Goal: Task Accomplishment & Management: Use online tool/utility

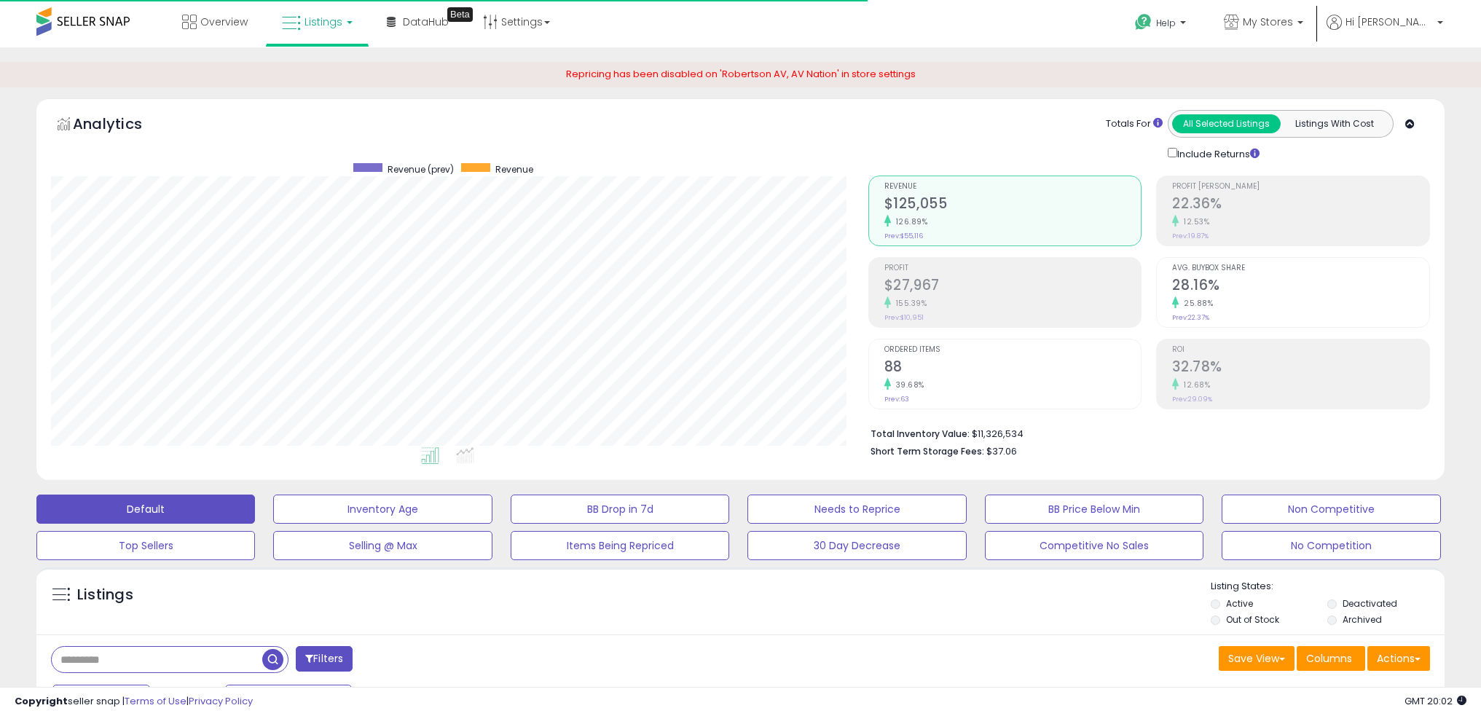
select select "**"
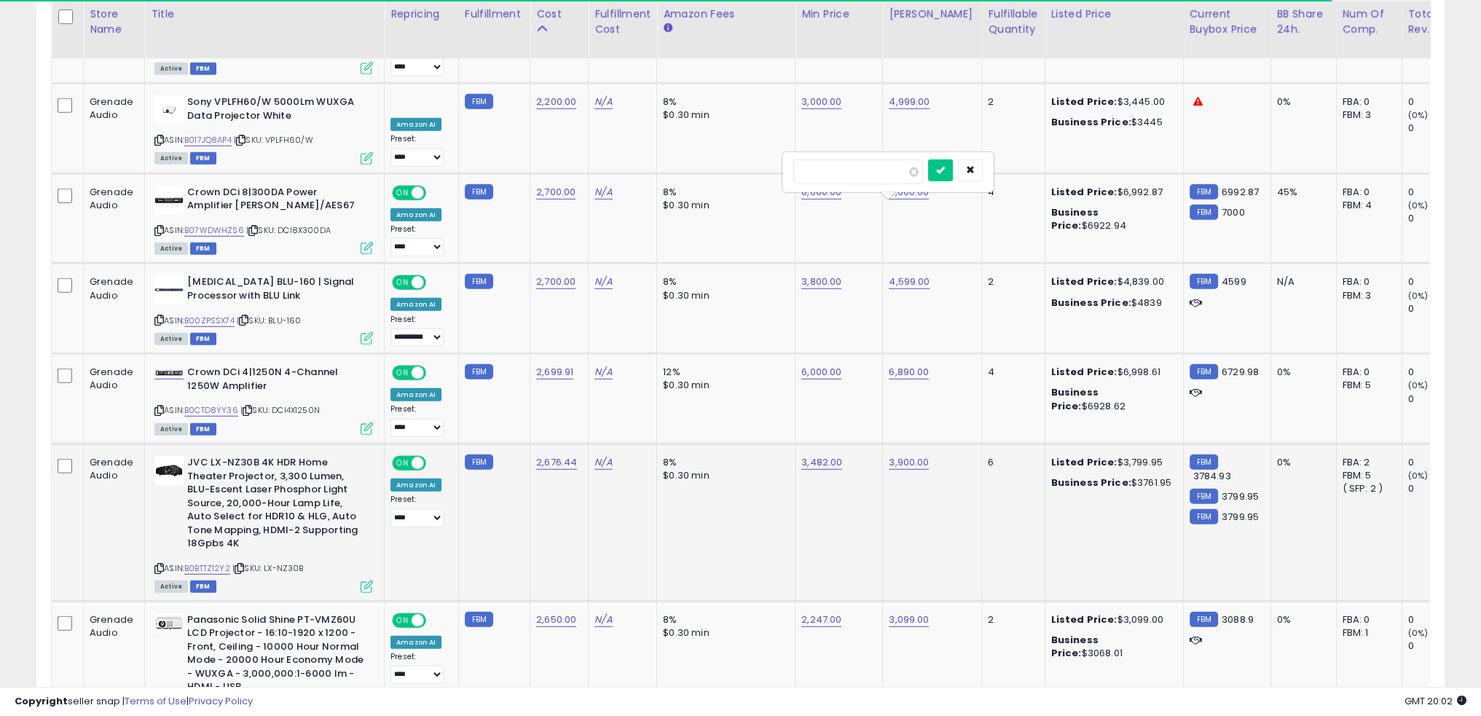
click at [657, 447] on td "8% $0.30 min" at bounding box center [726, 522] width 138 height 157
click at [544, 455] on link "2,676.44" at bounding box center [556, 462] width 41 height 15
click at [514, 352] on input "number" at bounding box center [507, 351] width 130 height 25
type input "****"
click button "submit" at bounding box center [589, 350] width 25 height 22
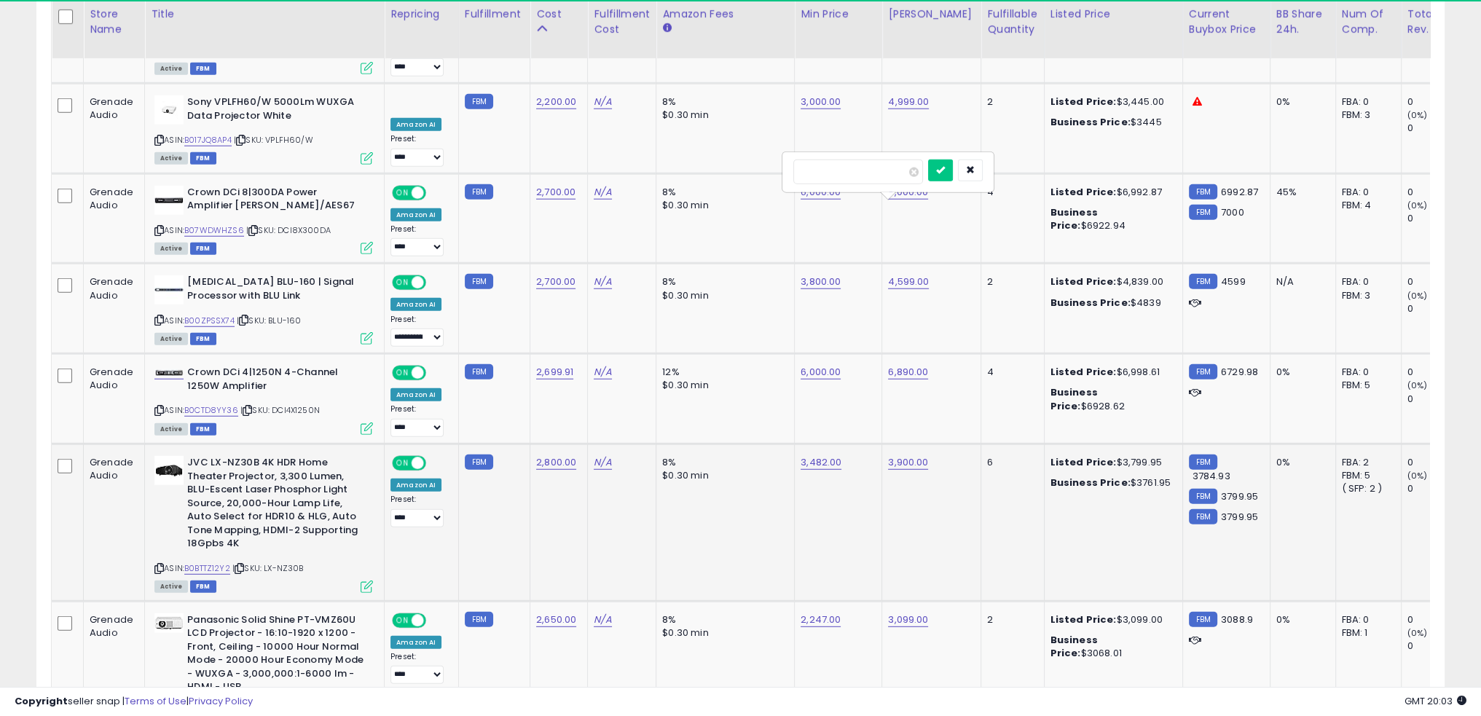
click at [775, 444] on td "8% $0.30 min" at bounding box center [726, 522] width 138 height 157
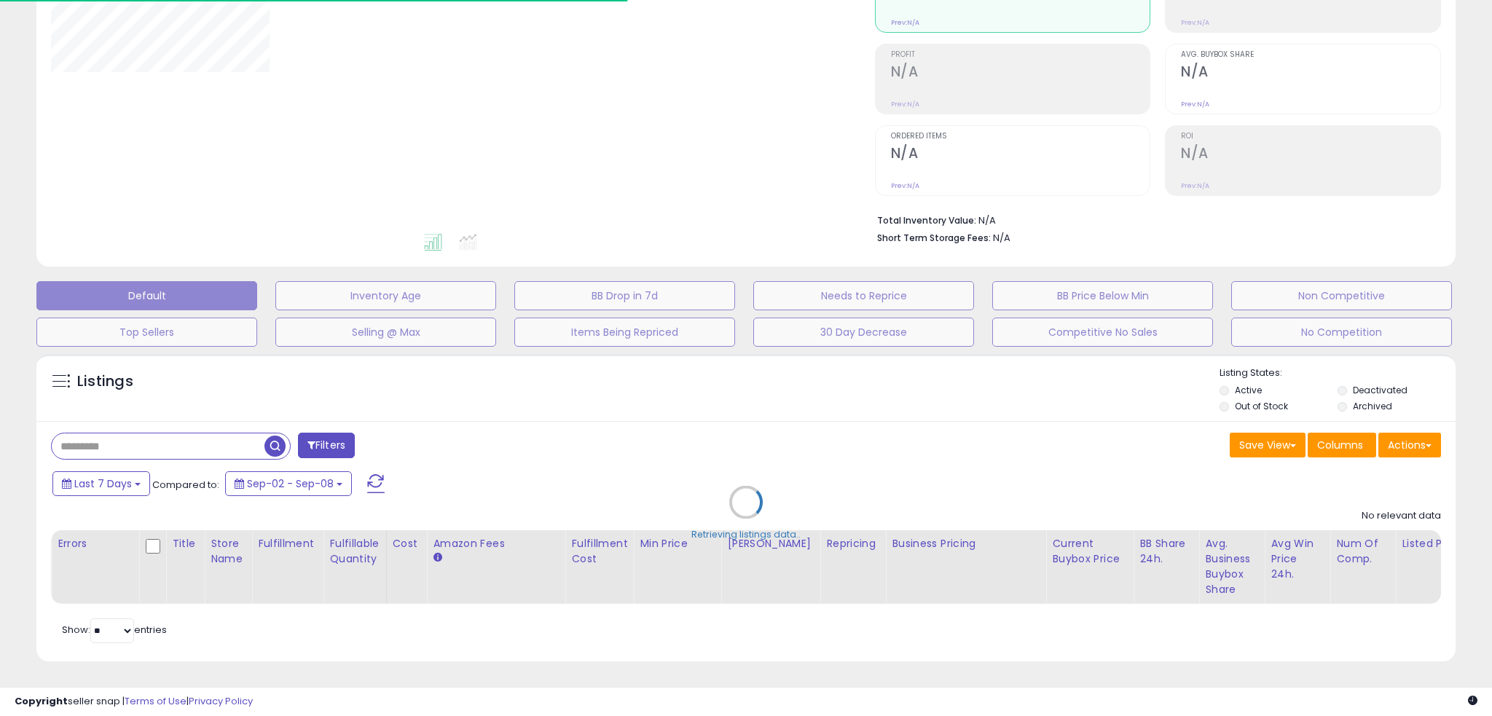
type input "**********"
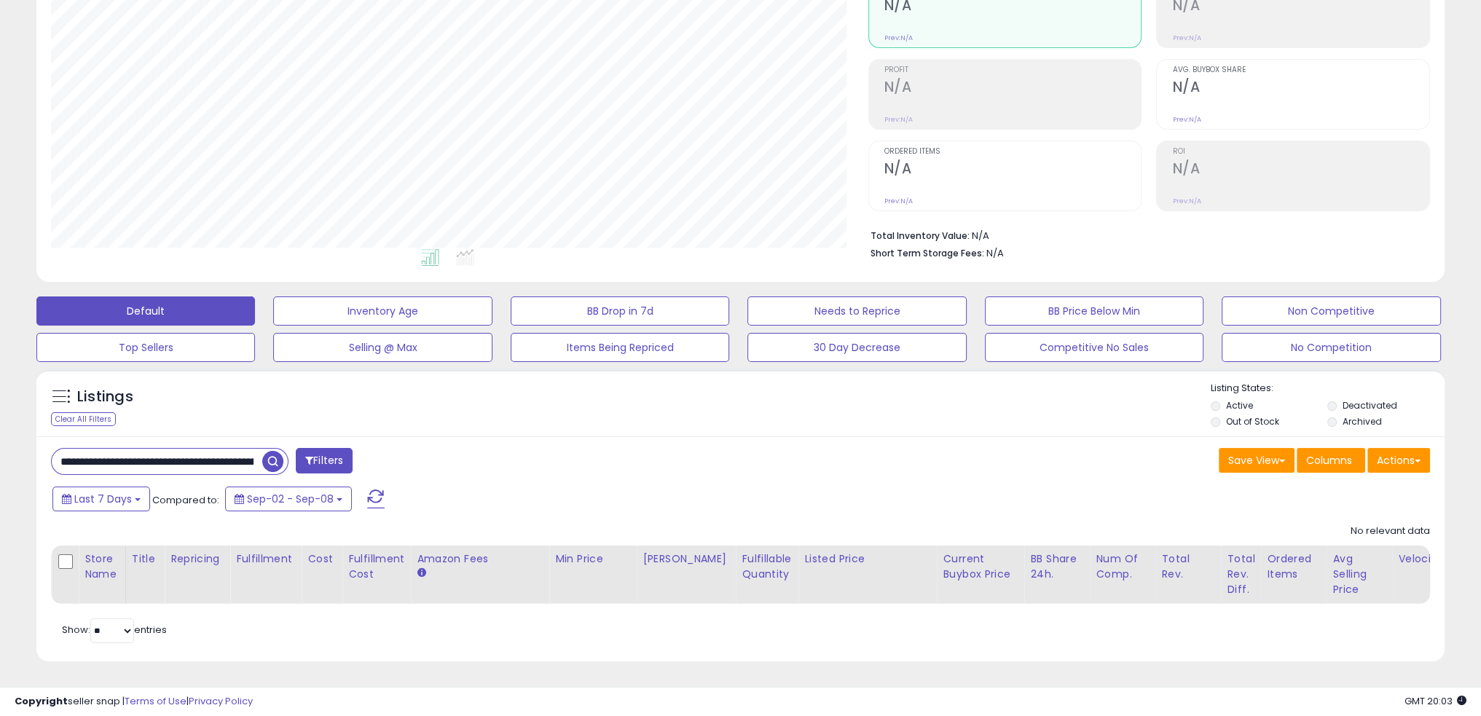
scroll to position [208, 0]
click at [189, 450] on input "**********" at bounding box center [157, 462] width 211 height 26
click at [189, 450] on input "**********" at bounding box center [225, 462] width 346 height 26
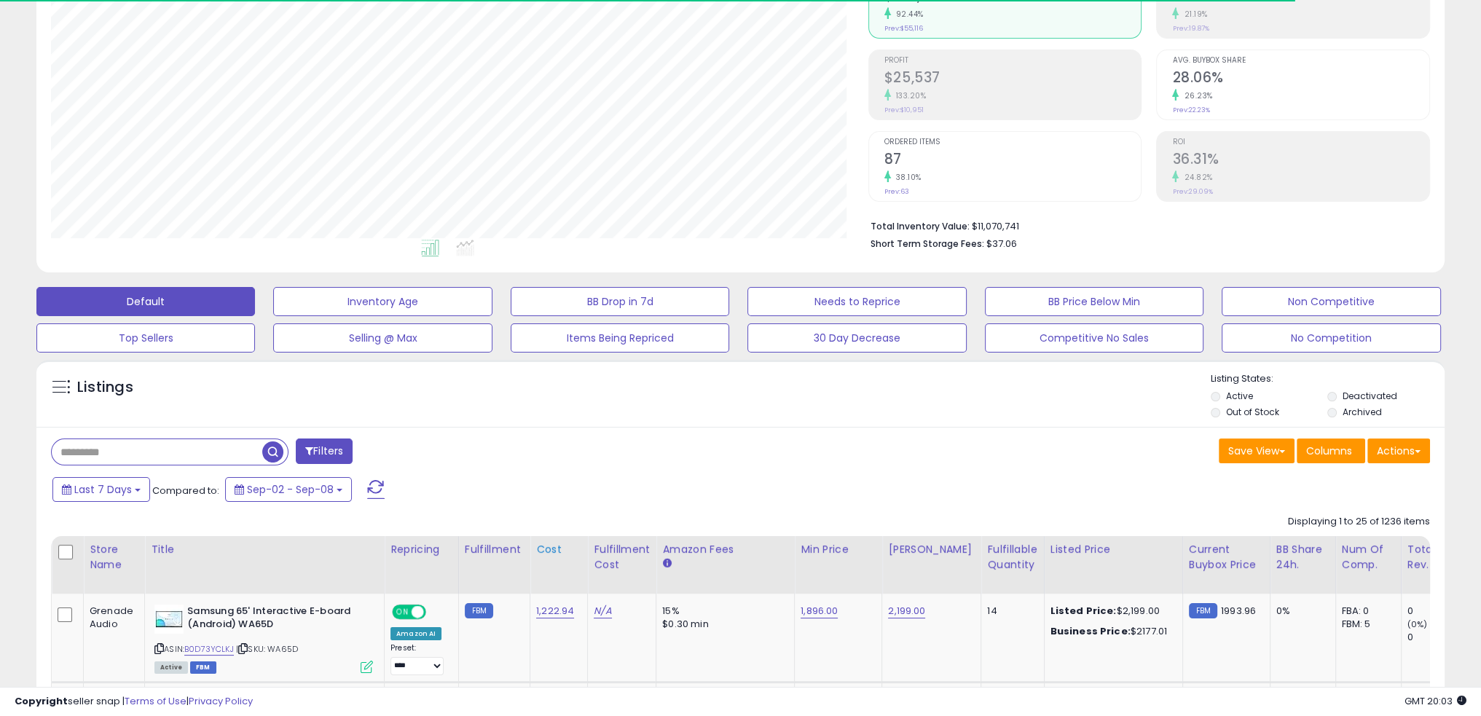
scroll to position [298, 817]
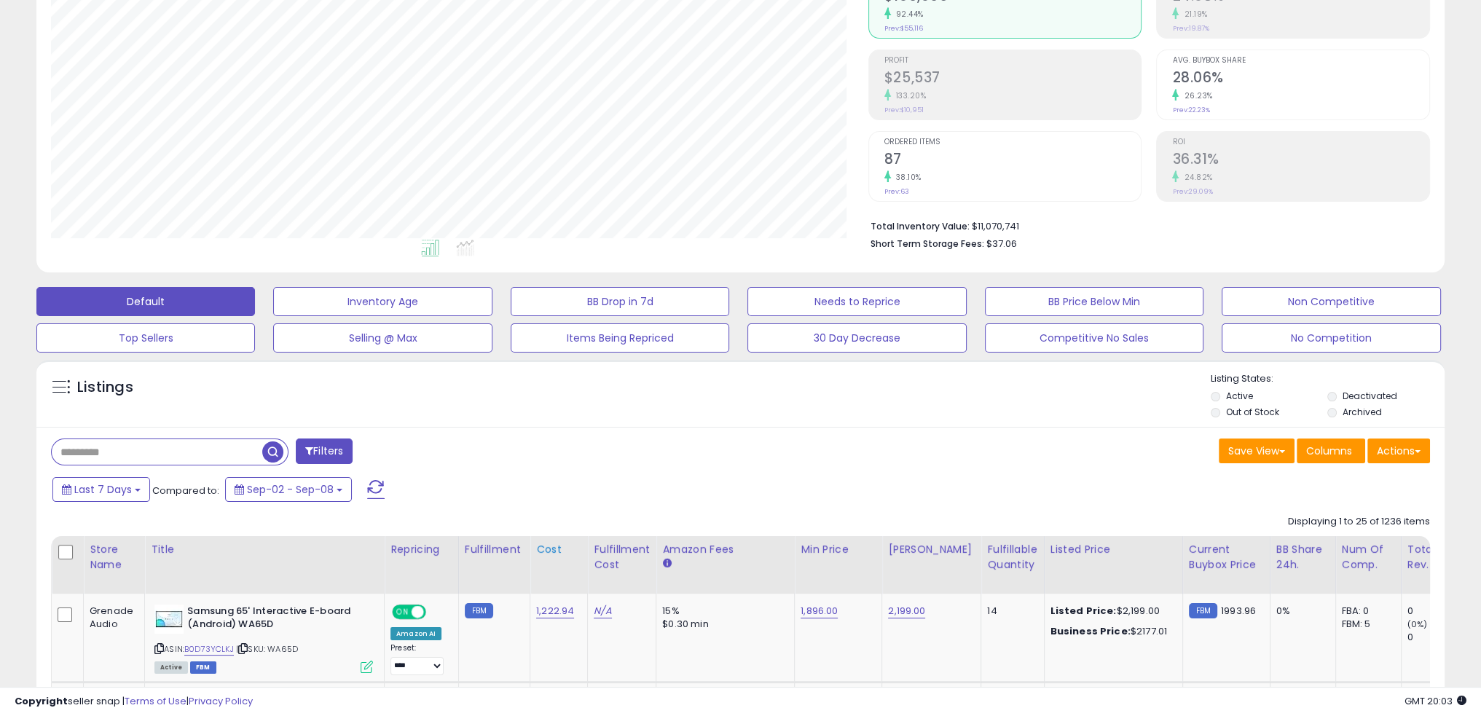
click at [549, 550] on div "Cost" at bounding box center [558, 549] width 45 height 15
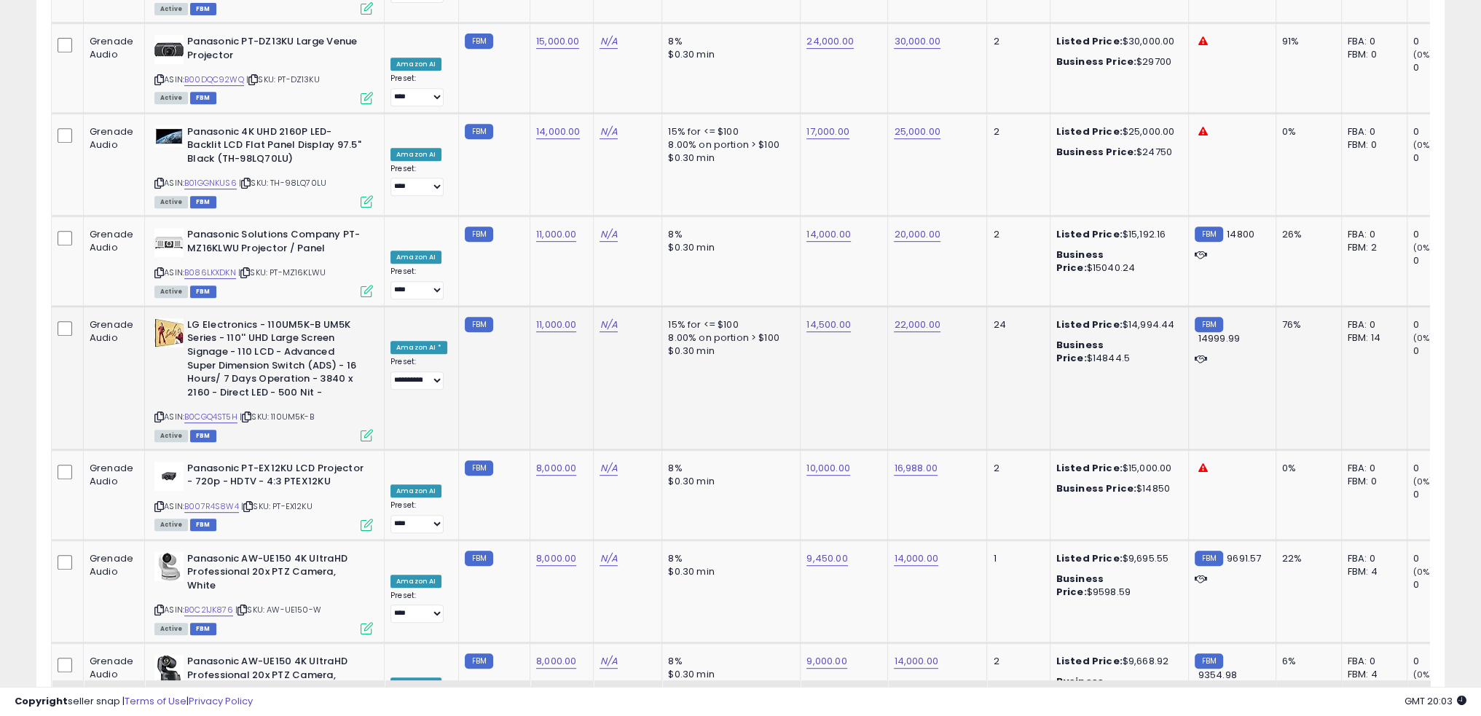
scroll to position [2763, 0]
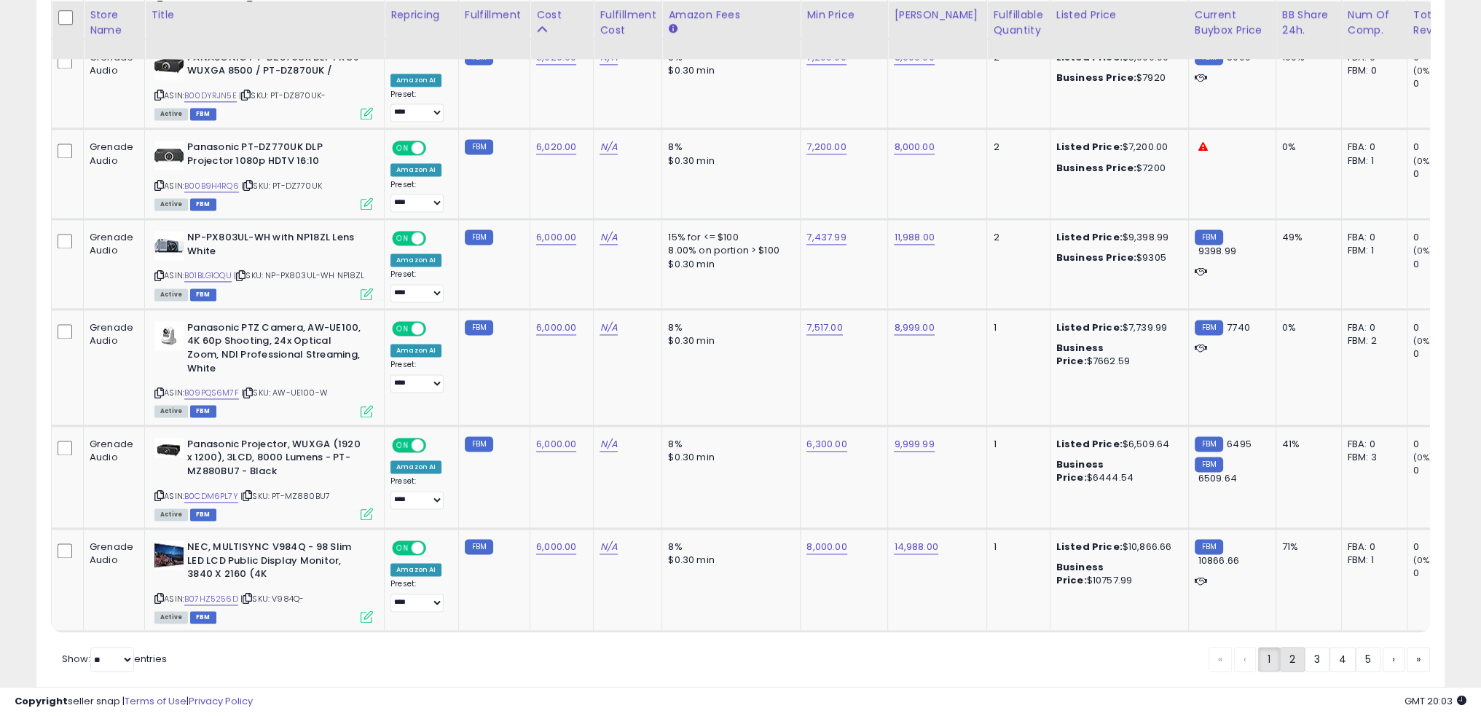
click at [1296, 647] on link "2" at bounding box center [1292, 659] width 25 height 25
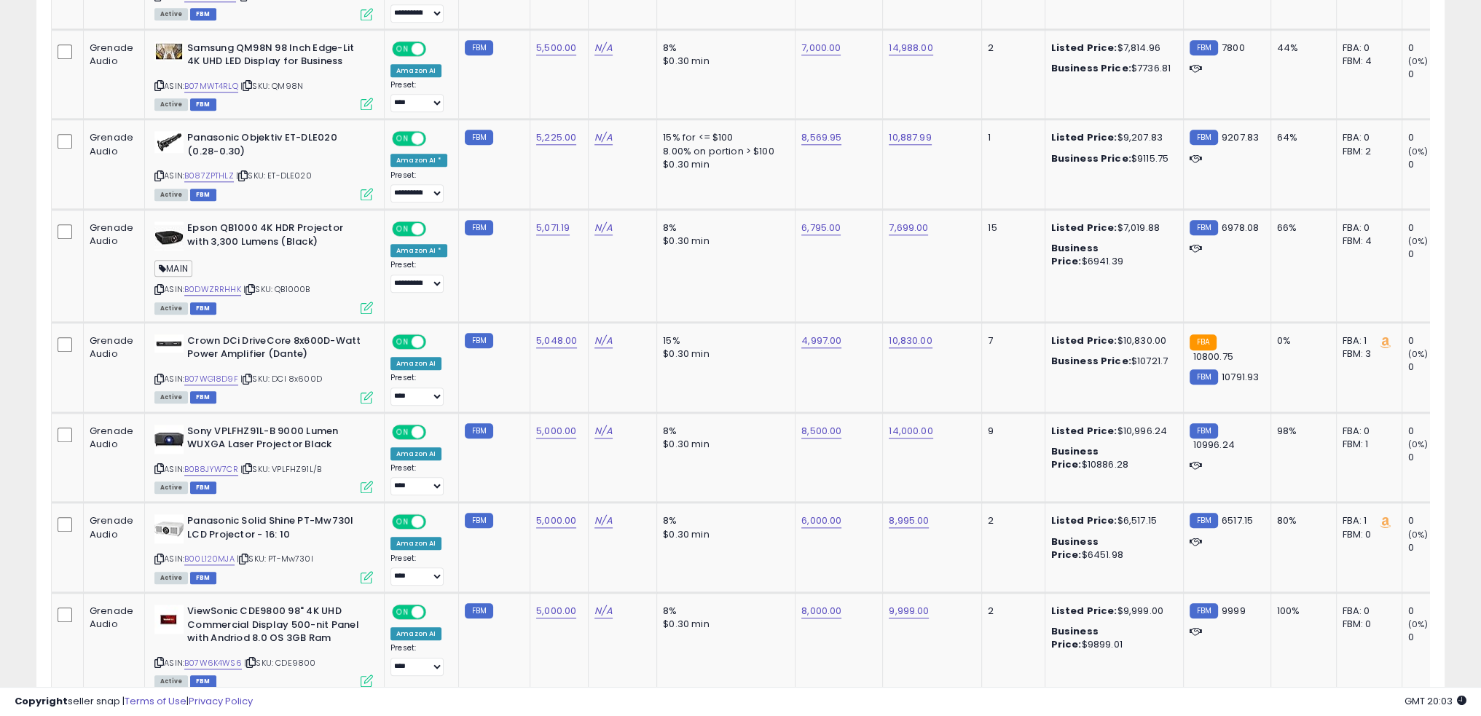
scroll to position [2721, 0]
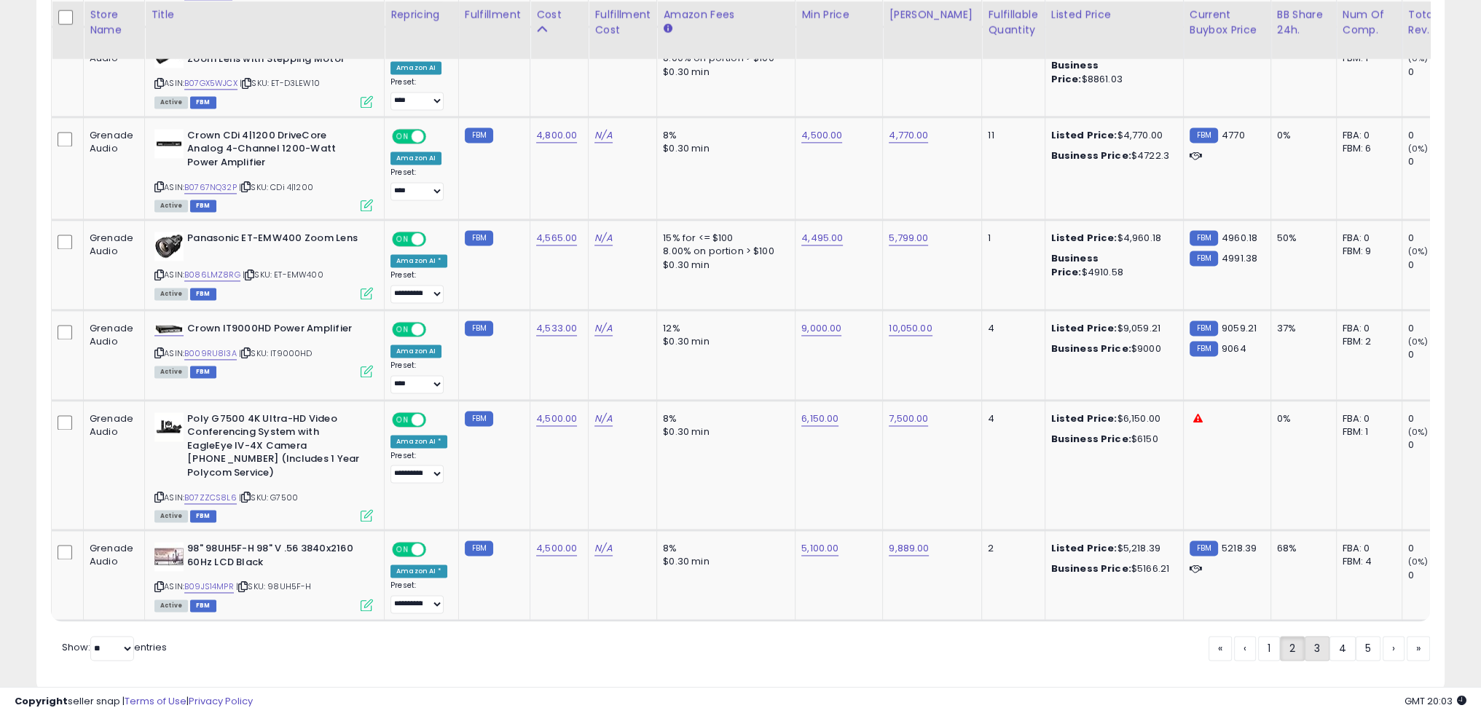
click at [1320, 636] on link "3" at bounding box center [1317, 648] width 25 height 25
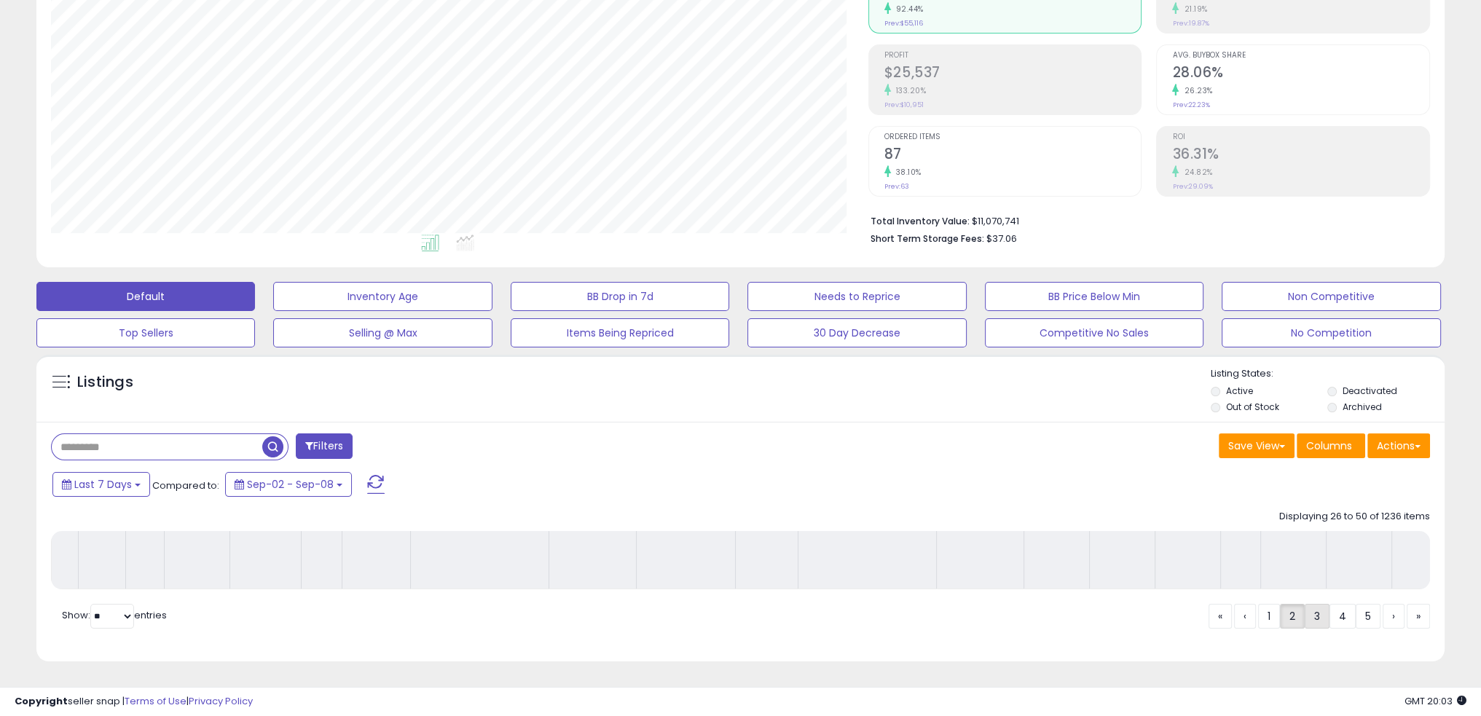
scroll to position [222, 0]
click at [1318, 623] on link "3" at bounding box center [1317, 616] width 25 height 25
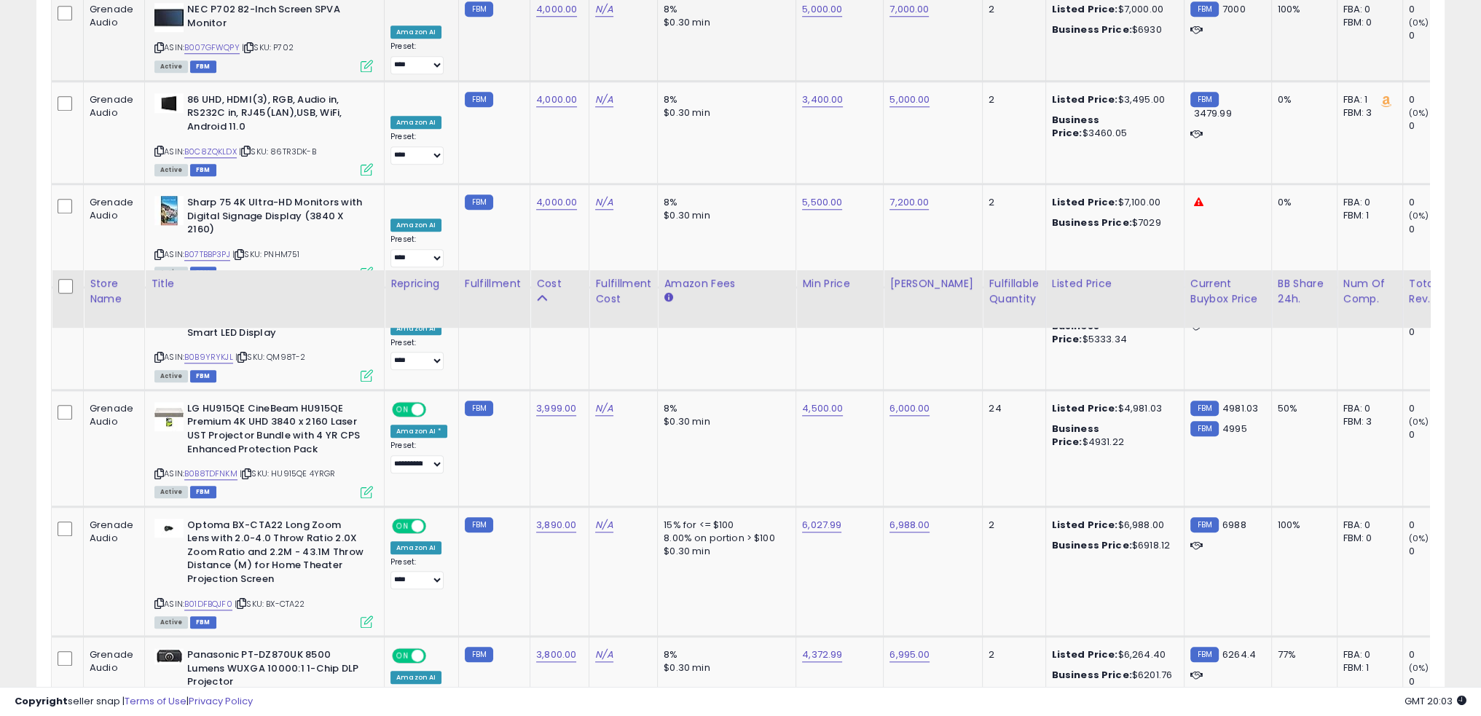
scroll to position [2778, 0]
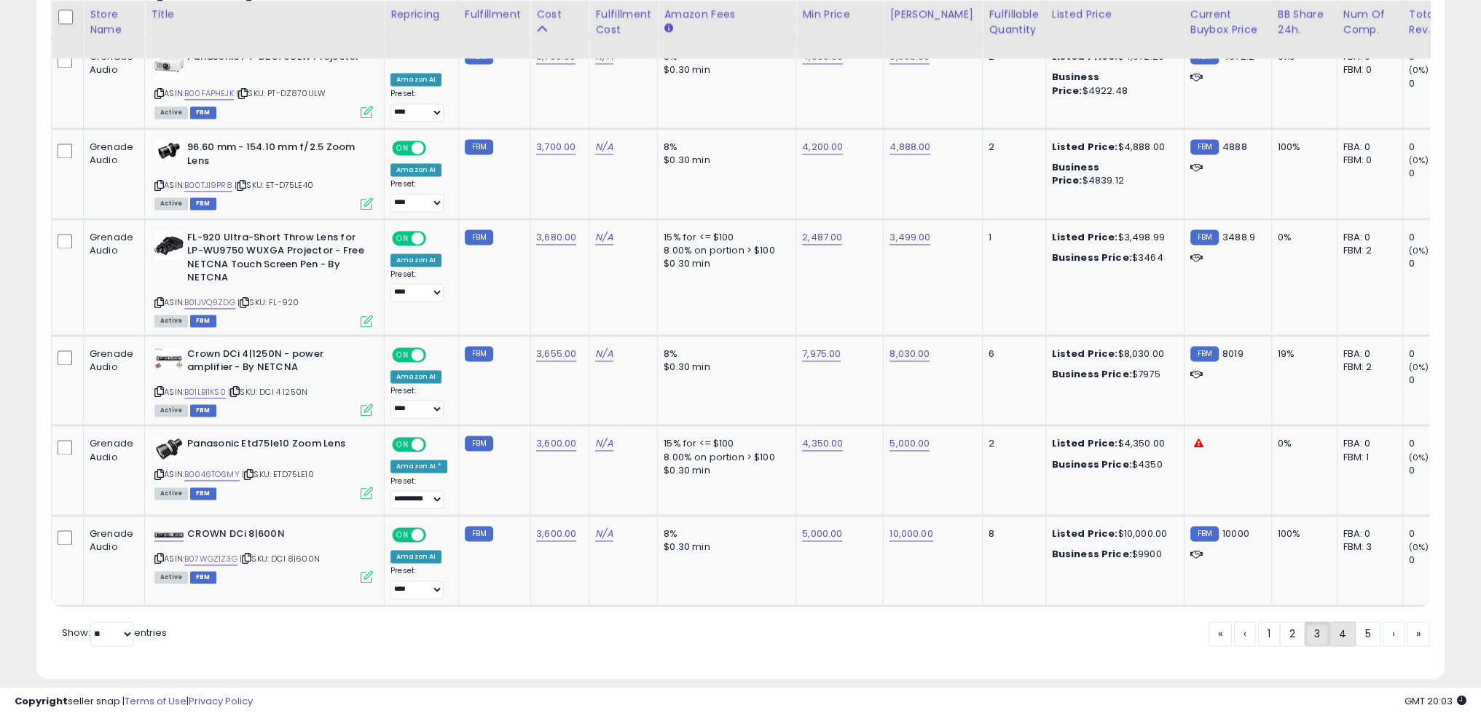
click at [1337, 623] on link "4" at bounding box center [1343, 634] width 26 height 25
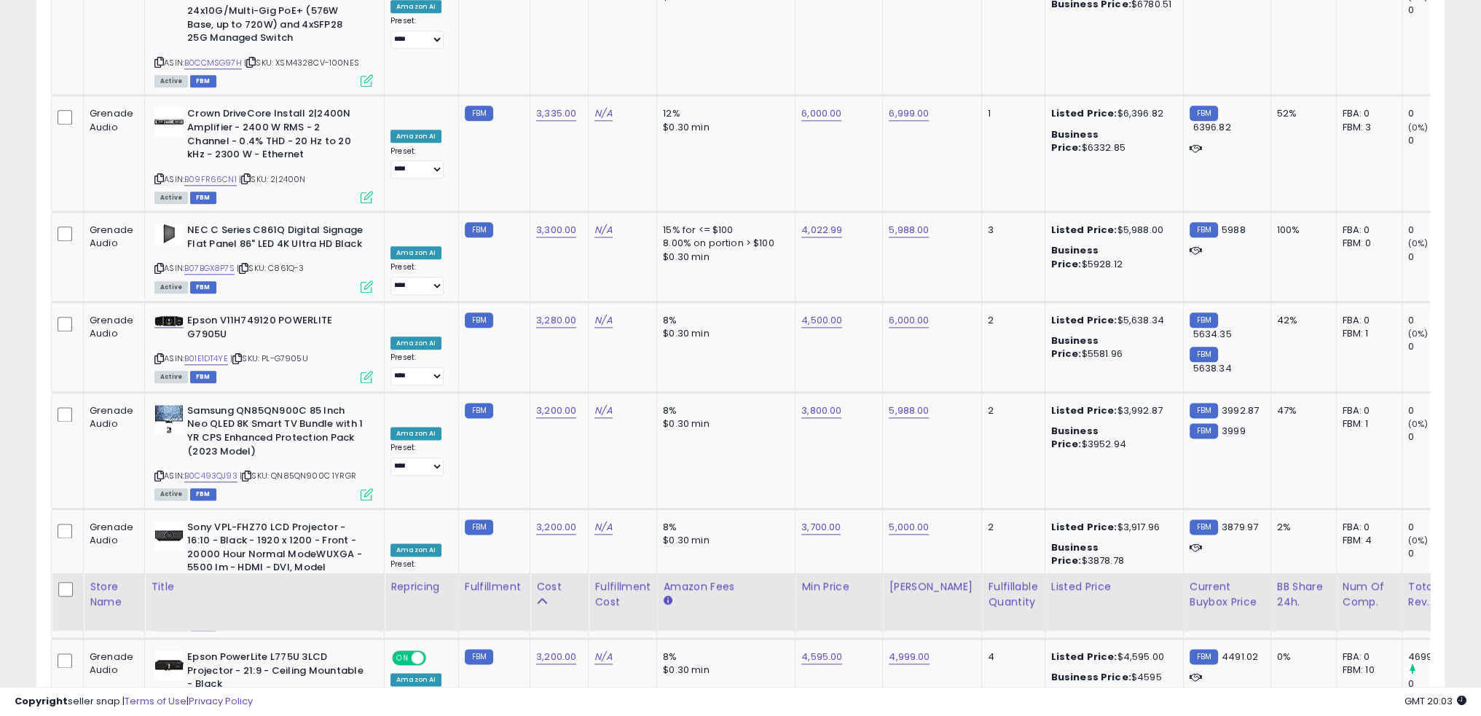
scroll to position [2967, 0]
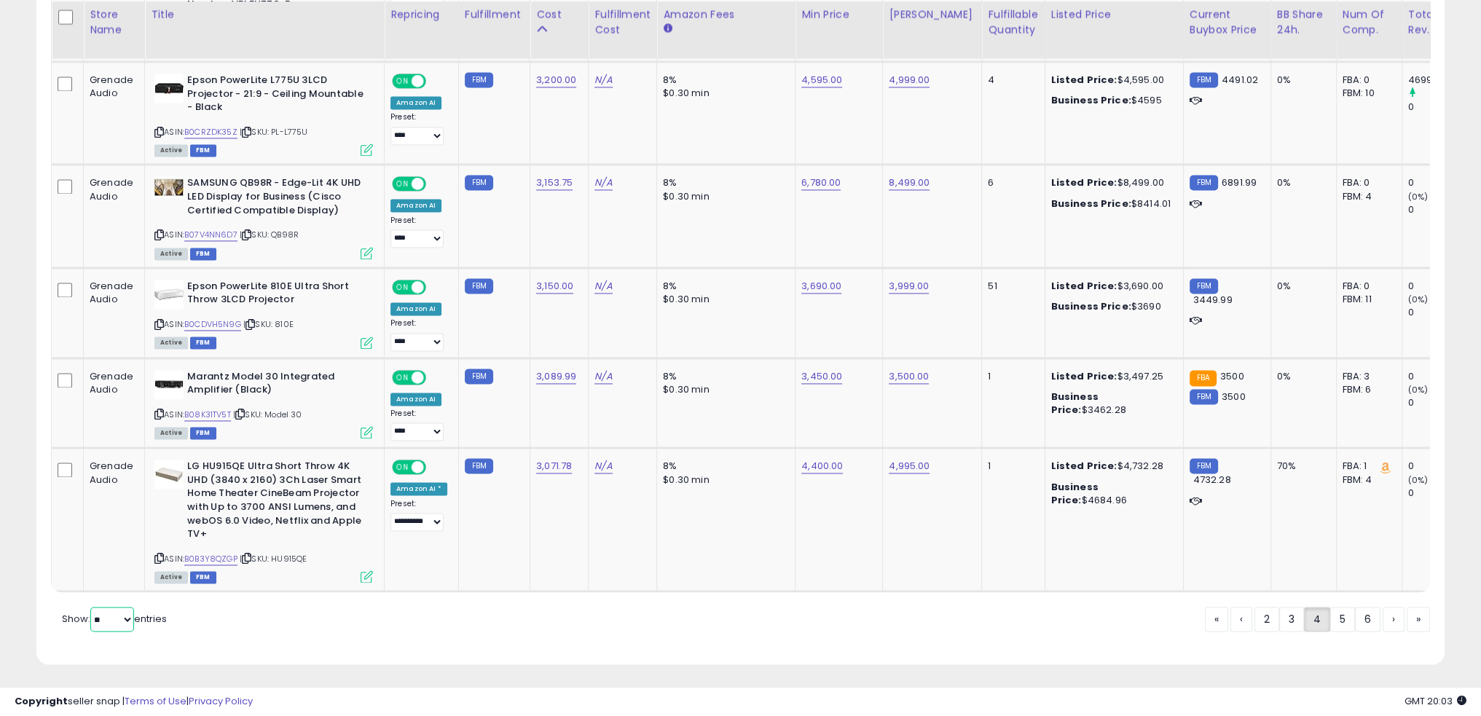
click at [100, 617] on select "** **" at bounding box center [112, 619] width 44 height 25
select select "**"
click at [92, 607] on select "** **" at bounding box center [112, 619] width 44 height 25
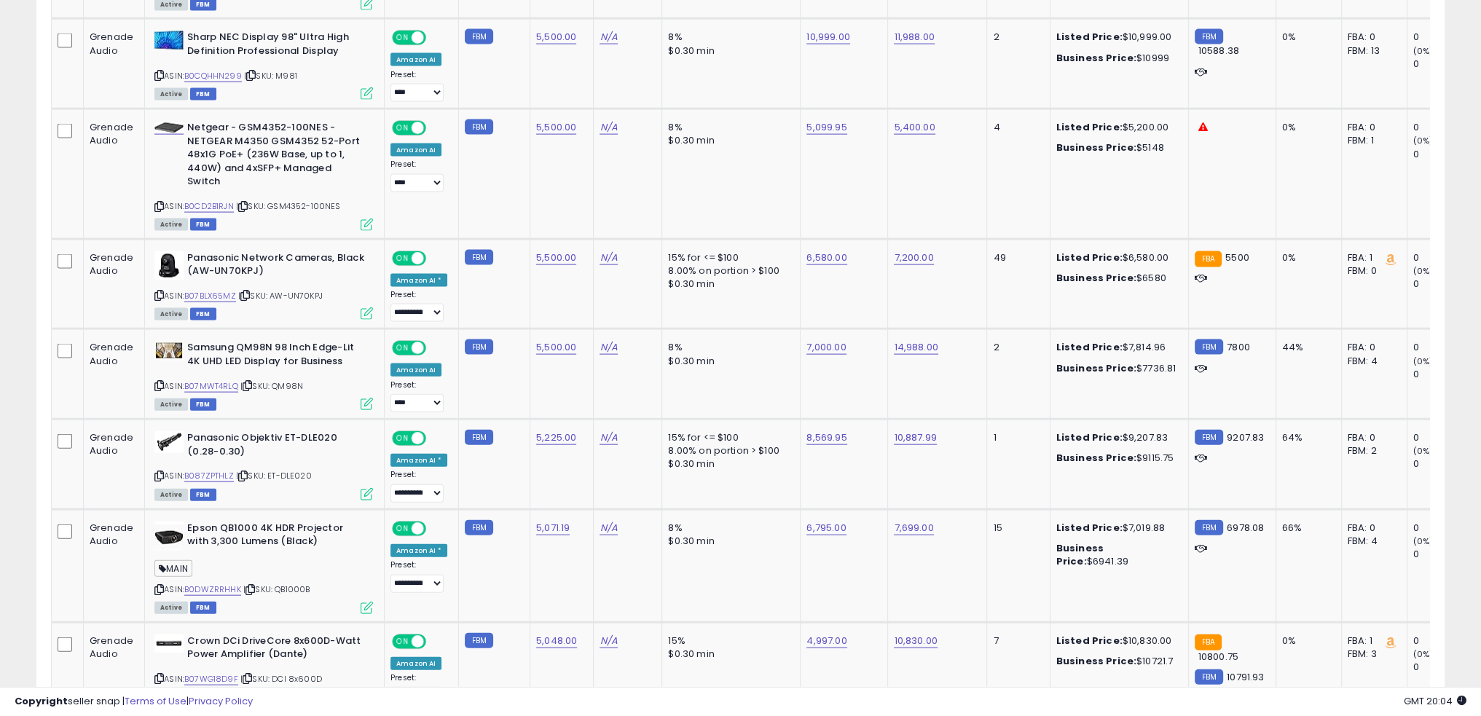
scroll to position [5276, 0]
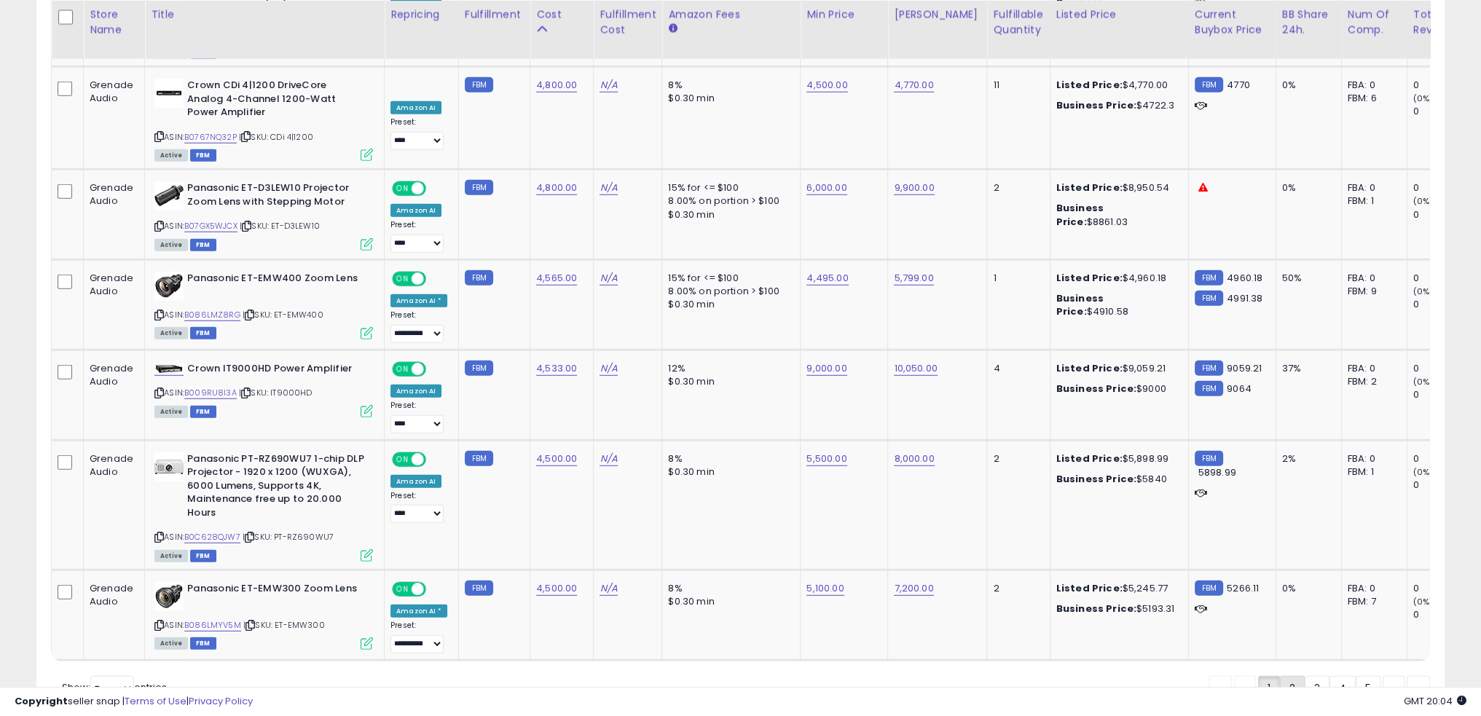
click at [1286, 676] on link "2" at bounding box center [1292, 688] width 25 height 25
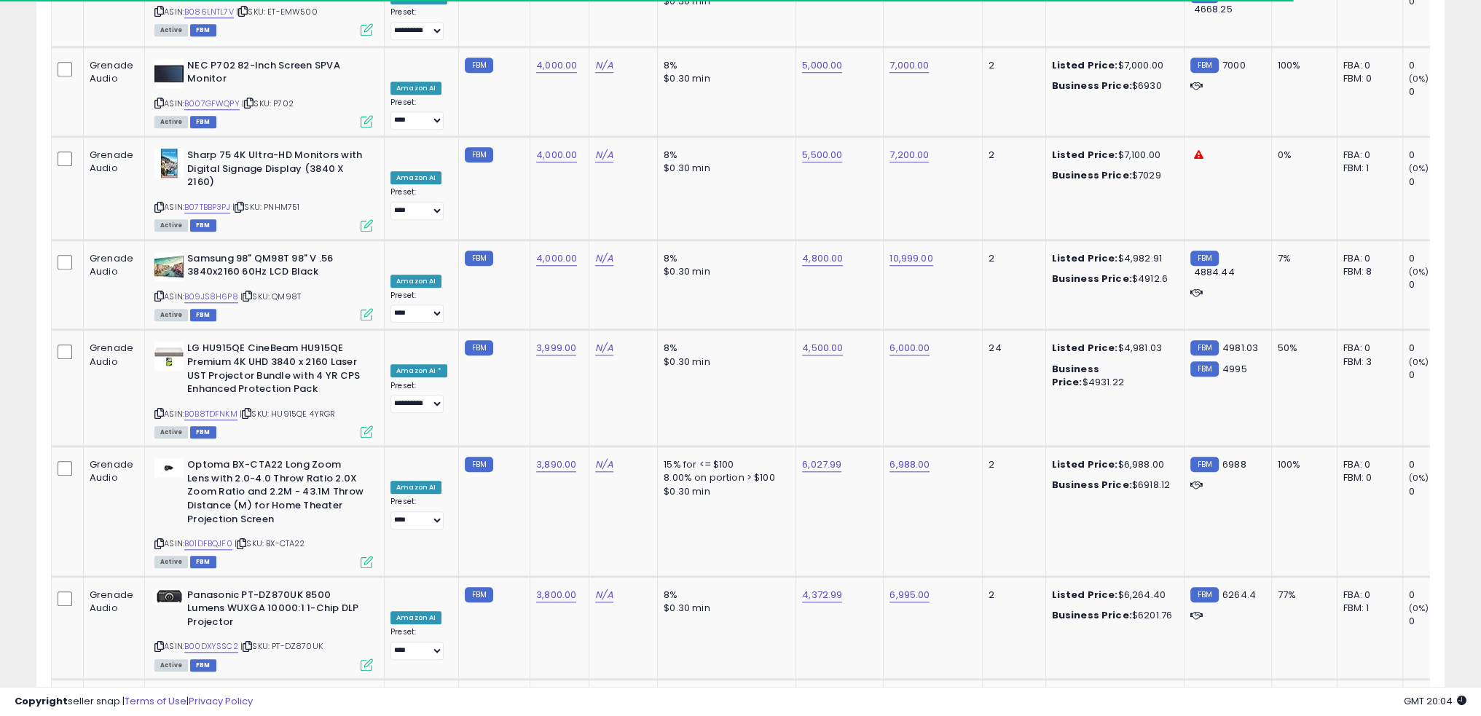
scroll to position [5455, 0]
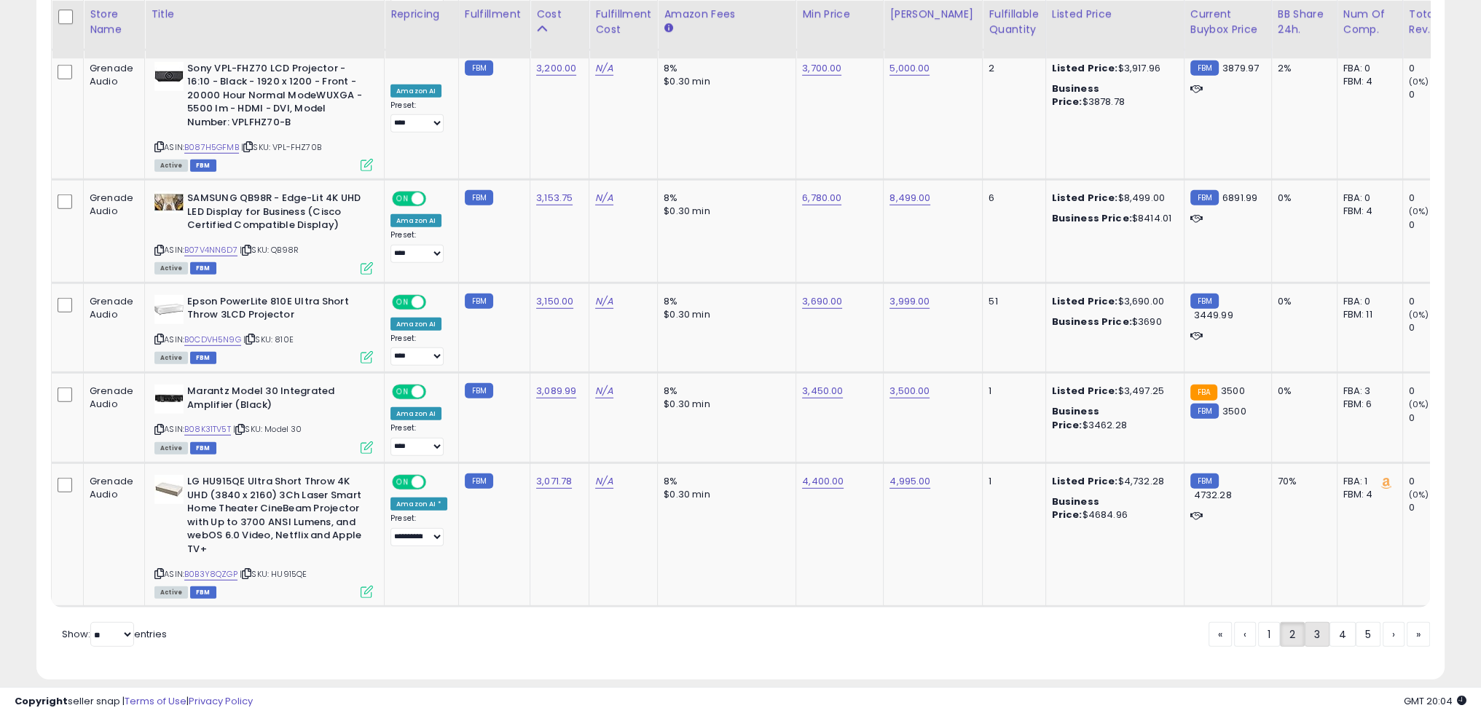
click at [1320, 622] on link "3" at bounding box center [1317, 634] width 25 height 25
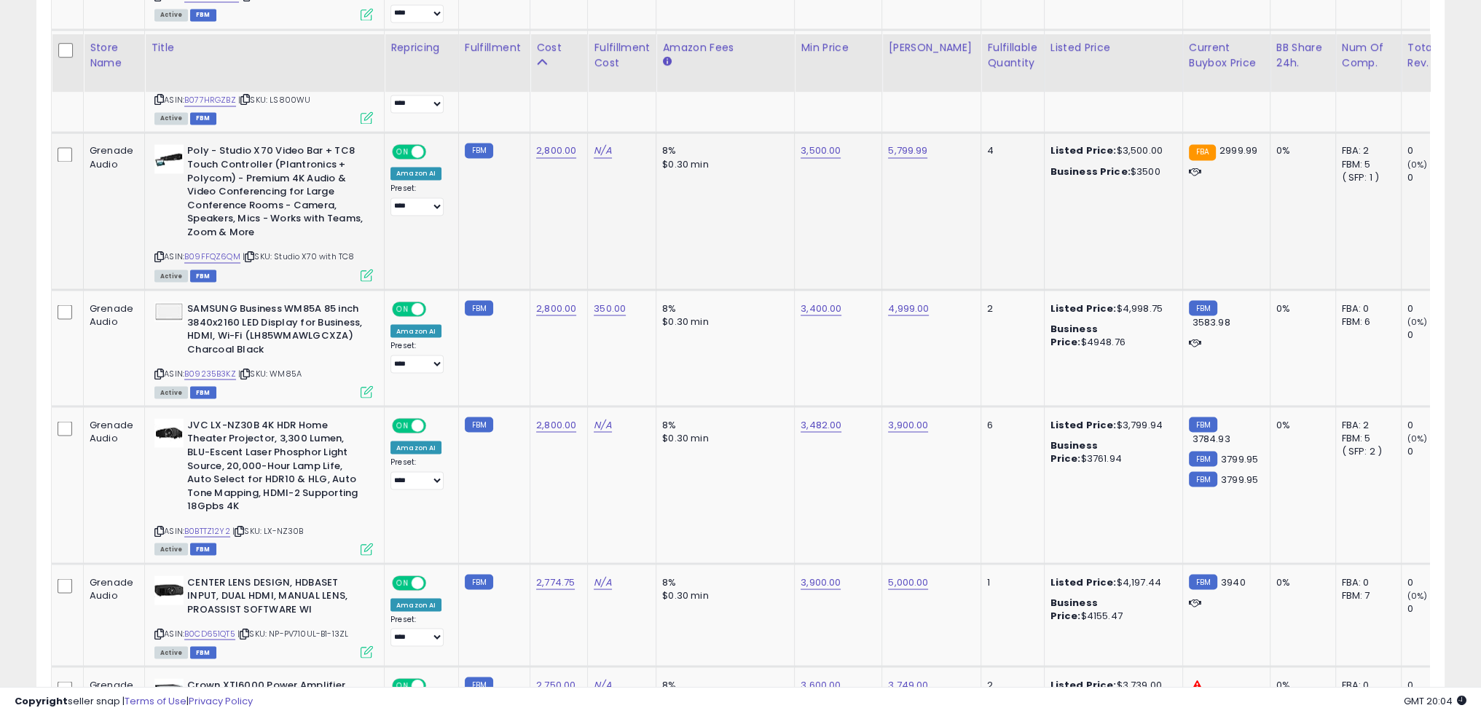
scroll to position [3501, 0]
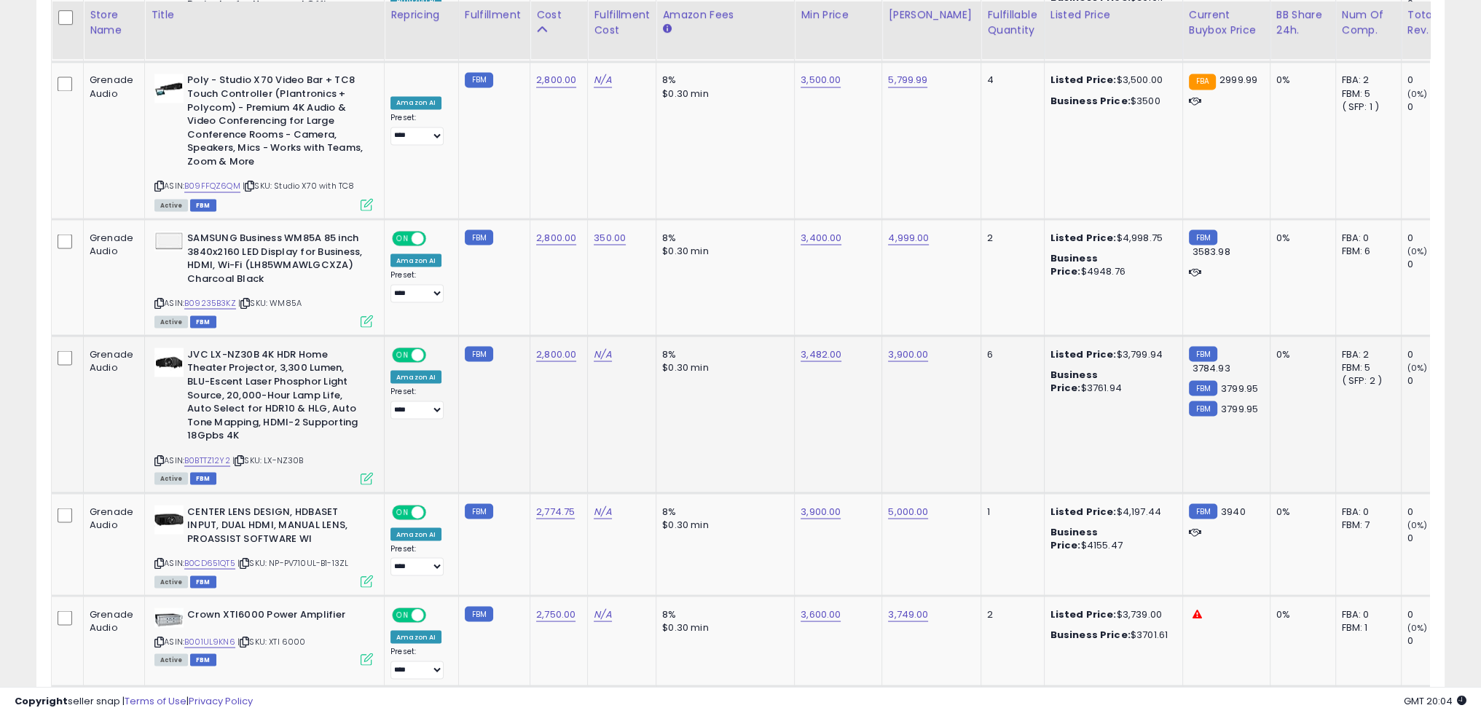
click at [739, 389] on td "8% $0.30 min" at bounding box center [726, 413] width 138 height 157
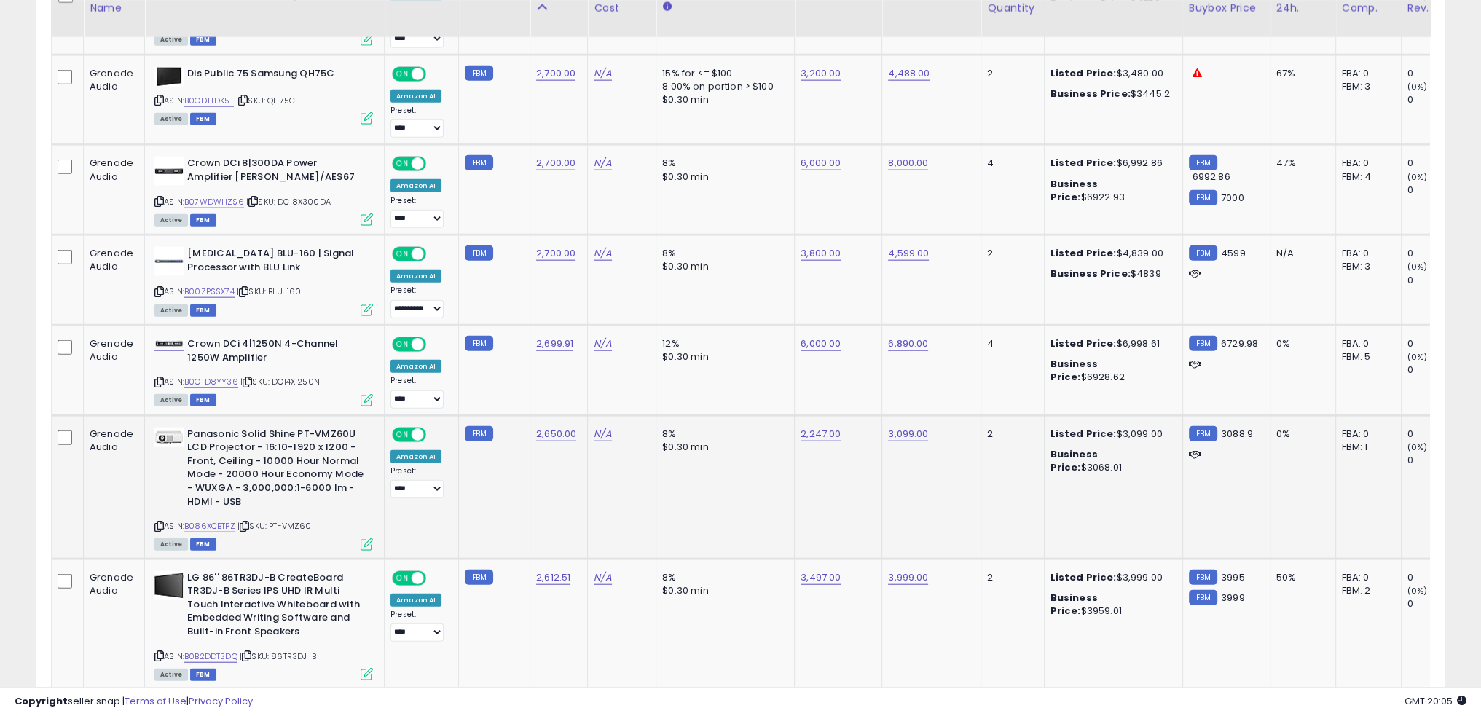
scroll to position [4595, 0]
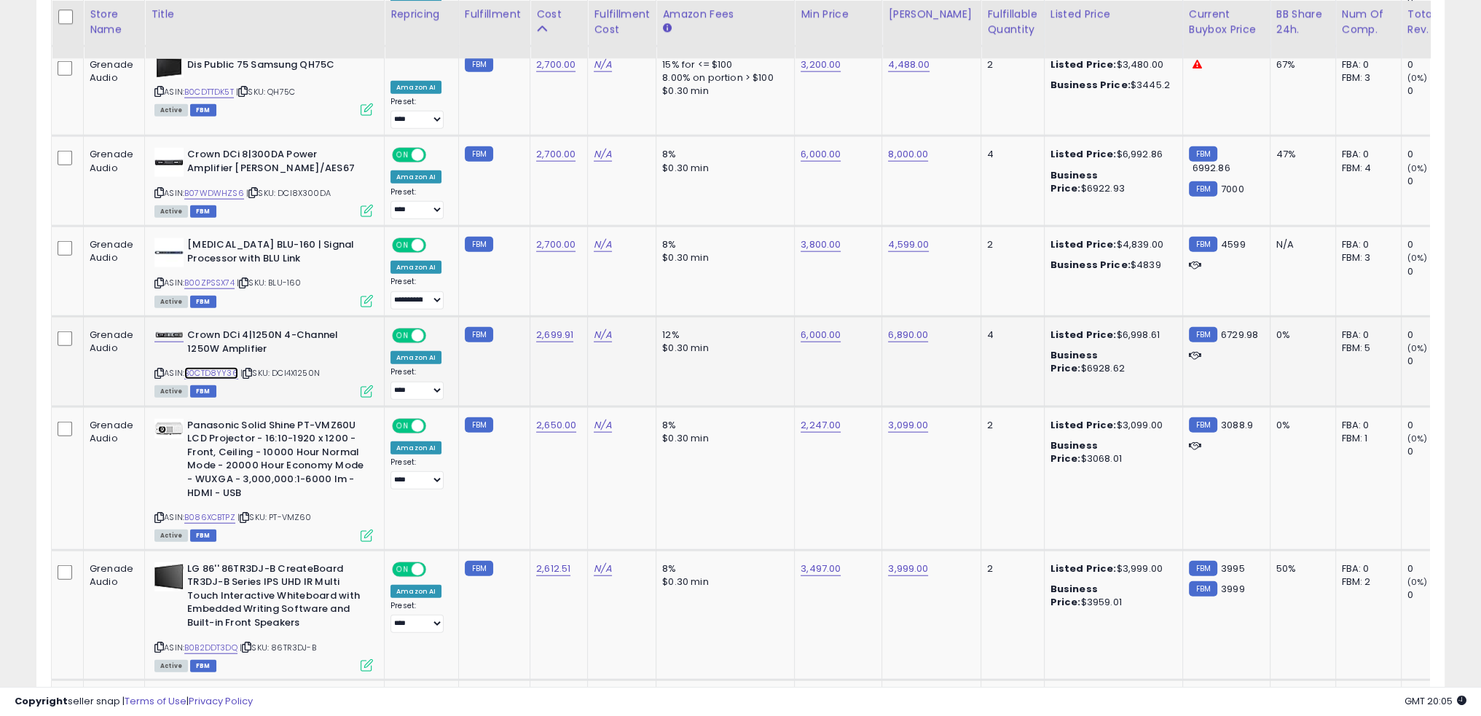
click at [226, 367] on link "B0CTD8YY36" at bounding box center [211, 373] width 54 height 12
click at [775, 434] on td "8% $0.30 min" at bounding box center [726, 479] width 138 height 144
click at [203, 512] on link "B086XCBTPZ" at bounding box center [209, 518] width 51 height 12
click at [775, 453] on td "8% $0.30 min" at bounding box center [726, 479] width 138 height 144
click at [702, 448] on td "8% $0.30 min" at bounding box center [726, 479] width 138 height 144
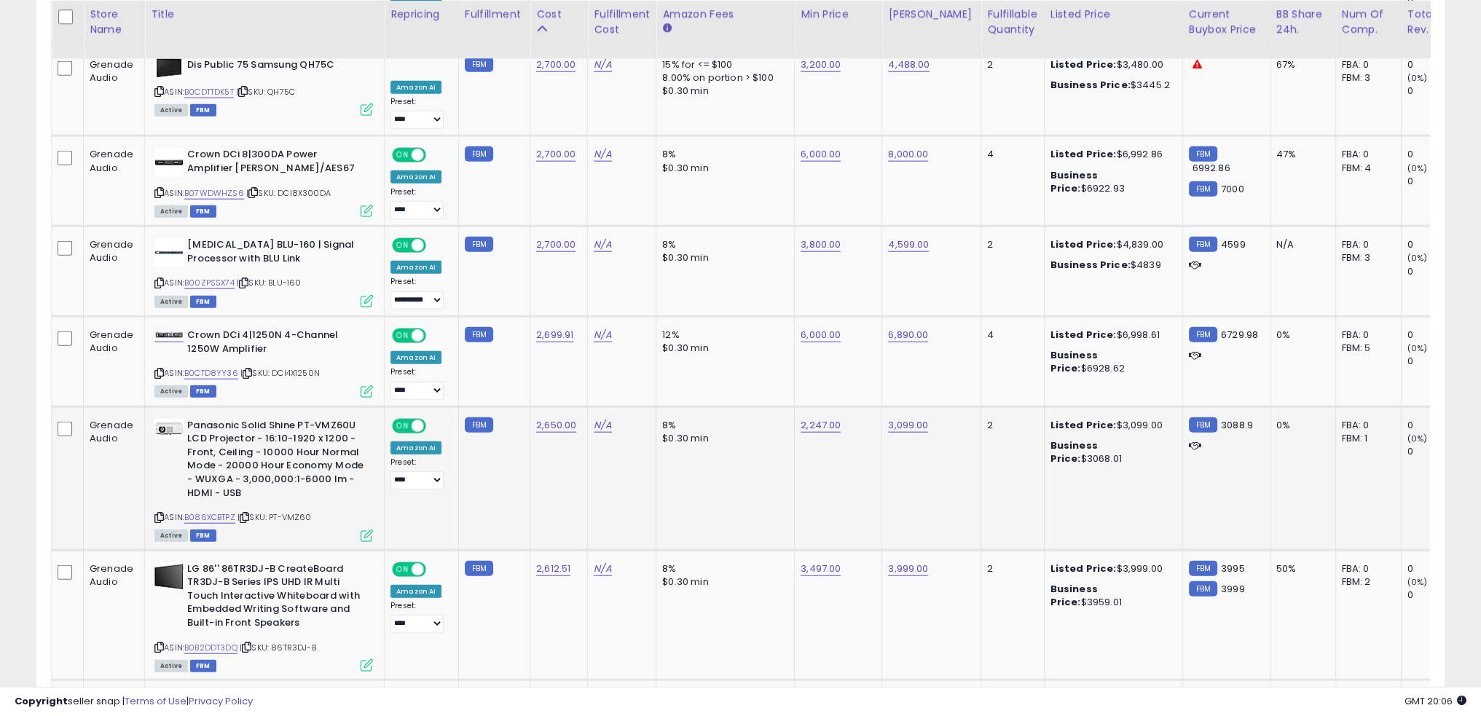
click at [588, 446] on td "N/A" at bounding box center [622, 479] width 68 height 144
click at [531, 445] on td "2,650.00" at bounding box center [560, 479] width 58 height 144
click at [736, 440] on td "8% $0.30 min" at bounding box center [726, 479] width 138 height 144
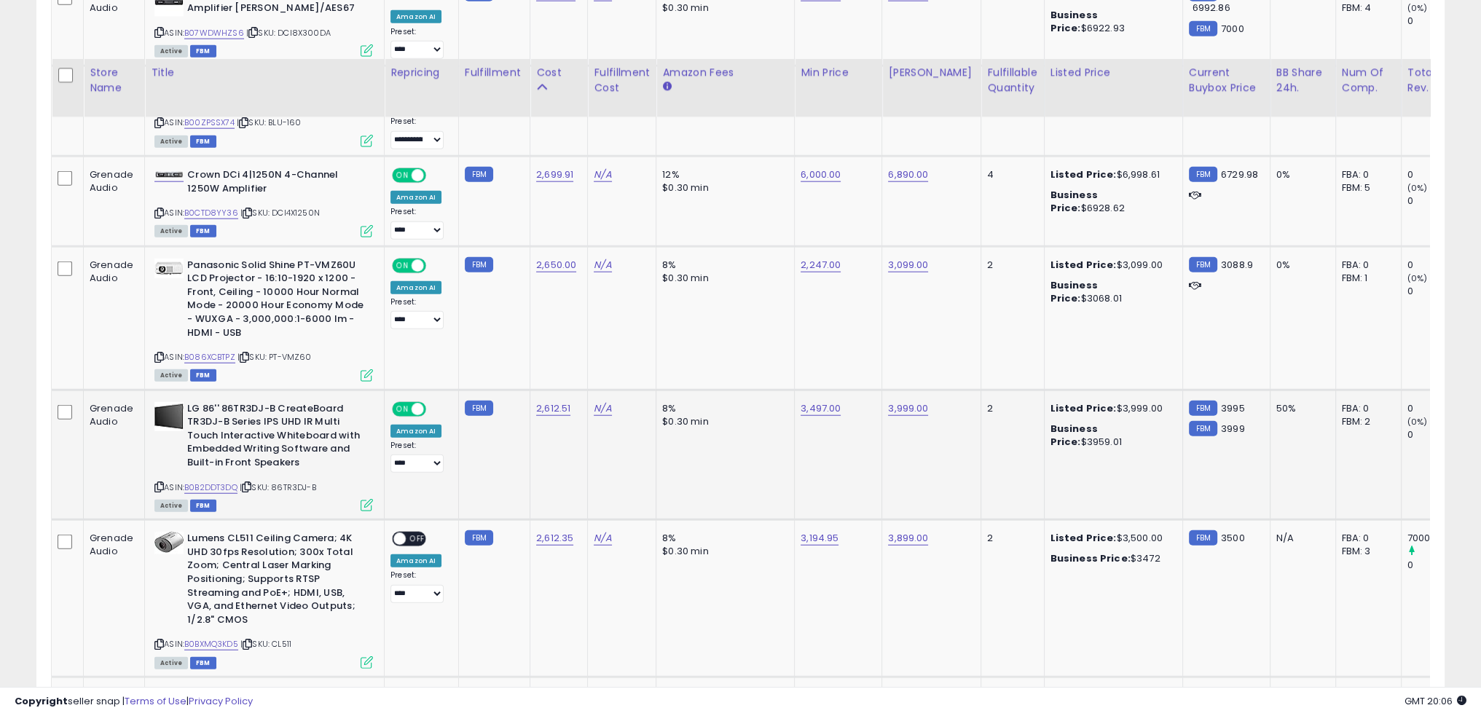
scroll to position [4813, 0]
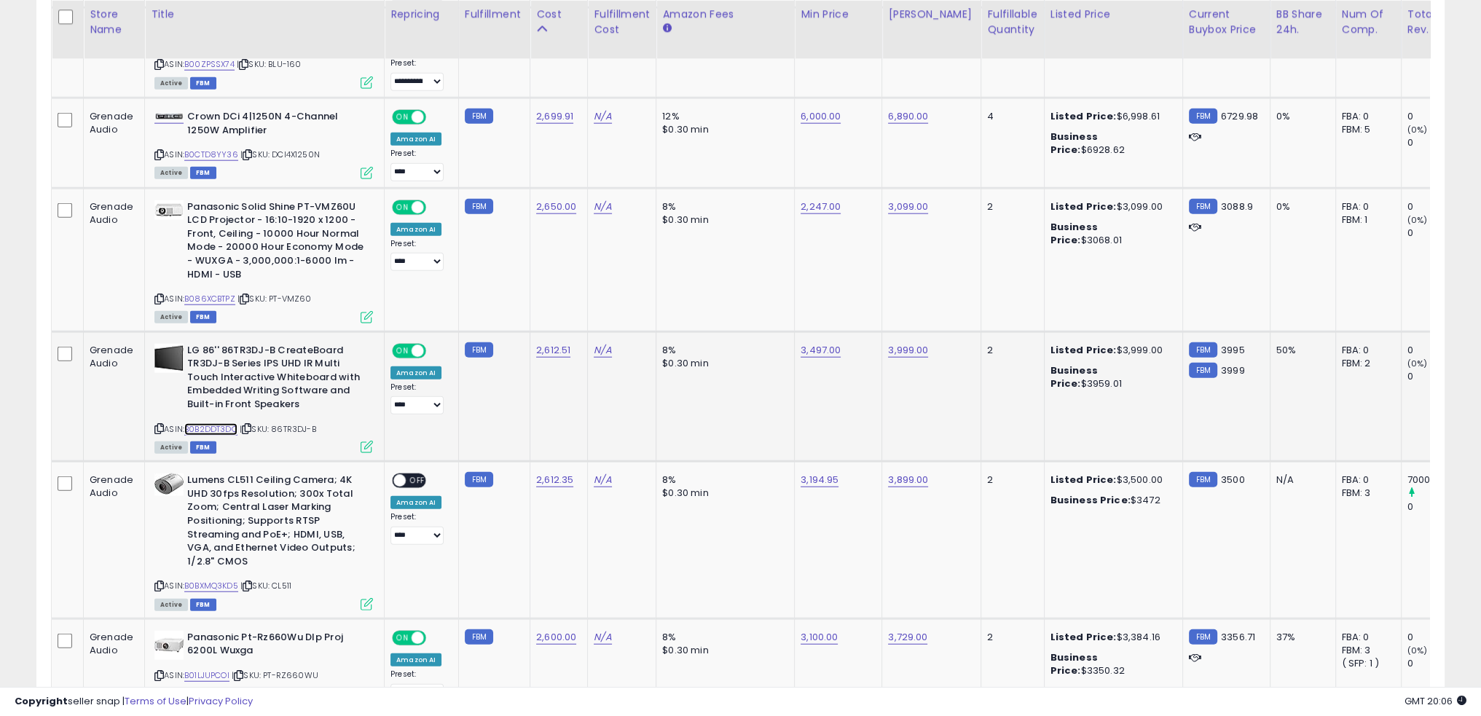
click at [219, 423] on link "B0B2DDT3DQ" at bounding box center [210, 429] width 53 height 12
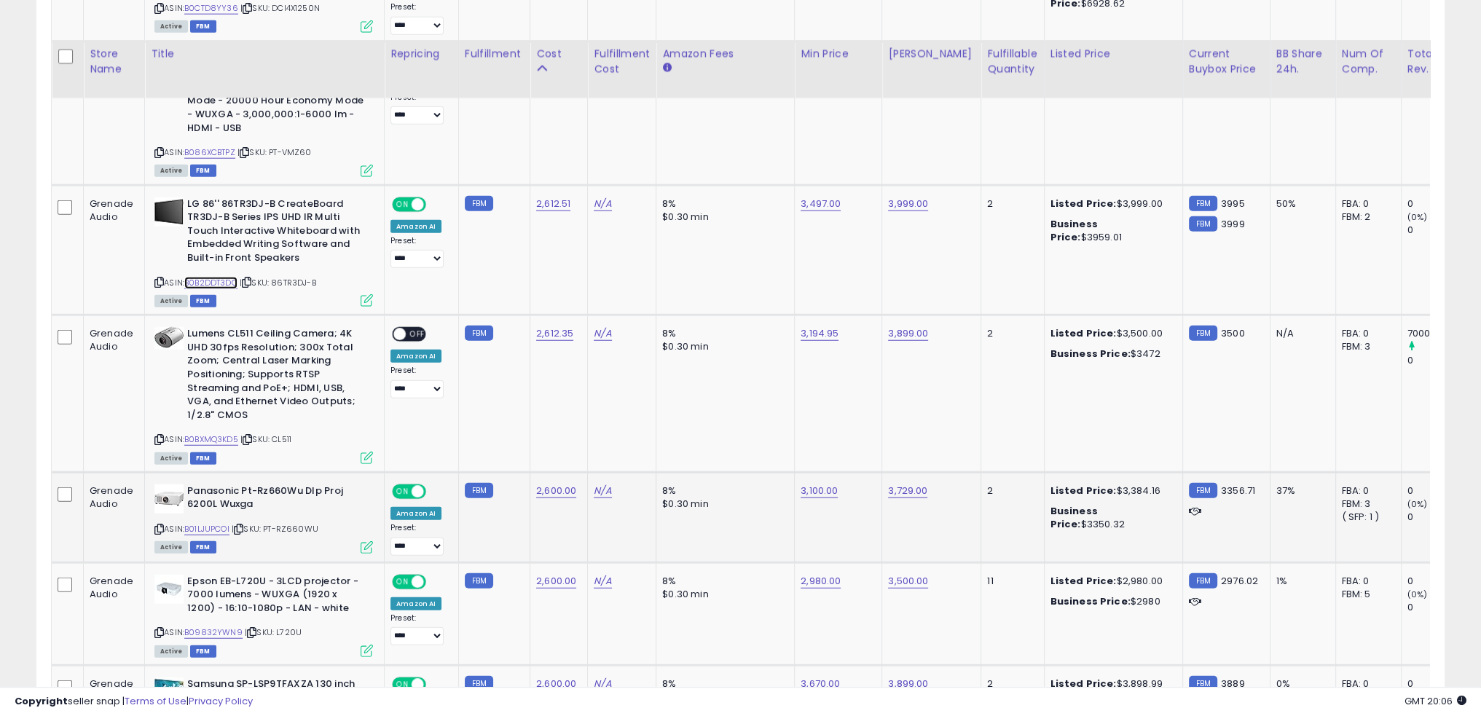
scroll to position [5032, 0]
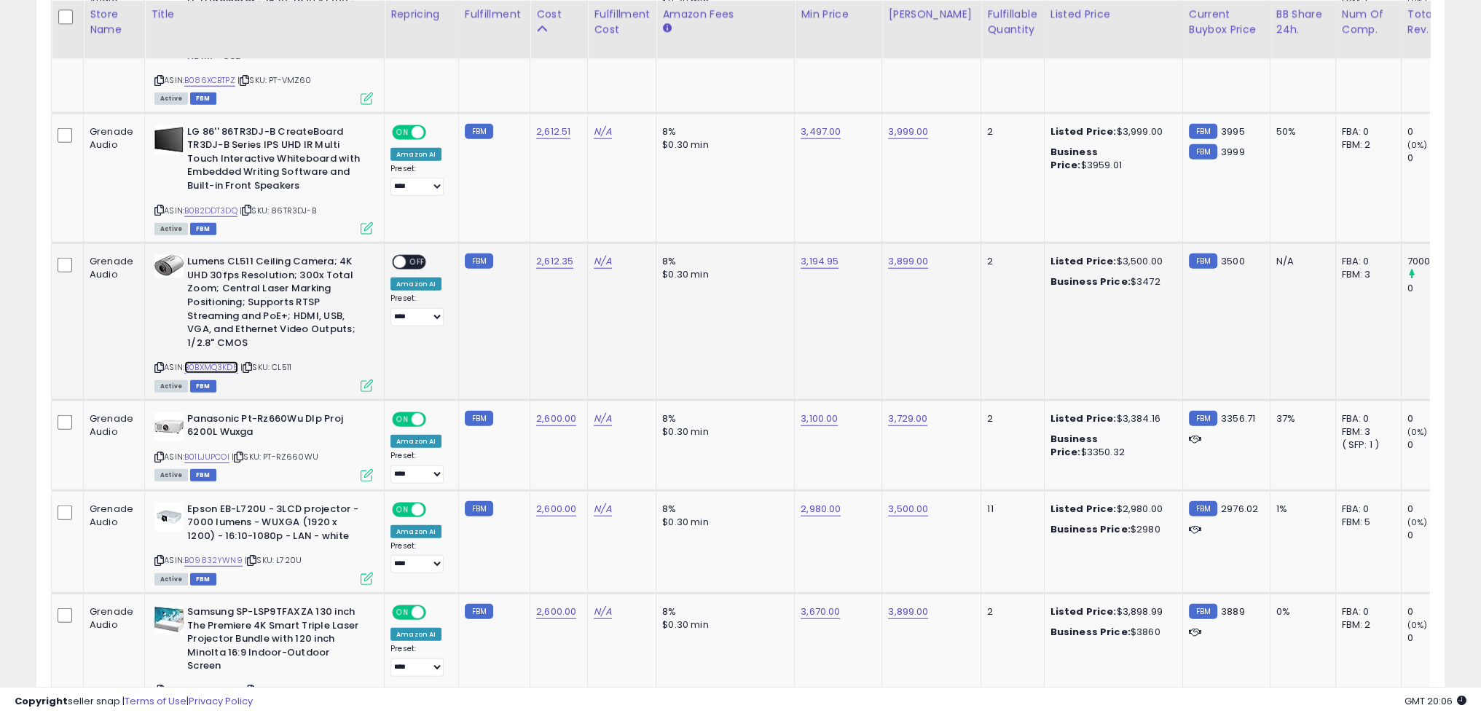
click at [214, 361] on link "B0BXMQ3KD5" at bounding box center [211, 367] width 54 height 12
click at [809, 254] on link "3,194.95" at bounding box center [820, 261] width 38 height 15
click at [810, 254] on link "3,194.95" at bounding box center [820, 261] width 38 height 15
click at [825, 305] on td "3,194.95" at bounding box center [838, 321] width 87 height 157
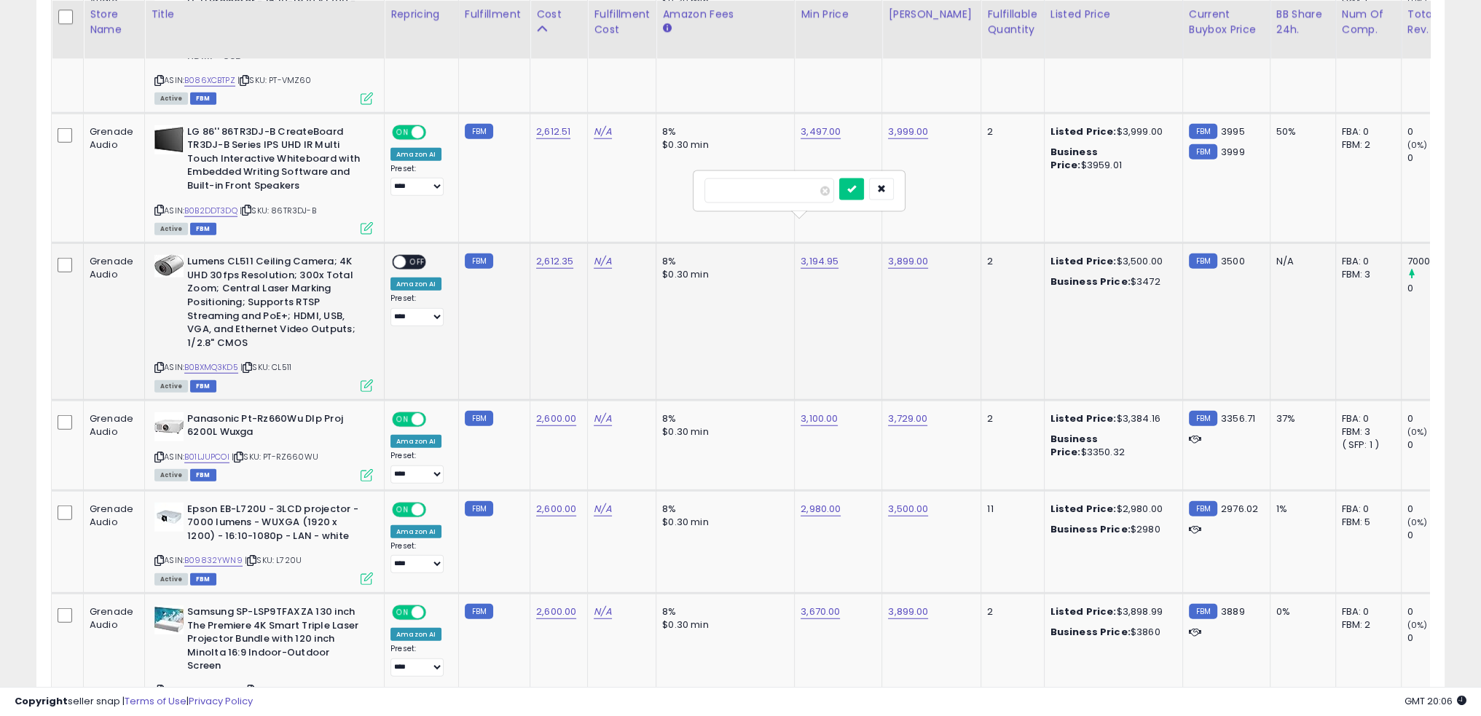
click at [822, 313] on td "3,194.95" at bounding box center [838, 321] width 87 height 157
click at [813, 254] on link "3,194.95" at bounding box center [820, 261] width 38 height 15
type input "****"
click button "submit" at bounding box center [851, 190] width 25 height 22
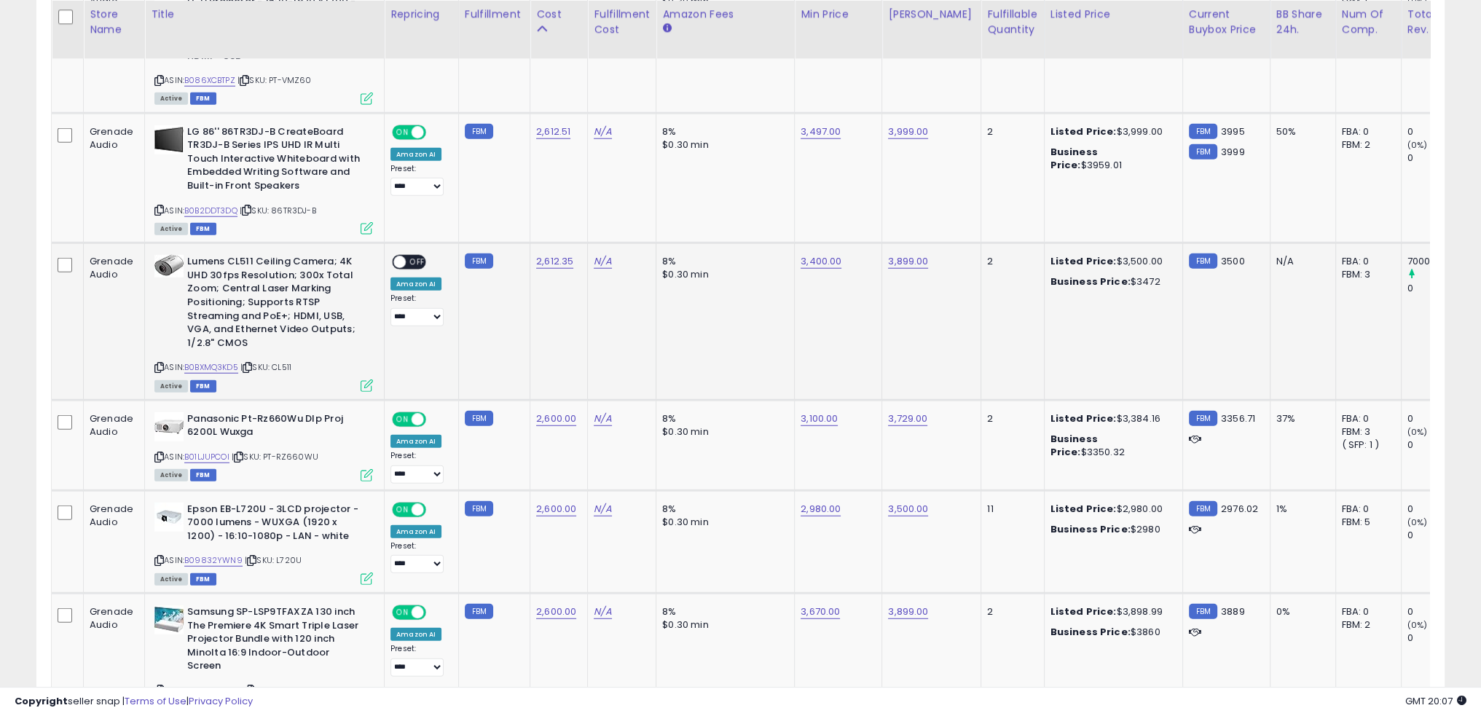
click at [662, 309] on td "8% $0.30 min" at bounding box center [726, 321] width 138 height 157
click at [798, 415] on td "3,100.00" at bounding box center [838, 445] width 87 height 90
click at [748, 493] on td "8% $0.30 min" at bounding box center [726, 541] width 138 height 103
click at [216, 451] on link "B01LJUPCOI" at bounding box center [206, 457] width 45 height 12
click at [816, 426] on td "3,100.00" at bounding box center [838, 445] width 87 height 90
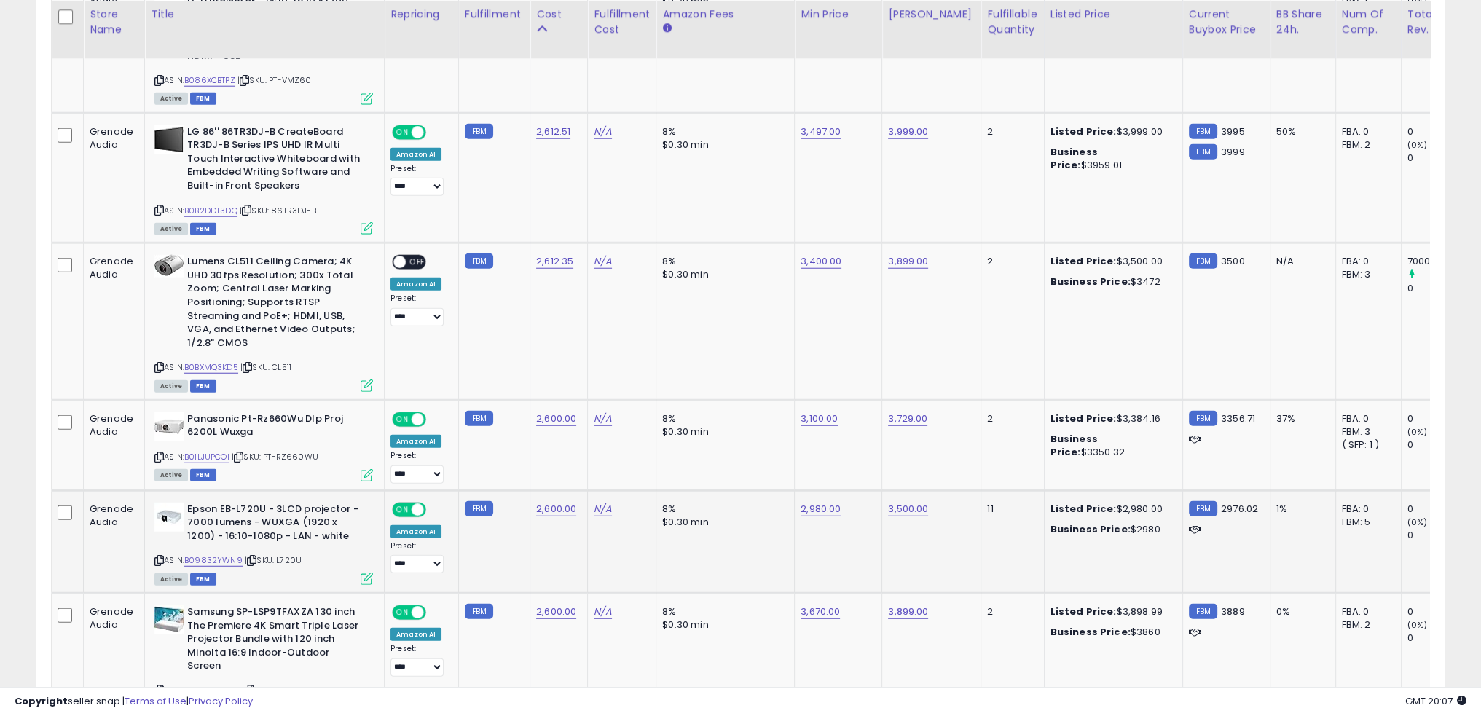
click at [736, 490] on td "8% $0.30 min" at bounding box center [726, 541] width 138 height 103
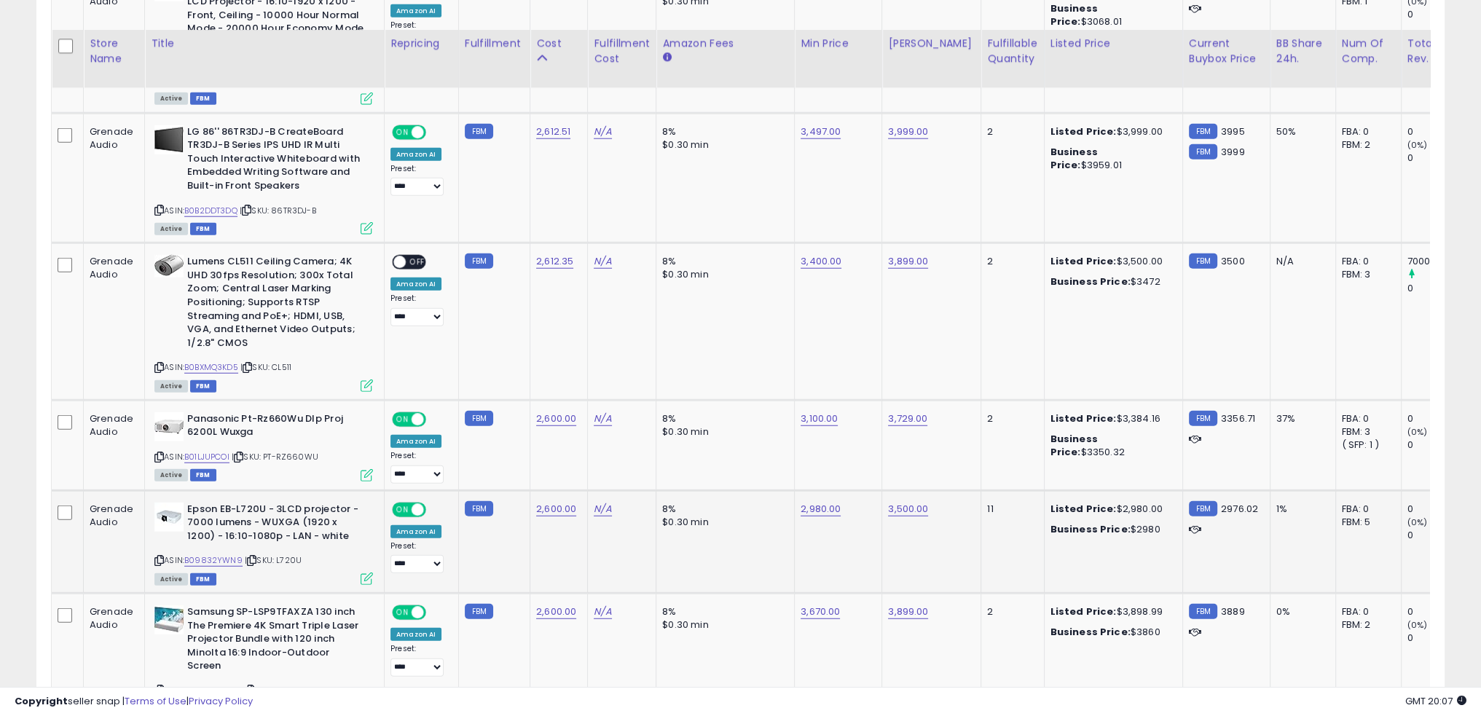
scroll to position [5105, 0]
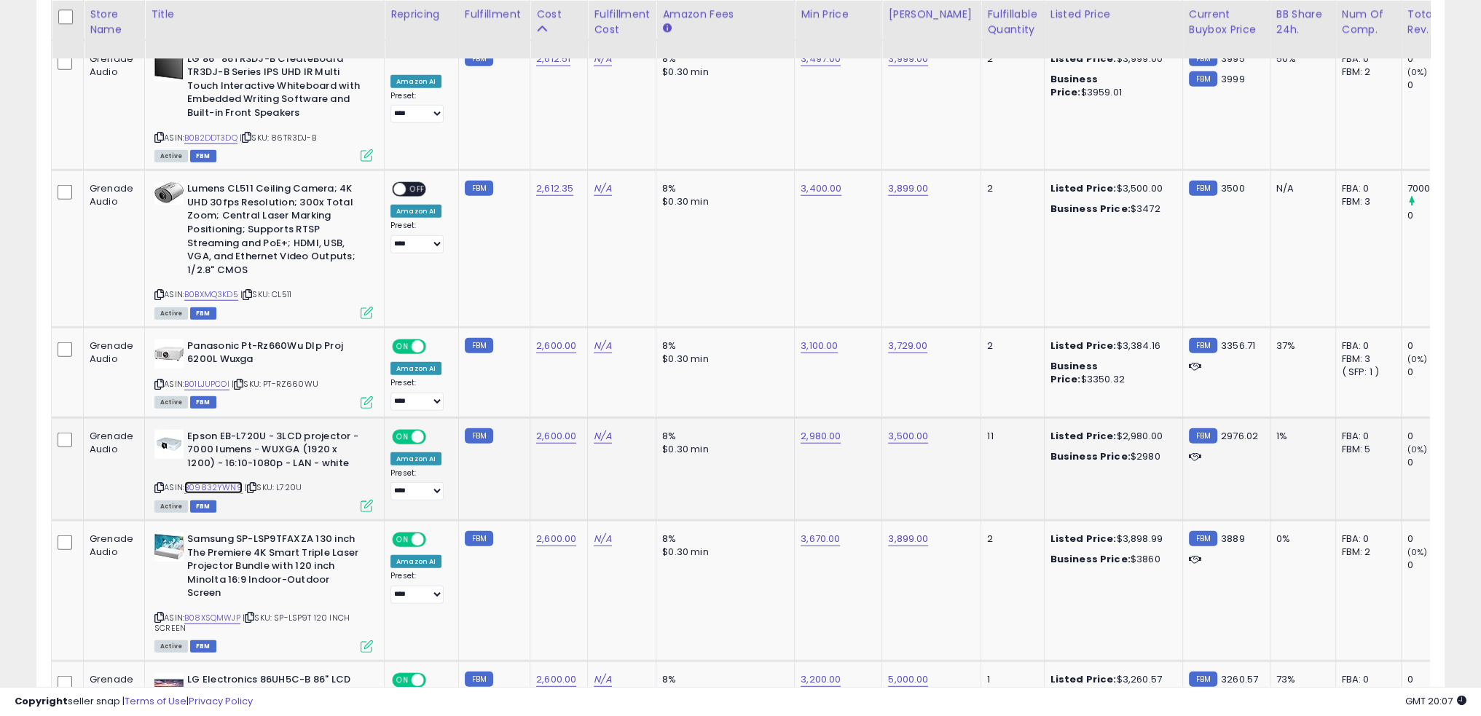
click at [230, 482] on link "B09832YWN9" at bounding box center [213, 488] width 58 height 12
click at [814, 429] on link "2,980.00" at bounding box center [821, 436] width 40 height 15
type input "****"
click button "submit" at bounding box center [853, 363] width 25 height 22
click at [903, 429] on link "3,500.00" at bounding box center [908, 436] width 40 height 15
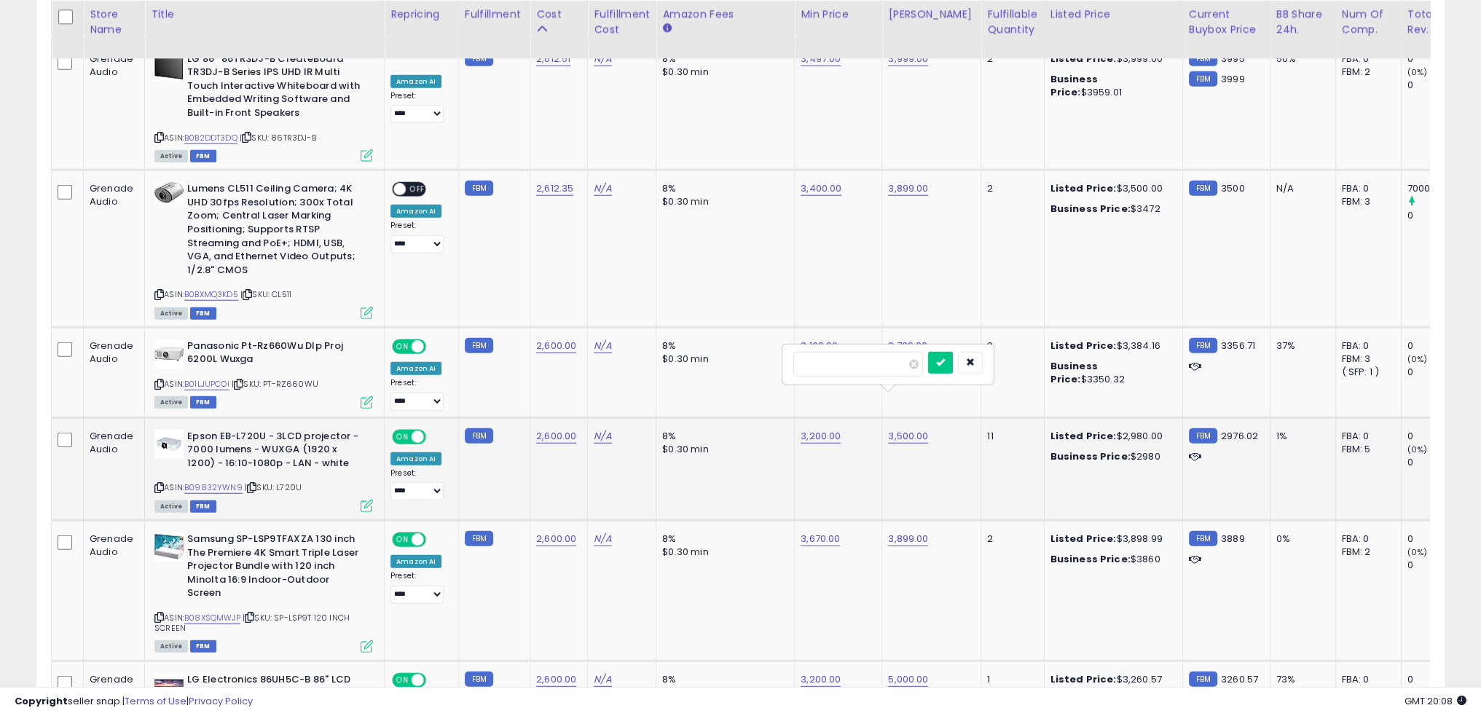
type input "****"
click button "submit" at bounding box center [940, 363] width 25 height 22
click at [749, 436] on td "8% $0.30 min" at bounding box center [726, 469] width 138 height 103
click at [712, 565] on td "8% $0.30 min" at bounding box center [726, 590] width 138 height 141
click at [226, 612] on link "B08XSQMWJP" at bounding box center [212, 618] width 56 height 12
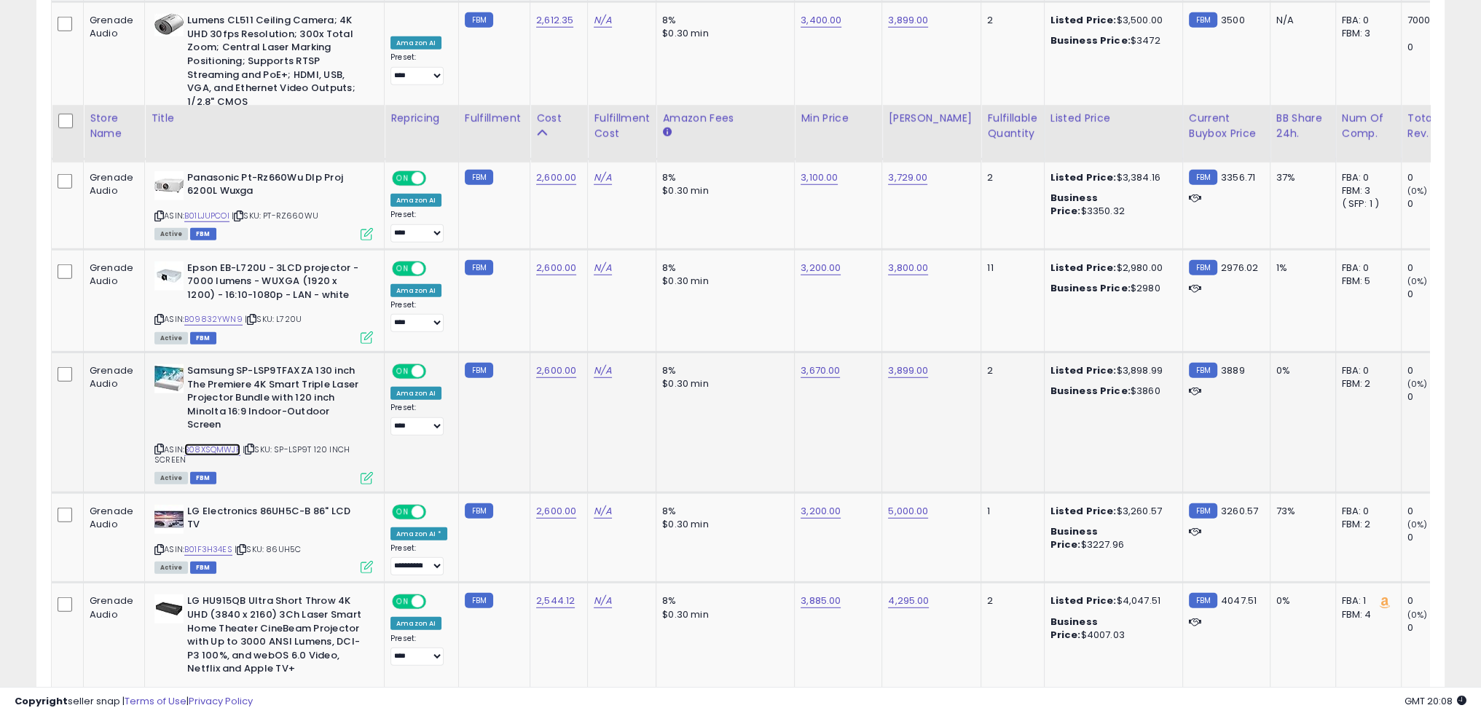
scroll to position [5396, 0]
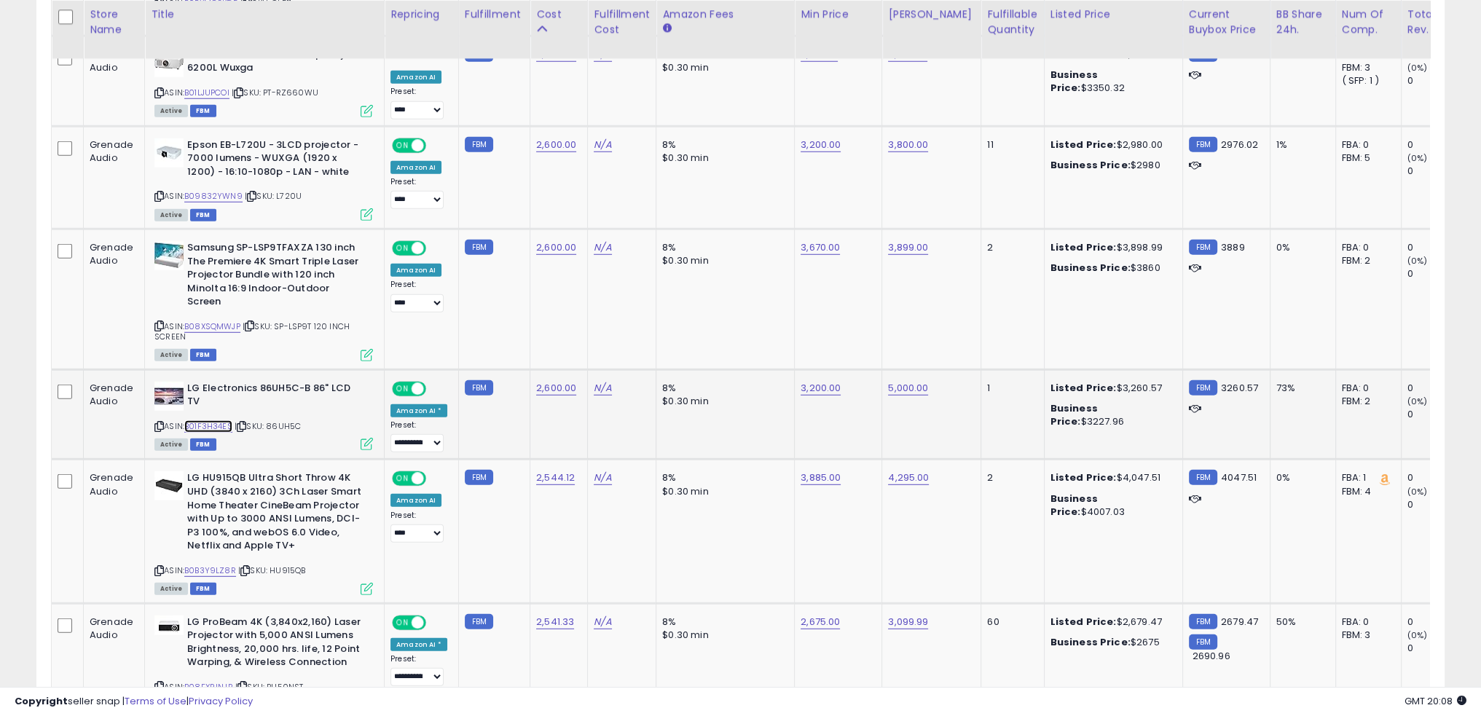
click at [222, 420] on link "B01F3H34ES" at bounding box center [208, 426] width 48 height 12
click at [216, 565] on link "B0B3Y9LZ8R" at bounding box center [210, 571] width 52 height 12
click at [702, 381] on td "8% $0.30 min" at bounding box center [726, 414] width 138 height 90
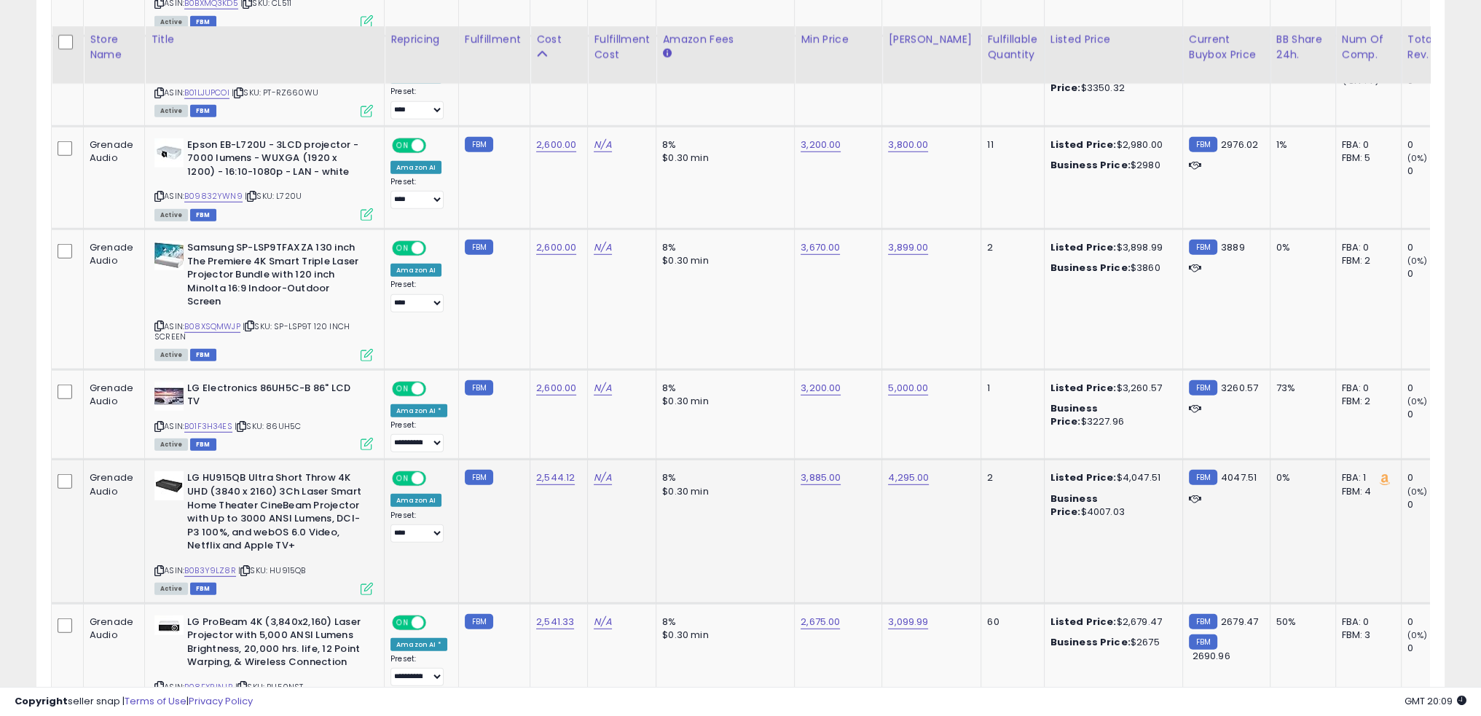
scroll to position [5542, 0]
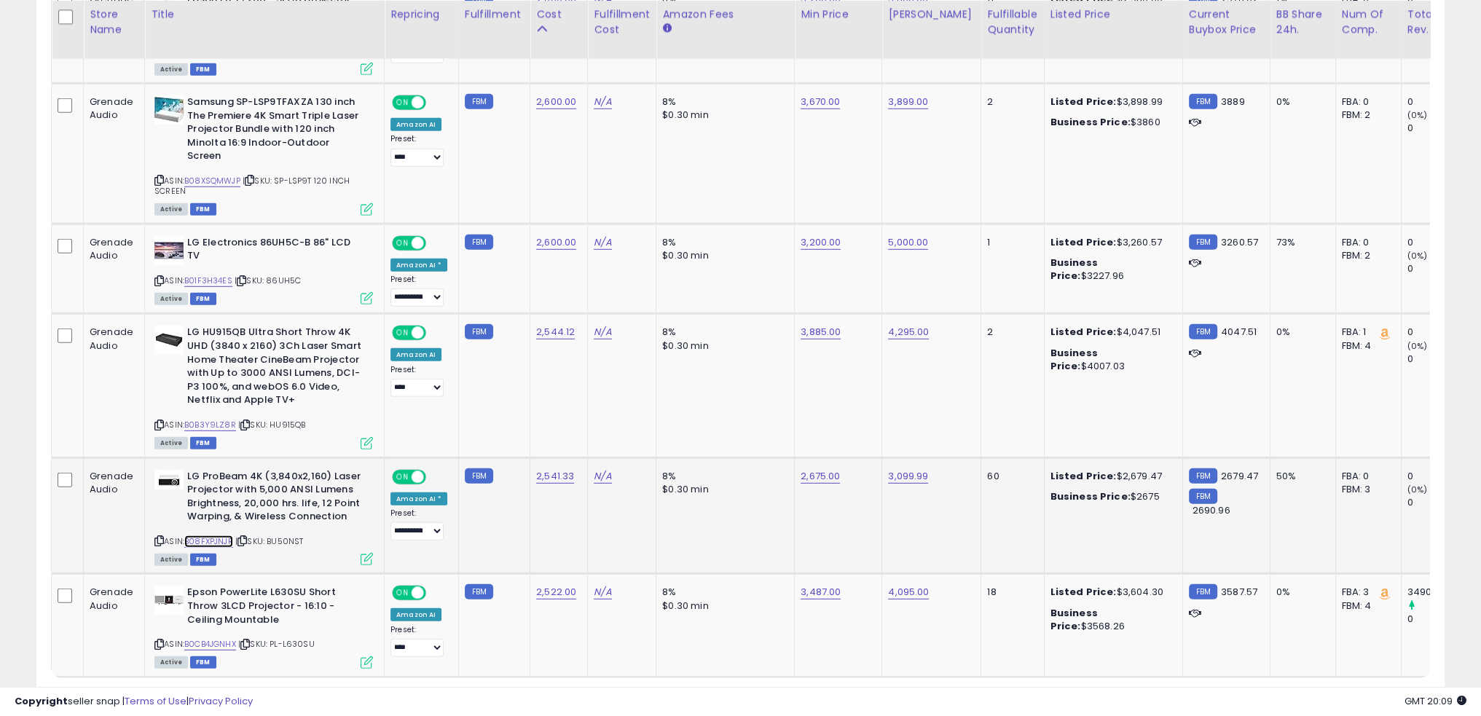
click at [229, 536] on link "B08FXPJNJR" at bounding box center [208, 542] width 49 height 12
click at [820, 469] on link "2,675.00" at bounding box center [820, 476] width 39 height 15
type input "****"
click at [857, 382] on icon "submit" at bounding box center [852, 386] width 9 height 9
click at [909, 469] on link "3,099.99" at bounding box center [908, 476] width 40 height 15
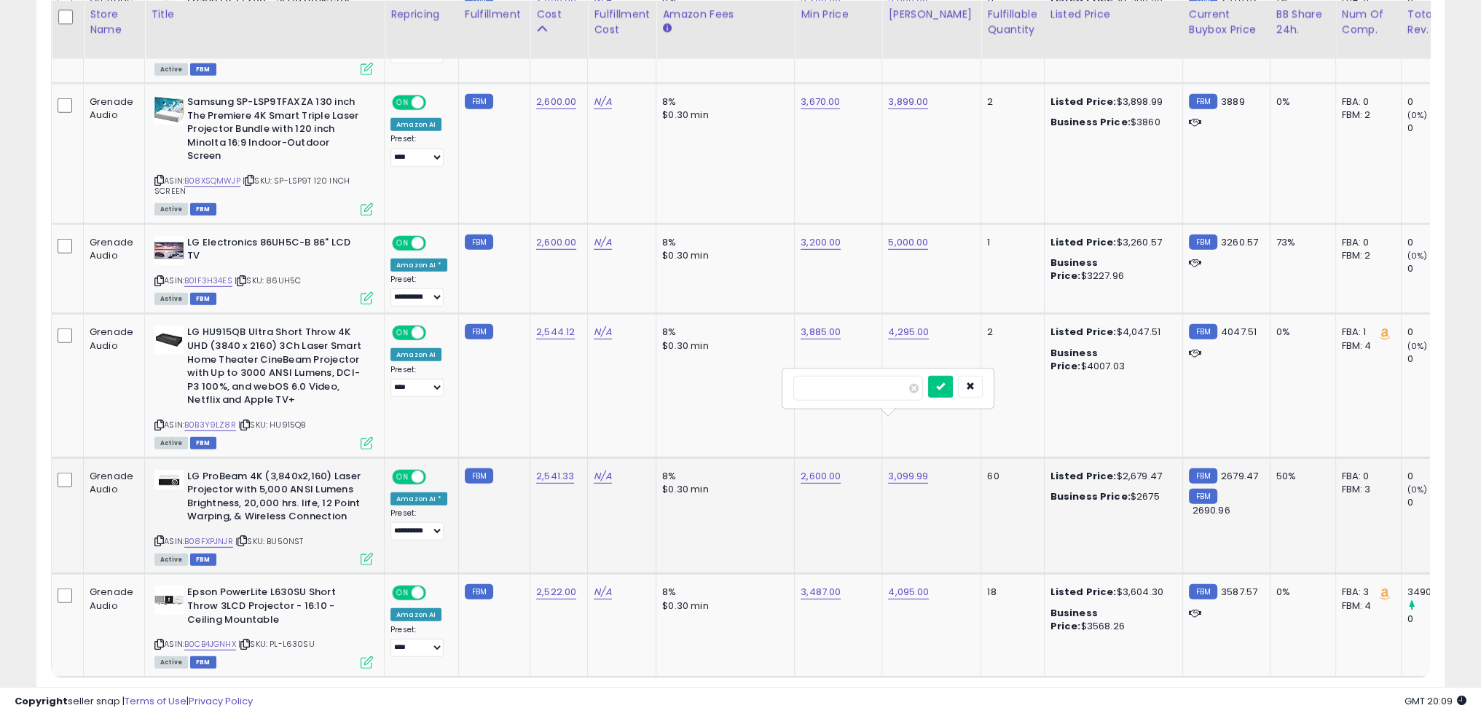
type input "****"
click button "submit" at bounding box center [940, 387] width 25 height 22
click at [743, 463] on td "8% $0.30 min" at bounding box center [726, 516] width 138 height 117
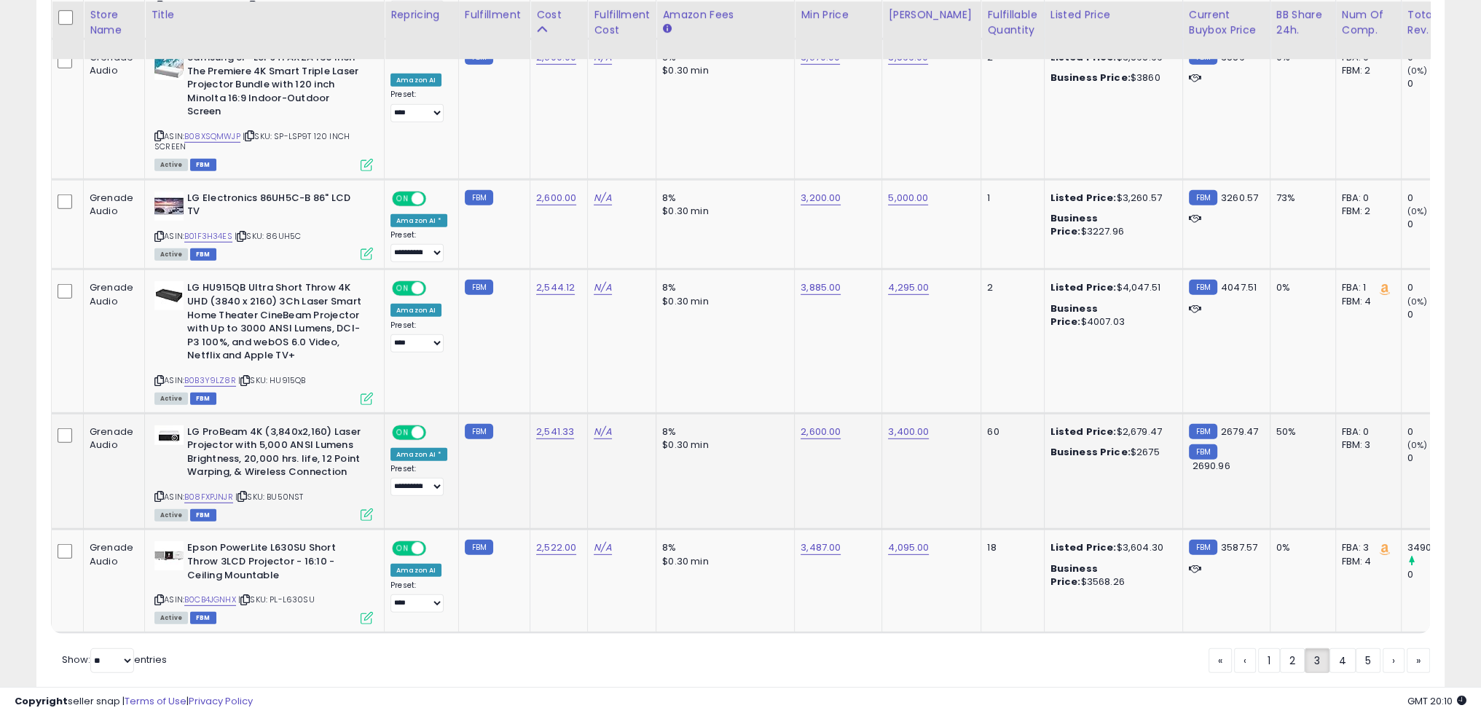
scroll to position [5587, 0]
click at [743, 541] on div "8%" at bounding box center [722, 547] width 121 height 13
click at [229, 593] on link "B0CB4JGNHX" at bounding box center [210, 599] width 52 height 12
click at [805, 540] on link "3,487.00" at bounding box center [821, 547] width 40 height 15
type input "****"
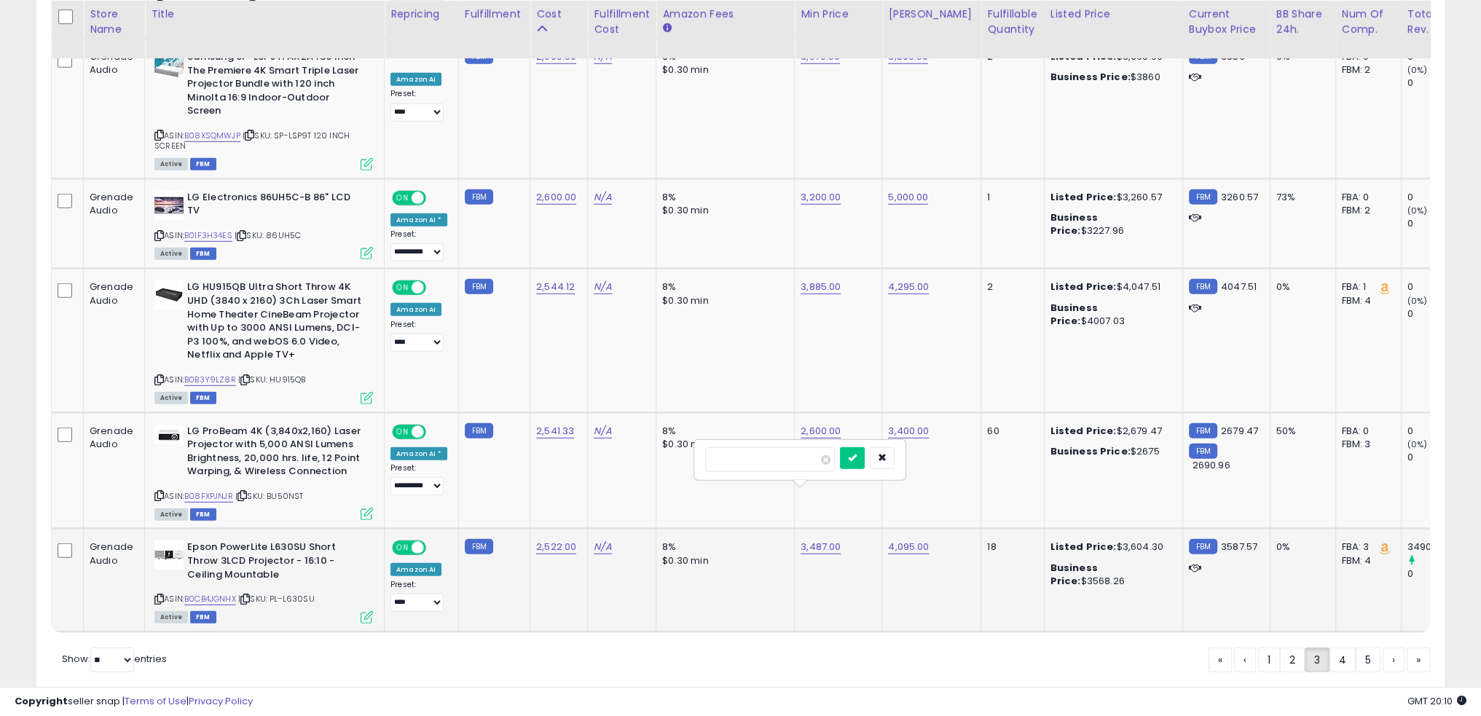
click button "submit" at bounding box center [852, 458] width 25 height 22
click at [904, 540] on link "4,095.00" at bounding box center [908, 547] width 41 height 15
type input "****"
click button "submit" at bounding box center [940, 458] width 25 height 22
click at [894, 533] on td "4,200.00" at bounding box center [931, 580] width 99 height 103
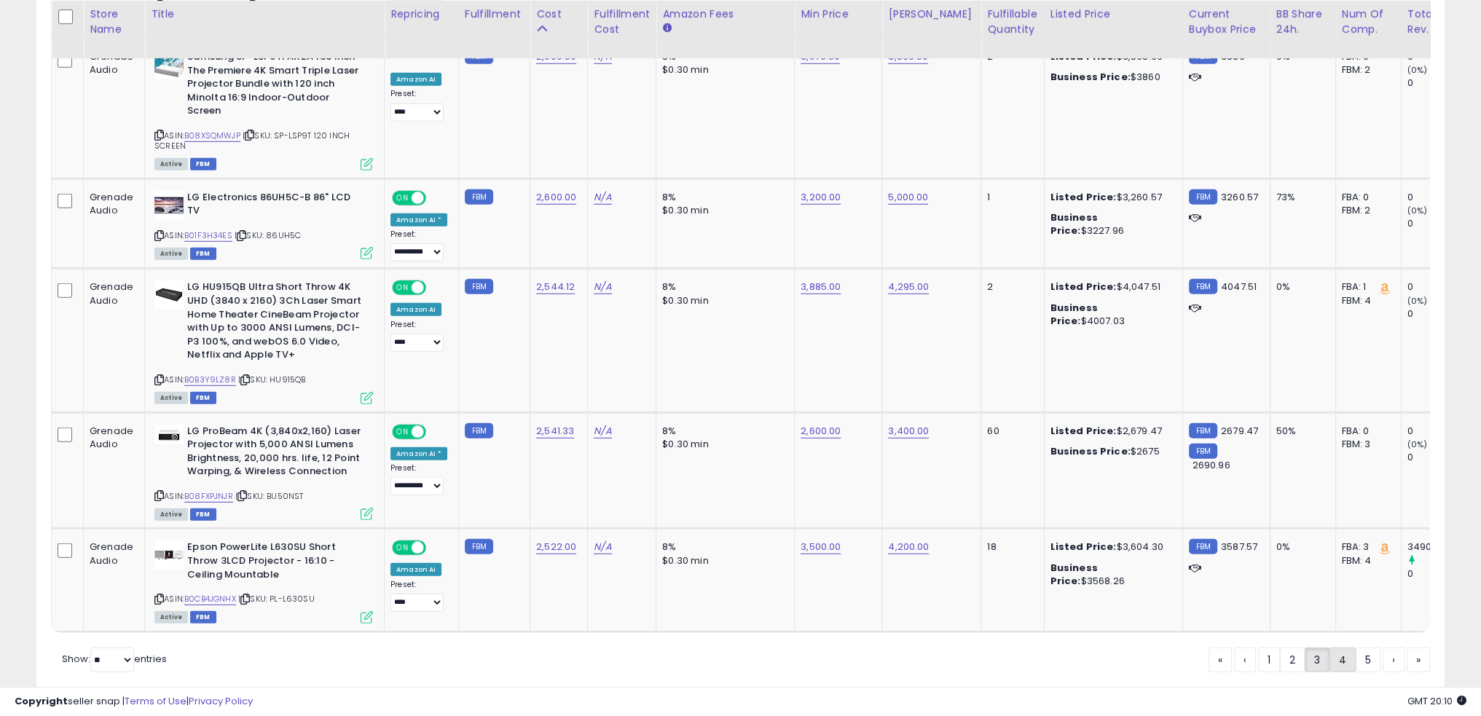
click at [1332, 648] on link "4" at bounding box center [1343, 660] width 26 height 25
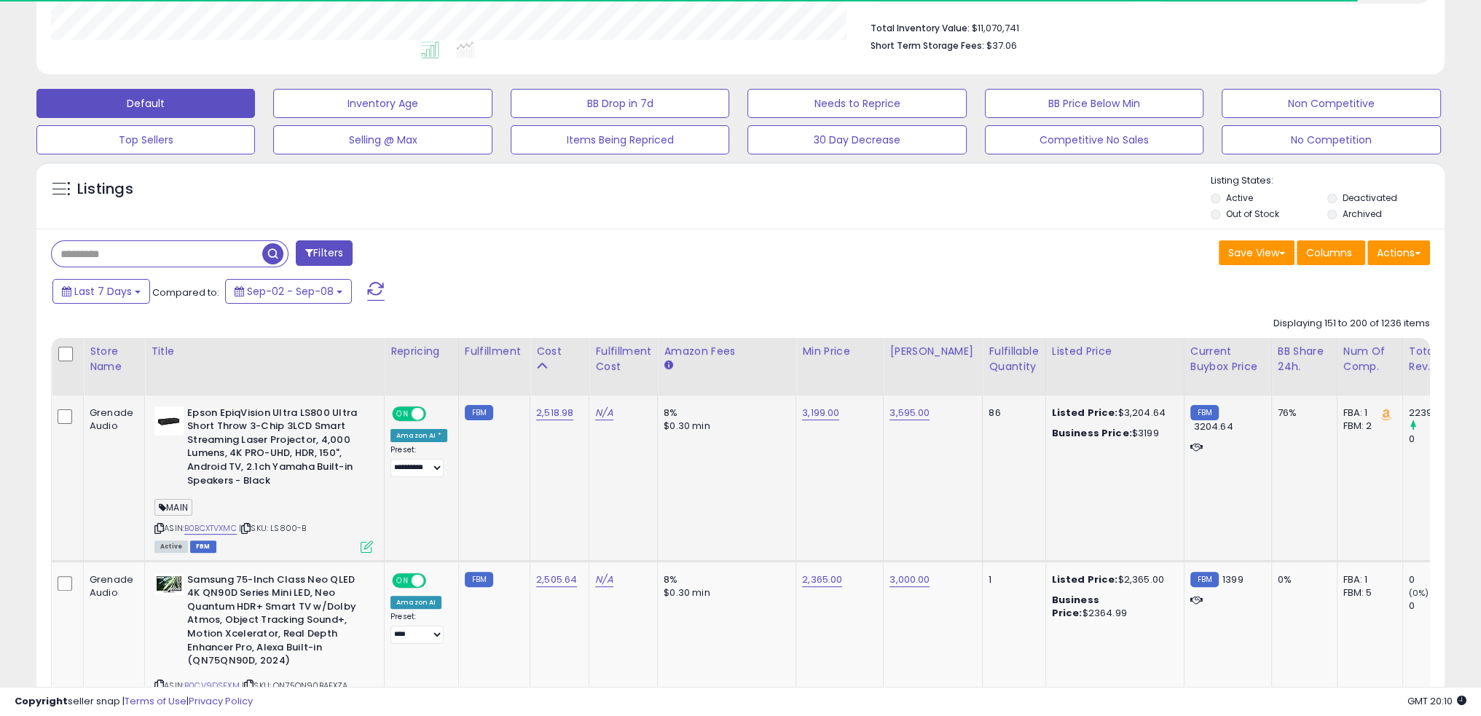
scroll to position [441, 0]
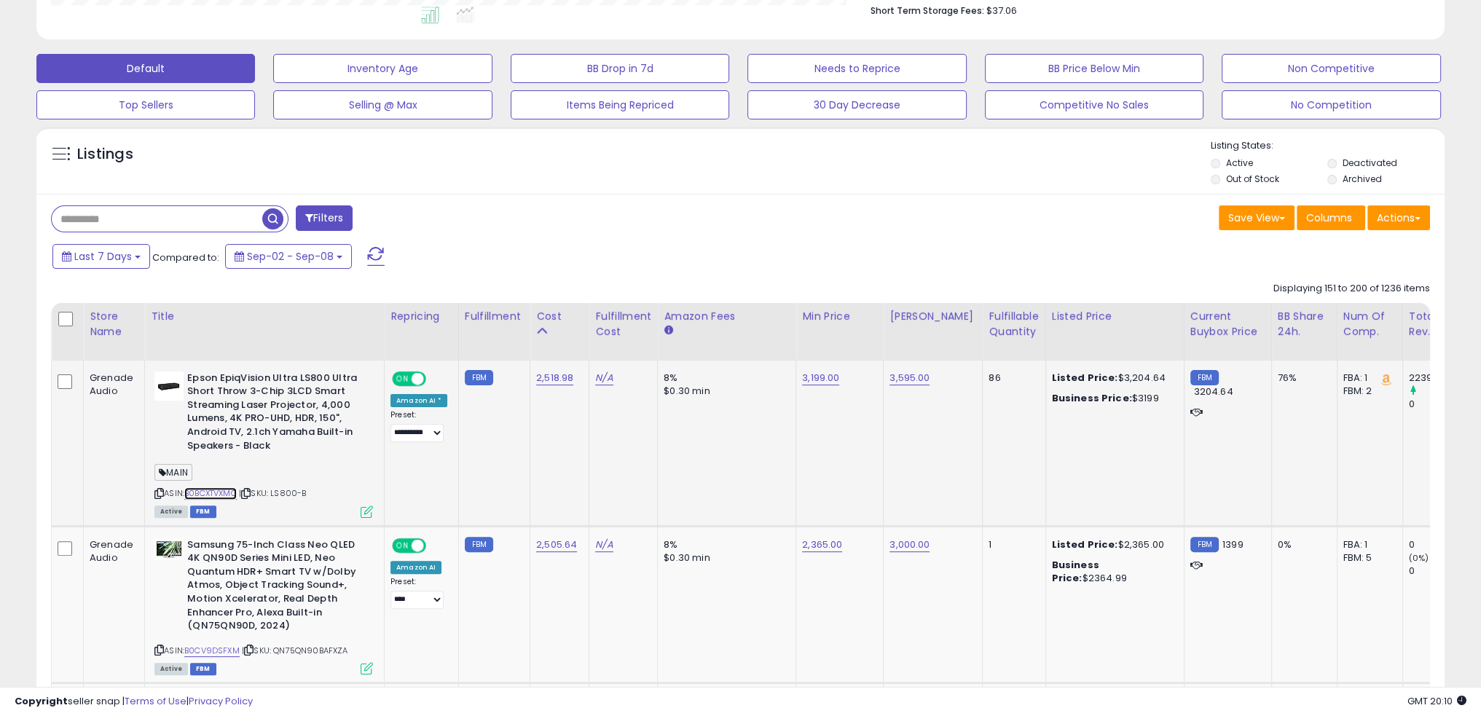
click at [231, 490] on link "B0BCXTVXMC" at bounding box center [210, 494] width 52 height 12
click at [905, 377] on link "3,595.00" at bounding box center [910, 378] width 40 height 15
type input "****"
click button "submit" at bounding box center [940, 342] width 25 height 22
click at [892, 445] on td "3,799.00" at bounding box center [933, 444] width 99 height 166
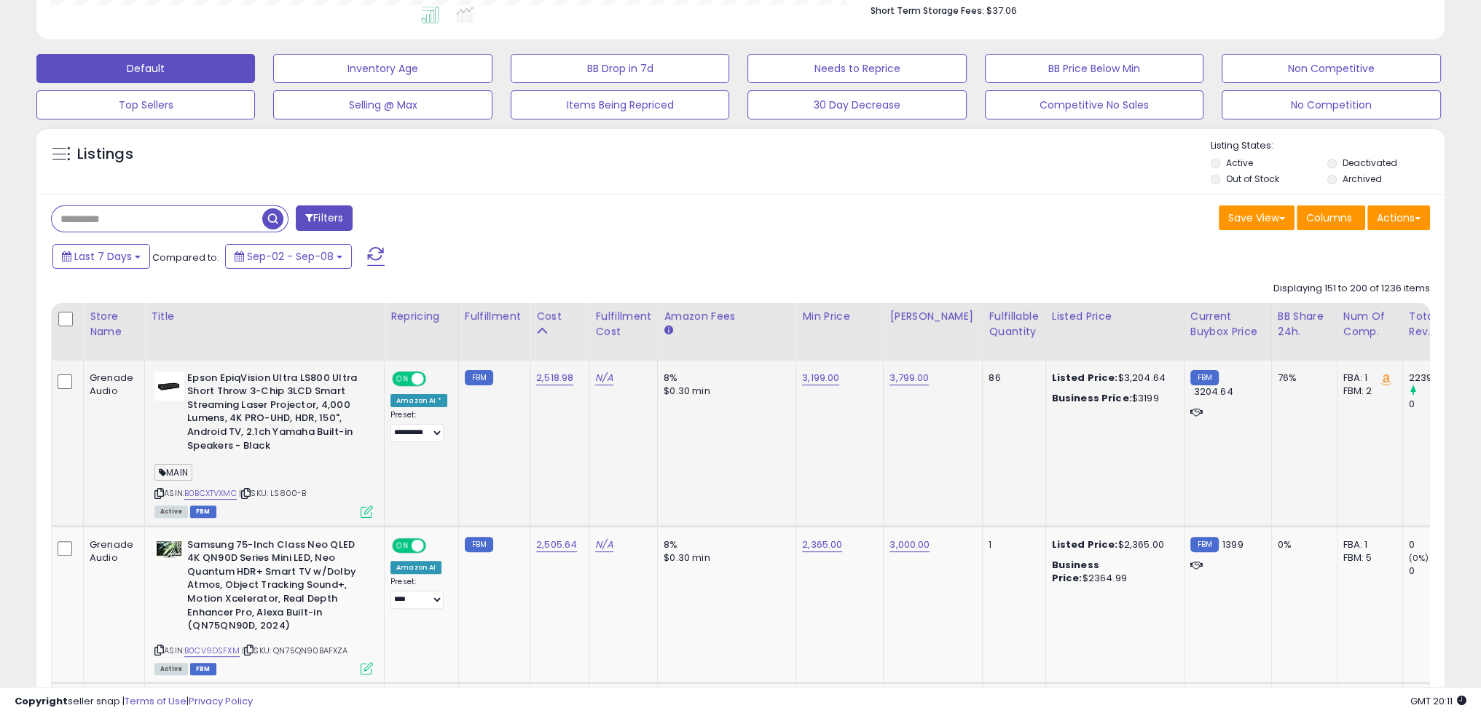
click at [823, 433] on td "3,199.00" at bounding box center [839, 444] width 87 height 166
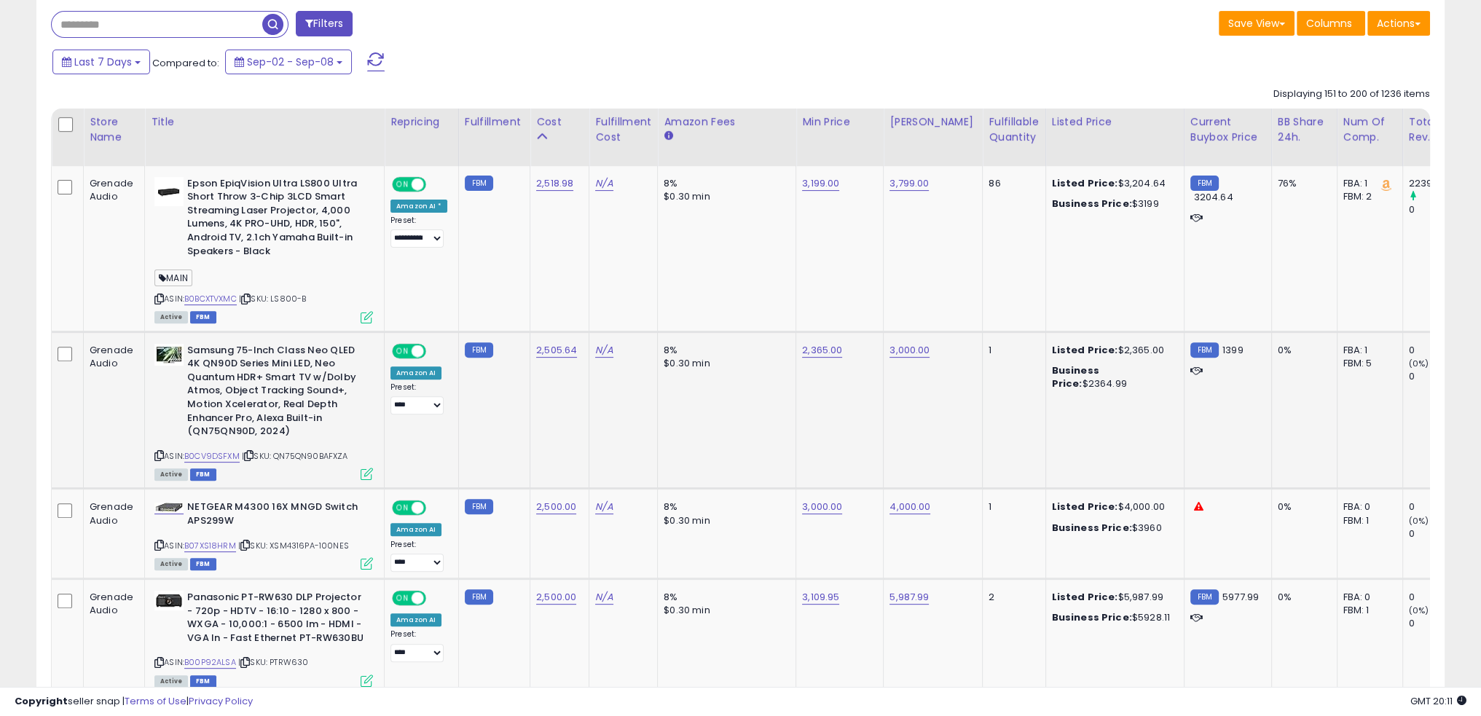
scroll to position [659, 0]
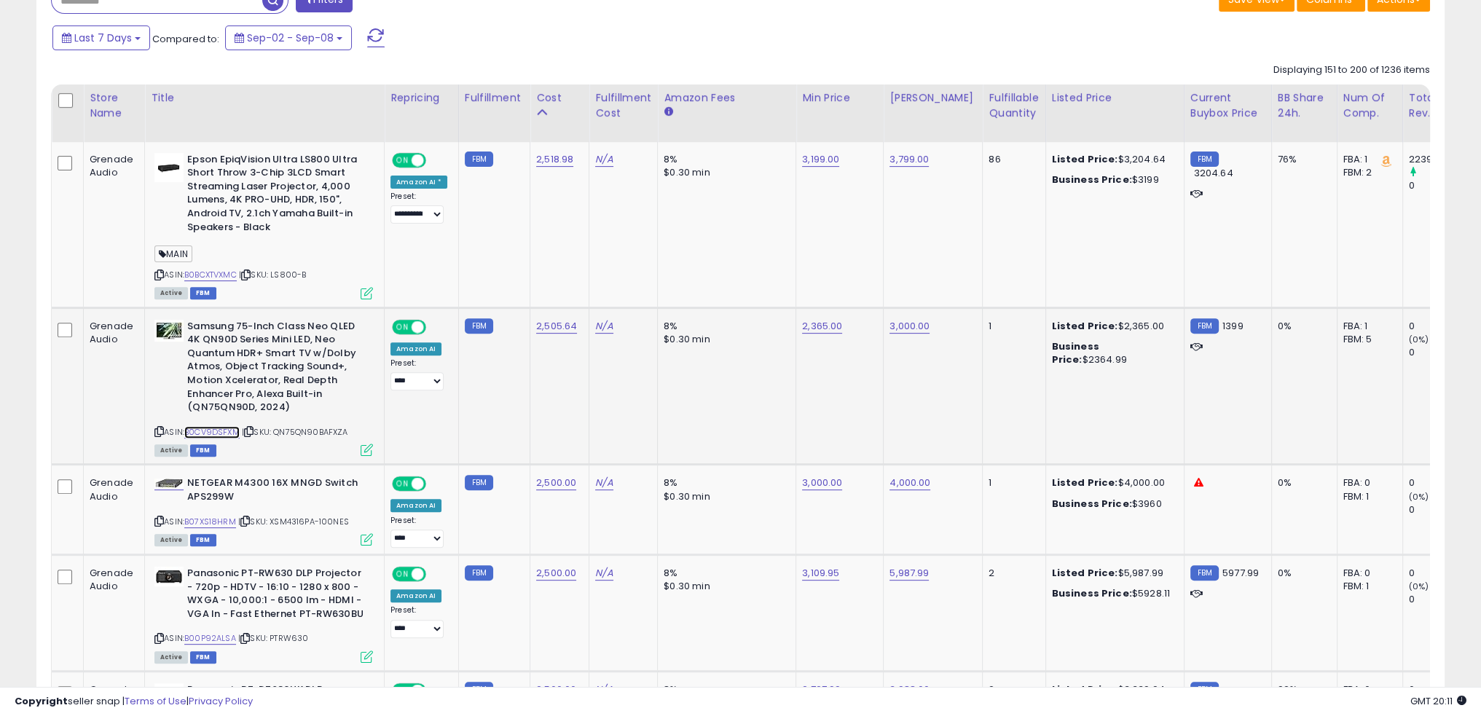
click at [222, 428] on link "B0CV9DSFXM" at bounding box center [211, 432] width 55 height 12
click at [754, 393] on td "8% $0.30 min" at bounding box center [727, 386] width 138 height 157
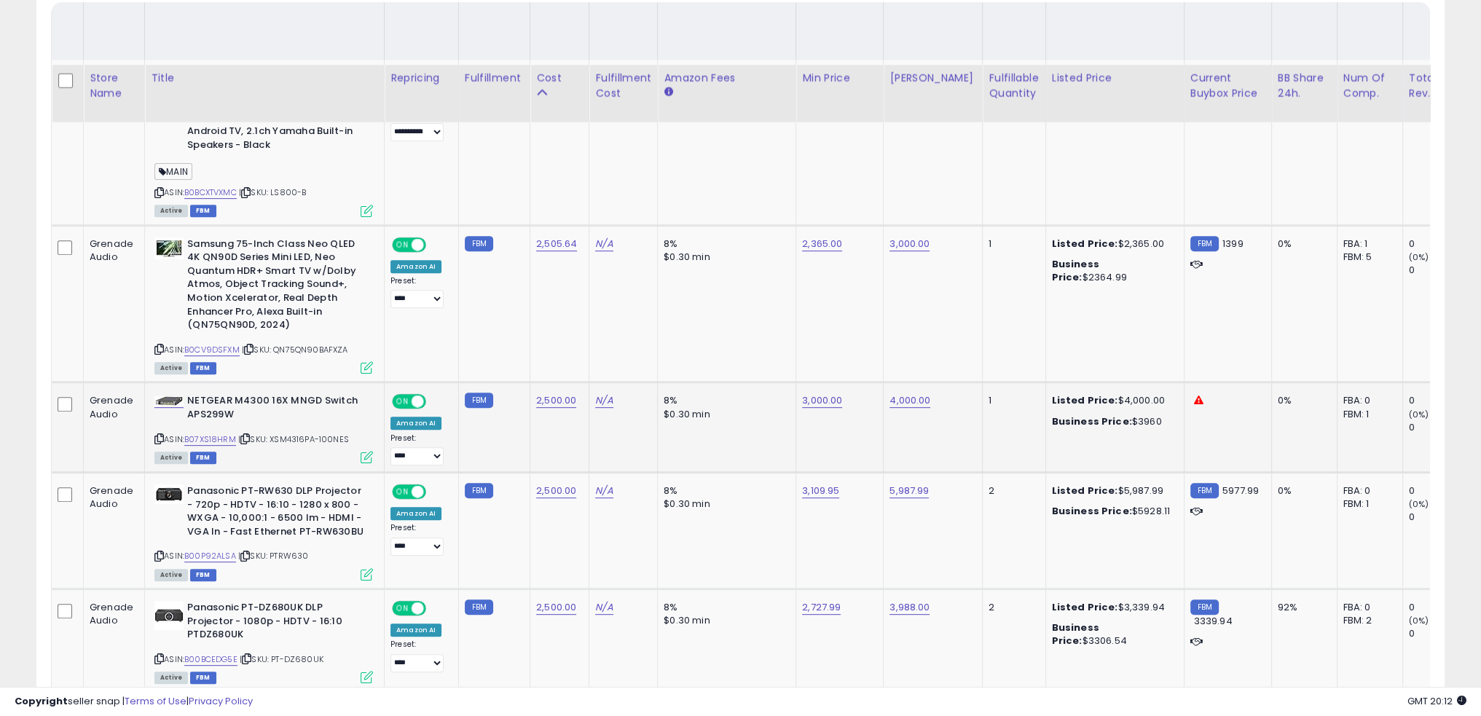
scroll to position [805, 0]
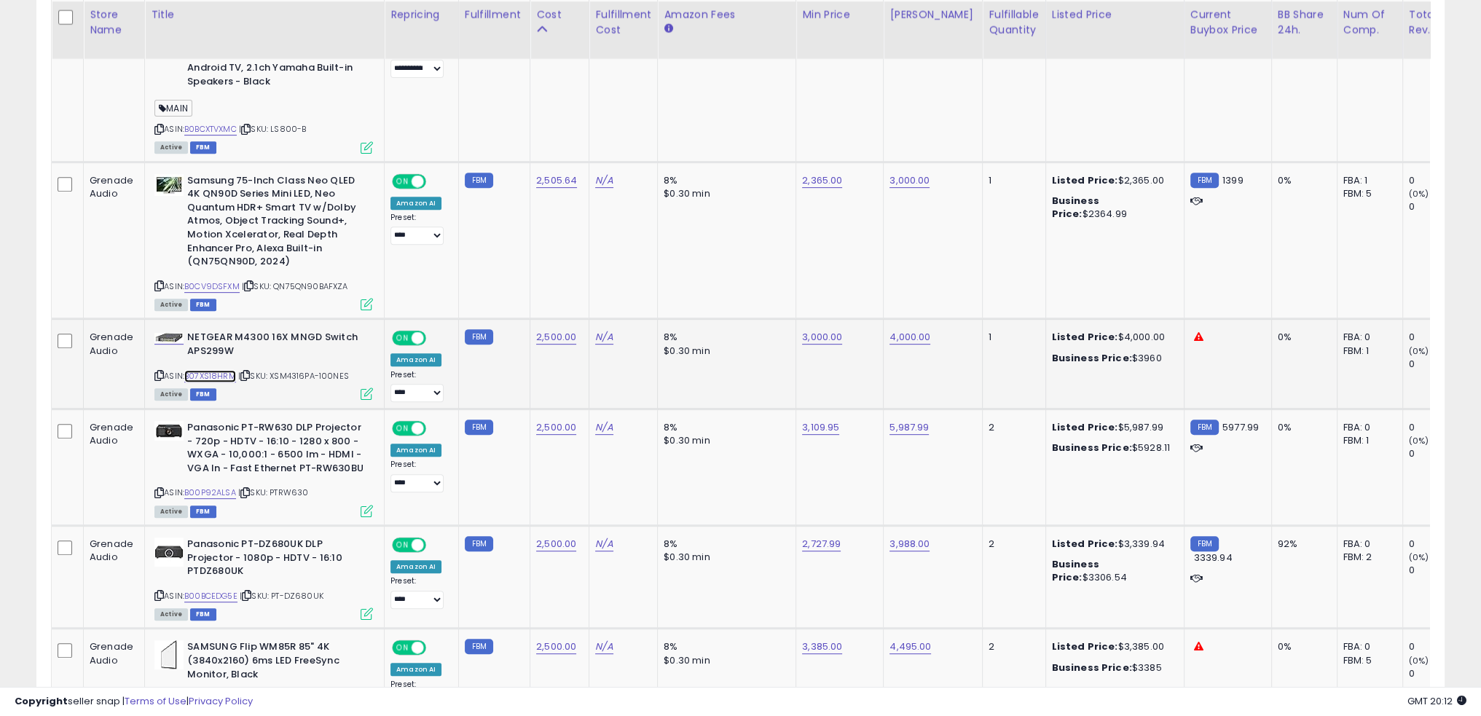
click at [226, 370] on link "B07XS18HRM" at bounding box center [210, 376] width 52 height 12
click at [722, 460] on td "8% $0.30 min" at bounding box center [727, 468] width 138 height 117
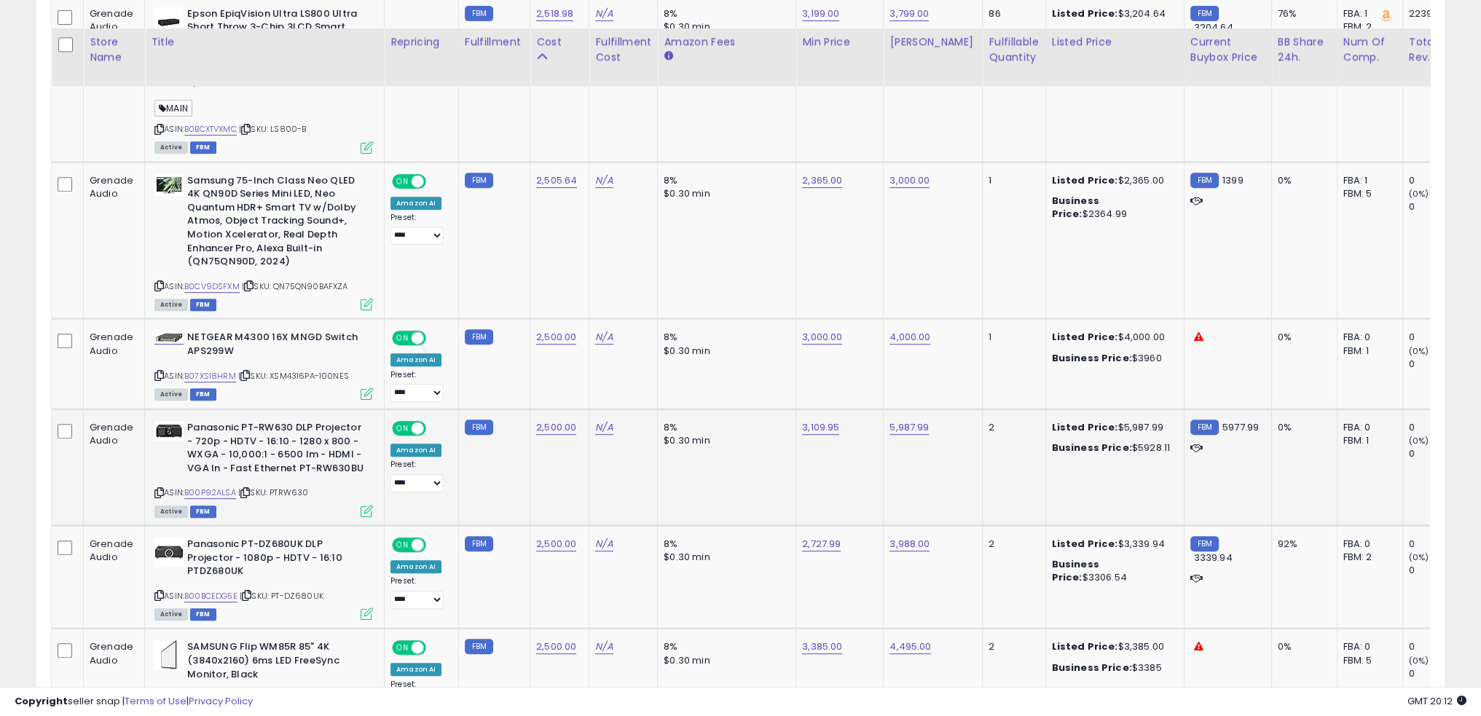
scroll to position [878, 0]
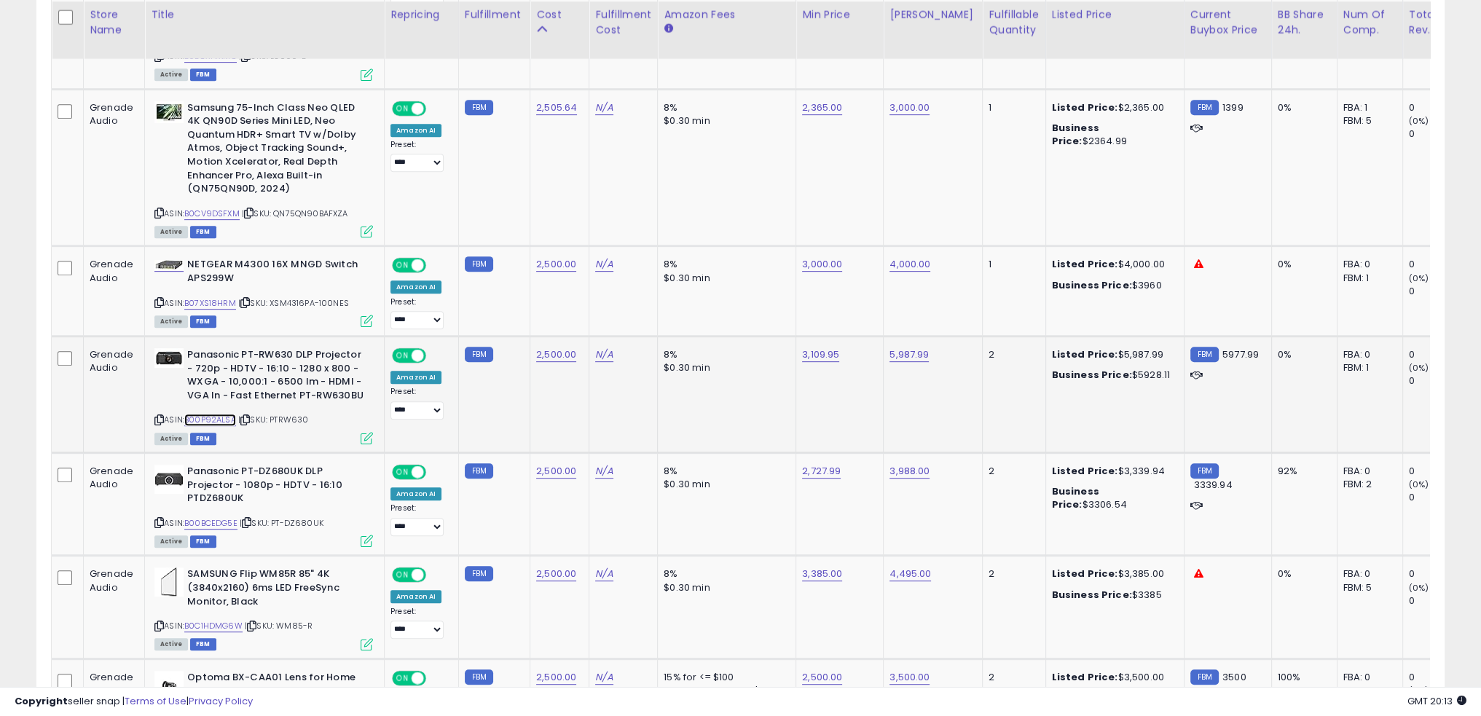
click at [217, 414] on link "B00P92ALSA" at bounding box center [210, 420] width 52 height 12
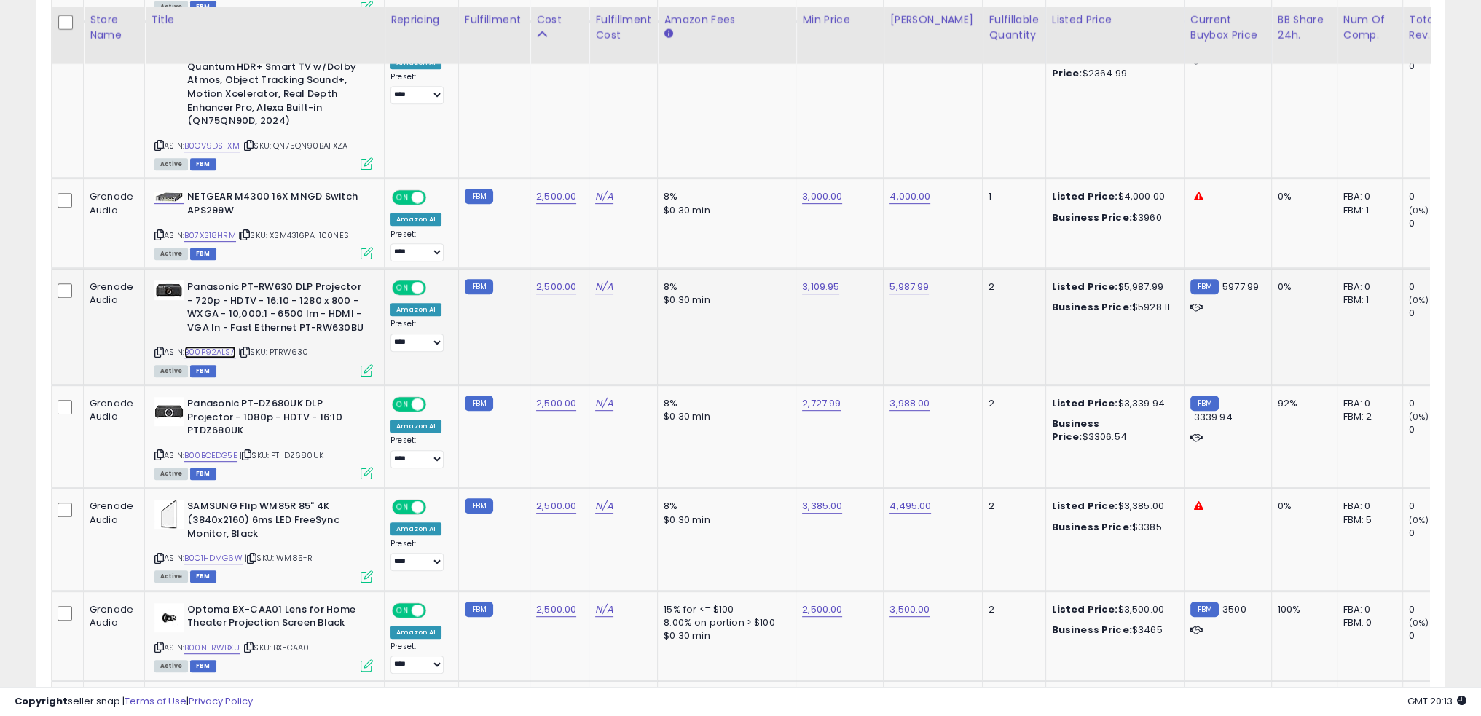
scroll to position [951, 0]
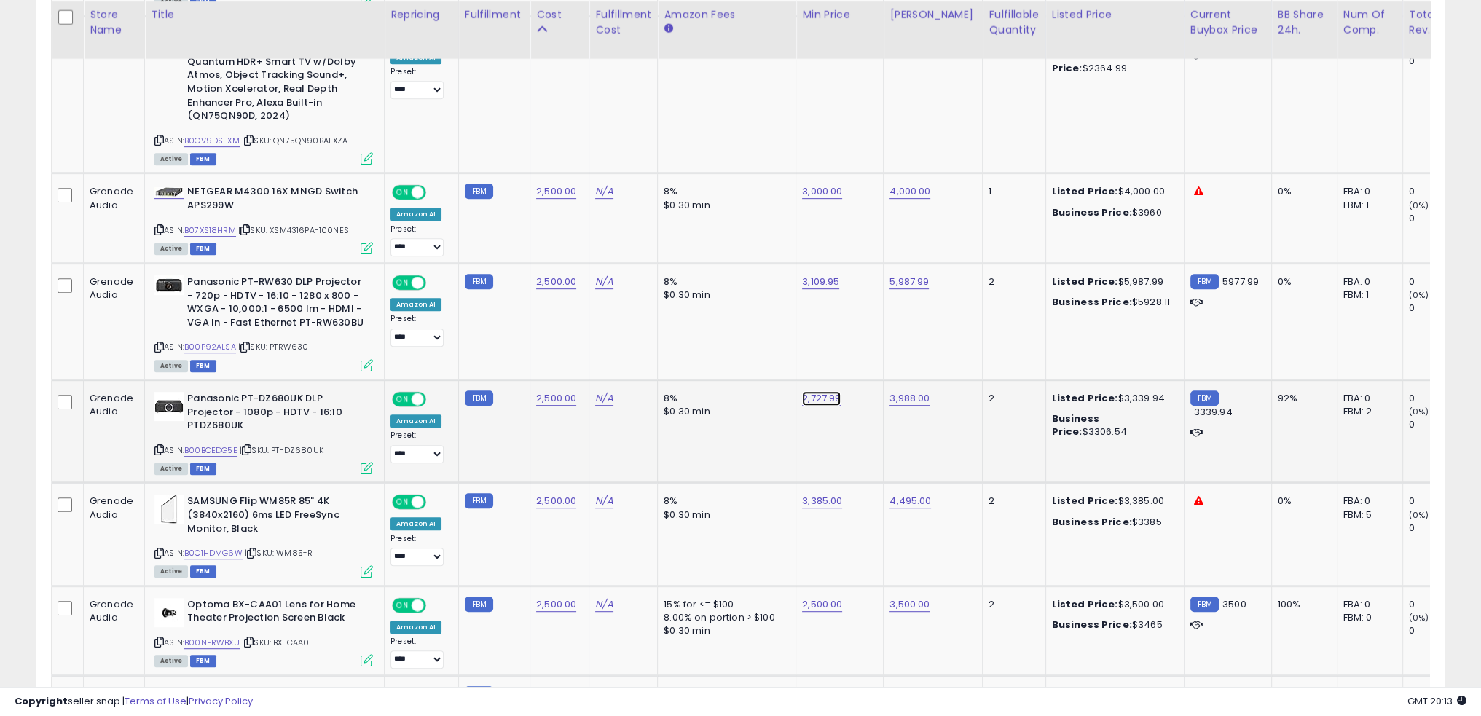
click at [803, 396] on link "2,727.99" at bounding box center [821, 398] width 39 height 15
click at [807, 397] on link "2,727.99" at bounding box center [821, 398] width 39 height 15
click at [808, 395] on link "2,727.99" at bounding box center [821, 398] width 39 height 15
click at [810, 391] on link "2,727.99" at bounding box center [821, 398] width 39 height 15
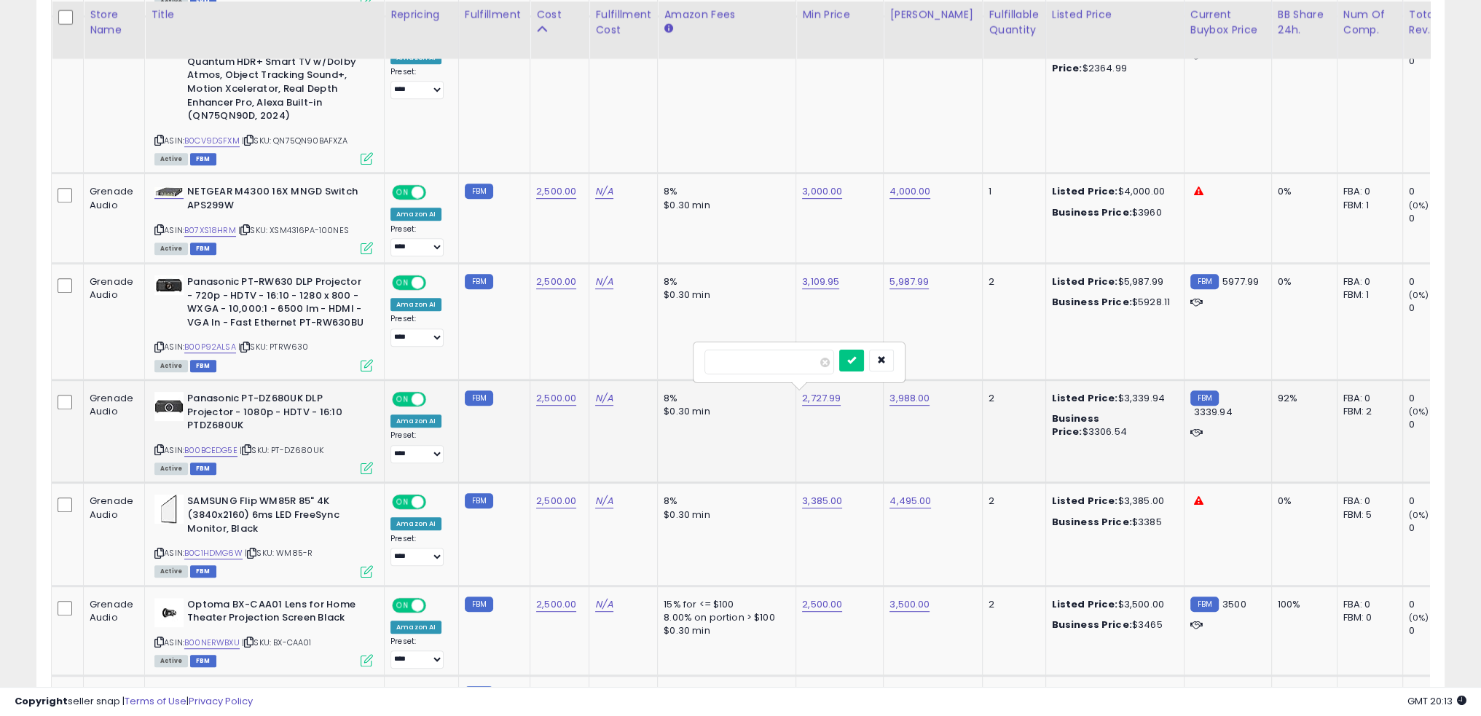
type input "****"
click button "submit" at bounding box center [851, 361] width 25 height 22
click at [224, 445] on link "B00BCEDG5E" at bounding box center [210, 451] width 53 height 12
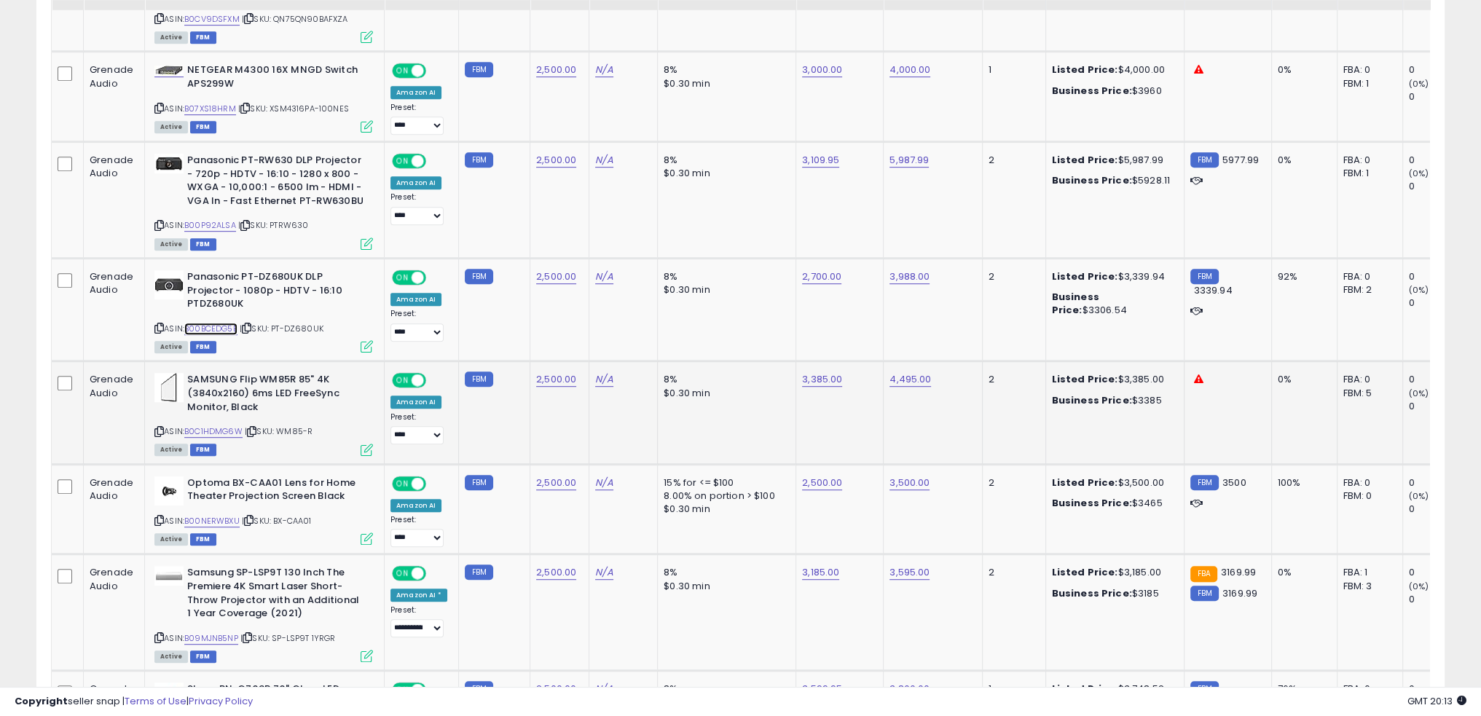
scroll to position [1097, 0]
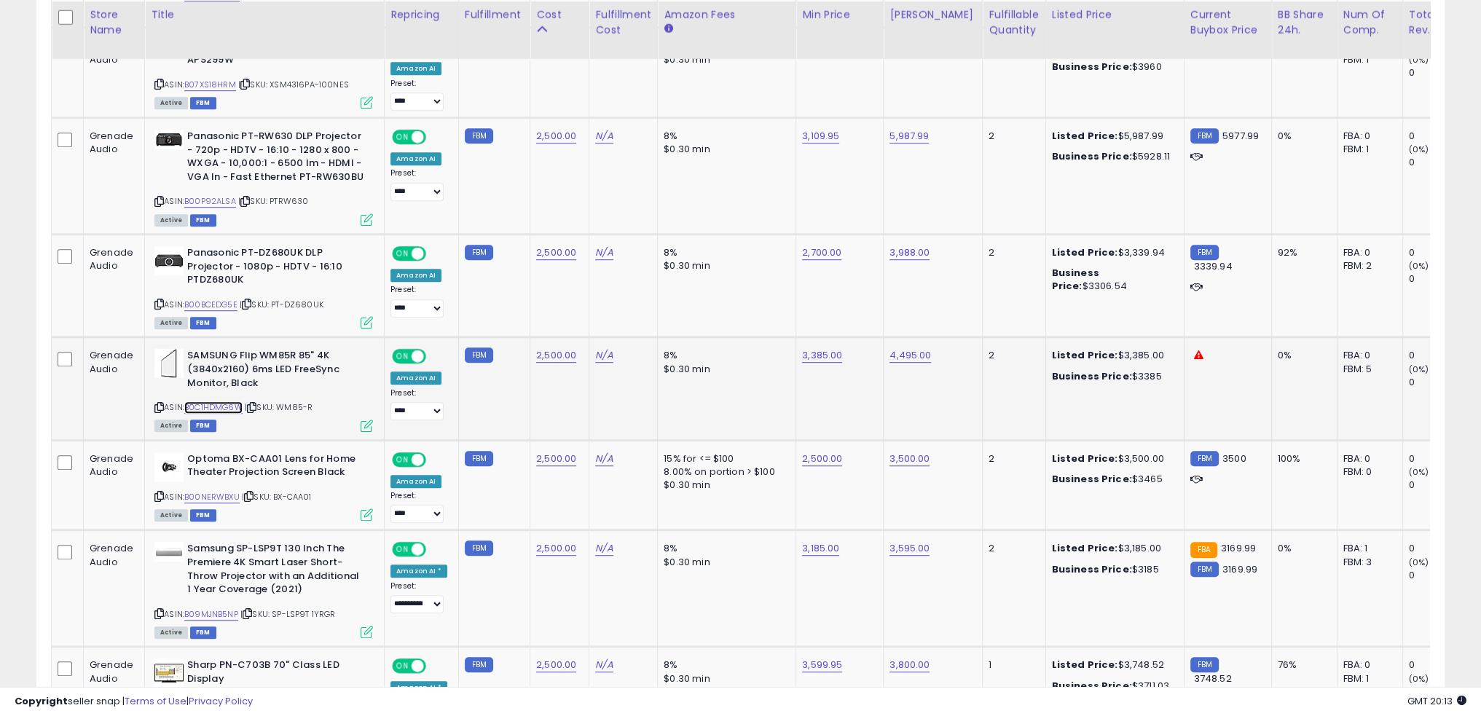
click at [222, 403] on link "B0C1HDMG6W" at bounding box center [213, 408] width 58 height 12
click at [549, 351] on link "2,500.00" at bounding box center [556, 355] width 40 height 15
type input "****"
click button "submit" at bounding box center [589, 317] width 25 height 22
click at [810, 355] on link "3,385.00" at bounding box center [822, 355] width 40 height 15
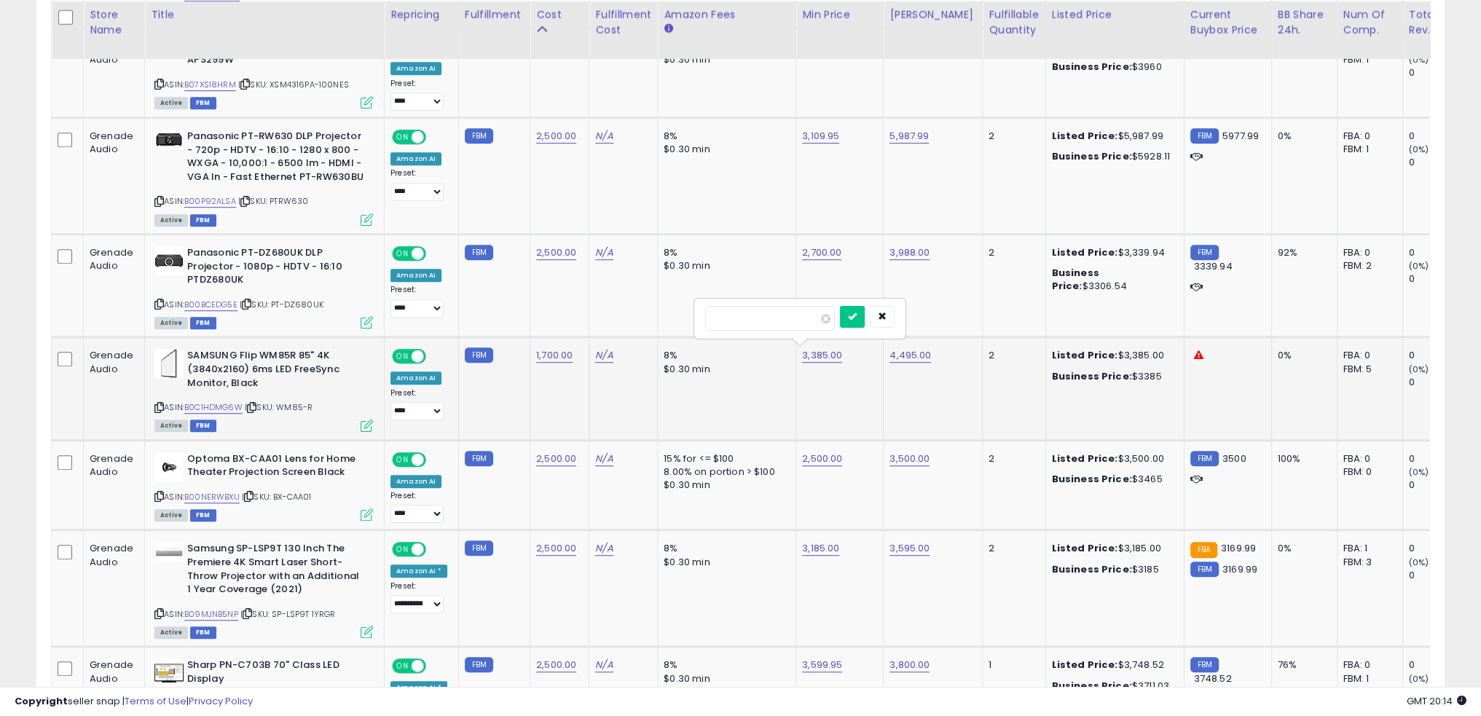
type input "****"
click button "submit" at bounding box center [852, 317] width 25 height 22
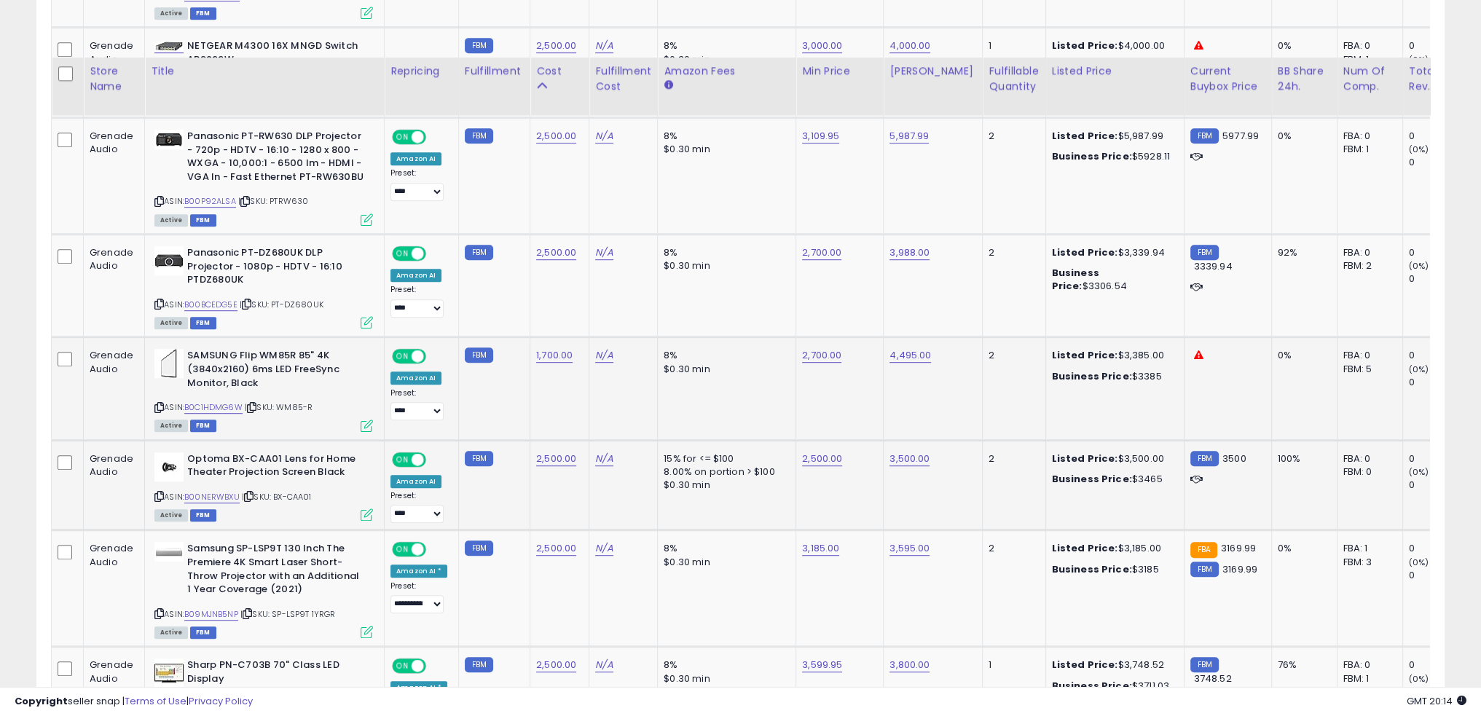
scroll to position [1170, 0]
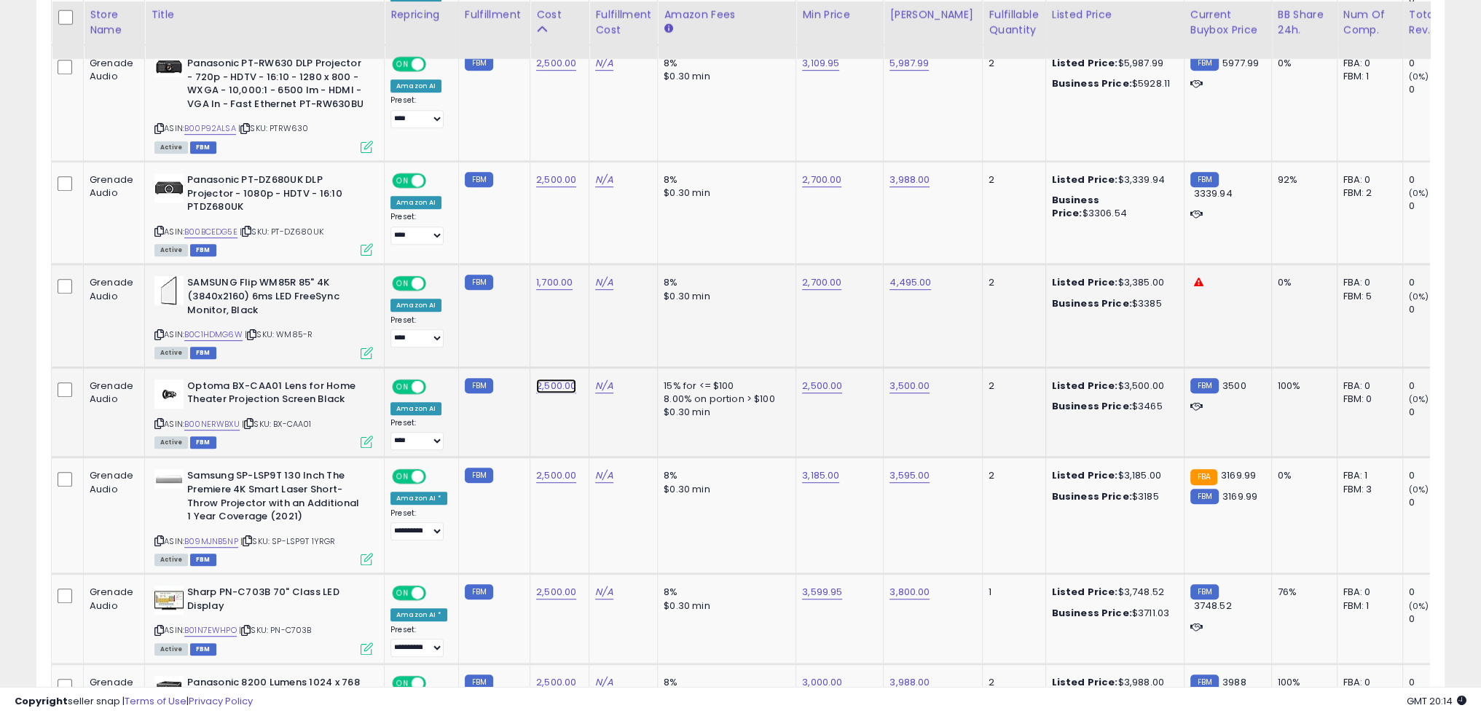
click at [552, 379] on link "2,500.00" at bounding box center [556, 386] width 40 height 15
type input "****"
click button "submit" at bounding box center [589, 347] width 25 height 22
click at [768, 515] on td "8% $0.30 min" at bounding box center [727, 516] width 138 height 117
click at [624, 506] on td "N/A" at bounding box center [624, 516] width 68 height 117
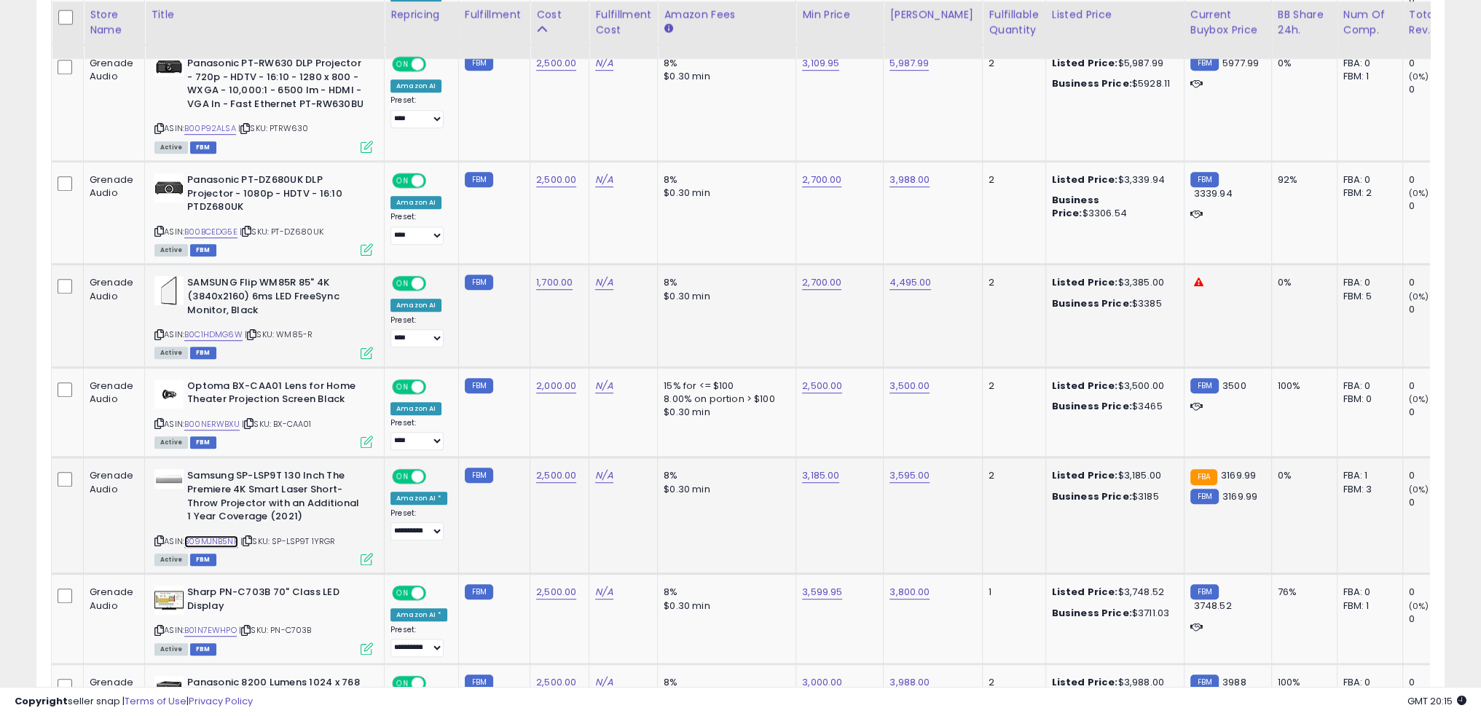
click at [231, 536] on link "B09MJNB5NP" at bounding box center [211, 542] width 54 height 12
click at [809, 471] on link "3,185.00" at bounding box center [820, 476] width 37 height 15
type input "****"
click button "submit" at bounding box center [851, 437] width 25 height 22
click at [771, 546] on td "8% $0.30 min" at bounding box center [727, 516] width 138 height 117
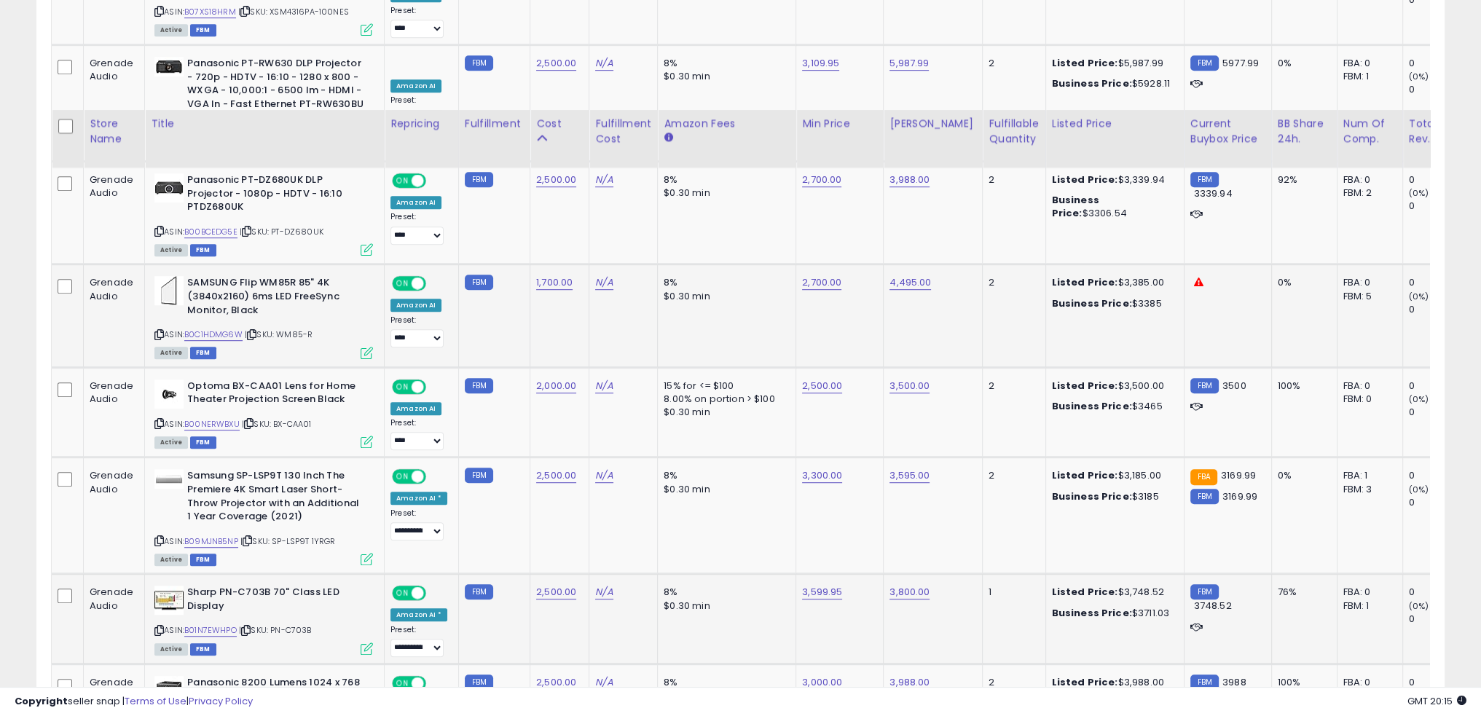
scroll to position [1315, 0]
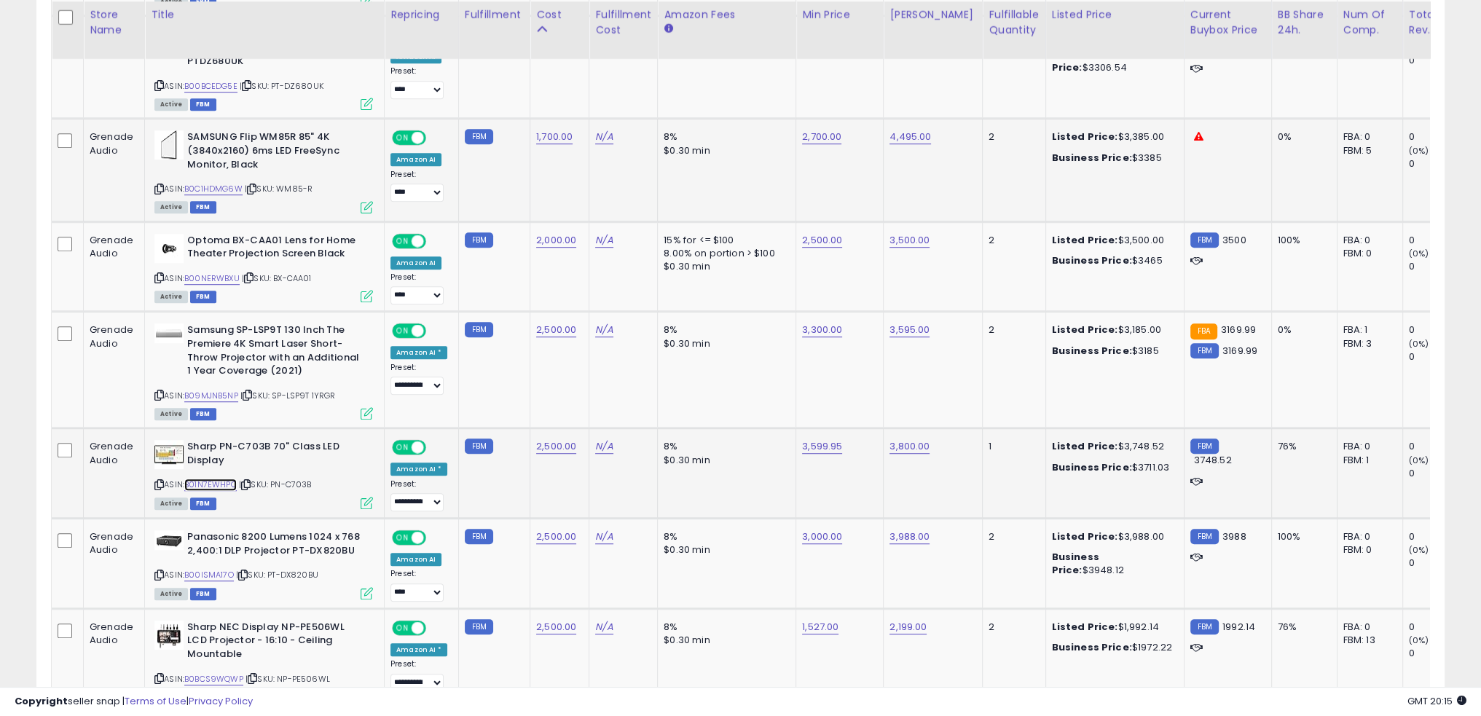
click at [229, 480] on link "B01N7EWHPO" at bounding box center [210, 485] width 52 height 12
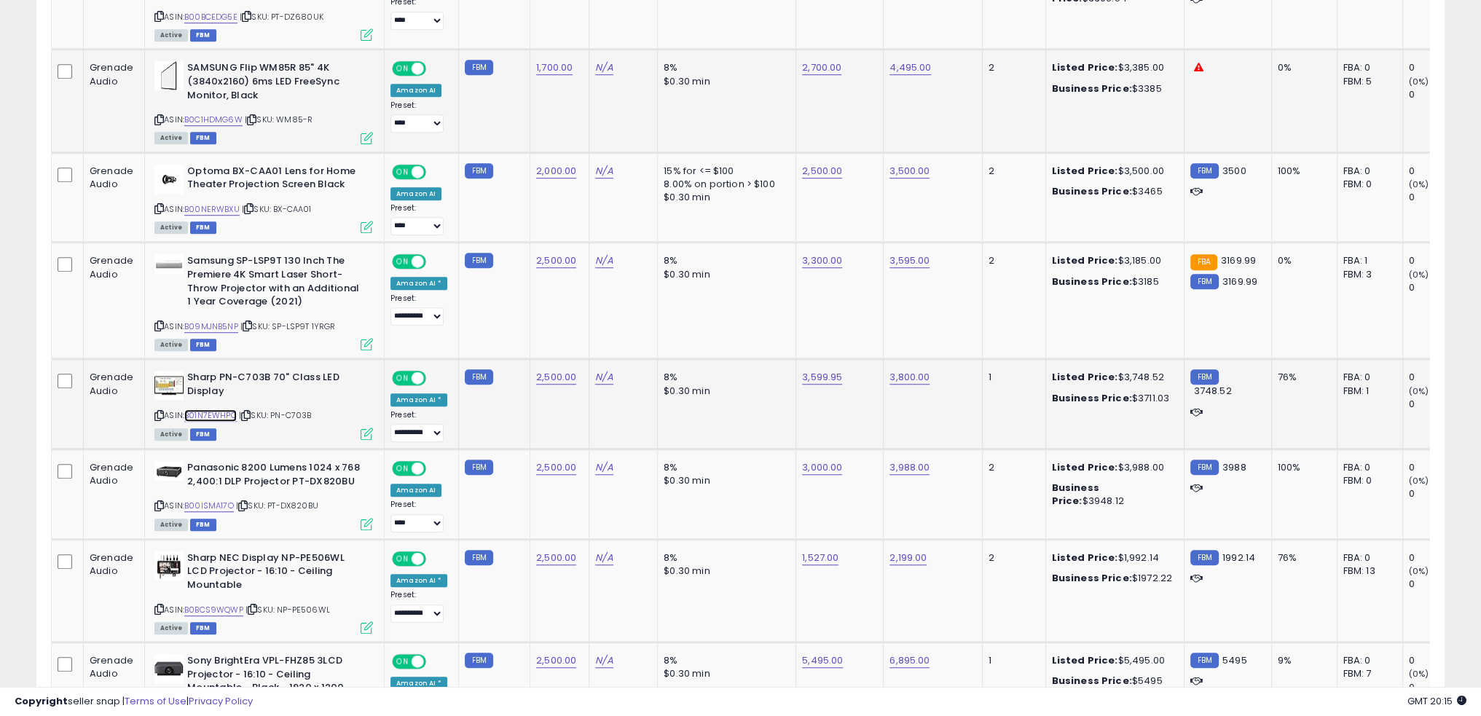
scroll to position [1388, 0]
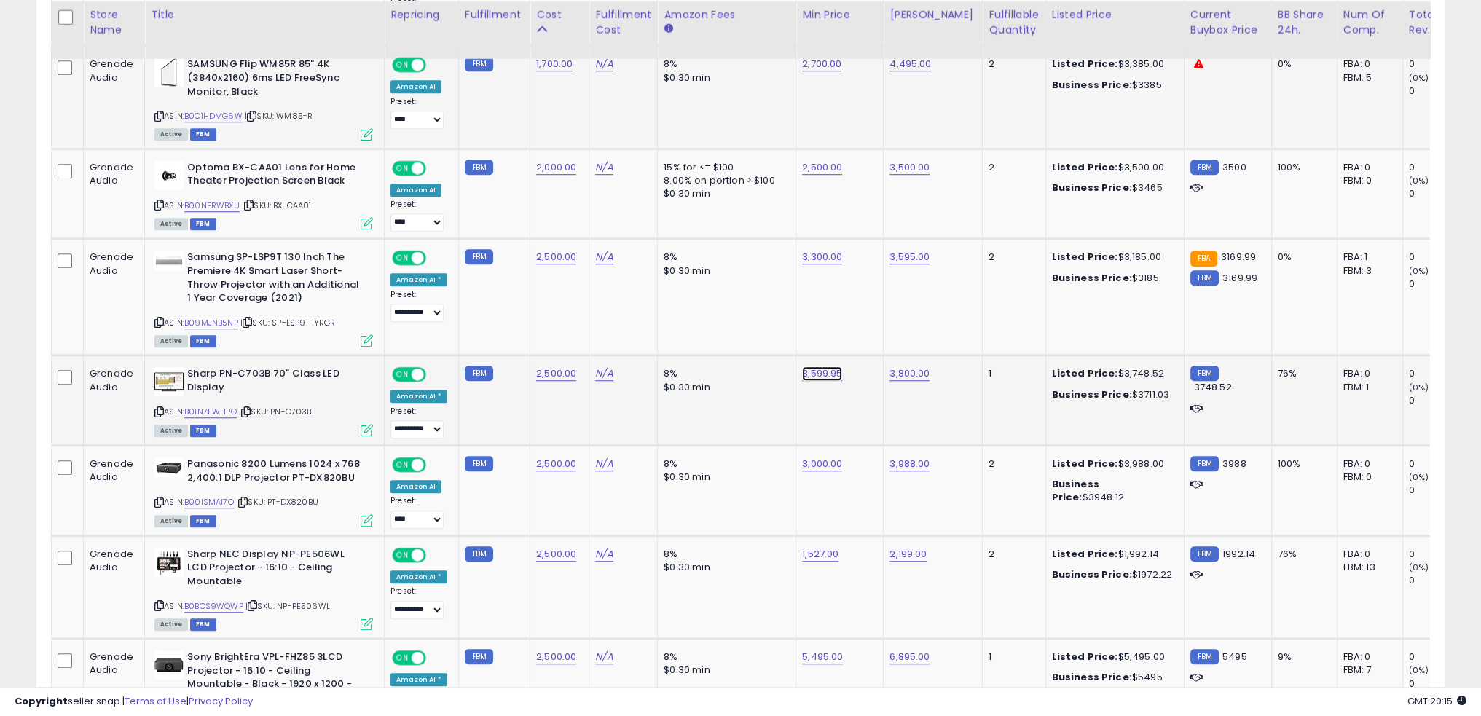
click at [819, 370] on link "3,599.95" at bounding box center [822, 374] width 40 height 15
type input "****"
click button "submit" at bounding box center [853, 334] width 25 height 22
click at [760, 503] on td "8% $0.30 min" at bounding box center [727, 491] width 138 height 90
click at [222, 499] on link "B00ISMA17O" at bounding box center [209, 502] width 50 height 12
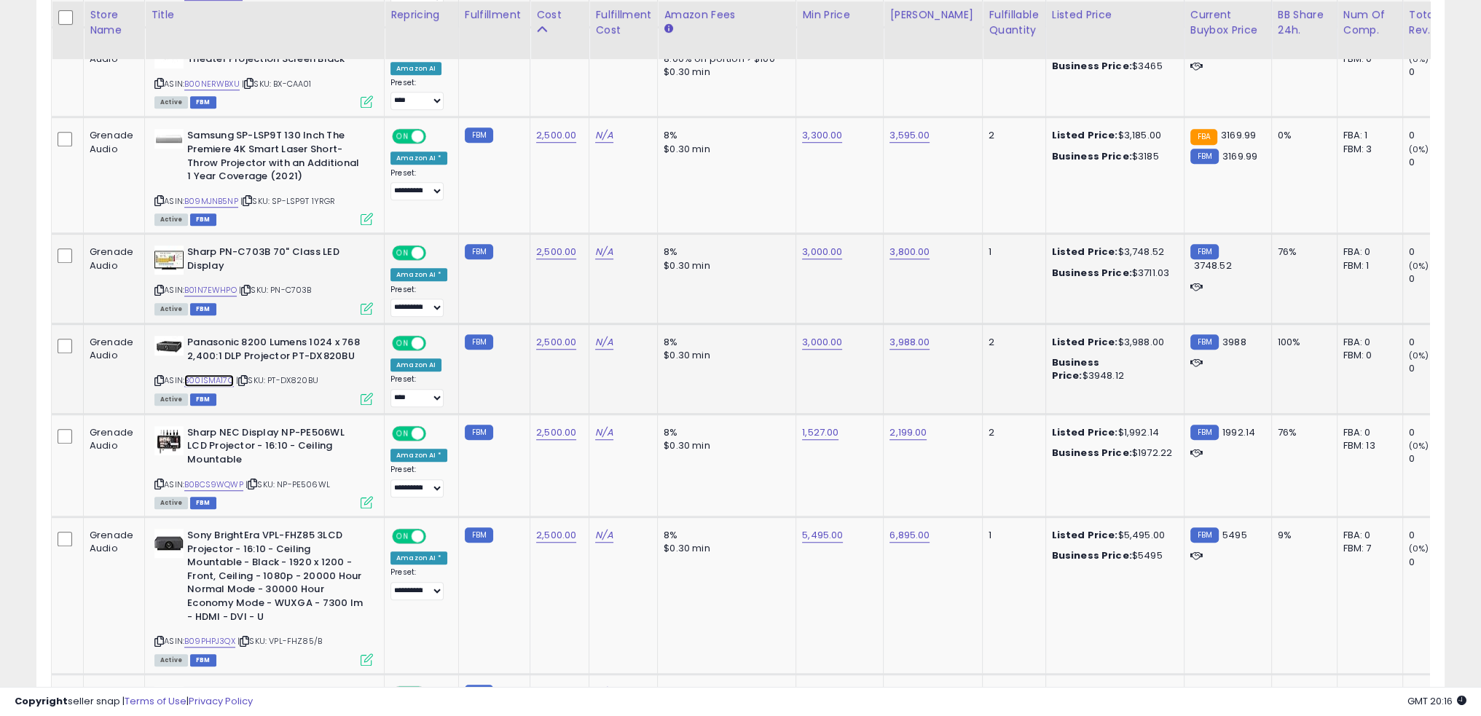
scroll to position [1534, 0]
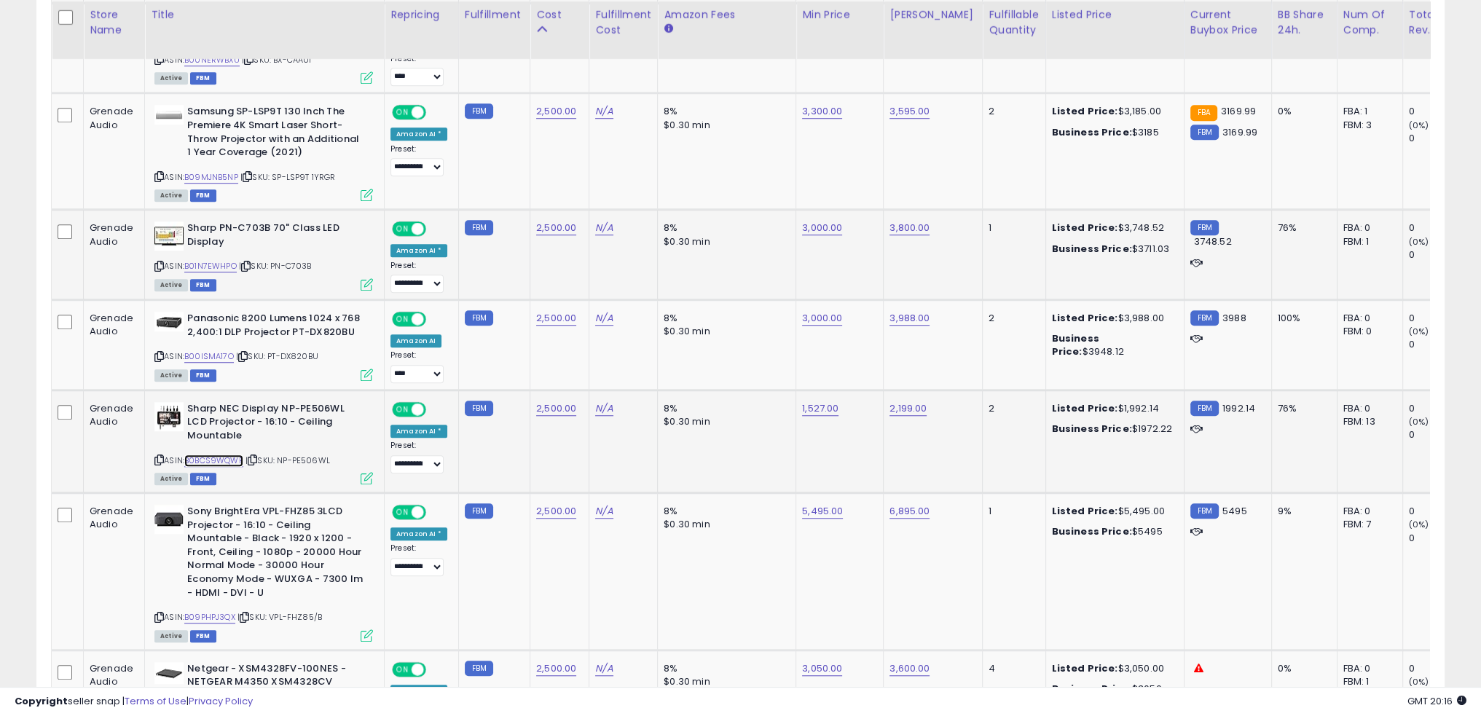
click at [224, 455] on link "B0BCS9WQWP" at bounding box center [213, 461] width 59 height 12
click at [808, 407] on link "1,527.00" at bounding box center [820, 409] width 36 height 15
type input "****"
click button "submit" at bounding box center [851, 367] width 25 height 22
click at [759, 444] on td "8% $0.30 min" at bounding box center [727, 441] width 138 height 103
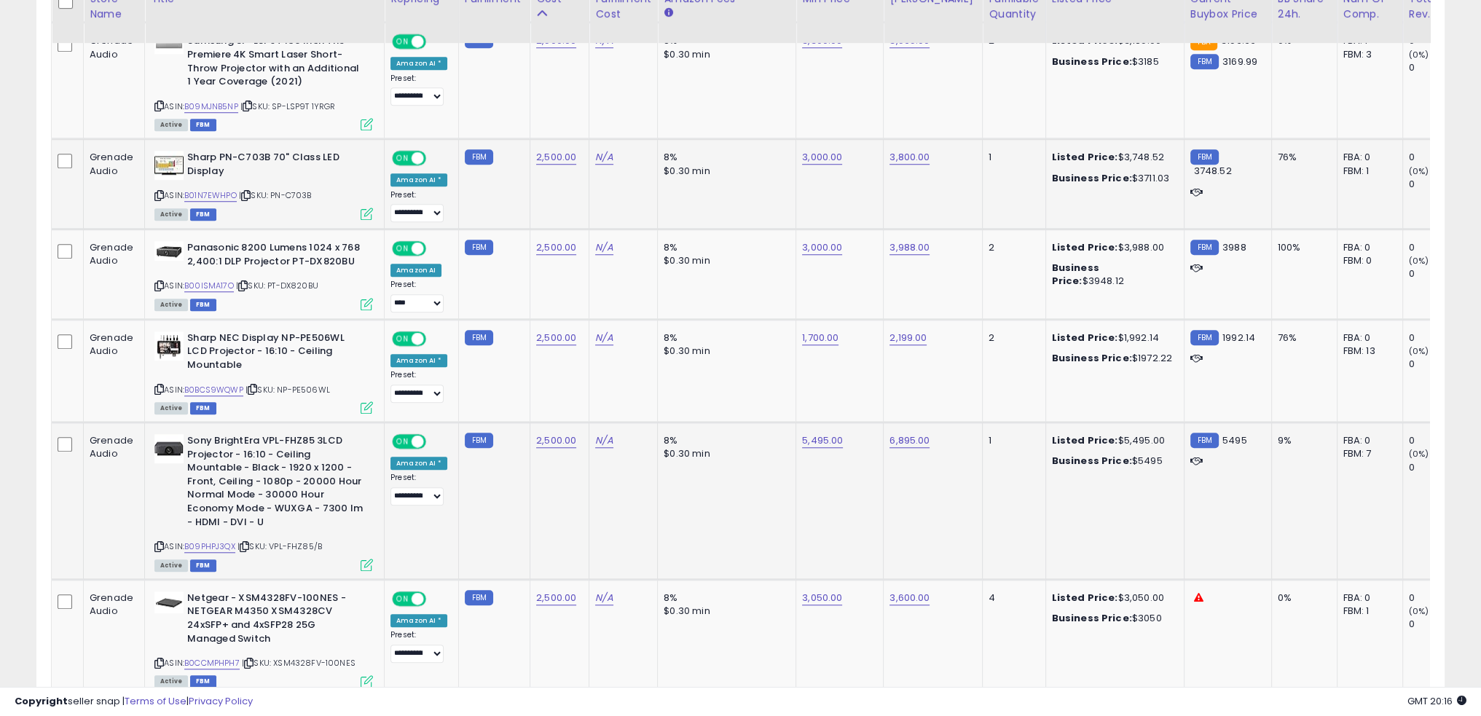
scroll to position [1607, 0]
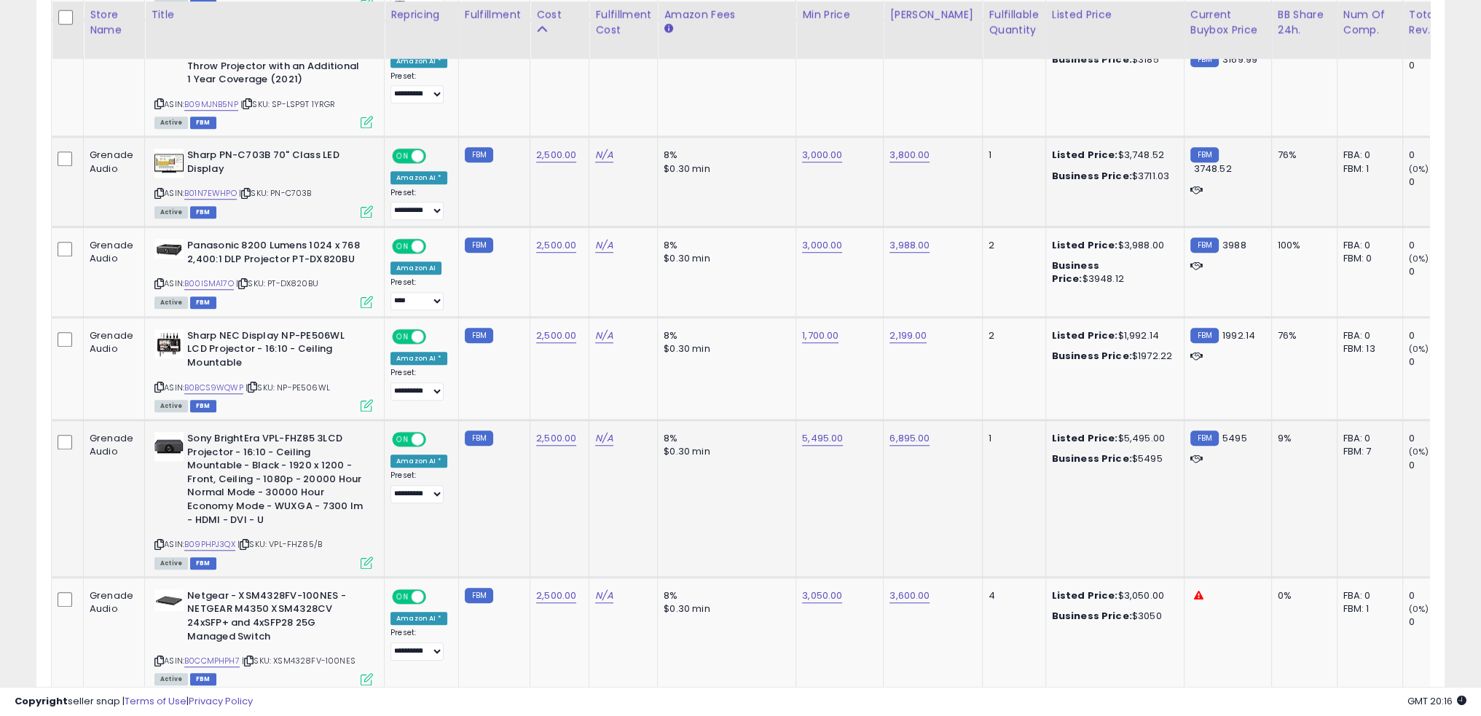
click at [767, 531] on td "8% $0.30 min" at bounding box center [727, 498] width 138 height 157
click at [758, 536] on td "8% $0.30 min" at bounding box center [727, 498] width 138 height 157
click at [753, 519] on td "8% $0.30 min" at bounding box center [727, 498] width 138 height 157
drag, startPoint x: 751, startPoint y: 503, endPoint x: 745, endPoint y: 498, distance: 7.7
click at [749, 503] on td "8% $0.30 min" at bounding box center [727, 498] width 138 height 157
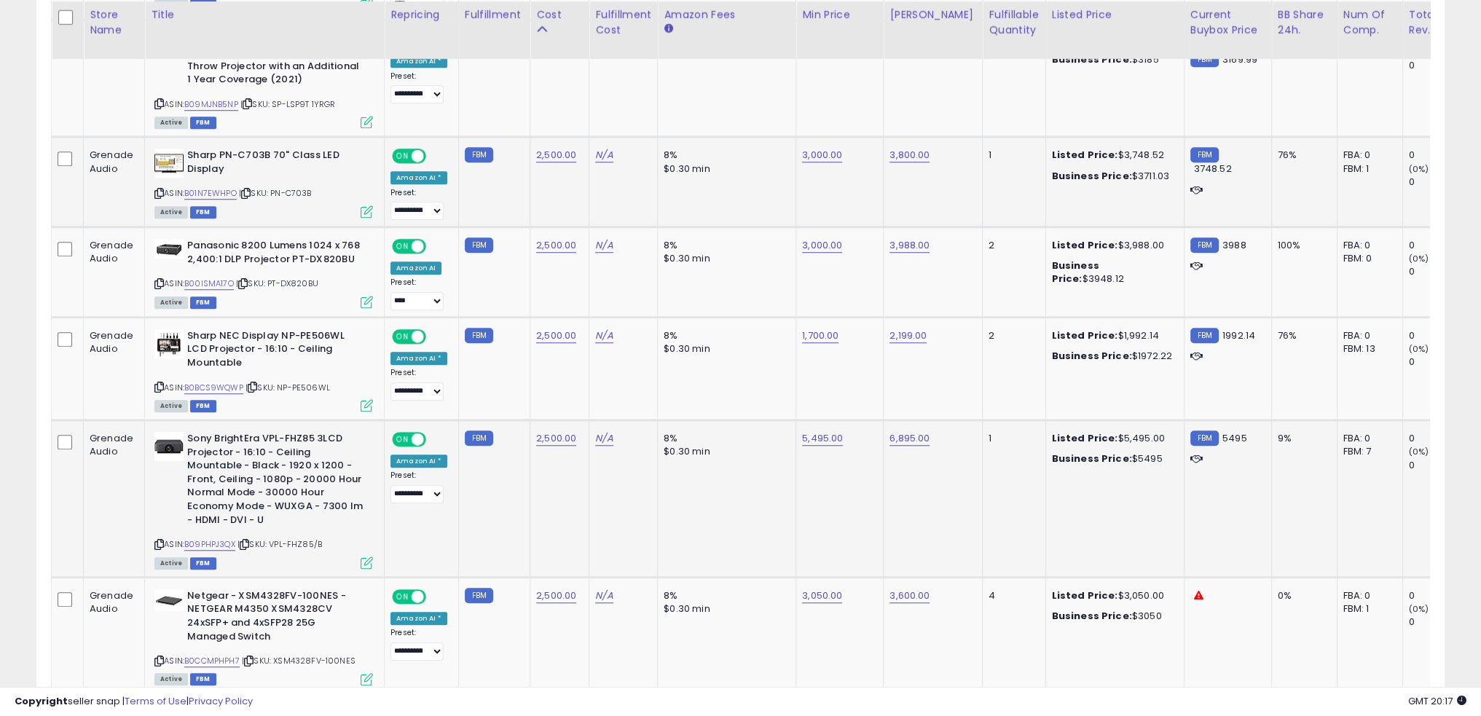
click at [708, 476] on td "8% $0.30 min" at bounding box center [727, 498] width 138 height 157
click at [555, 431] on link "2,500.00" at bounding box center [556, 438] width 40 height 15
type input "*"
type input "****"
click button "submit" at bounding box center [589, 396] width 25 height 22
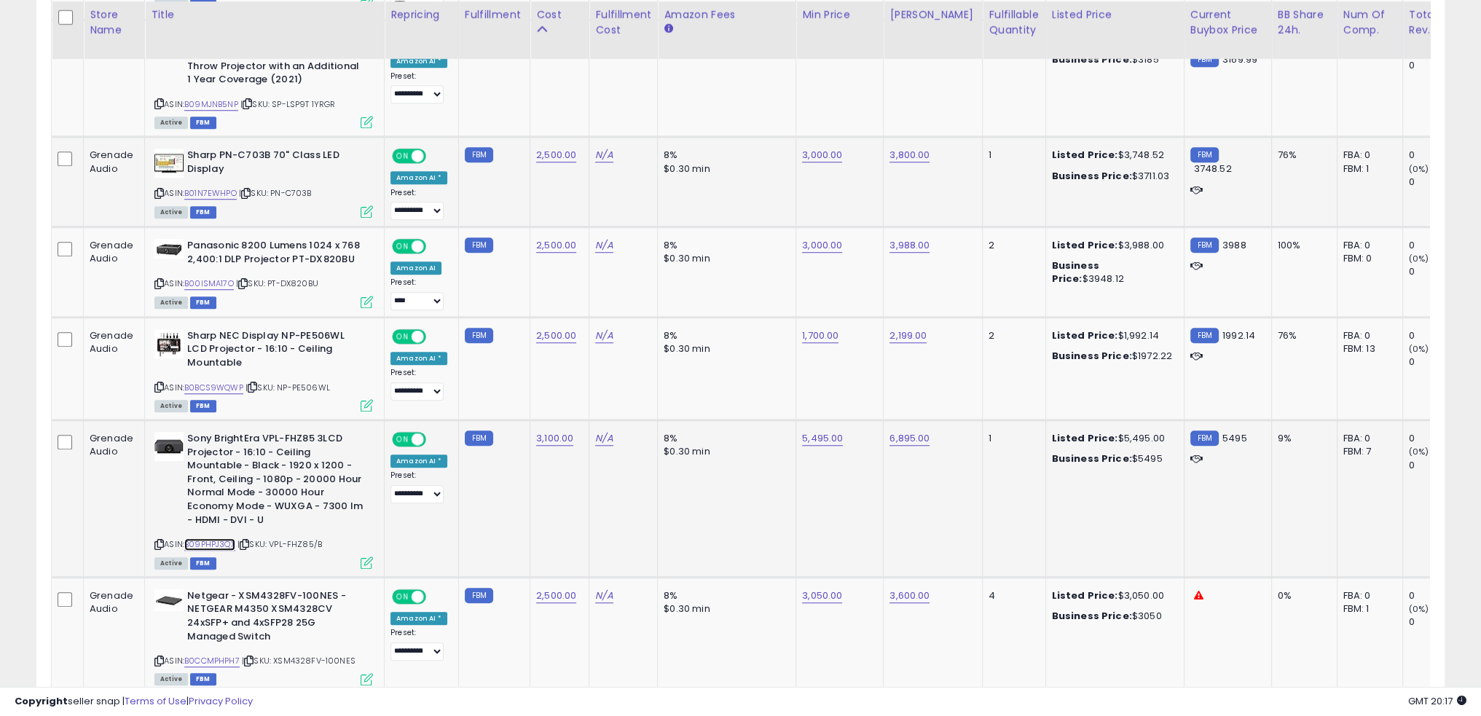
click at [224, 539] on link "B09PHPJ3QX" at bounding box center [209, 545] width 51 height 12
click at [803, 432] on link "5,495.00" at bounding box center [822, 438] width 41 height 15
type input "****"
click button "submit" at bounding box center [853, 396] width 25 height 22
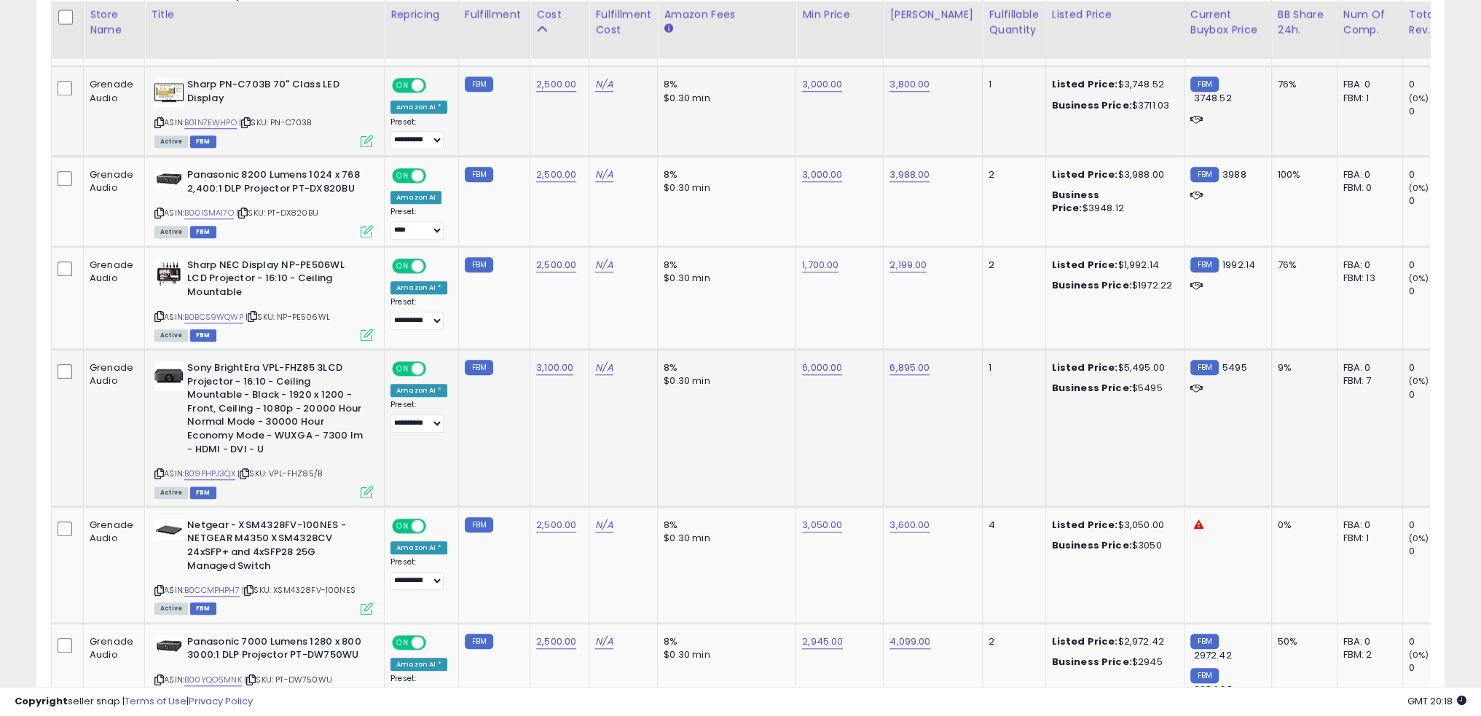
scroll to position [1680, 0]
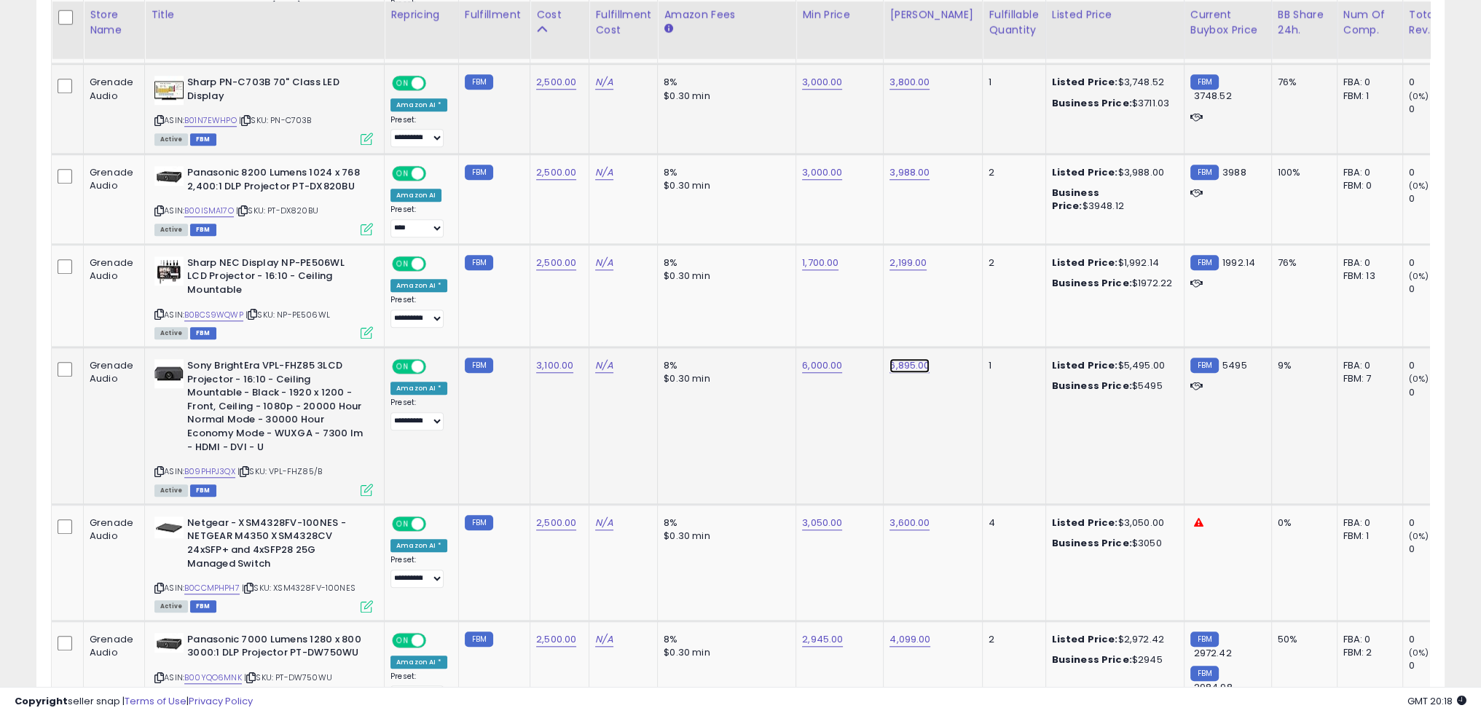
click at [909, 359] on link "6,895.00" at bounding box center [910, 366] width 40 height 15
type input "****"
click button "submit" at bounding box center [940, 324] width 25 height 22
click at [705, 426] on td "8% $0.30 min" at bounding box center [727, 426] width 138 height 157
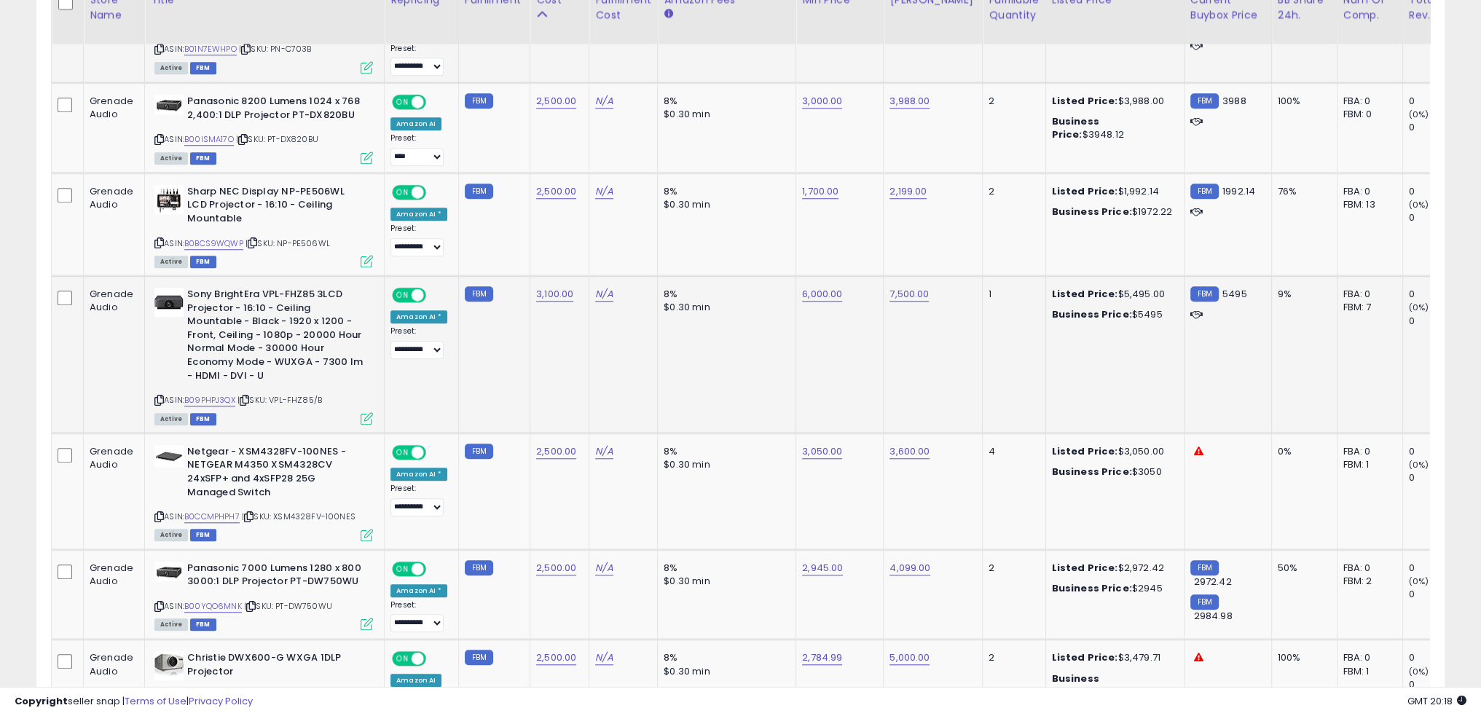
scroll to position [1753, 0]
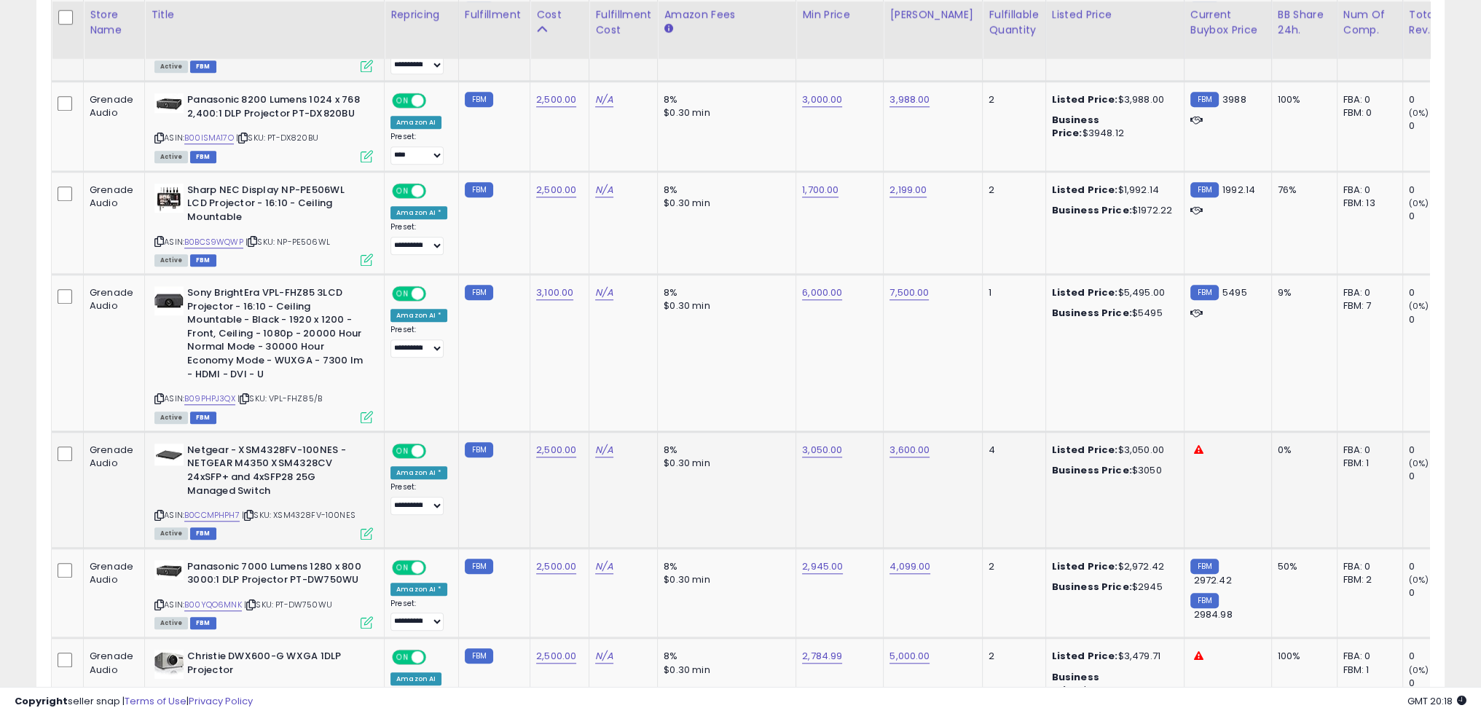
click at [775, 498] on td "8% $0.30 min" at bounding box center [727, 489] width 138 height 117
click at [218, 509] on link "B0CCMPHPH7" at bounding box center [211, 515] width 55 height 12
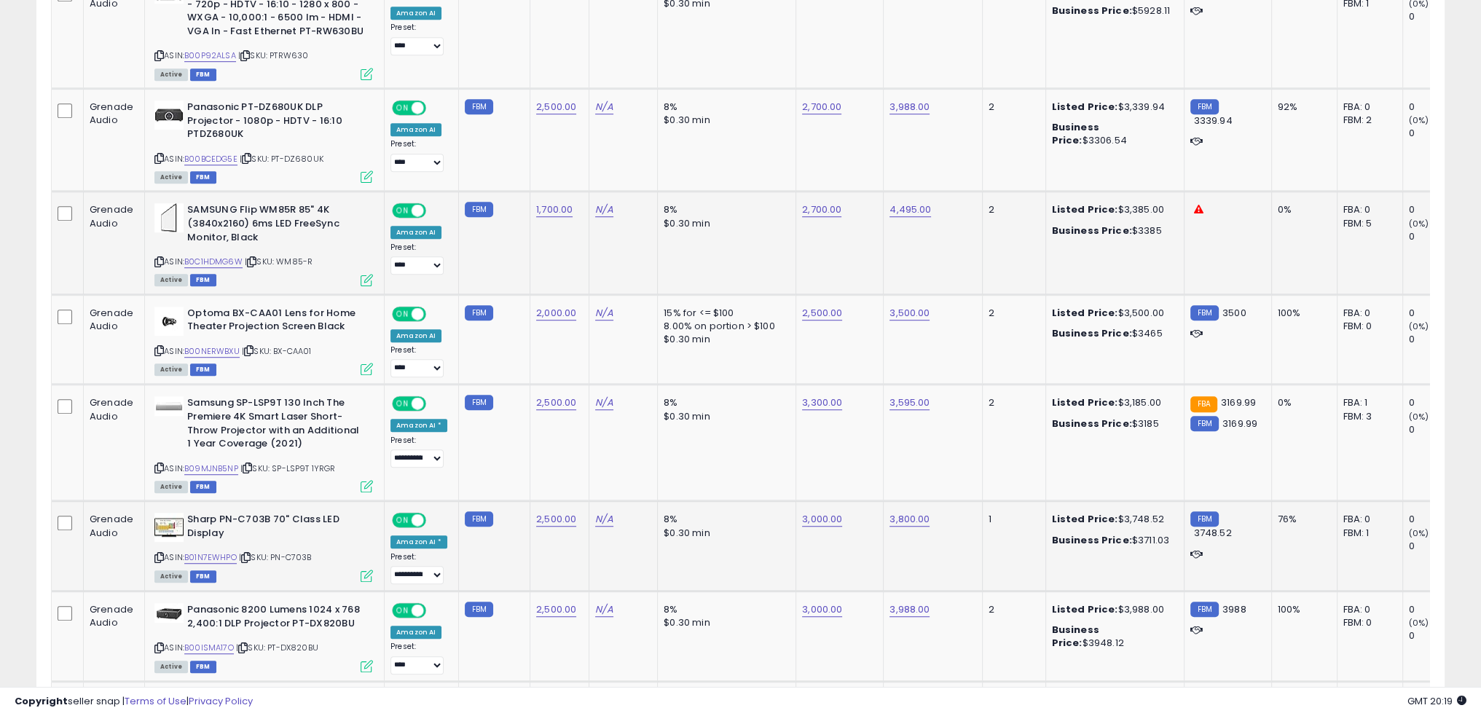
scroll to position [1024, 0]
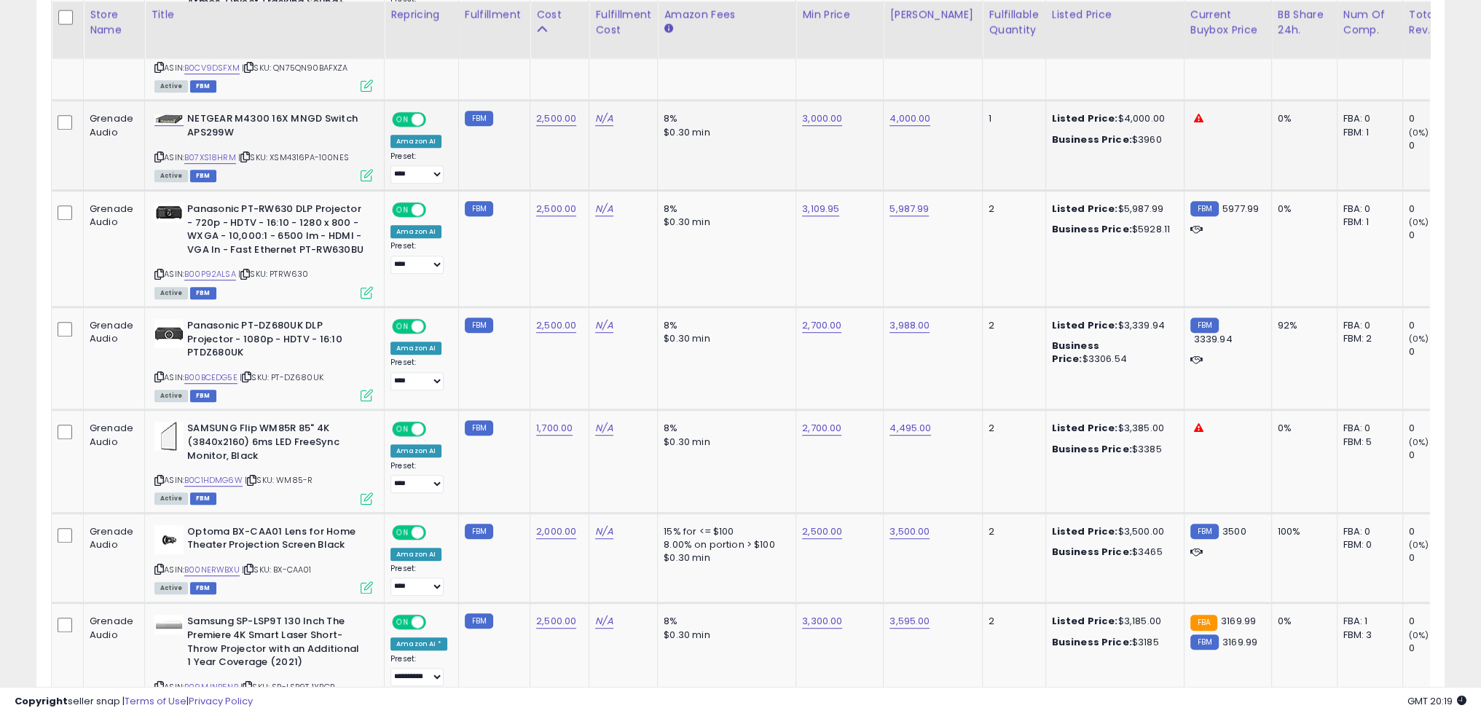
click at [329, 155] on span "| SKU: XSM4316PA-100NES" at bounding box center [293, 158] width 111 height 12
copy div "ASIN: B07XS18HRM | SKU: XSM4316PA-100NES"
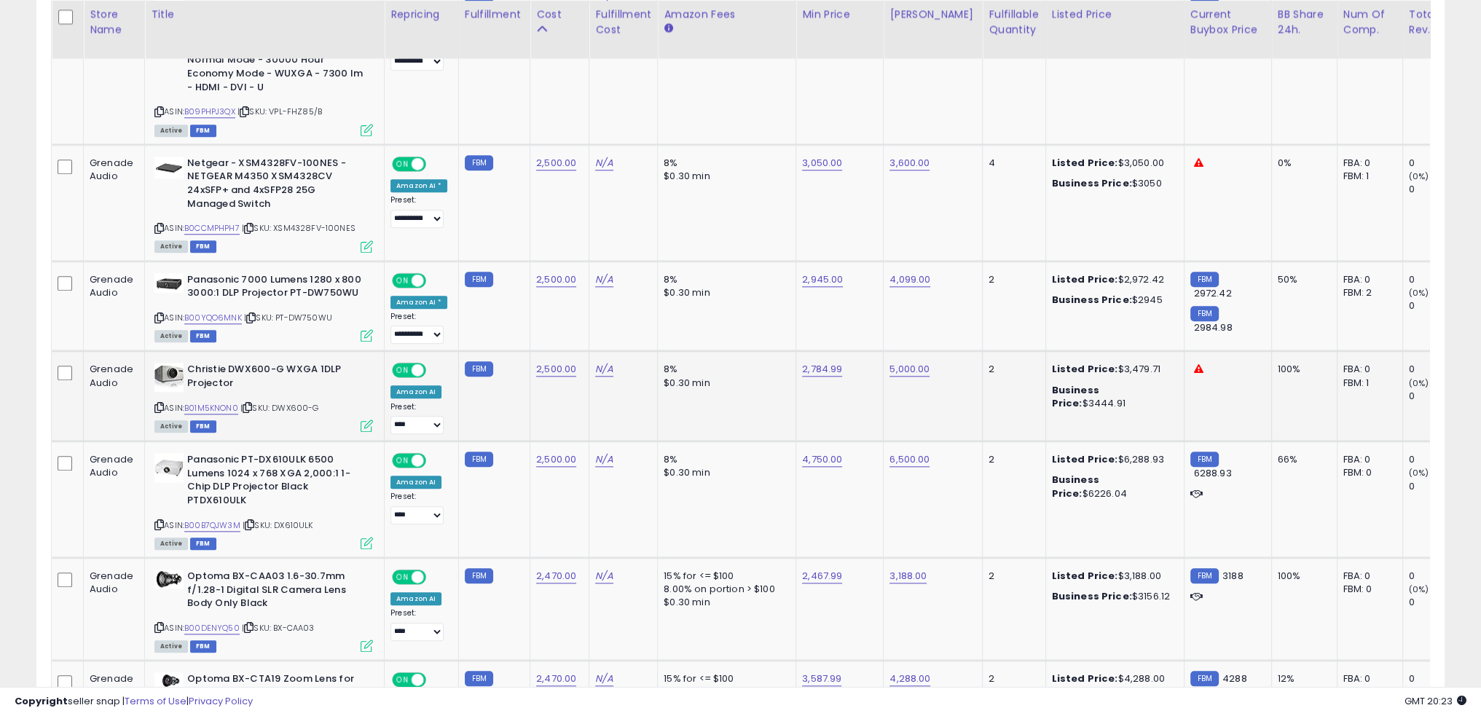
scroll to position [2044, 0]
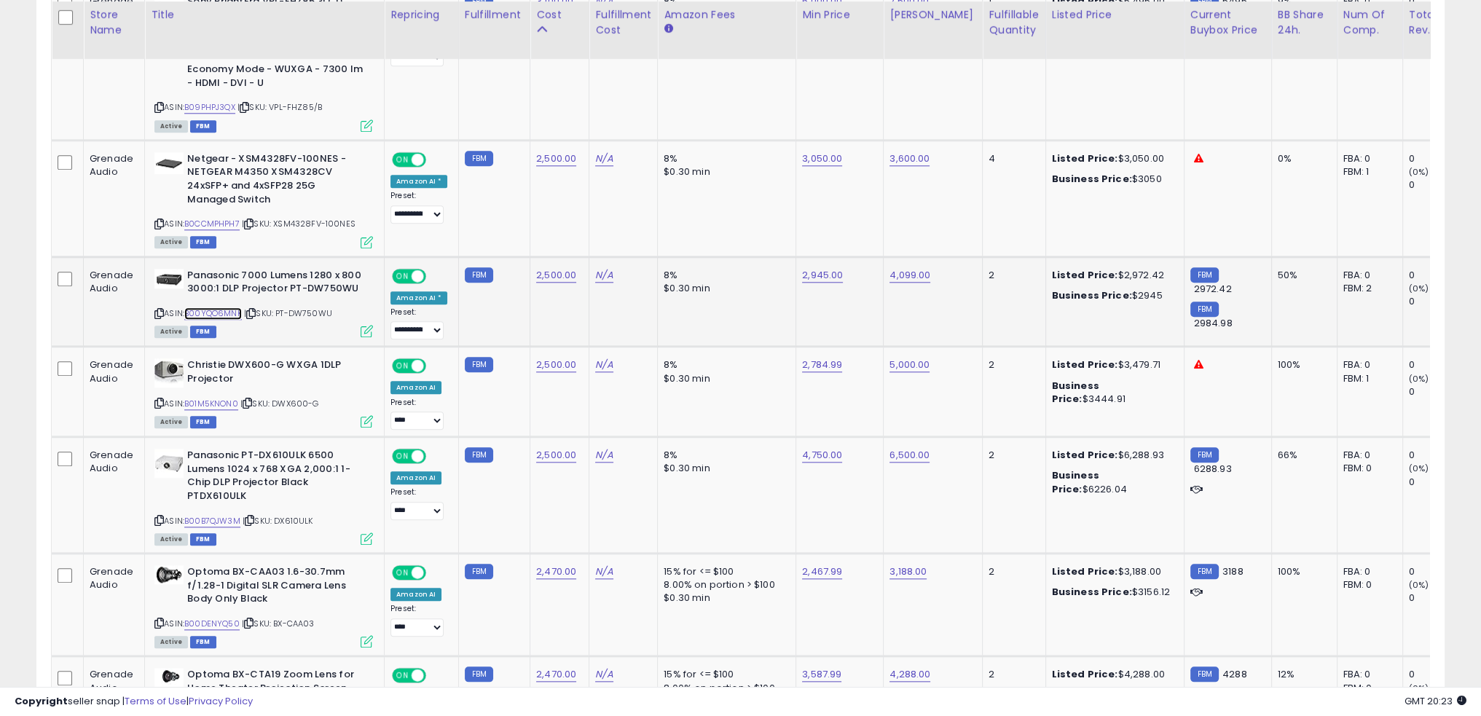
click at [224, 308] on link "B00YQO6MNK" at bounding box center [213, 314] width 58 height 12
click at [734, 396] on td "8% $0.30 min" at bounding box center [727, 392] width 138 height 90
click at [552, 358] on link "2,500.00" at bounding box center [556, 365] width 40 height 15
click at [624, 384] on td "N/A" at bounding box center [624, 392] width 68 height 90
click at [632, 320] on button "button" at bounding box center [619, 322] width 25 height 22
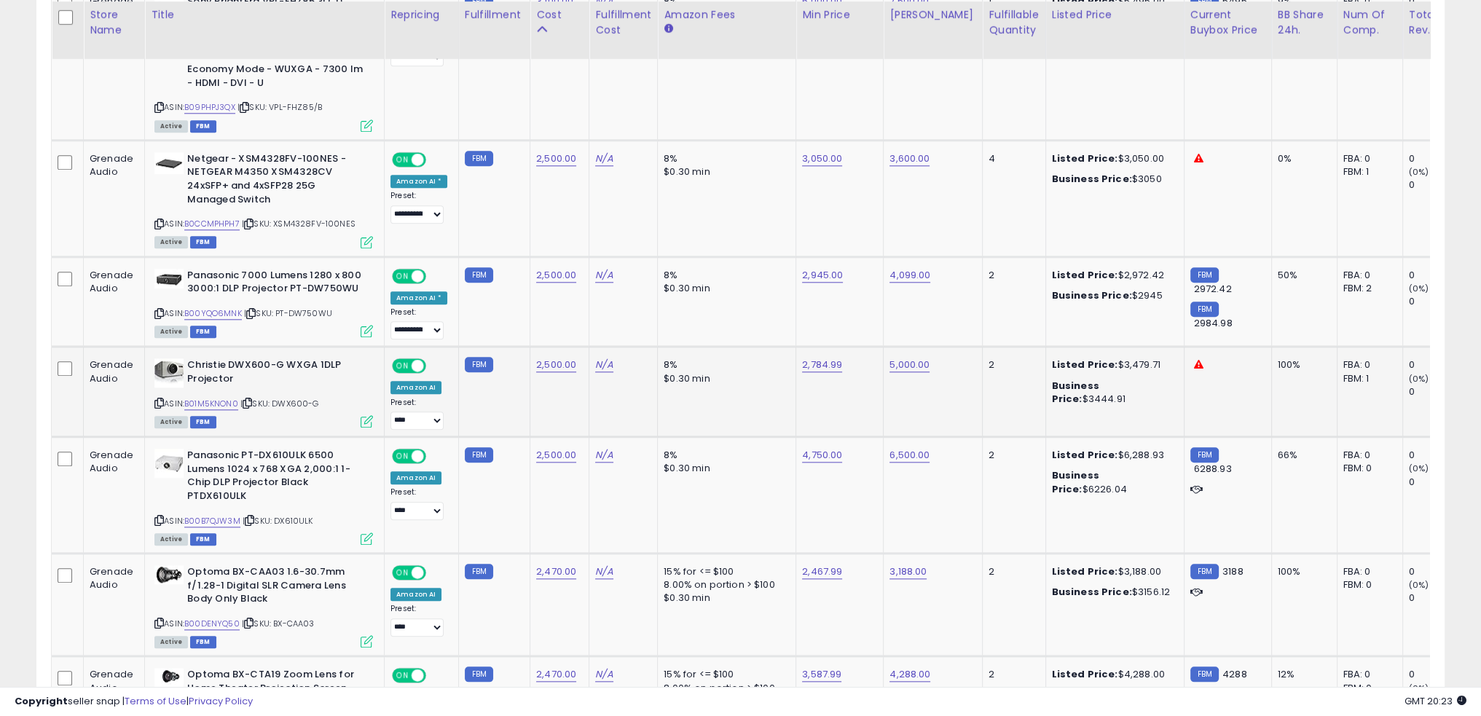
click at [764, 391] on td "8% $0.30 min" at bounding box center [727, 392] width 138 height 90
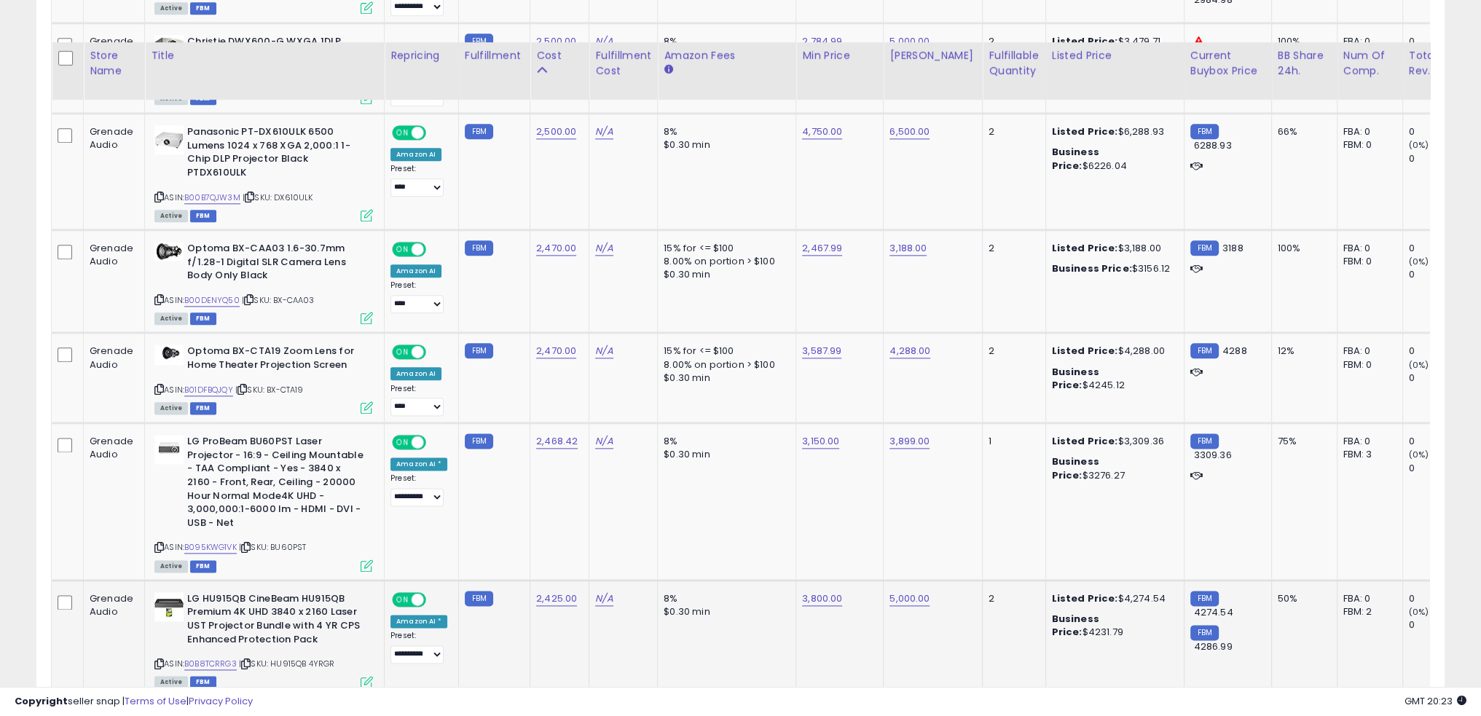
scroll to position [2408, 0]
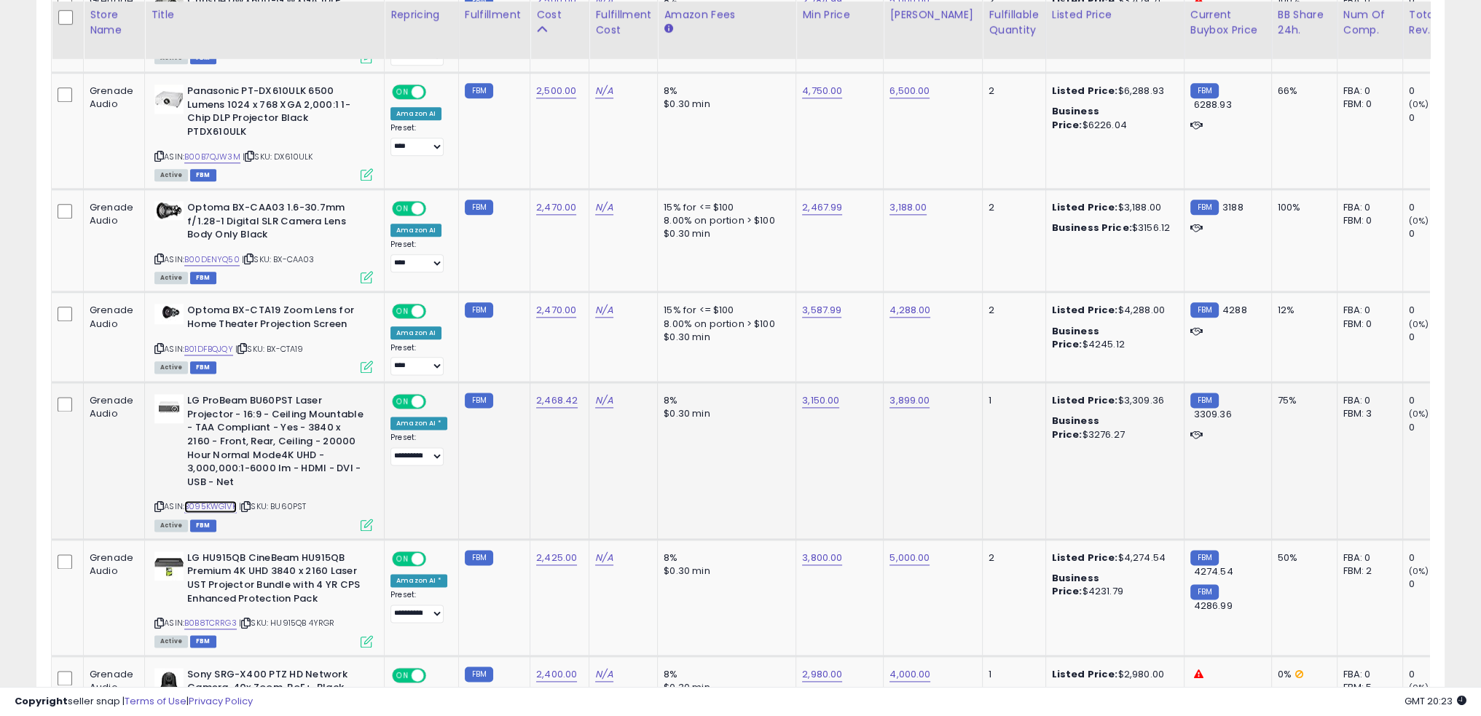
click at [222, 501] on link "B095KWG1VK" at bounding box center [210, 507] width 52 height 12
click at [590, 454] on td "N/A" at bounding box center [624, 461] width 68 height 157
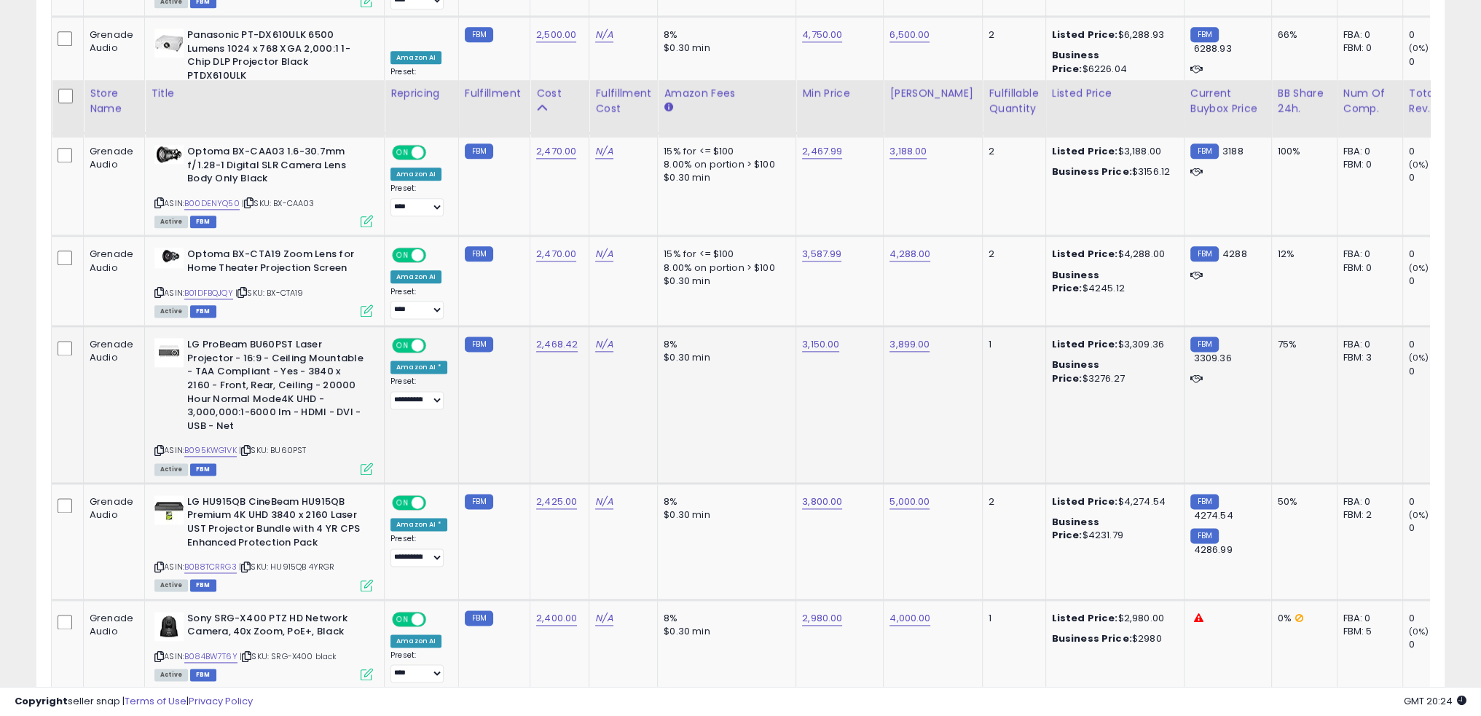
scroll to position [2554, 0]
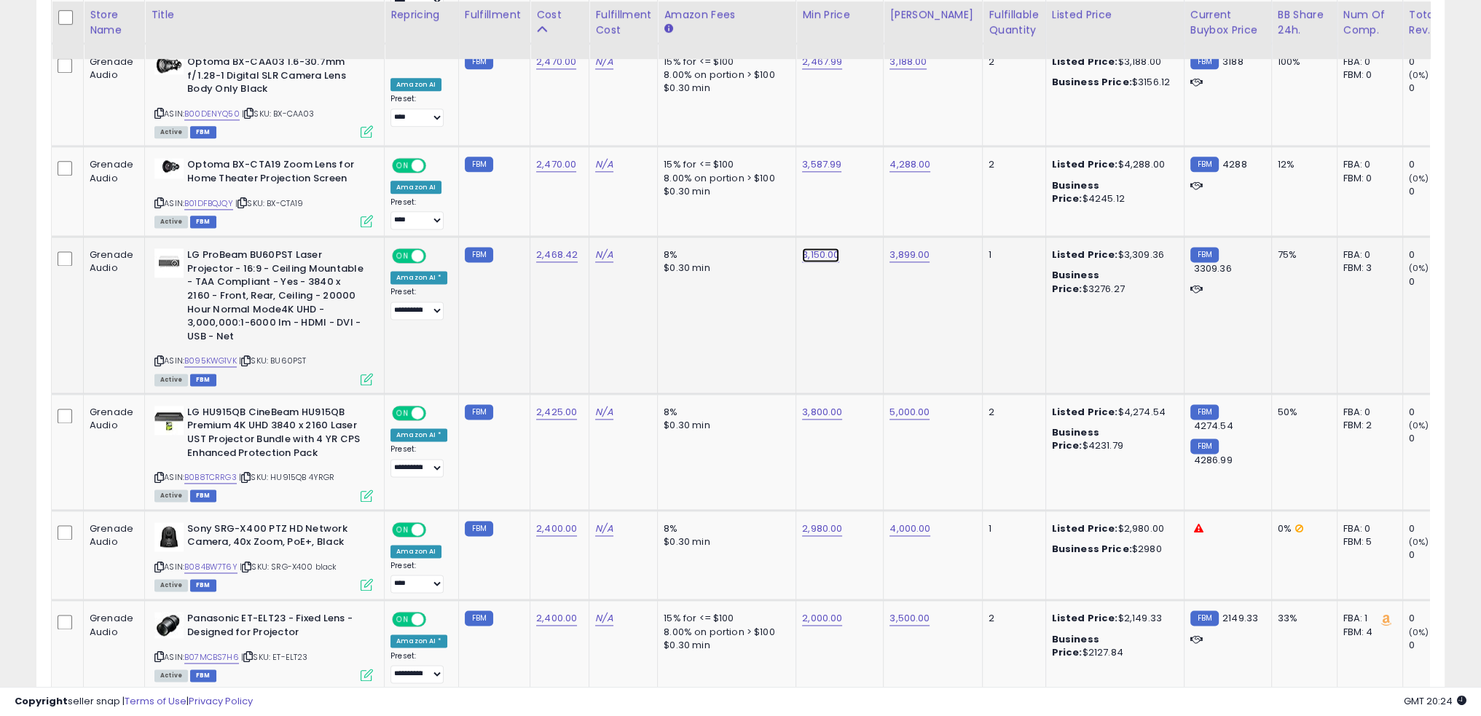
click at [814, 248] on link "3,150.00" at bounding box center [820, 255] width 37 height 15
type input "****"
click button "submit" at bounding box center [851, 209] width 25 height 22
click at [658, 340] on td "8% $0.30 min" at bounding box center [727, 315] width 138 height 157
click at [714, 450] on td "8% $0.30 min" at bounding box center [727, 452] width 138 height 117
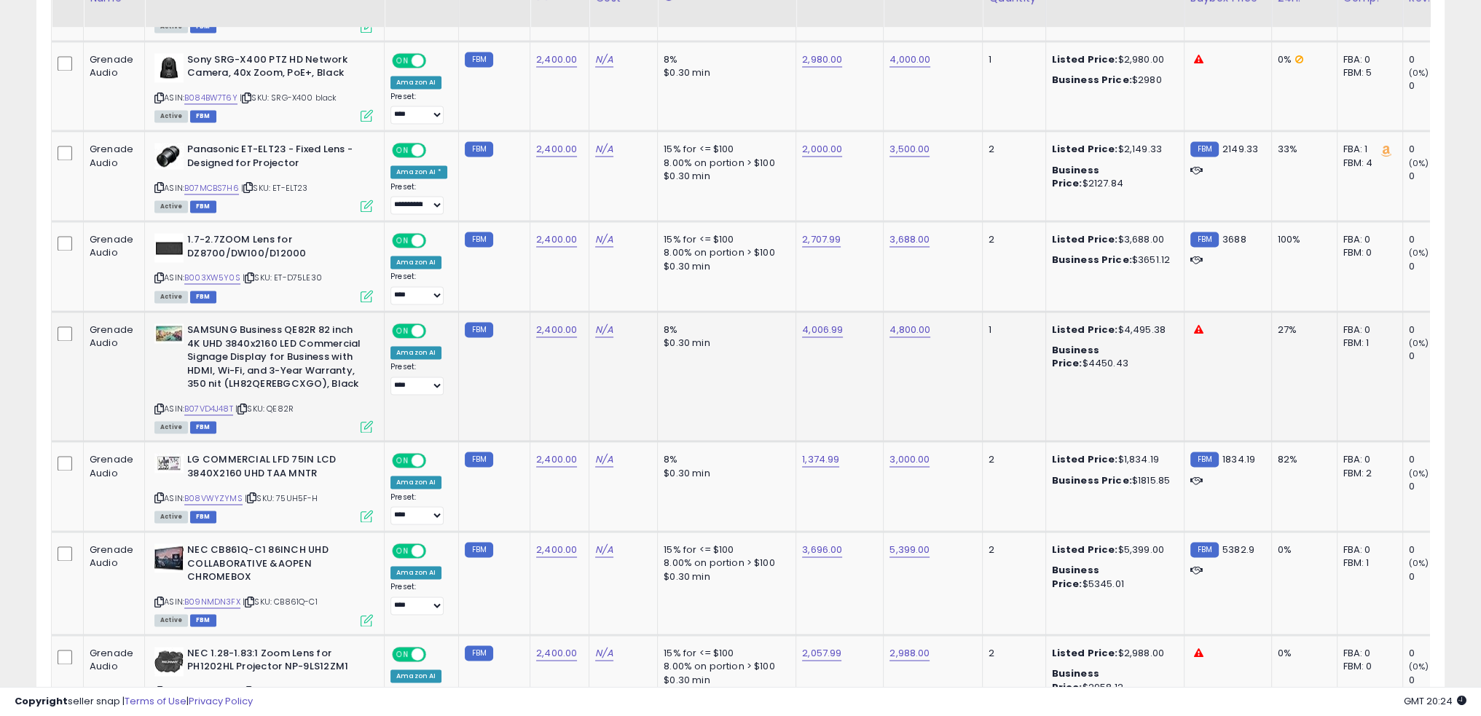
scroll to position [2991, 0]
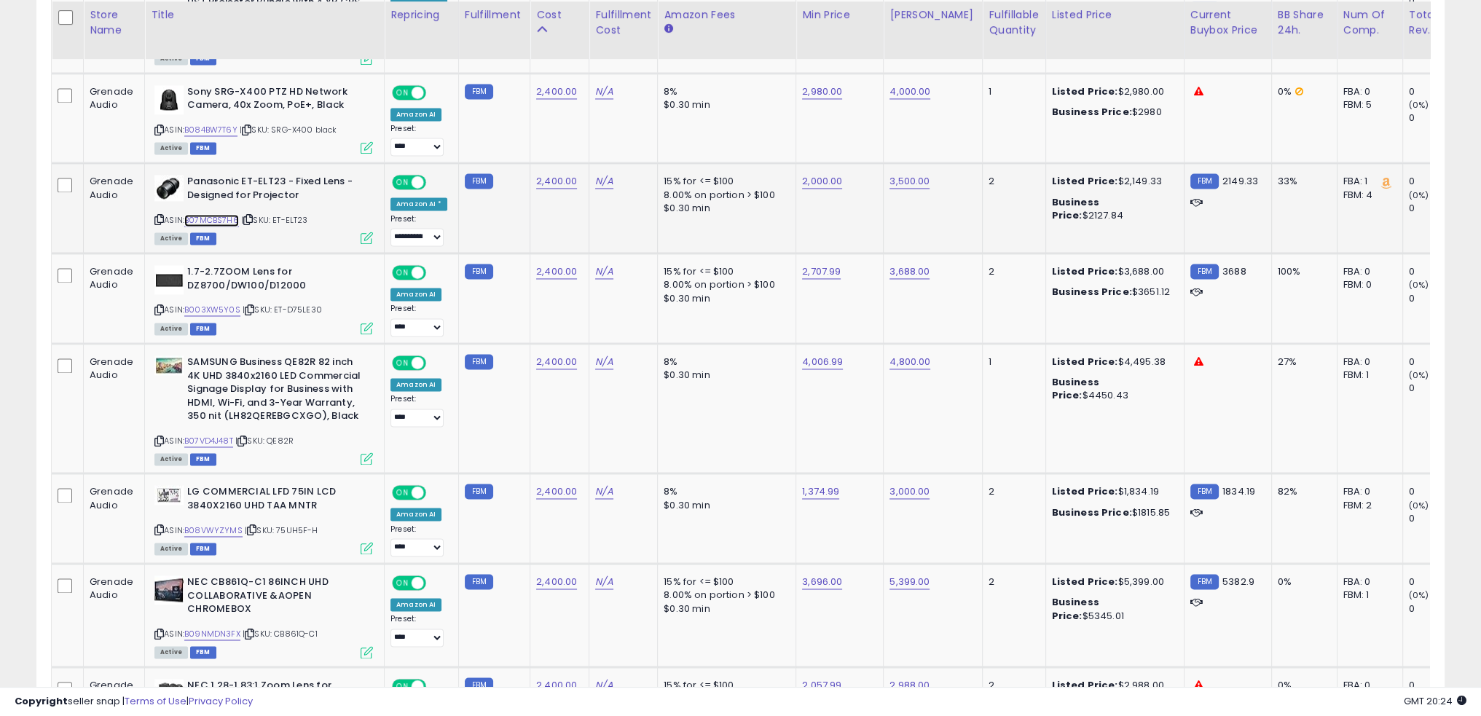
click at [225, 214] on link "B07MCBS7H6" at bounding box center [211, 220] width 55 height 12
click at [547, 265] on link "2,400.00" at bounding box center [556, 272] width 41 height 15
type input "****"
click button "submit" at bounding box center [589, 224] width 25 height 22
click at [590, 290] on td "N/A" at bounding box center [624, 299] width 68 height 90
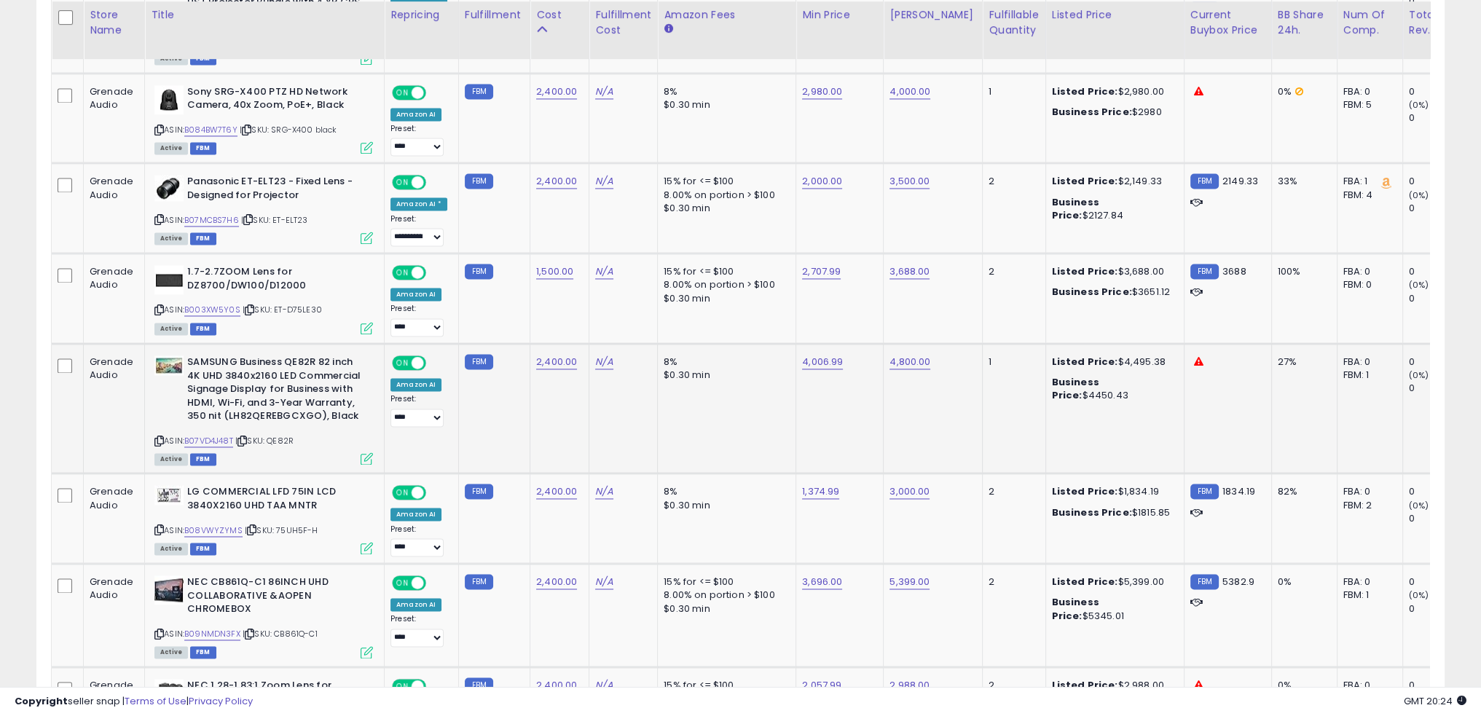
click at [644, 424] on td "N/A" at bounding box center [624, 408] width 68 height 130
click at [222, 435] on link "B07VD4J48T" at bounding box center [208, 441] width 49 height 12
click at [819, 355] on link "4,006.99" at bounding box center [822, 362] width 41 height 15
type input "****"
click button "submit" at bounding box center [853, 313] width 25 height 22
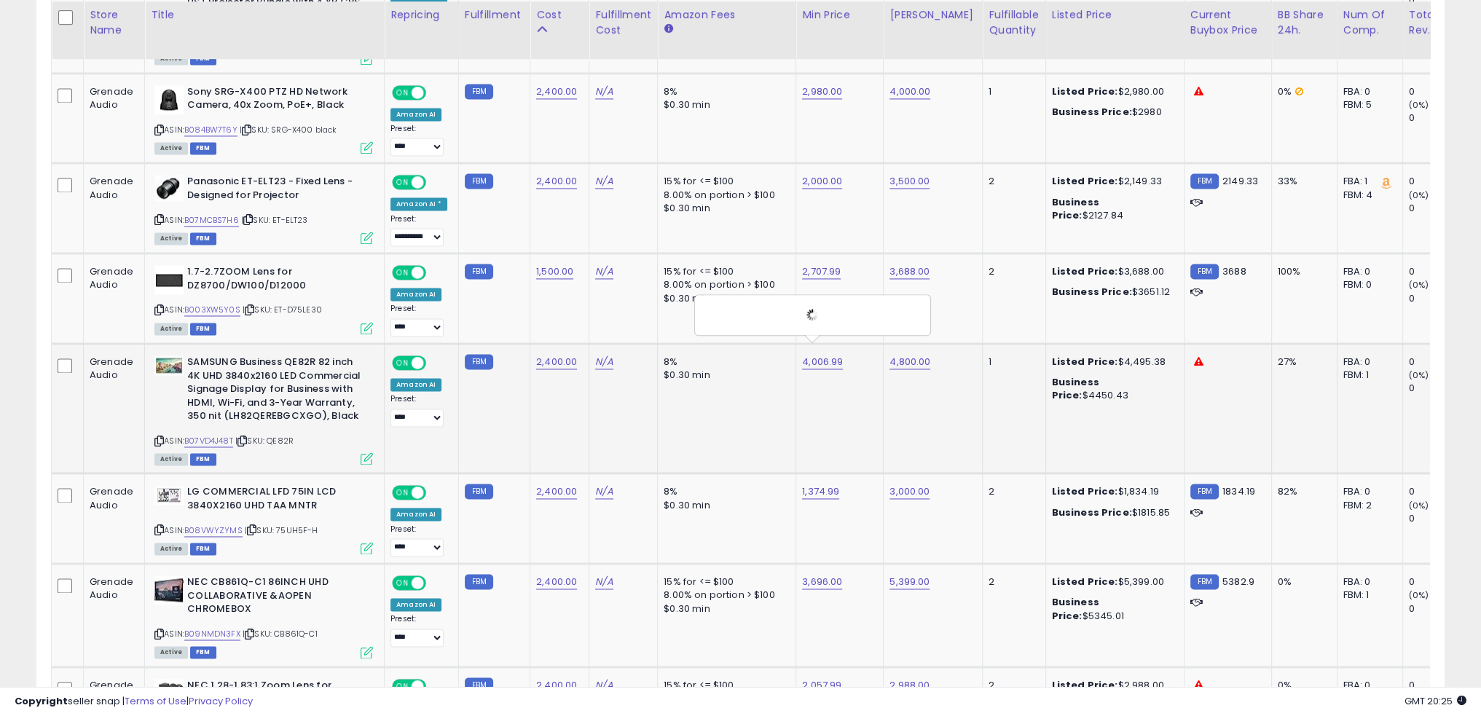
click at [796, 402] on td "4,006.99 ****" at bounding box center [839, 408] width 87 height 130
click at [754, 393] on td "8% $0.30 min" at bounding box center [727, 408] width 138 height 130
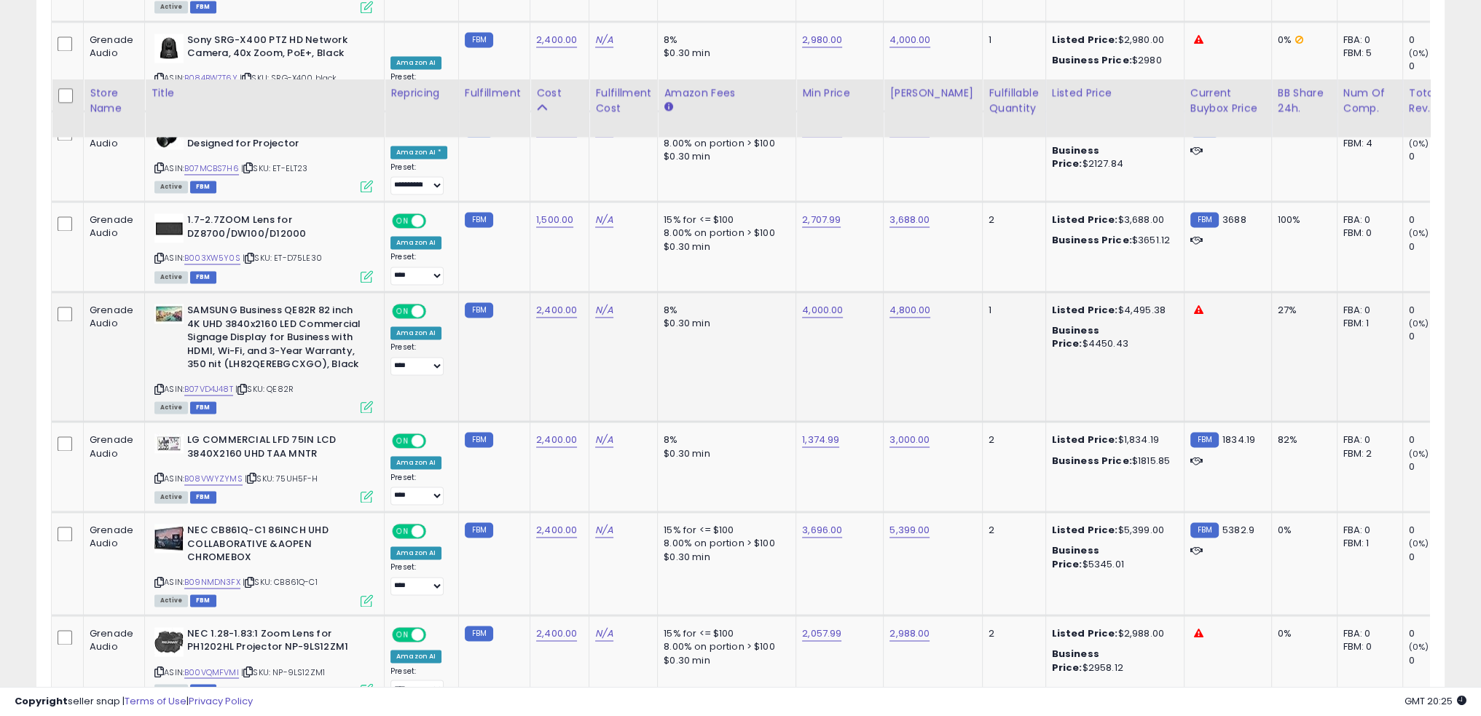
scroll to position [3137, 0]
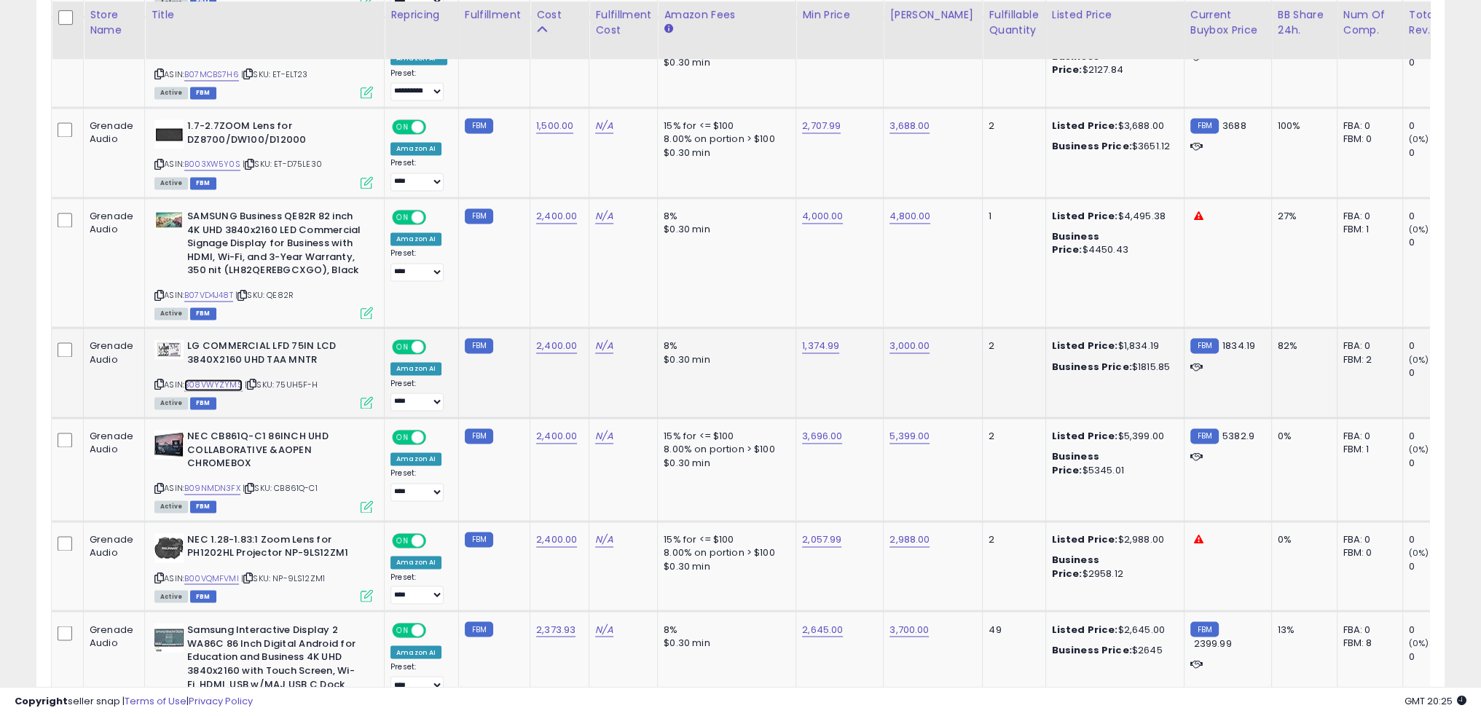
click at [222, 379] on link "B08VWYZYMS" at bounding box center [213, 385] width 58 height 12
click at [810, 339] on link "1,374.99" at bounding box center [820, 346] width 37 height 15
type input "****"
click at [864, 300] on button "submit" at bounding box center [851, 297] width 25 height 22
click at [904, 339] on link "3,000.00" at bounding box center [910, 346] width 40 height 15
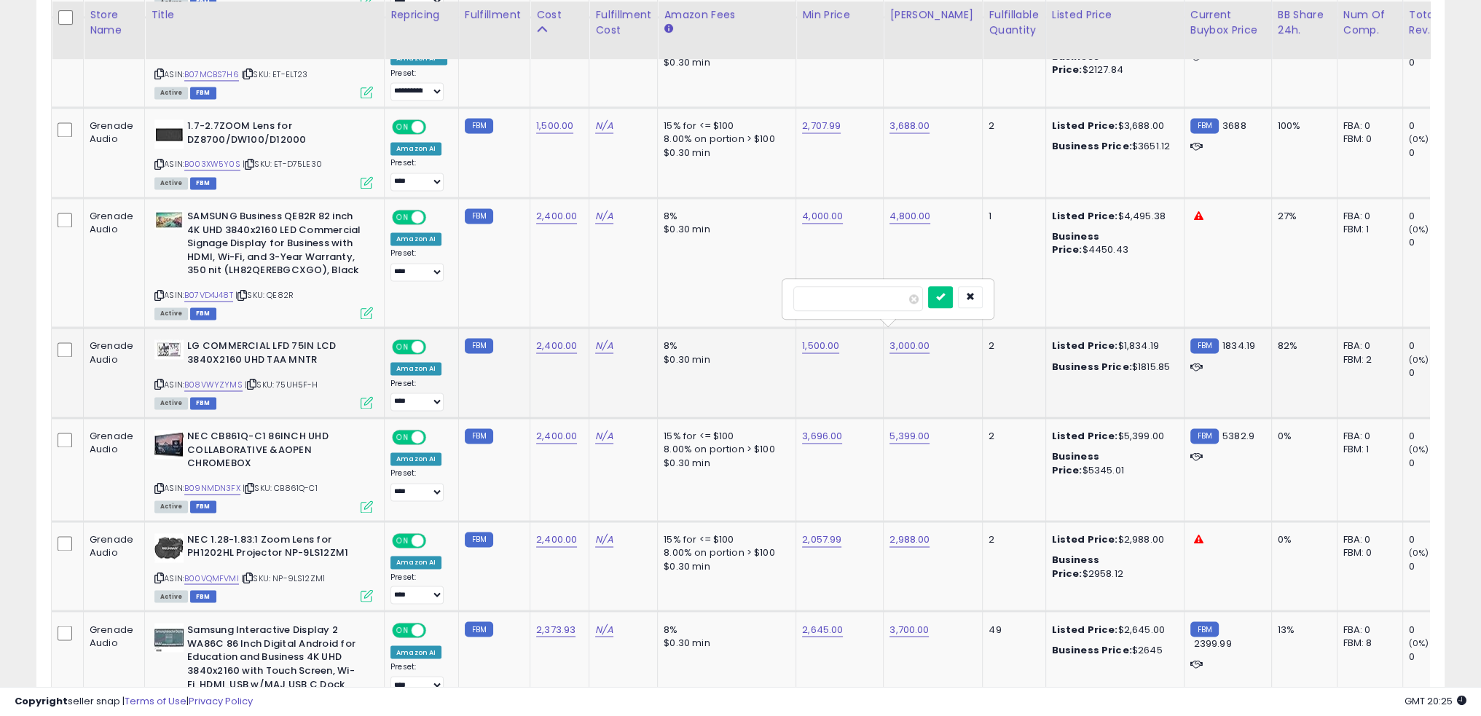
type input "****"
click button "submit" at bounding box center [940, 297] width 25 height 22
click at [727, 360] on td "8% $0.30 min" at bounding box center [727, 373] width 138 height 90
drag, startPoint x: 724, startPoint y: 326, endPoint x: 735, endPoint y: 345, distance: 21.5
click at [726, 340] on div "8%" at bounding box center [724, 346] width 121 height 13
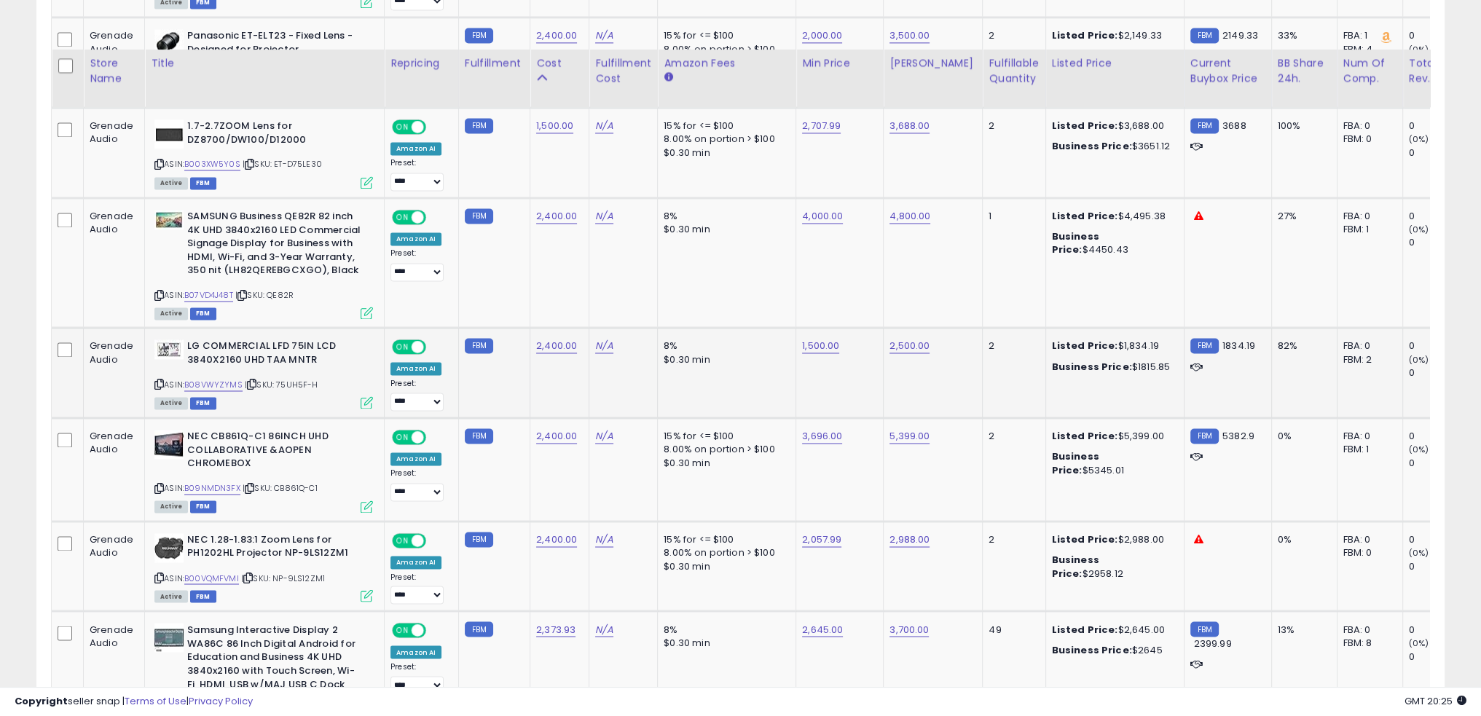
scroll to position [3210, 0]
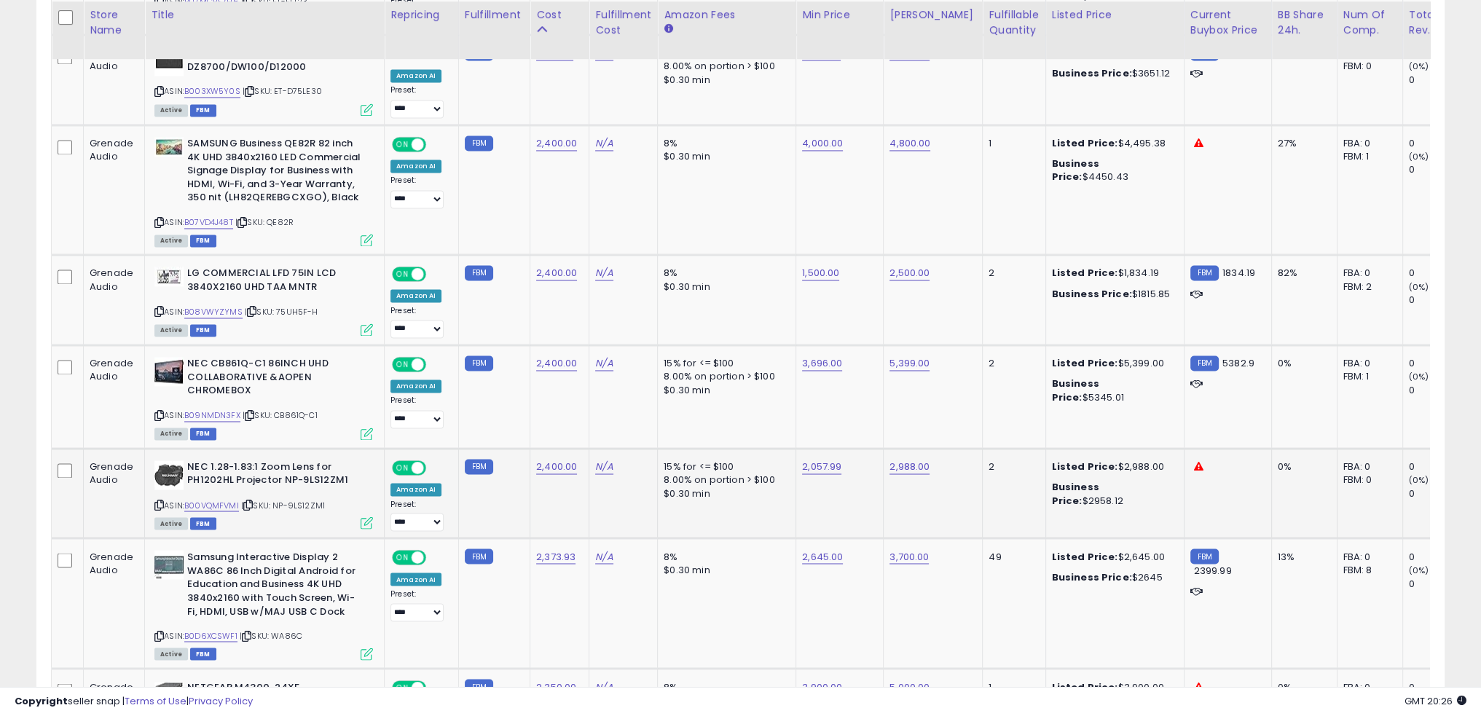
click at [678, 487] on div "$0.30 min" at bounding box center [724, 493] width 121 height 13
click at [219, 499] on link "B00VQMFVMI" at bounding box center [211, 505] width 55 height 12
click at [638, 506] on td "N/A" at bounding box center [624, 493] width 68 height 90
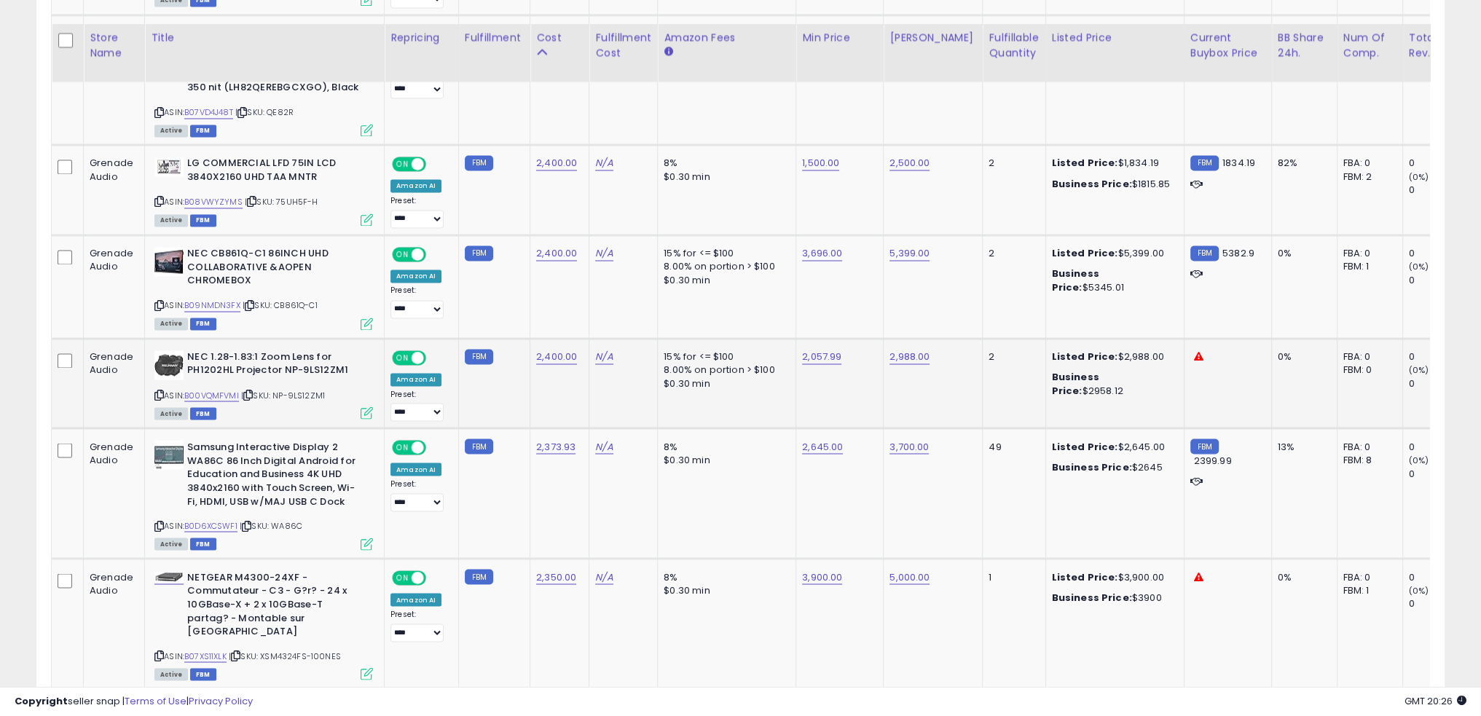
scroll to position [3356, 0]
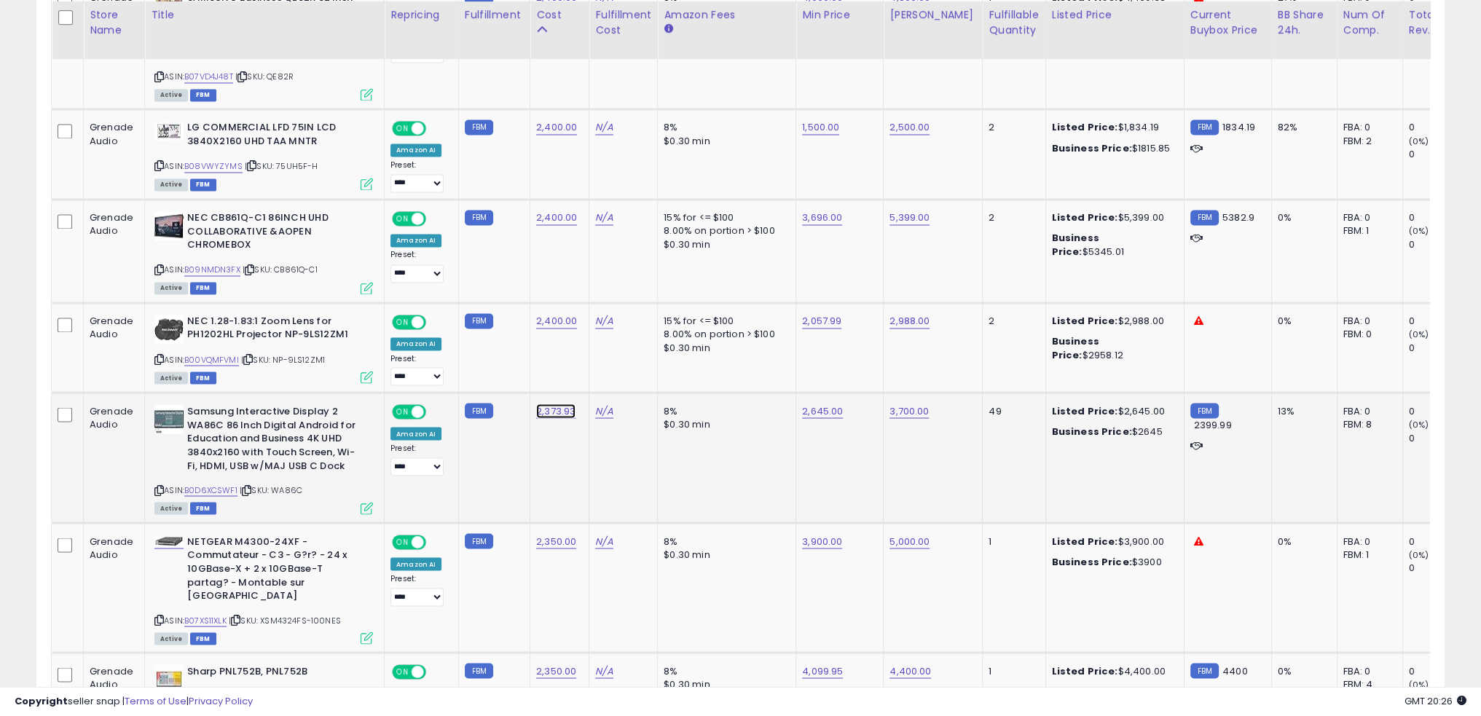
click at [552, 404] on link "2,373.93" at bounding box center [555, 411] width 39 height 15
type input "****"
click button "submit" at bounding box center [588, 360] width 25 height 22
click at [814, 404] on link "2,645.00" at bounding box center [822, 411] width 41 height 15
type input "****"
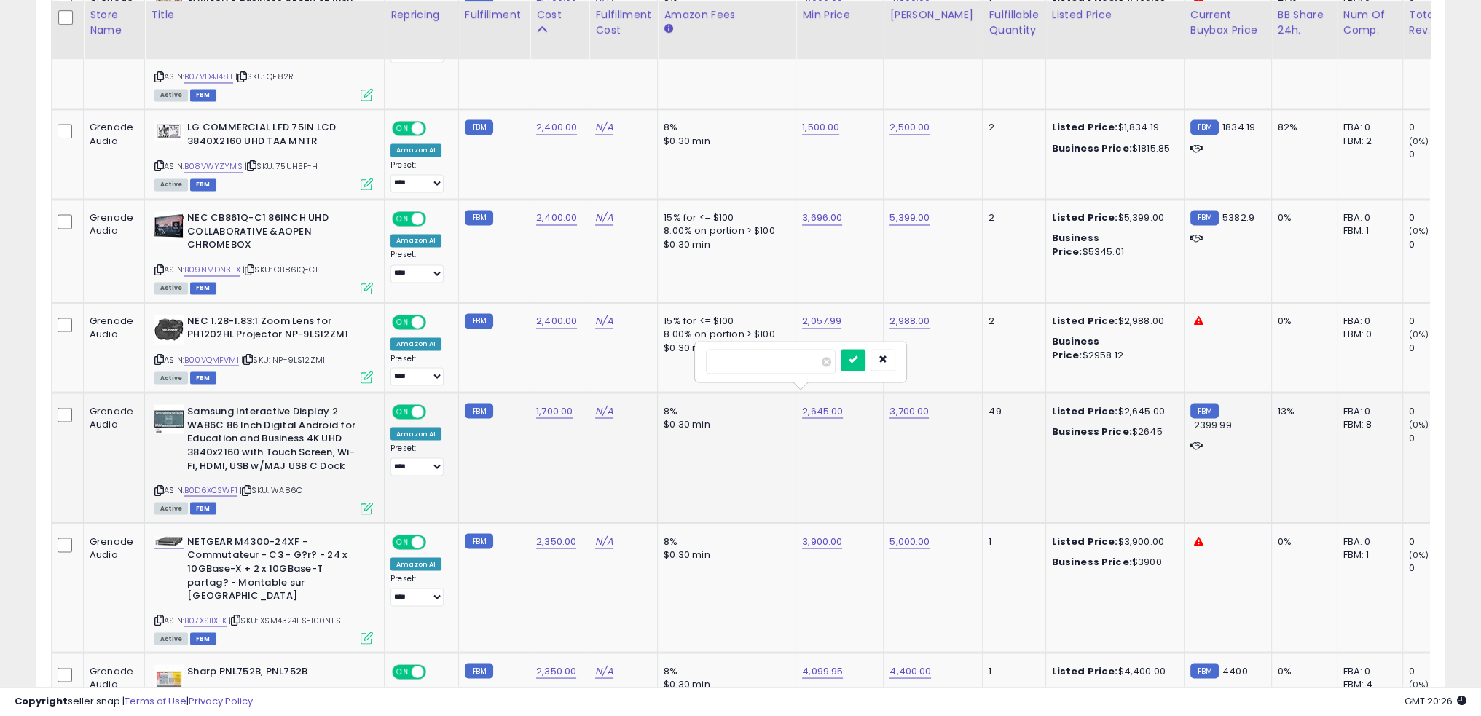
click button "submit" at bounding box center [853, 360] width 25 height 22
click at [732, 432] on td "8% $0.30 min" at bounding box center [727, 458] width 138 height 130
click at [219, 484] on link "B0D6XCSWF1" at bounding box center [210, 490] width 53 height 12
click at [802, 404] on link "2,500.00" at bounding box center [822, 411] width 40 height 15
type input "****"
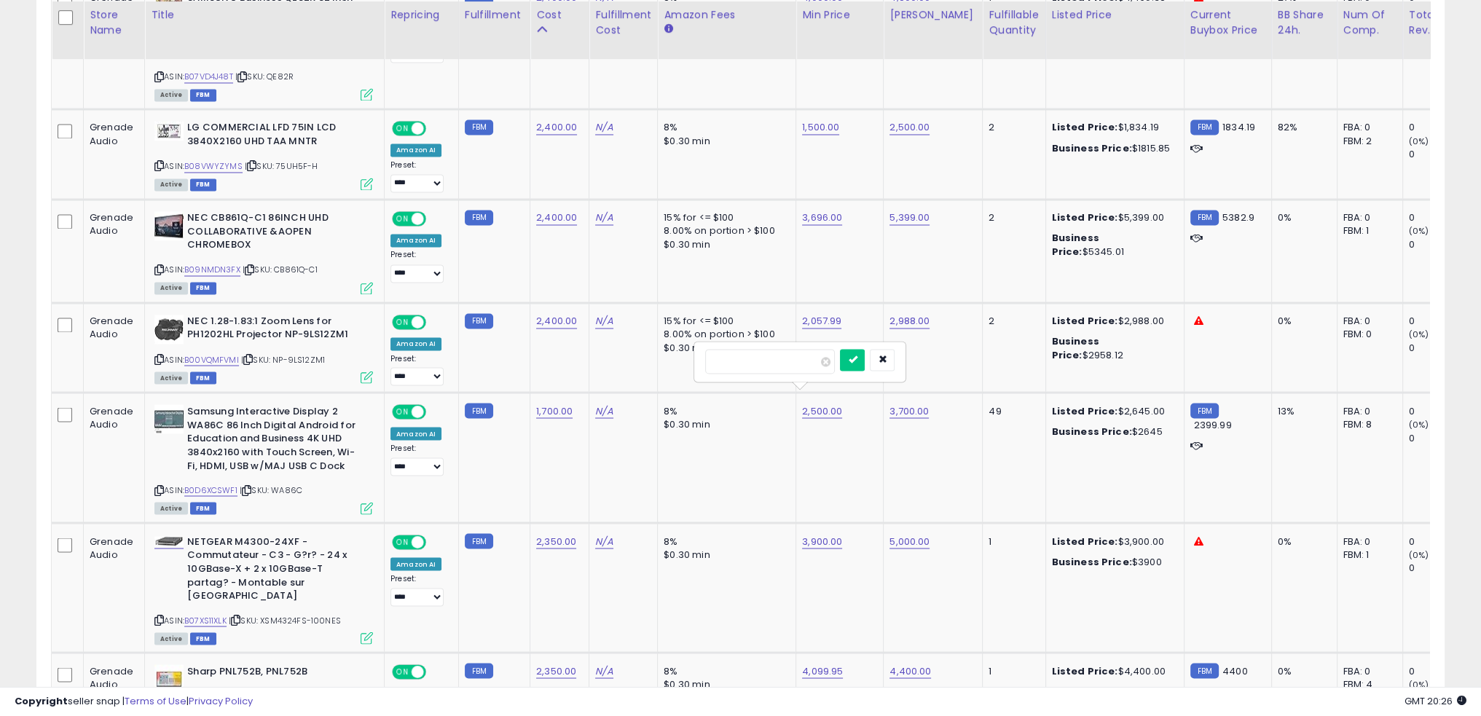
click button "submit" at bounding box center [852, 360] width 25 height 22
click at [748, 459] on td "8% $0.30 min" at bounding box center [727, 458] width 138 height 130
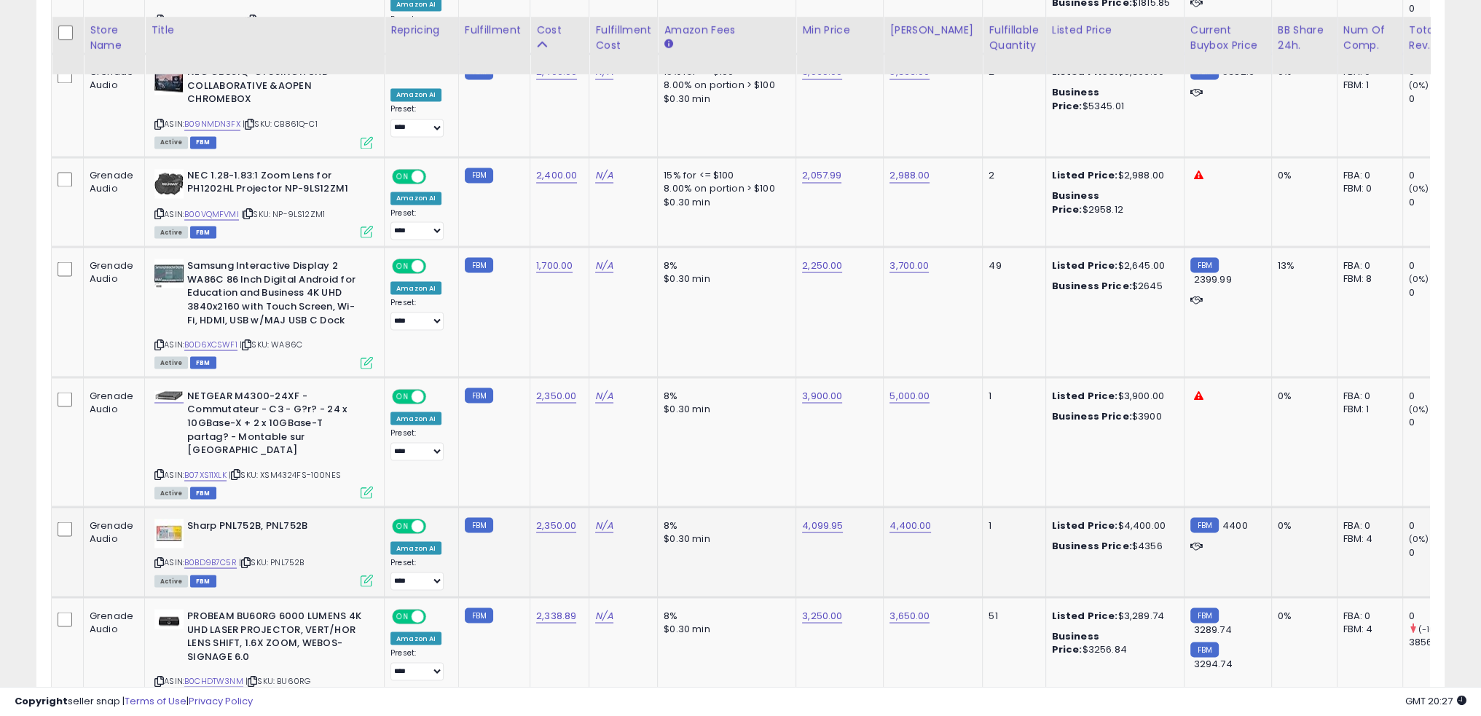
scroll to position [3574, 0]
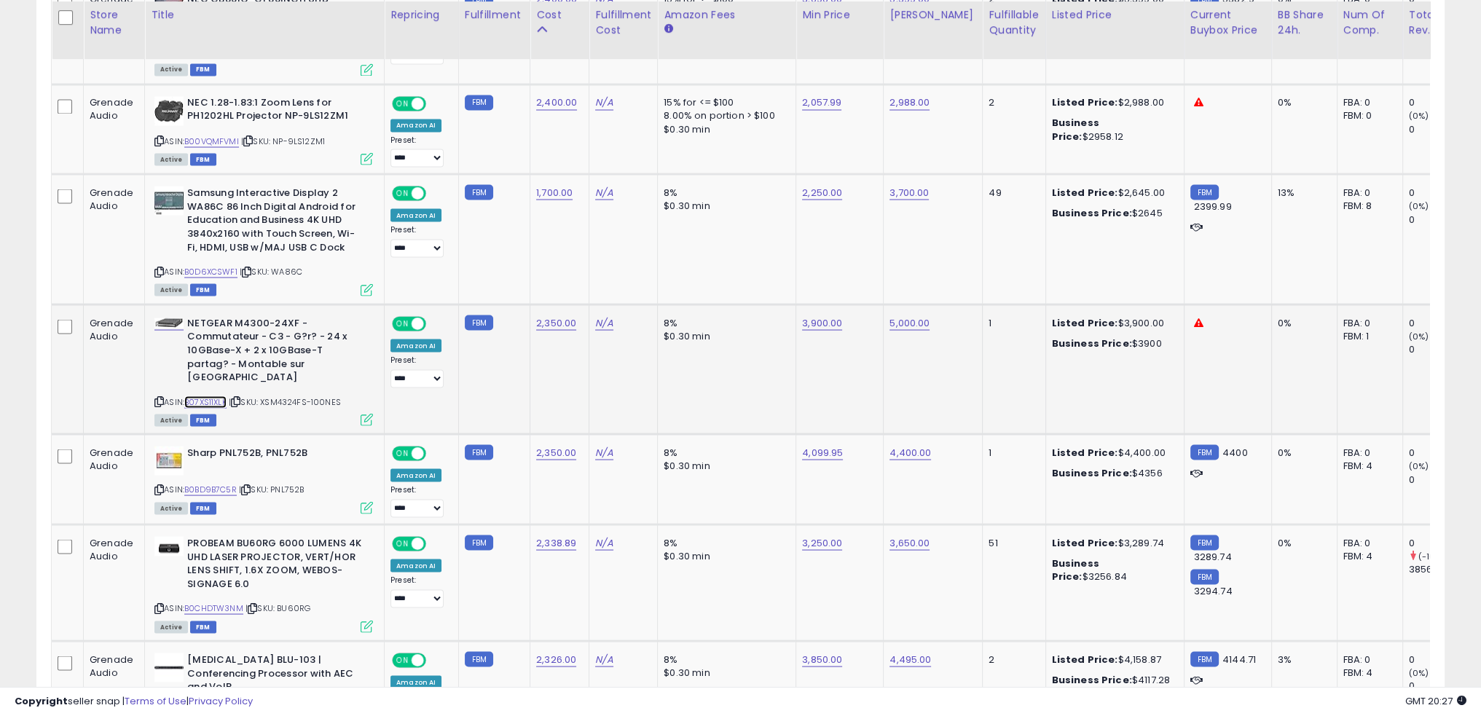
click at [216, 396] on link "B07XS11XLK" at bounding box center [205, 402] width 42 height 12
drag, startPoint x: 339, startPoint y: 364, endPoint x: 265, endPoint y: 368, distance: 73.7
click at [265, 368] on div "ASIN: B07XS11XLK | SKU: XSM4324FS-100NES Active FBM" at bounding box center [263, 370] width 219 height 108
copy span "XSM4324FS-100NES"
click at [548, 316] on link "2,350.00" at bounding box center [556, 323] width 40 height 15
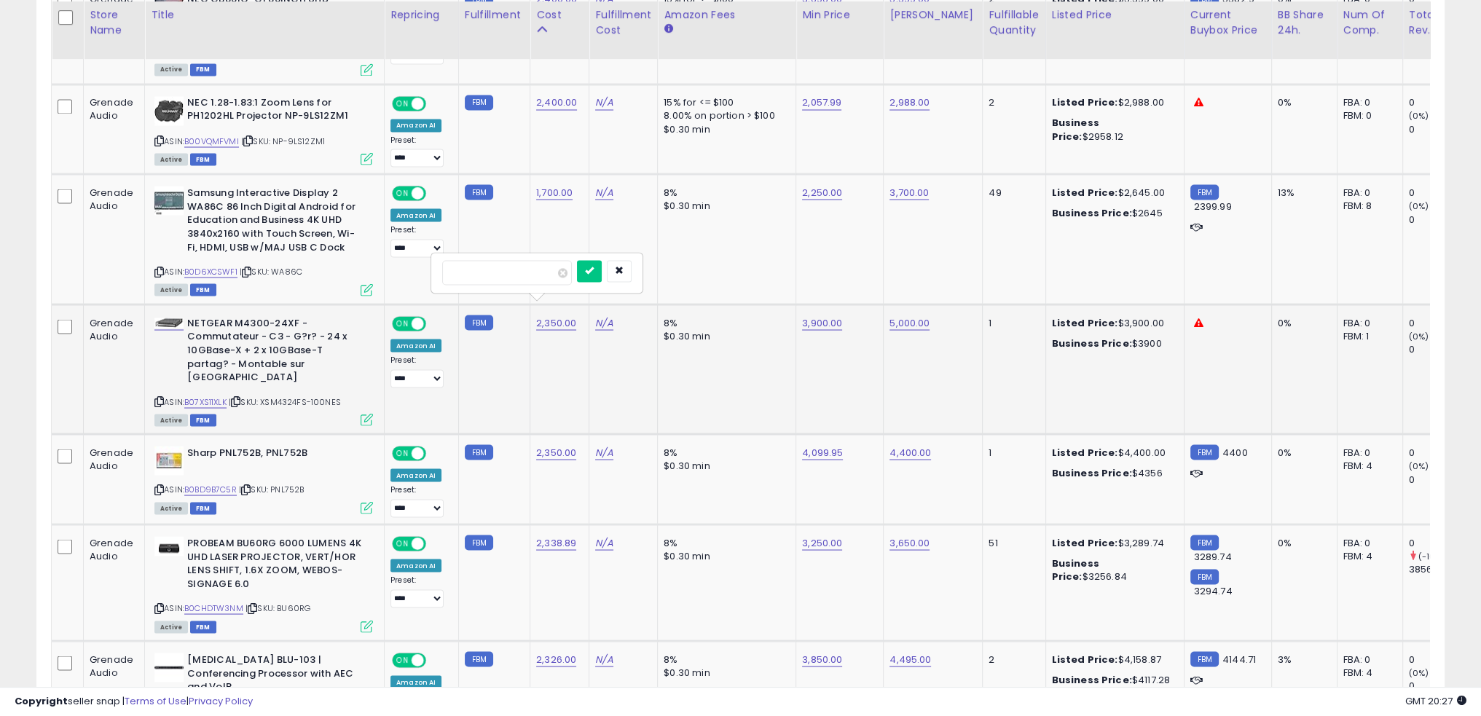
type input "****"
click button "submit" at bounding box center [589, 271] width 25 height 22
click at [208, 396] on link "B07XS11XLK" at bounding box center [205, 402] width 42 height 12
click at [823, 316] on link "3,900.00" at bounding box center [822, 323] width 40 height 15
type input "****"
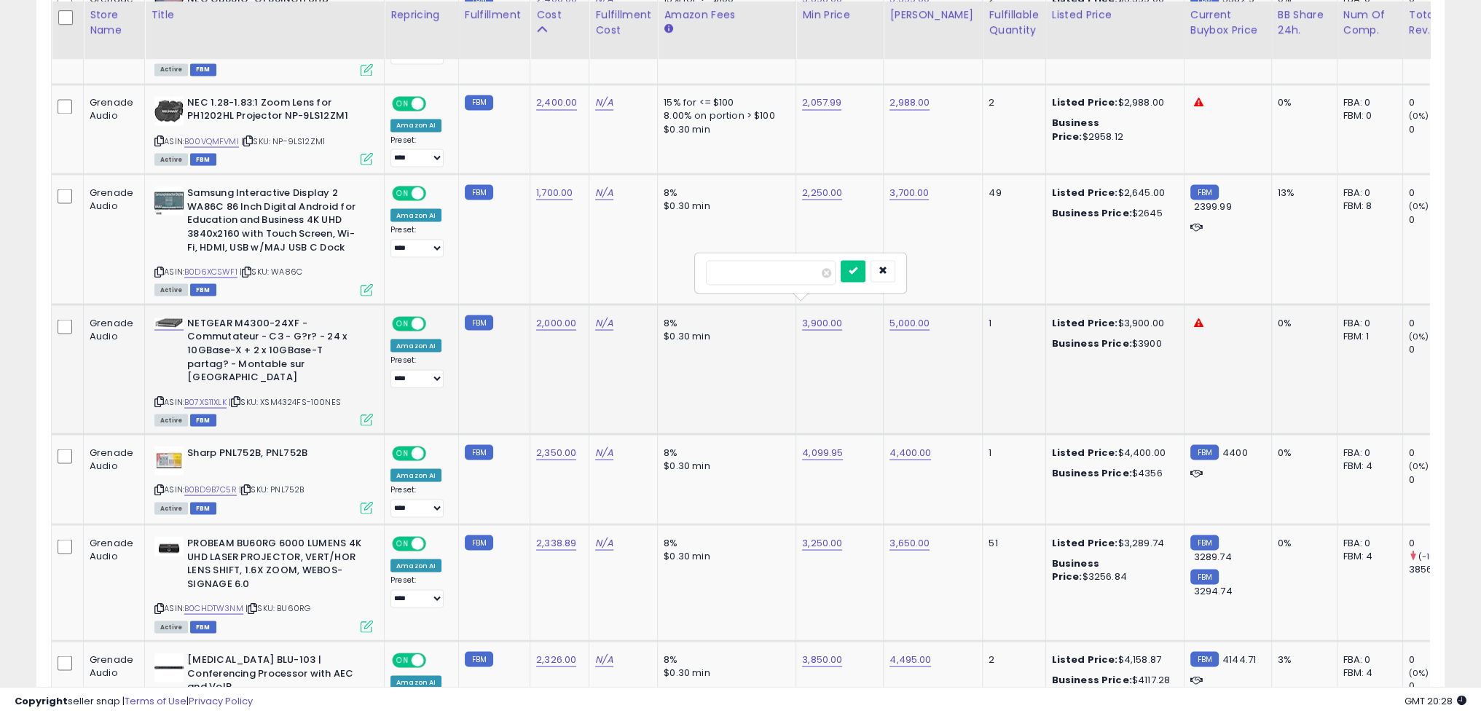
click button "submit" at bounding box center [853, 271] width 25 height 22
click at [912, 316] on link "5,000.00" at bounding box center [910, 323] width 40 height 15
type input "****"
click button "submit" at bounding box center [940, 271] width 25 height 22
click at [222, 483] on link "B0BD9B7C5R" at bounding box center [210, 489] width 52 height 12
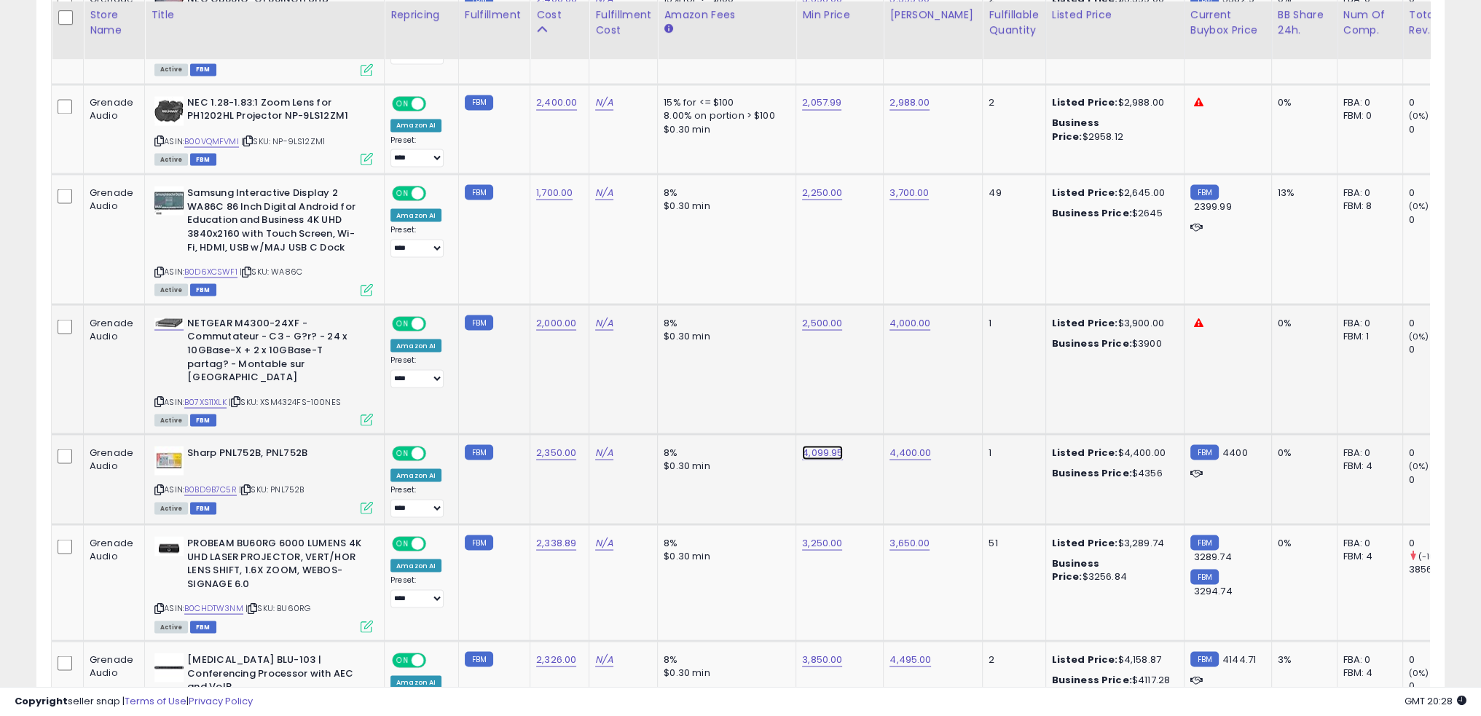
click at [811, 445] on link "4,099.95" at bounding box center [822, 452] width 41 height 15
type input "****"
click button "submit" at bounding box center [853, 388] width 25 height 22
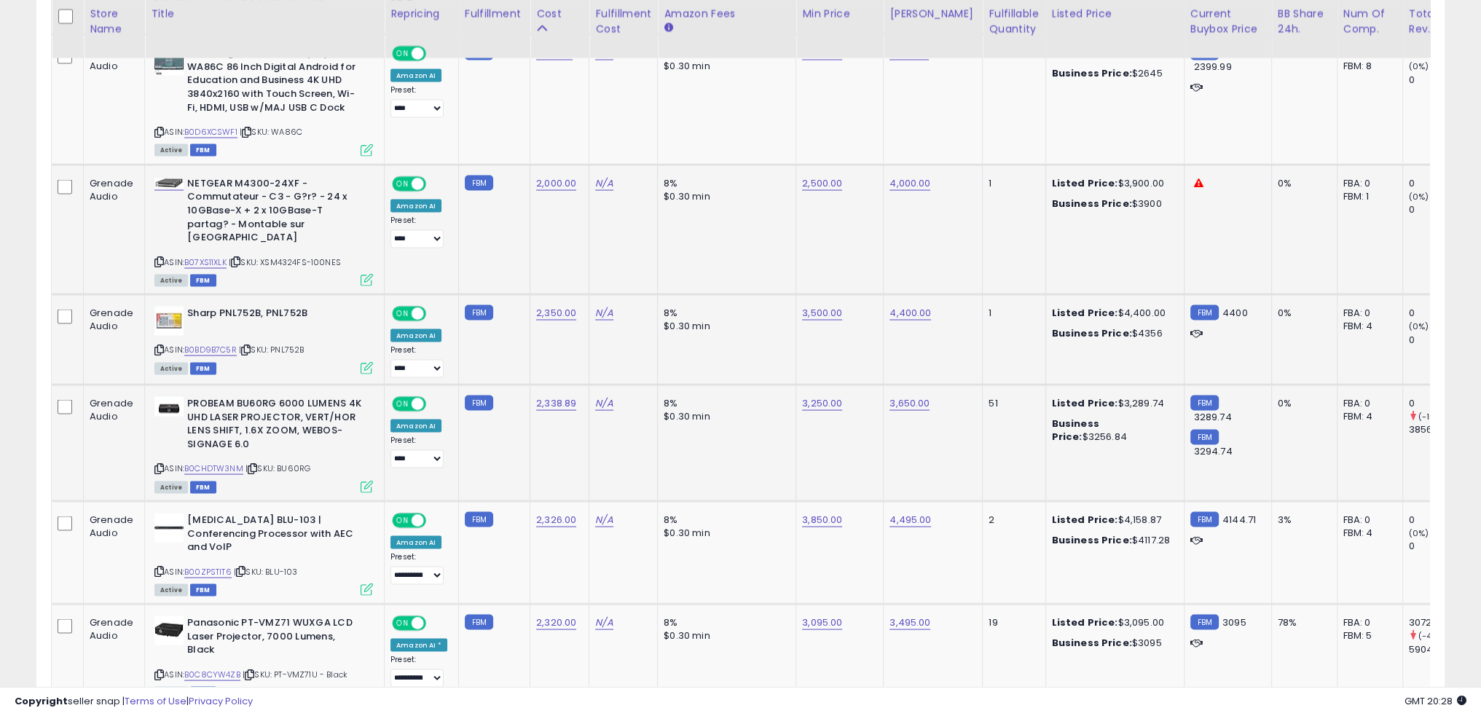
scroll to position [3720, 0]
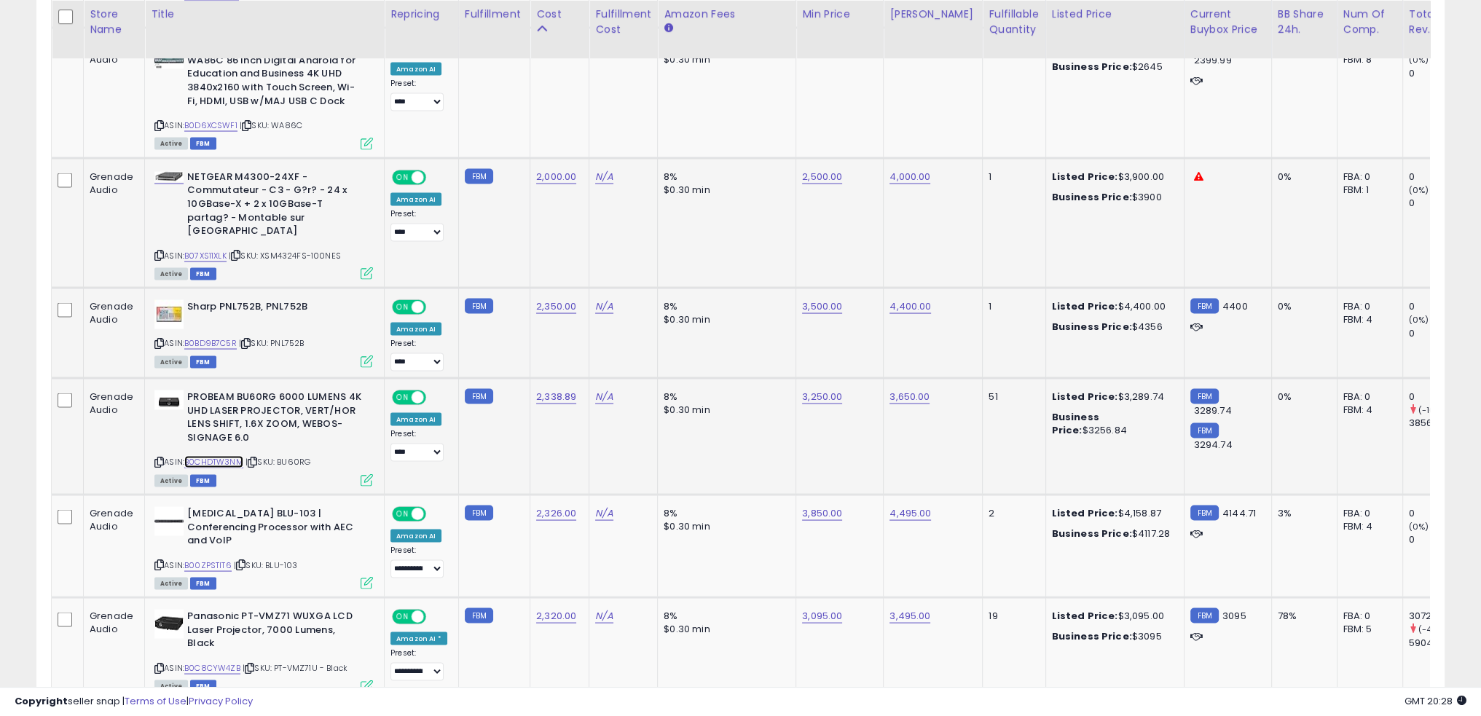
click at [229, 456] on link "B0CHDTW3NM" at bounding box center [213, 462] width 59 height 12
click at [807, 390] on link "3,250.00" at bounding box center [822, 397] width 40 height 15
type input "****"
click button "submit" at bounding box center [852, 331] width 25 height 22
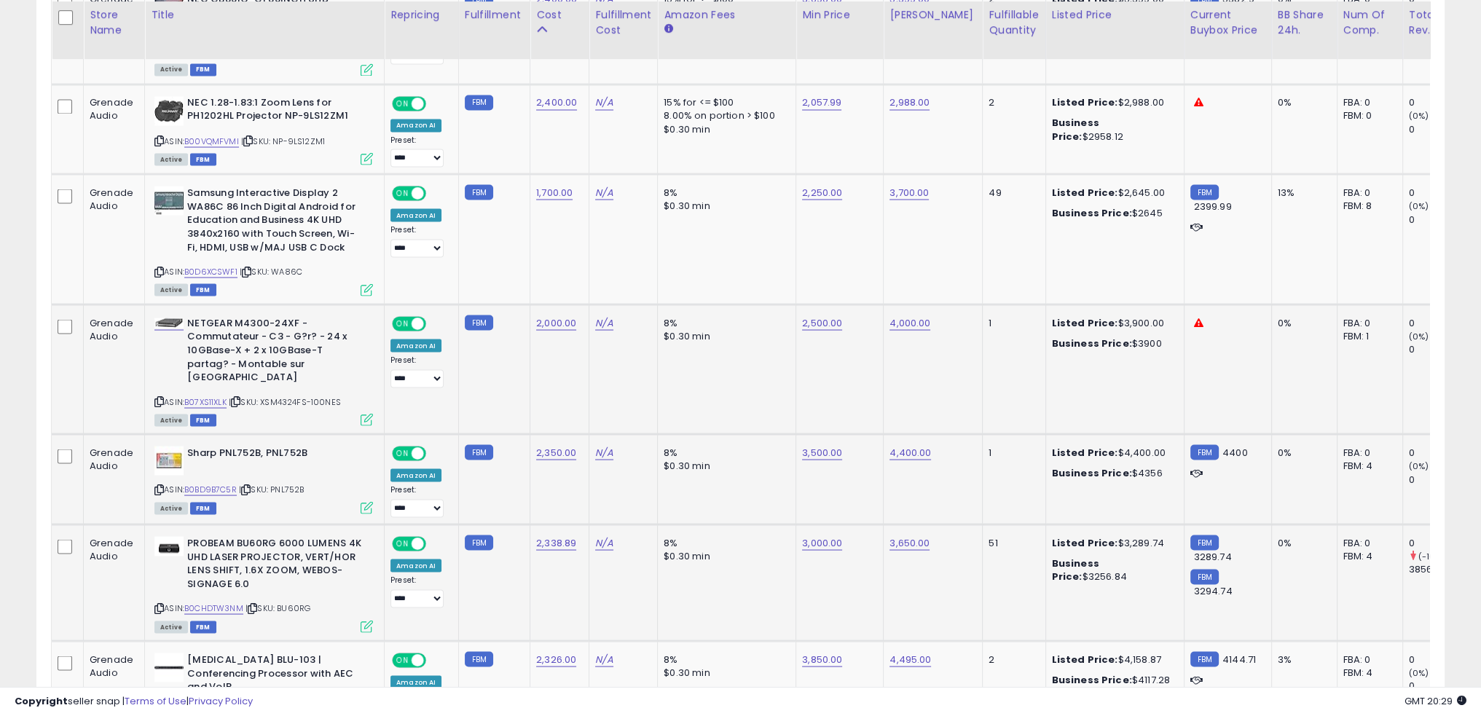
scroll to position [3793, 0]
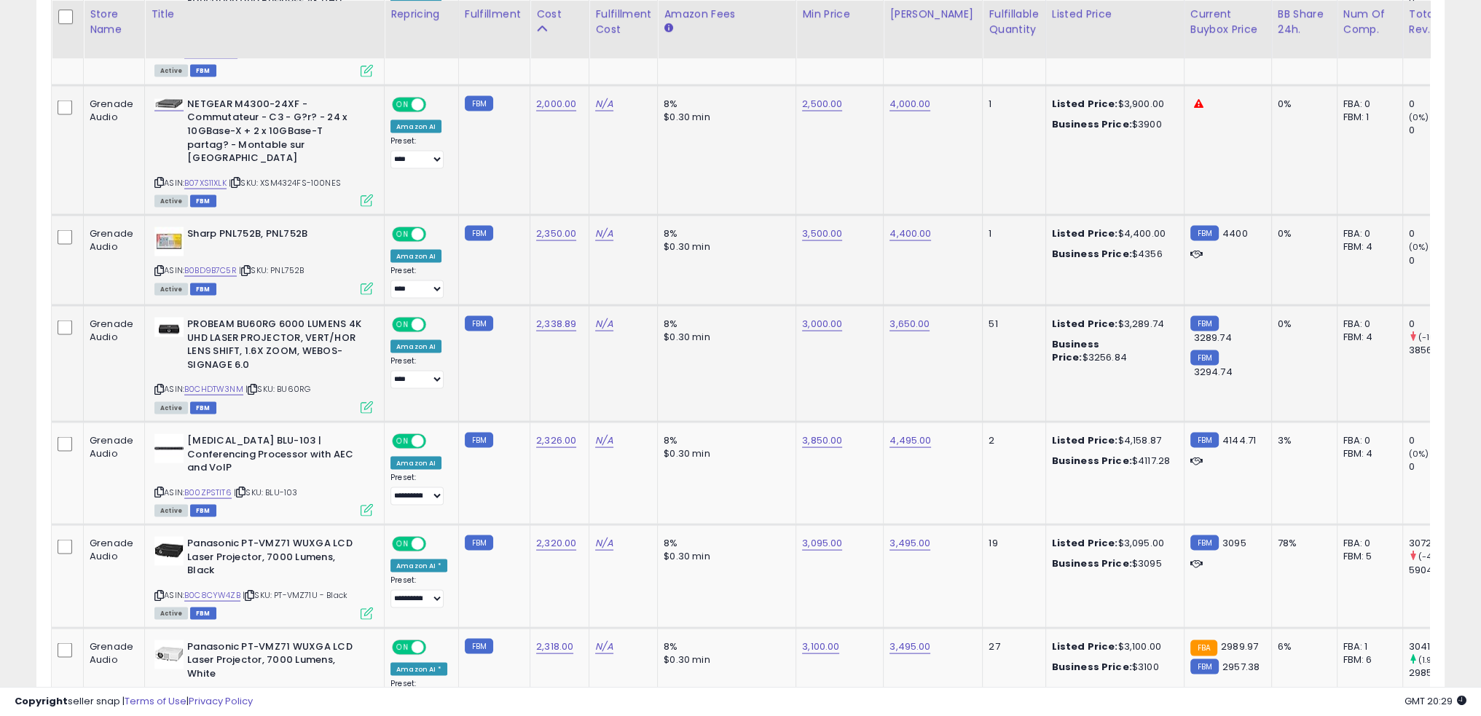
click at [726, 331] on div "$0.30 min" at bounding box center [724, 337] width 121 height 13
click at [815, 434] on link "3,850.00" at bounding box center [822, 441] width 40 height 15
type input "****"
click button "submit" at bounding box center [853, 375] width 25 height 22
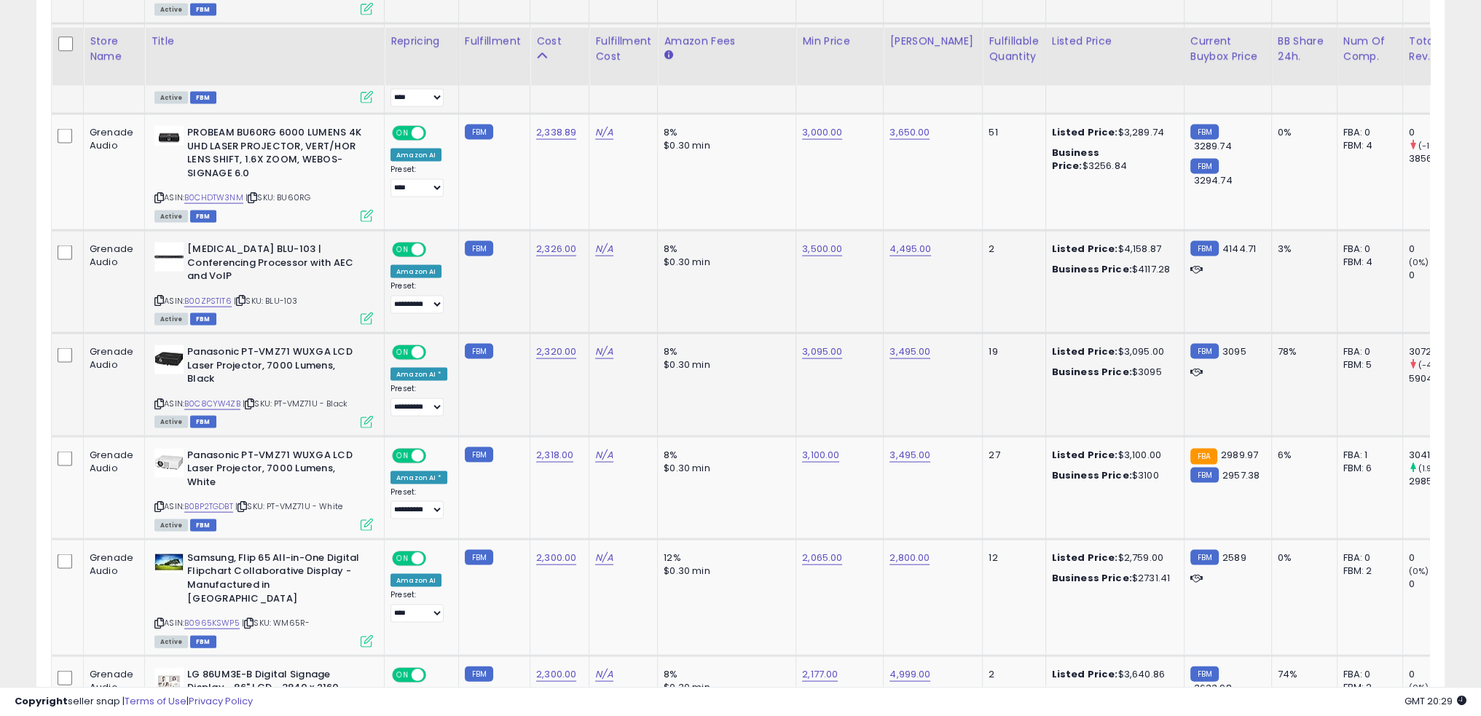
scroll to position [4012, 0]
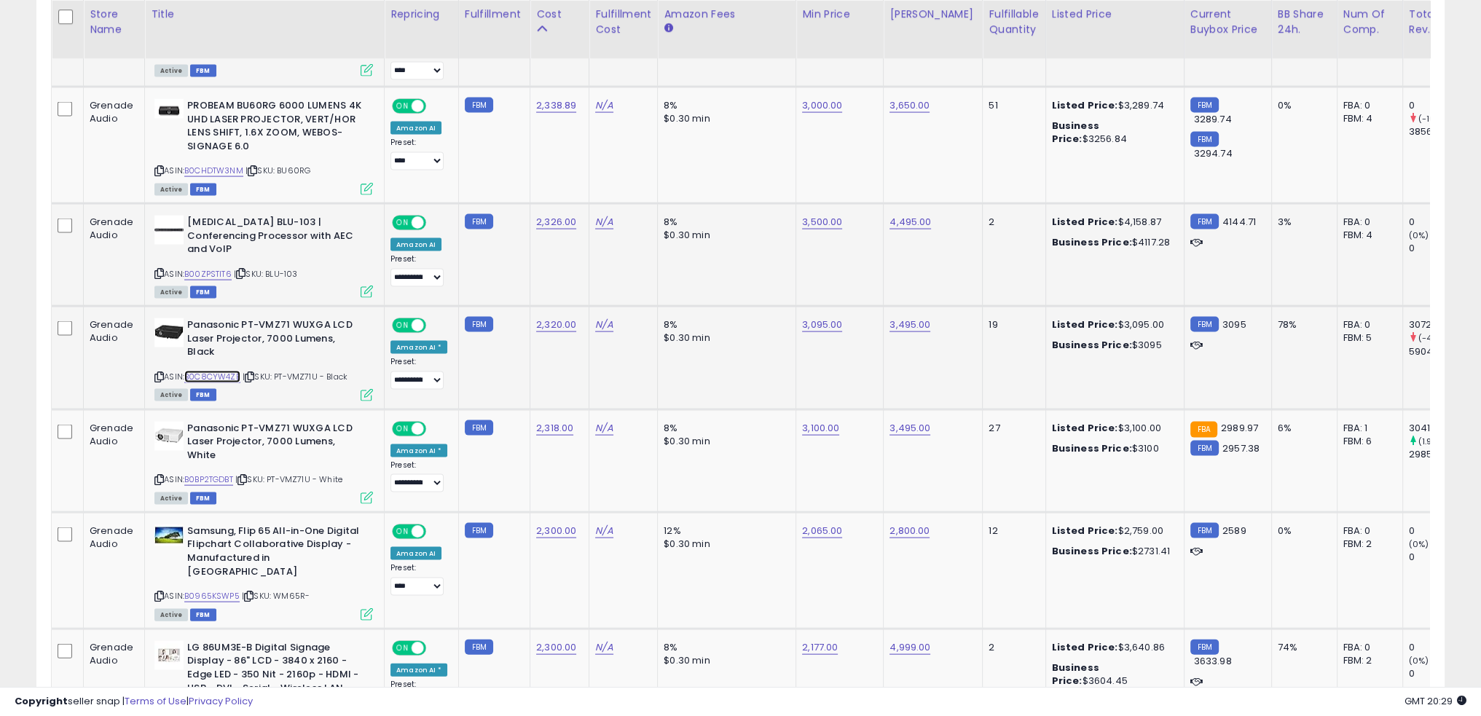
click at [226, 371] on link "B0C8CYW4ZB" at bounding box center [212, 377] width 56 height 12
click at [805, 318] on link "3,095.00" at bounding box center [822, 325] width 40 height 15
type input "****"
click button "submit" at bounding box center [853, 245] width 25 height 22
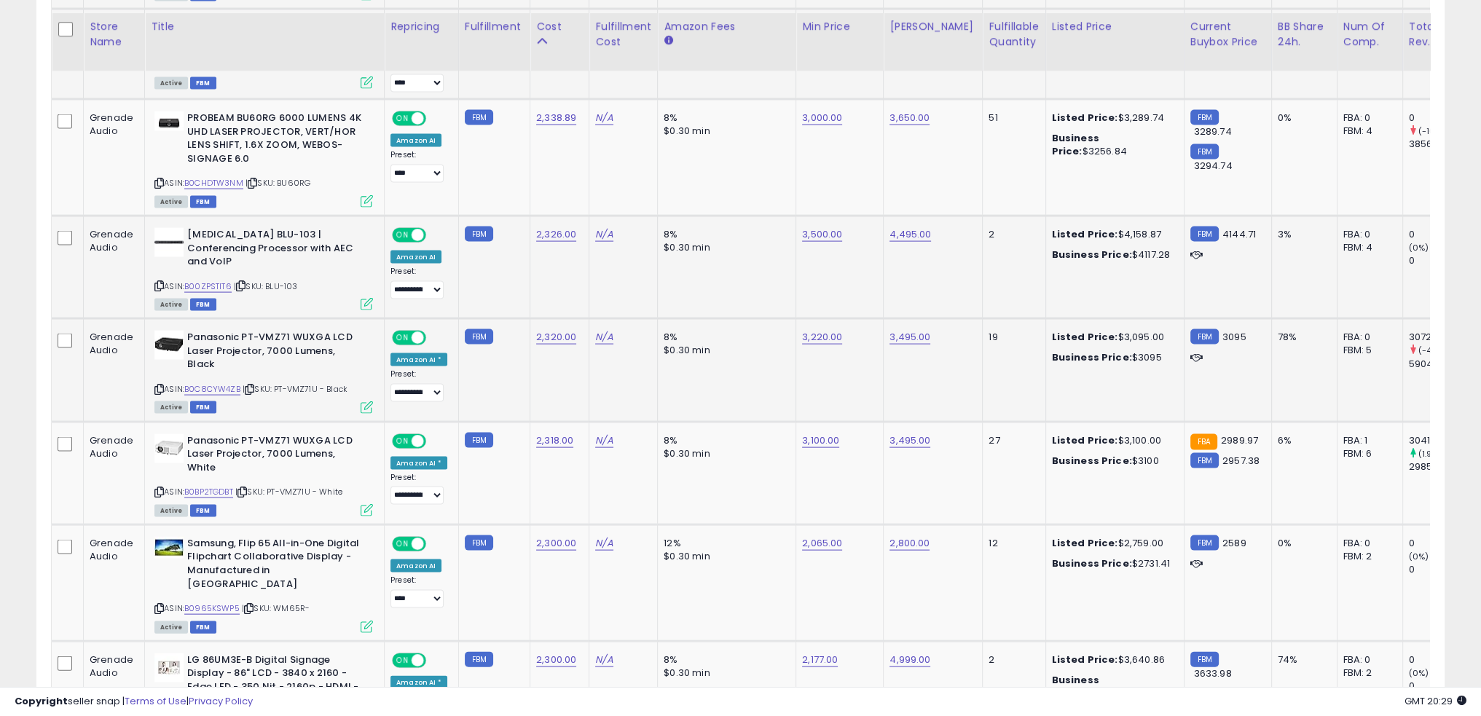
scroll to position [3939, 0]
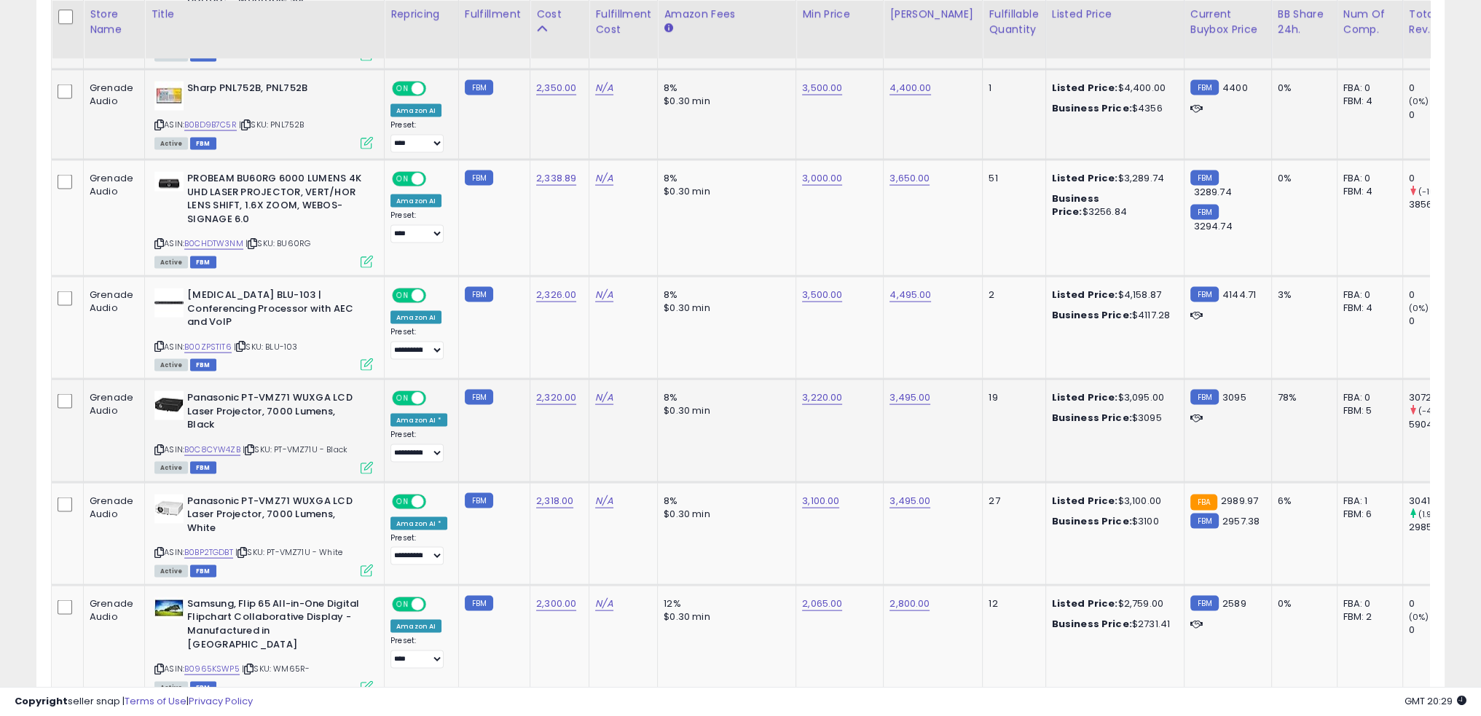
click at [743, 390] on td "8% $0.30 min" at bounding box center [727, 431] width 138 height 103
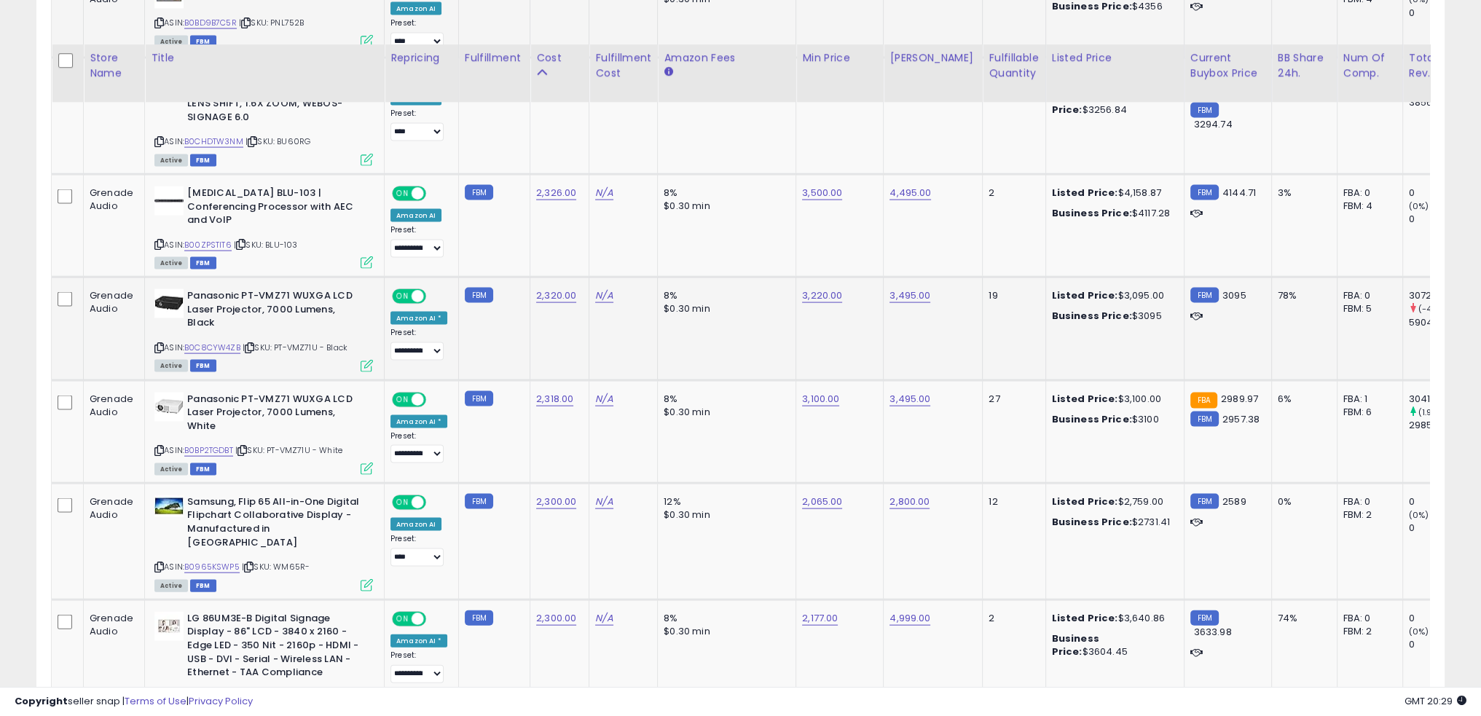
scroll to position [4084, 0]
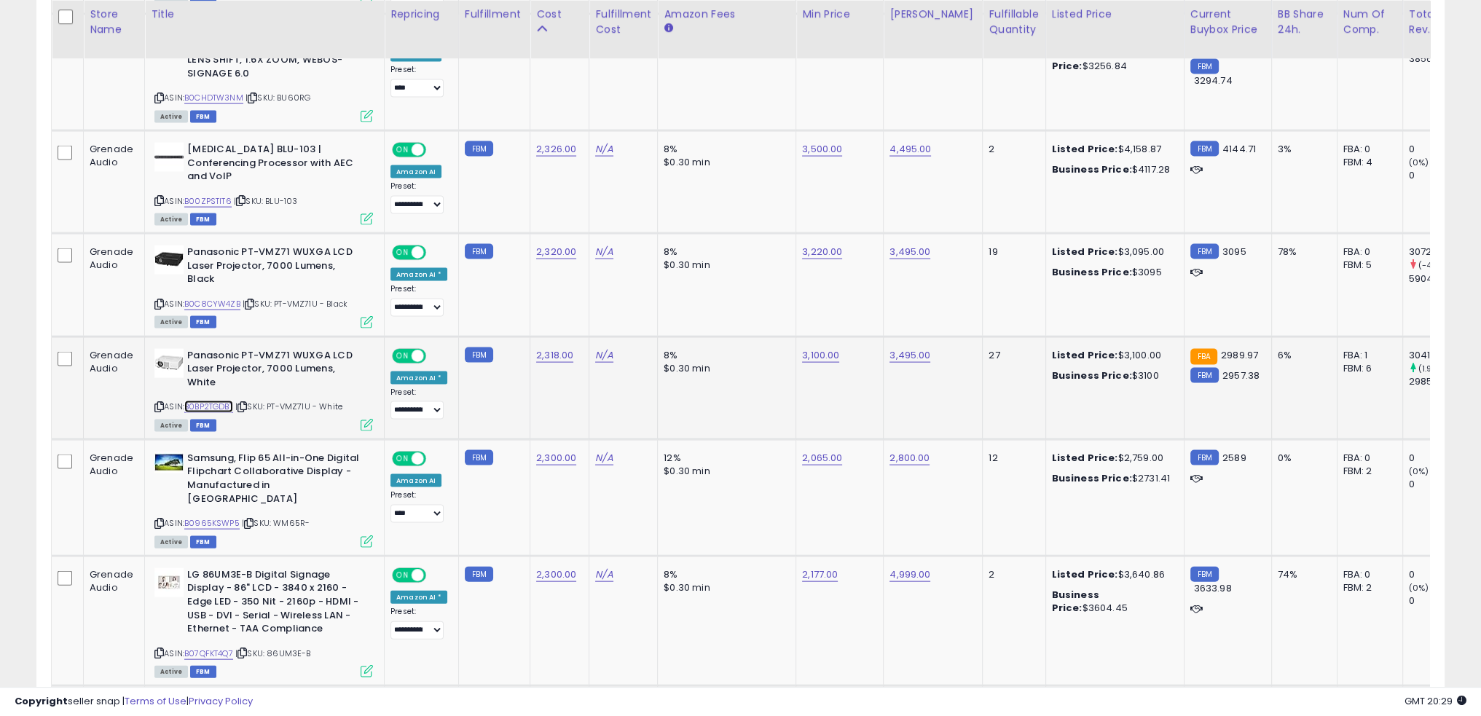
click at [232, 401] on link "B0BP2TGDBT" at bounding box center [208, 407] width 49 height 12
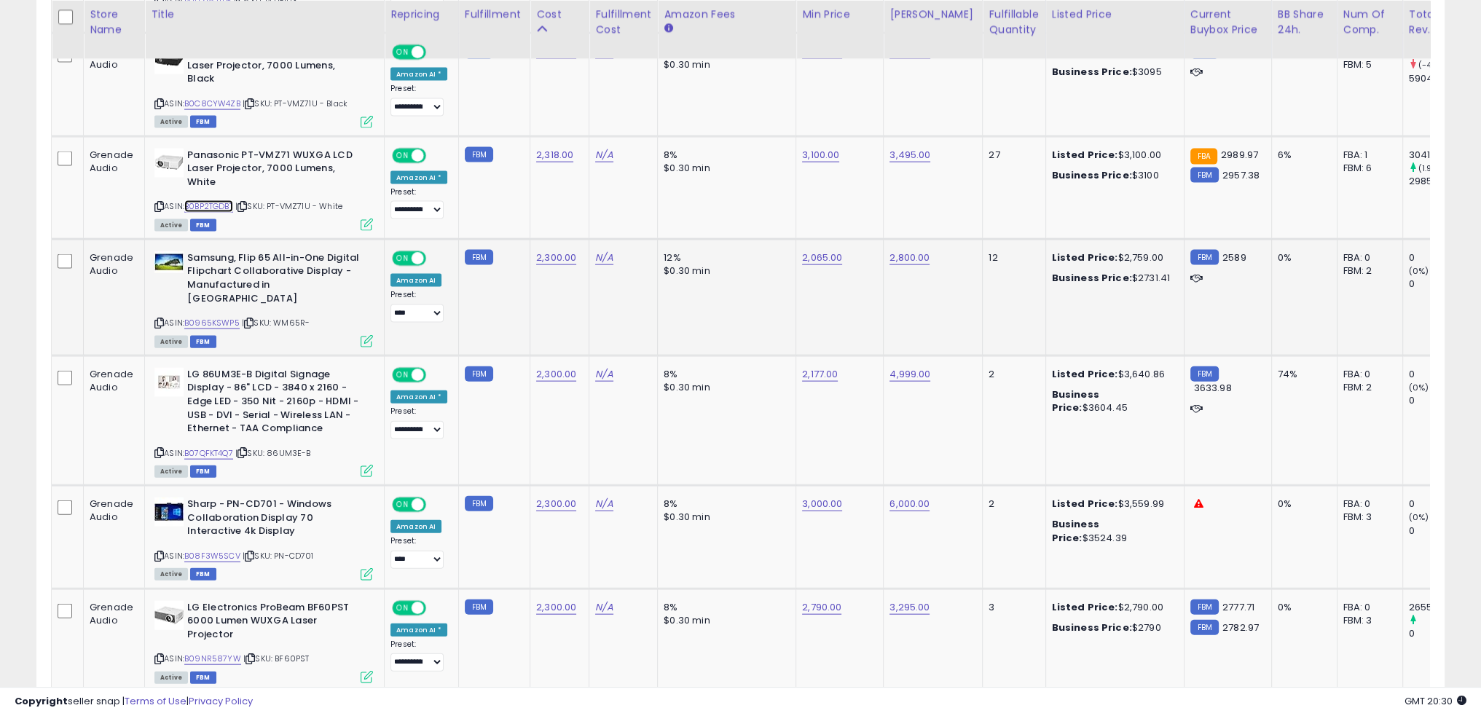
scroll to position [4303, 0]
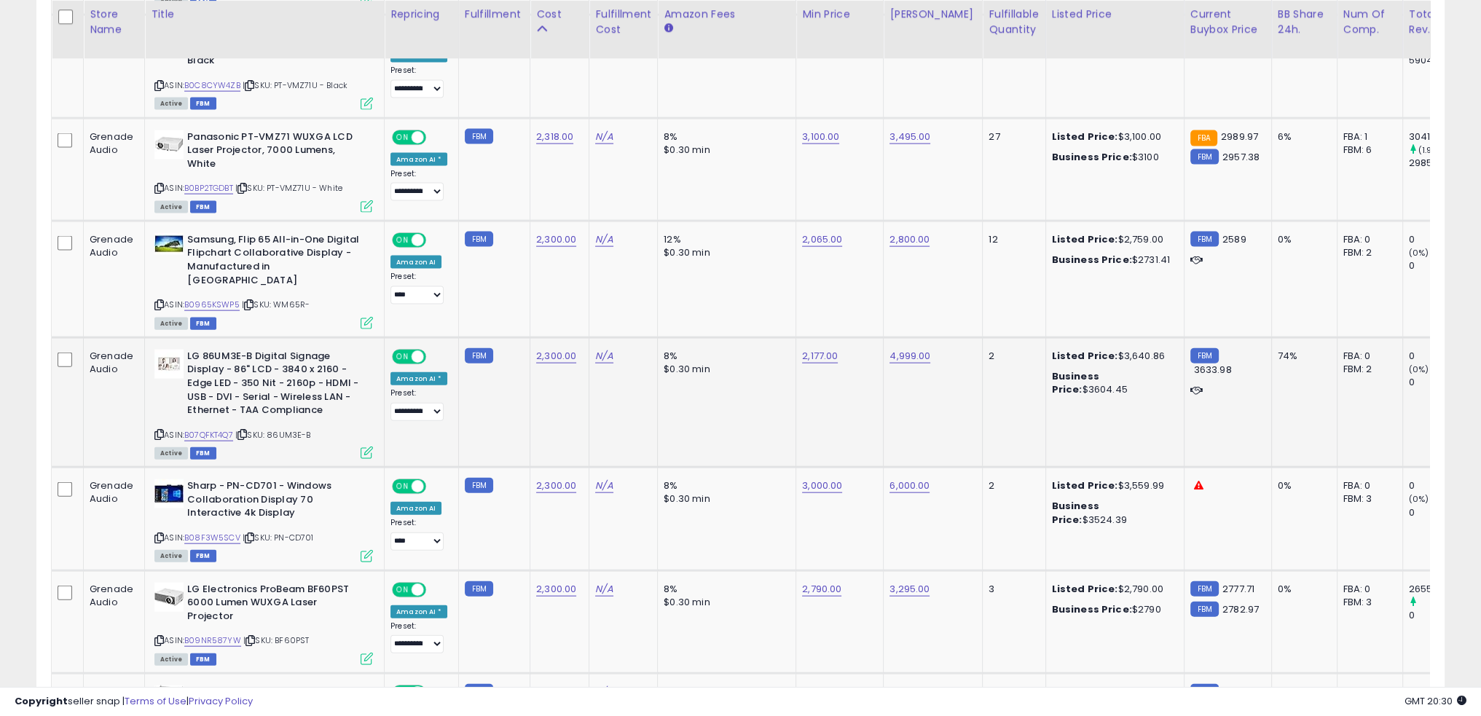
click at [743, 354] on td "8% $0.30 min" at bounding box center [727, 402] width 138 height 130
click at [222, 299] on link "B0965KSWP5" at bounding box center [211, 305] width 55 height 12
click at [223, 429] on link "B07QFKT4Q7" at bounding box center [208, 435] width 49 height 12
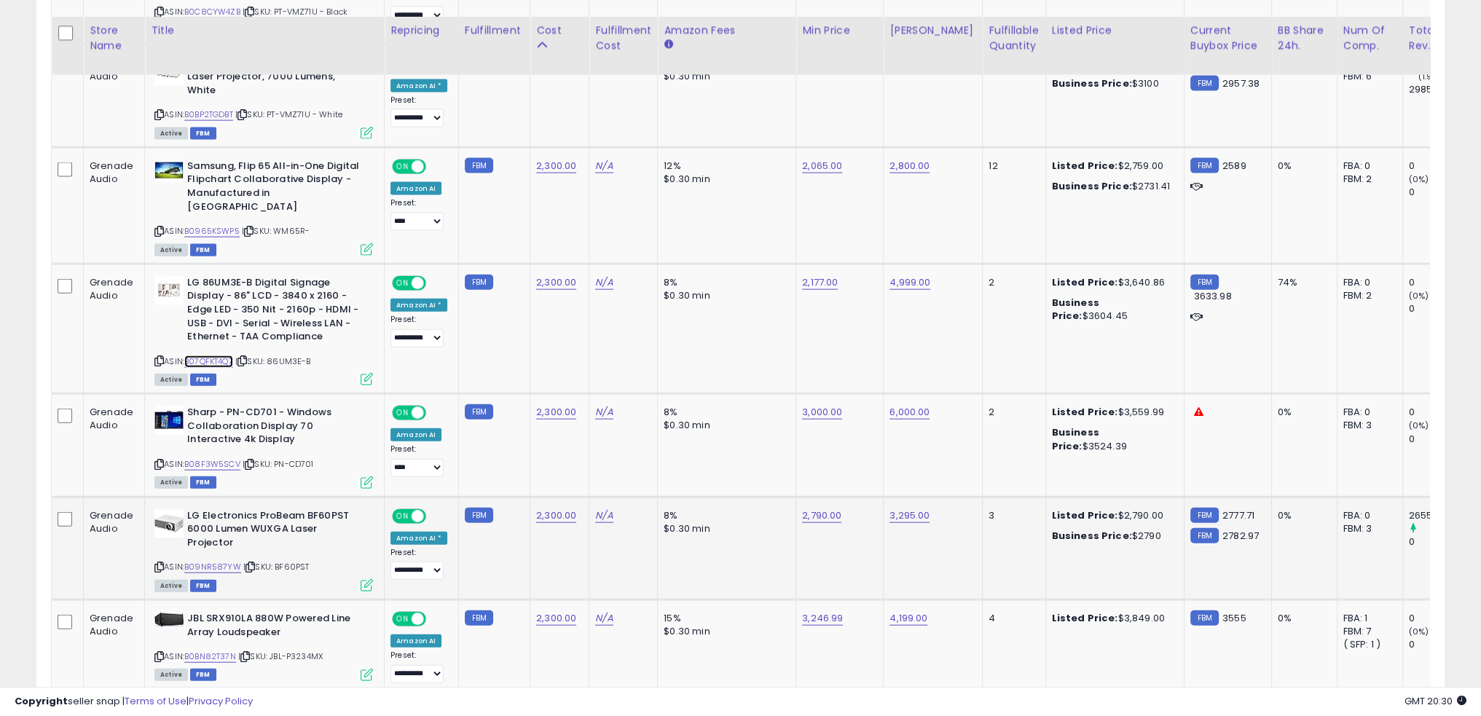
scroll to position [4449, 0]
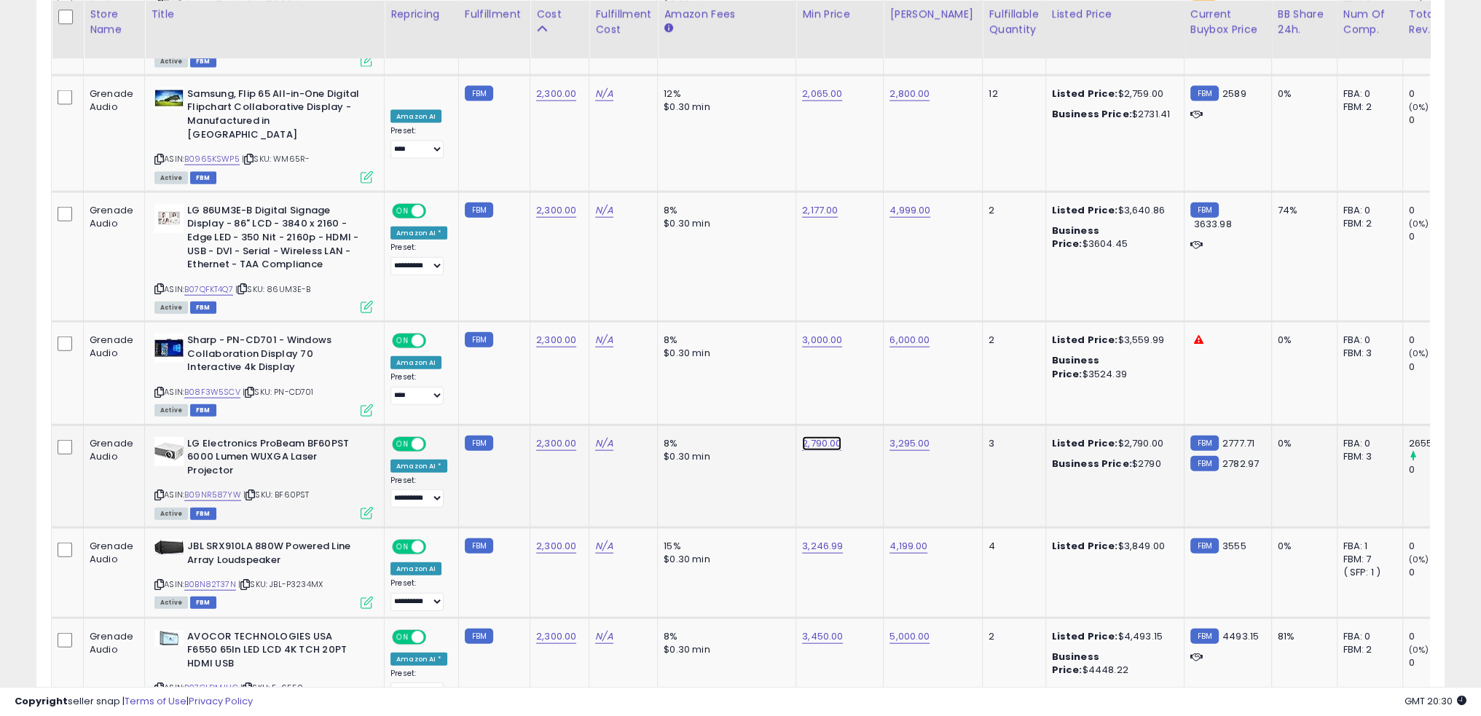
click at [822, 436] on link "2,790.00" at bounding box center [821, 443] width 39 height 15
type input "****"
click button "submit" at bounding box center [852, 321] width 25 height 22
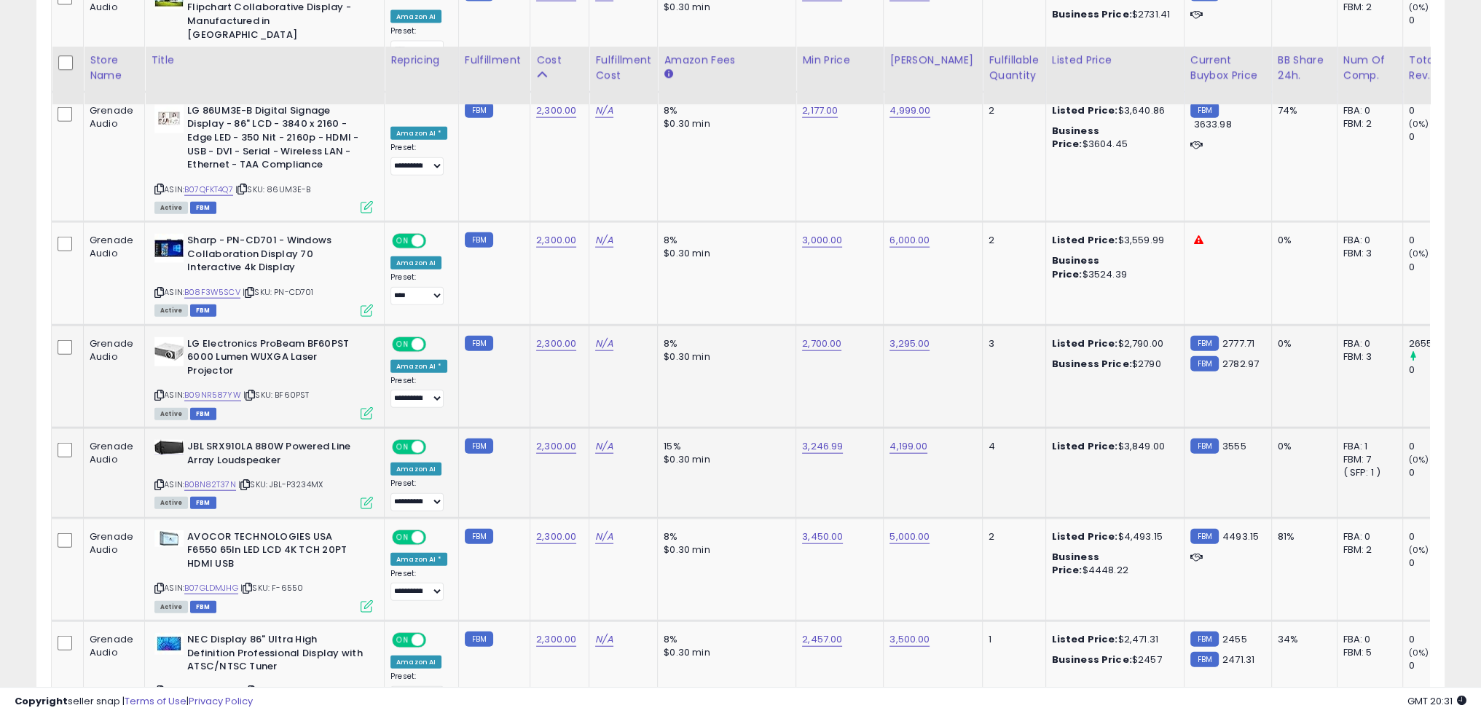
scroll to position [4595, 0]
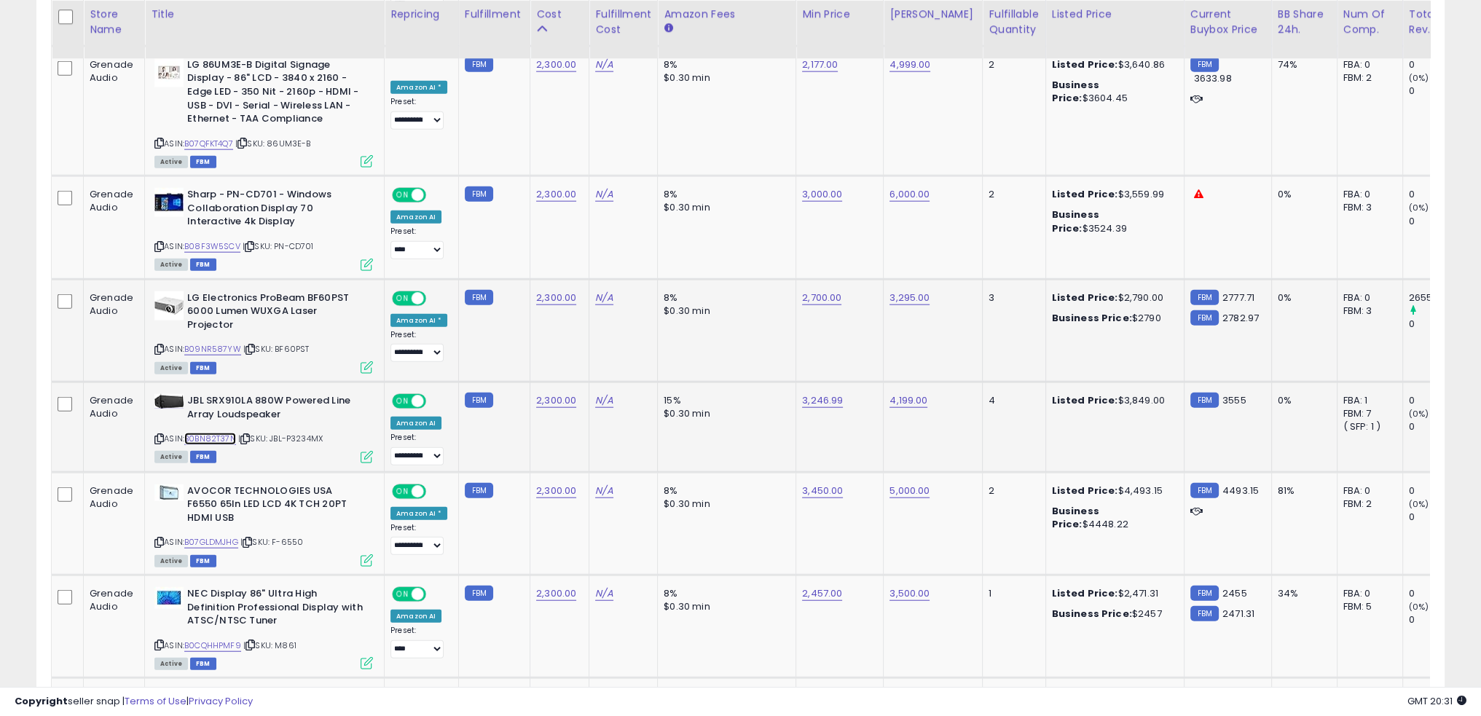
click at [219, 433] on link "B0BN82T37N" at bounding box center [210, 439] width 52 height 12
click at [806, 394] on link "3,246.99" at bounding box center [822, 401] width 41 height 15
type input "****"
click at [856, 382] on td "3,246.99 ****" at bounding box center [839, 427] width 87 height 90
click at [857, 262] on icon "submit" at bounding box center [852, 264] width 9 height 9
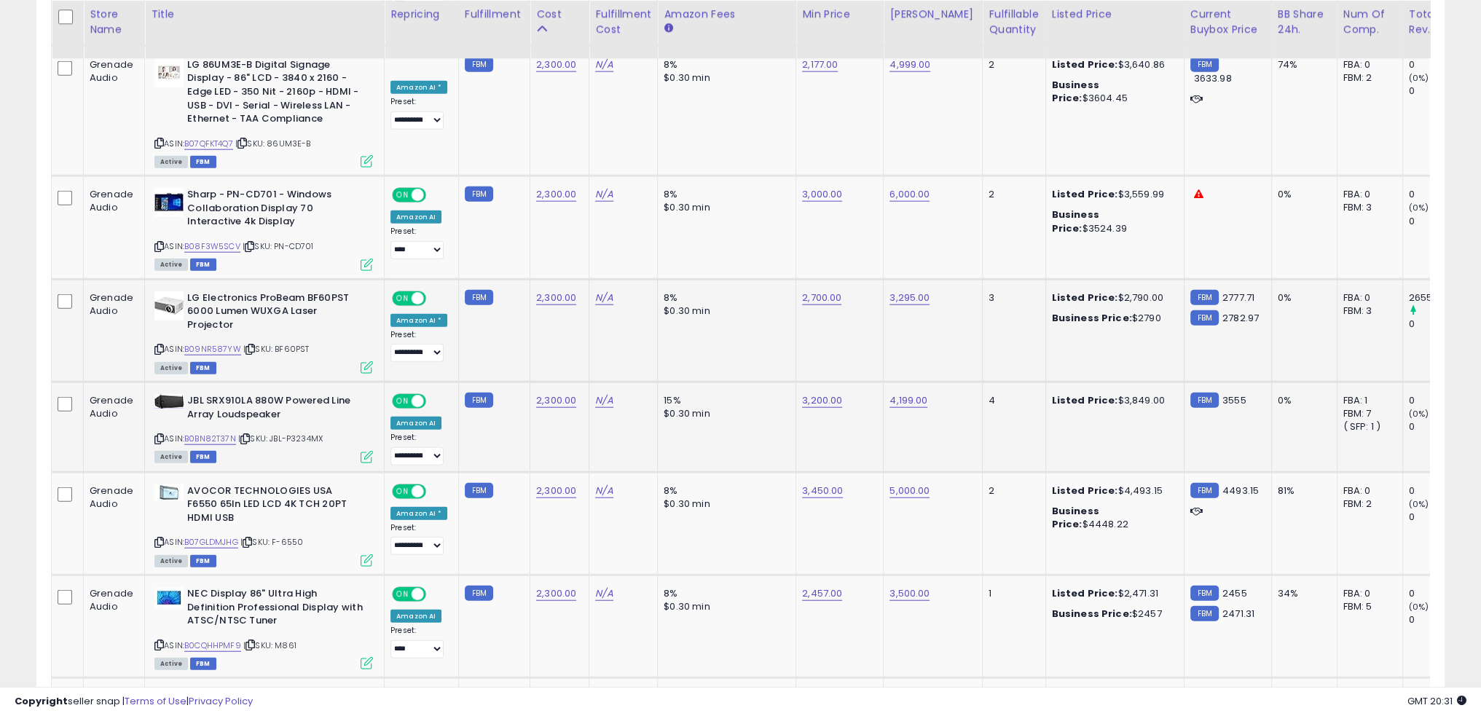
click at [714, 382] on td "15% $0.30 min" at bounding box center [727, 427] width 138 height 90
click at [758, 382] on td "15% $0.30 min" at bounding box center [727, 427] width 138 height 90
click at [781, 382] on td "15% $0.30 min" at bounding box center [727, 427] width 138 height 90
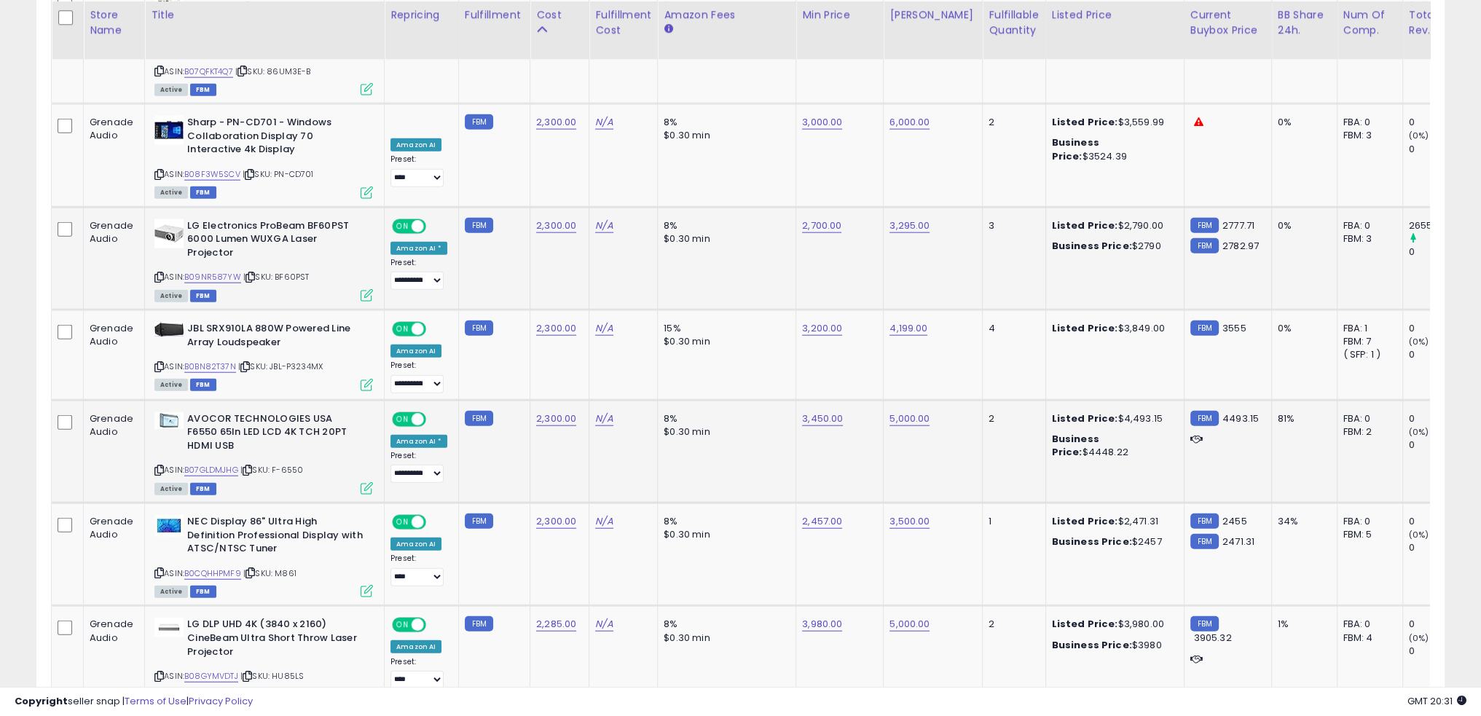
scroll to position [4667, 0]
click at [224, 463] on link "B07GLDMJHG" at bounding box center [211, 469] width 54 height 12
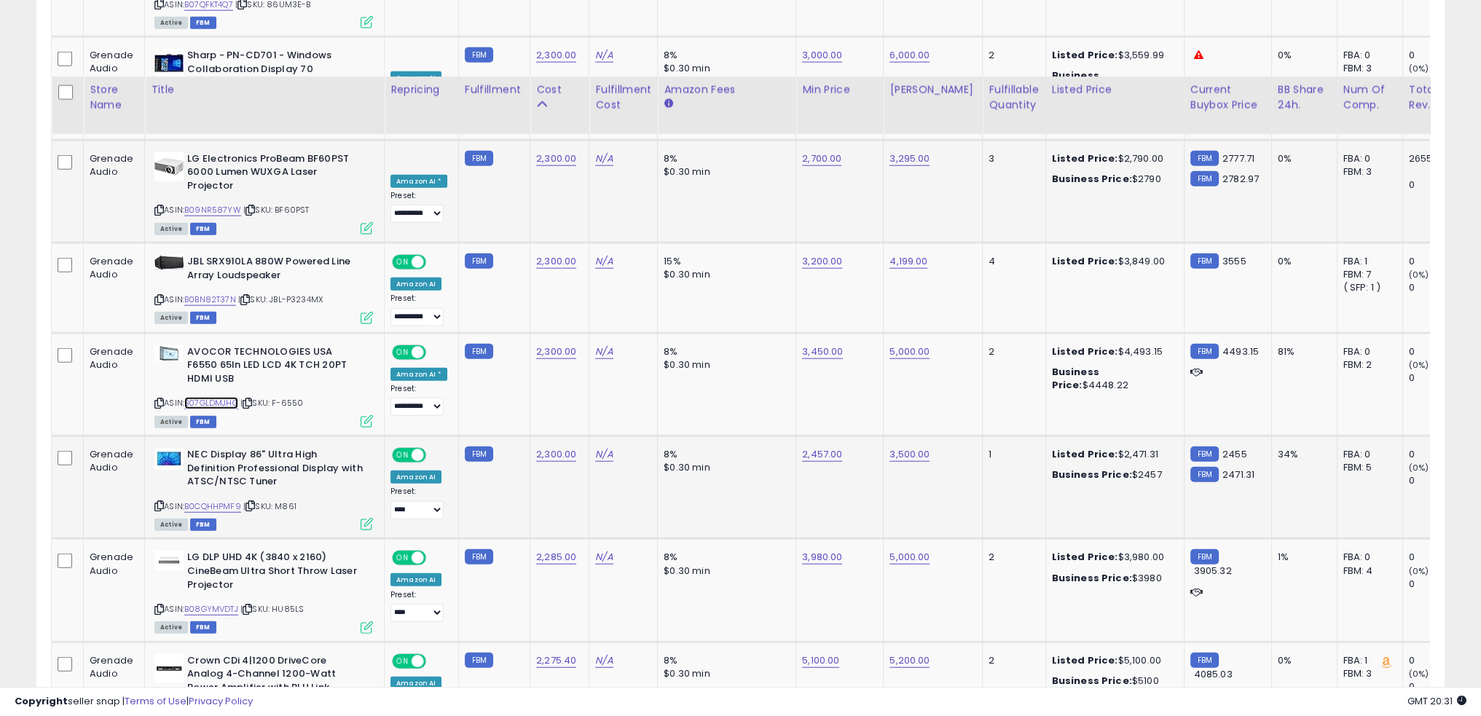
scroll to position [4813, 0]
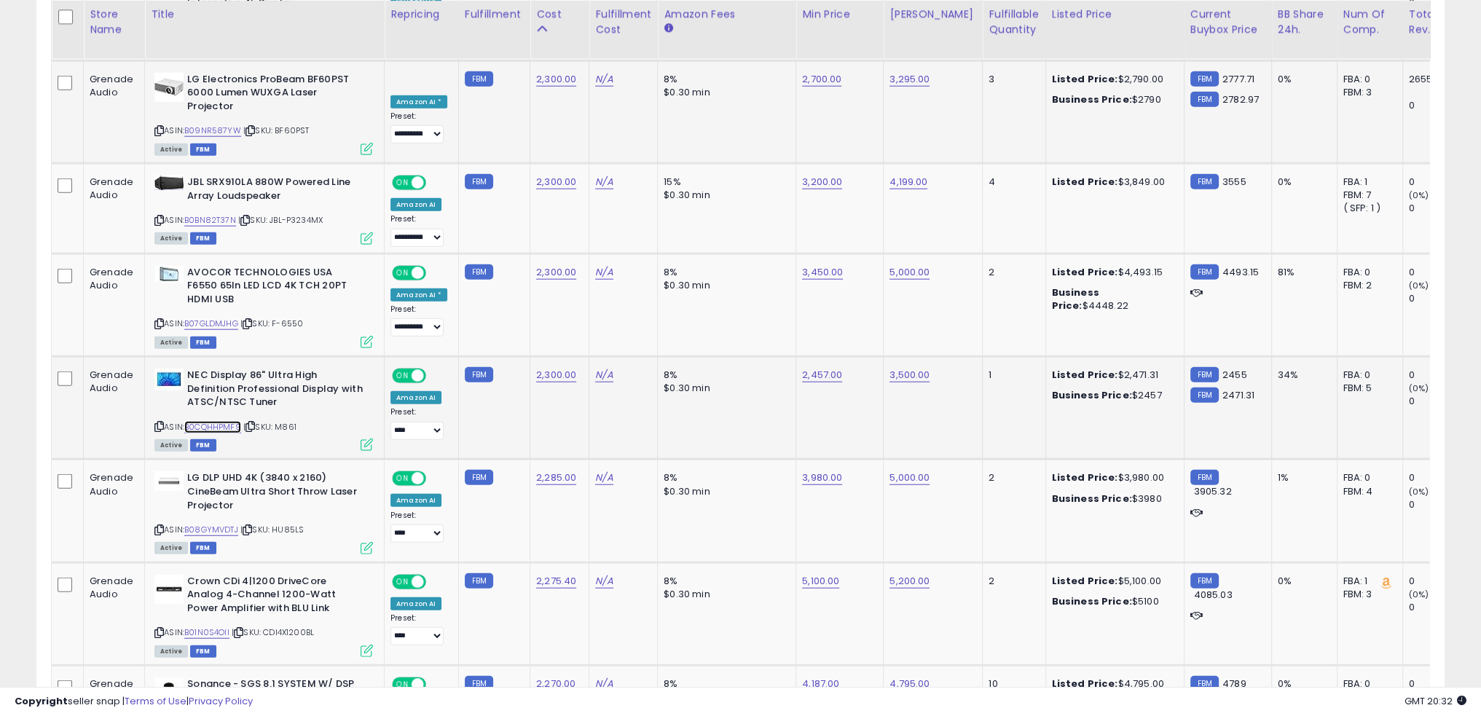
click at [224, 421] on link "B0CQHHPMF9" at bounding box center [212, 427] width 57 height 12
click at [627, 460] on td "N/A" at bounding box center [624, 511] width 68 height 103
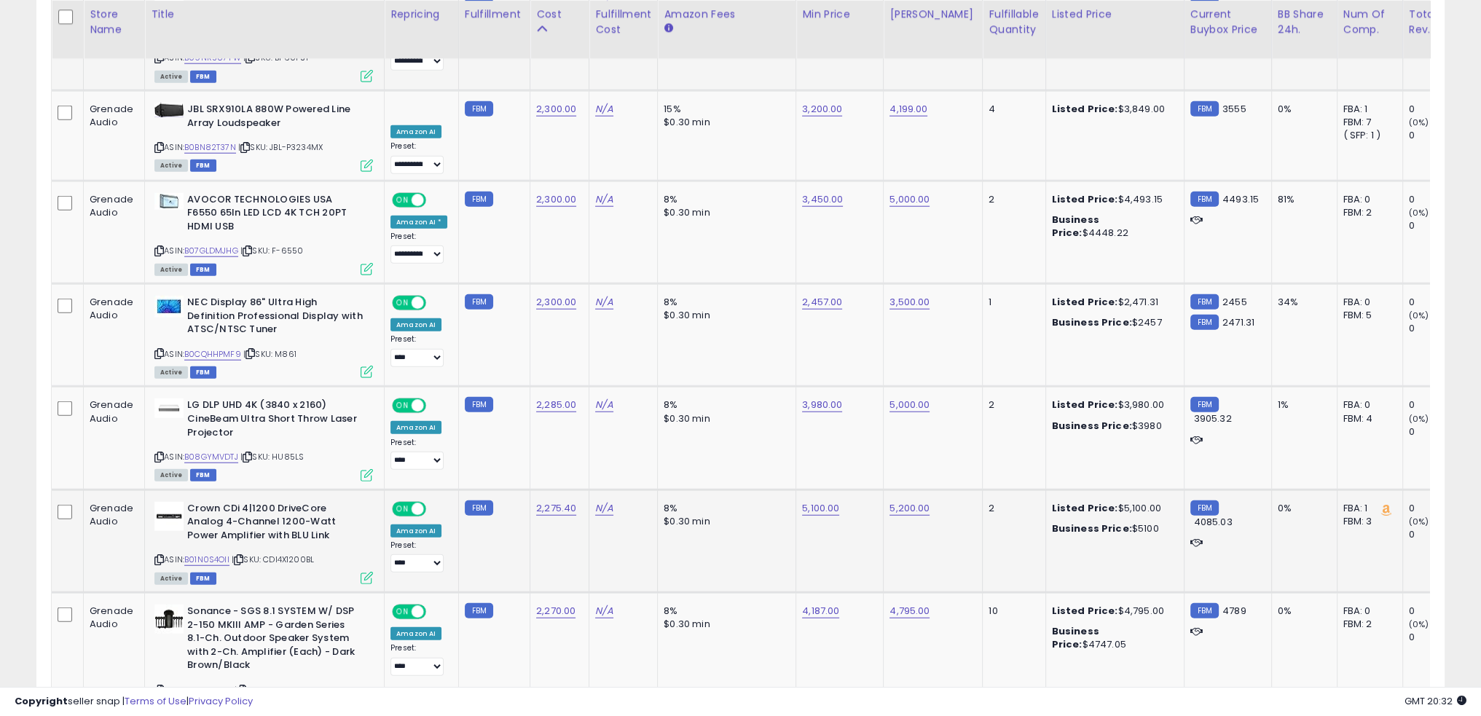
scroll to position [4959, 0]
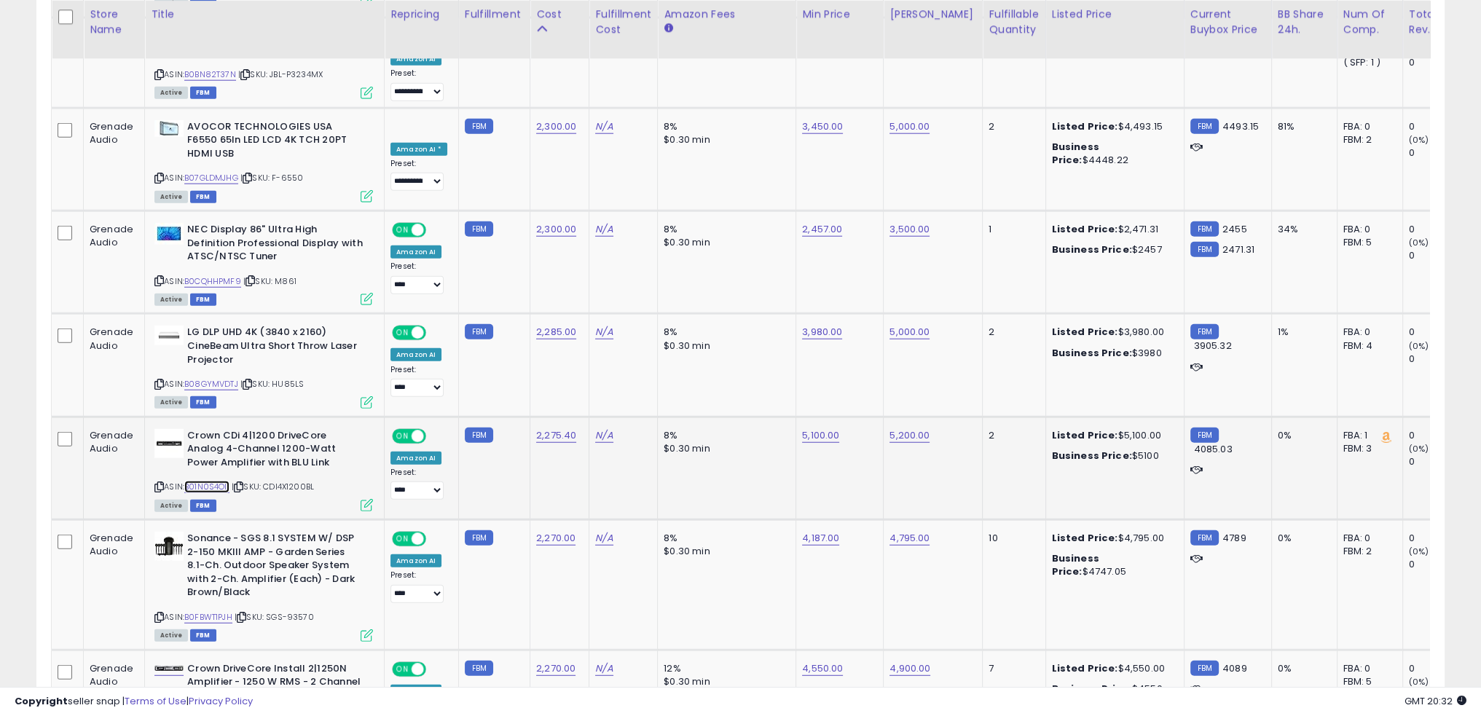
click at [217, 481] on link "B01N0S4OII" at bounding box center [206, 487] width 45 height 12
click at [802, 428] on link "5,100.00" at bounding box center [820, 435] width 37 height 15
type input "****"
click button "submit" at bounding box center [851, 285] width 25 height 22
click at [816, 428] on link "4,000.00" at bounding box center [822, 435] width 41 height 15
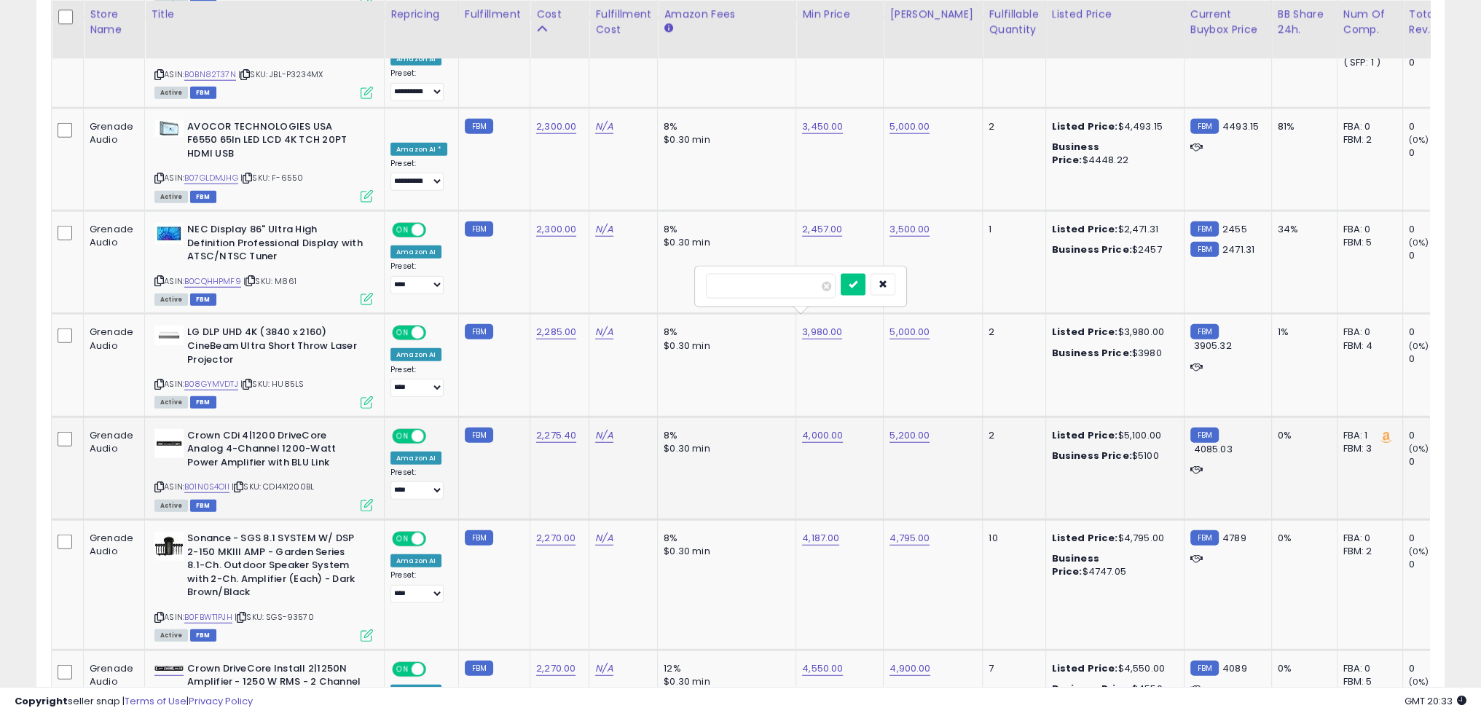
type input "****"
click button "submit" at bounding box center [853, 285] width 25 height 22
click at [758, 417] on td "8% $0.30 min" at bounding box center [727, 468] width 138 height 103
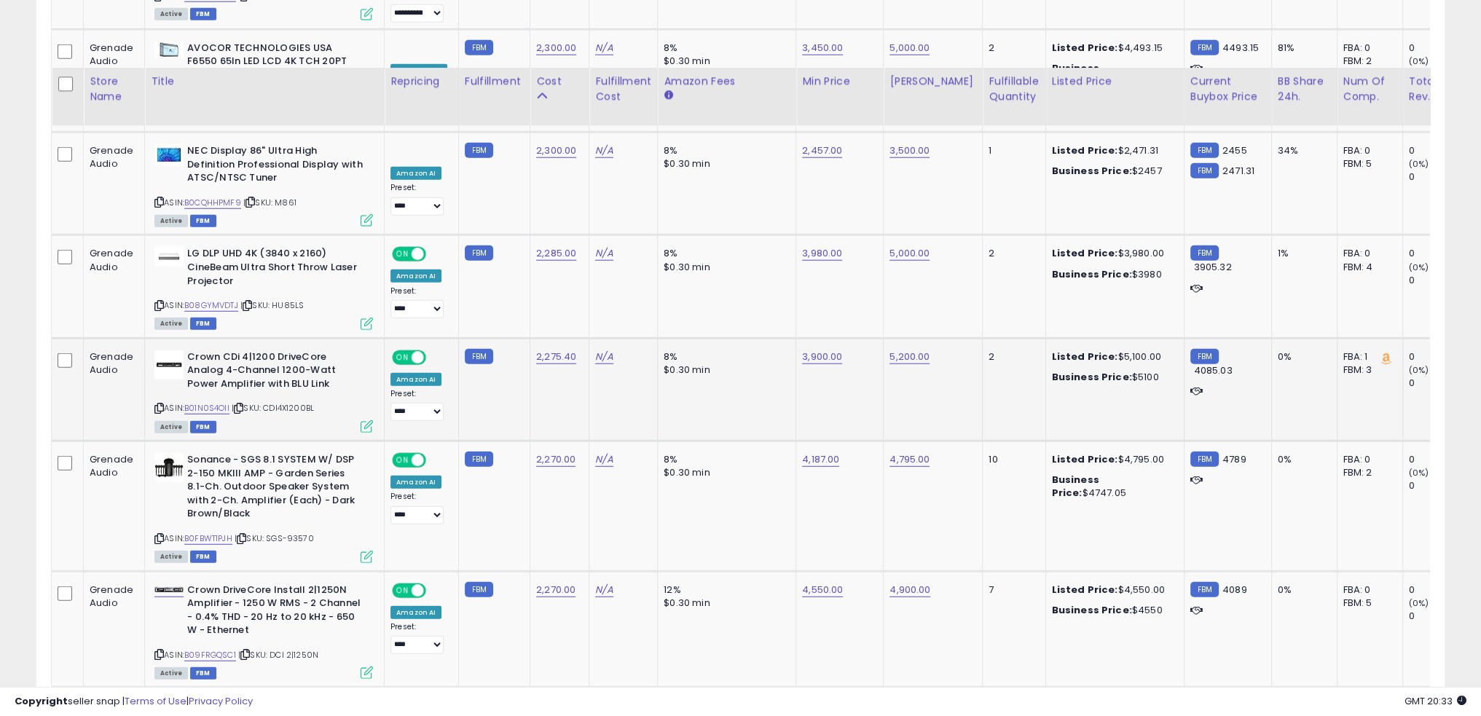
scroll to position [5105, 0]
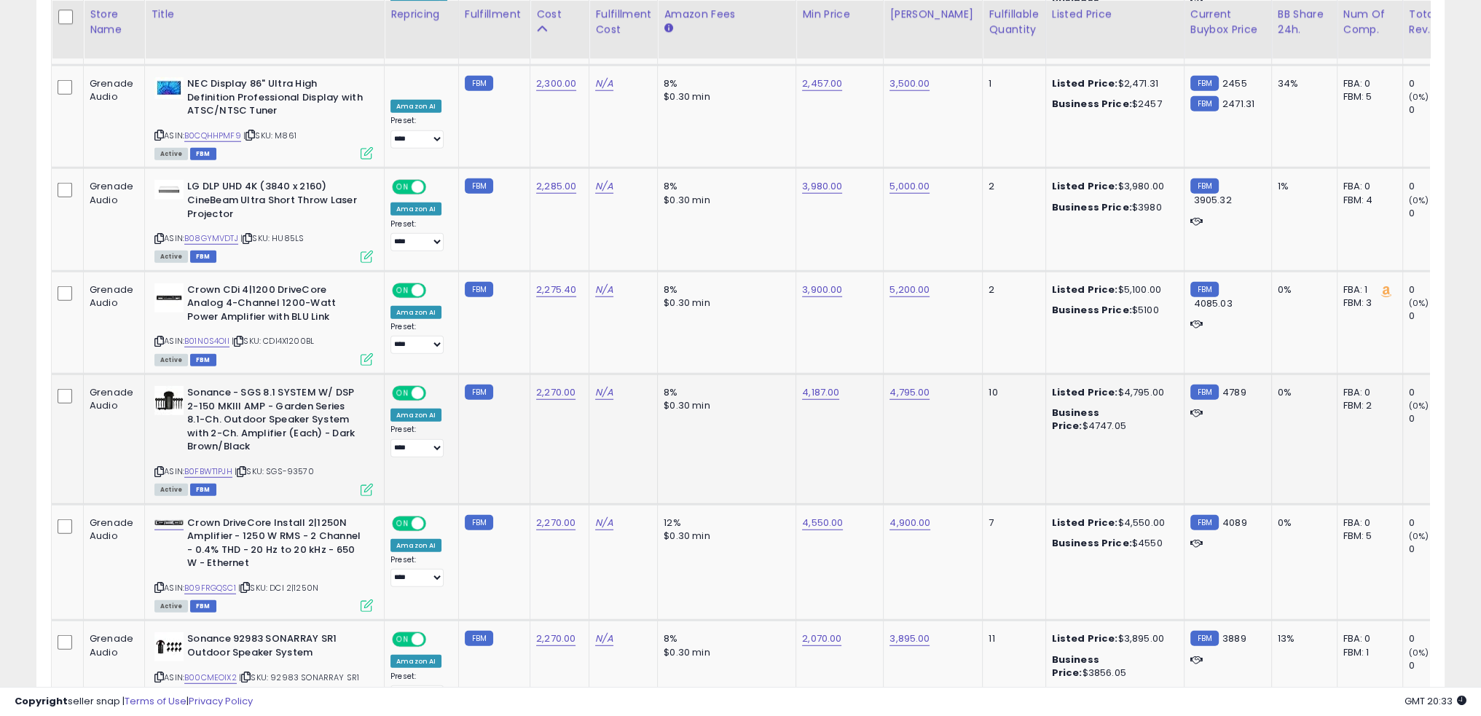
drag, startPoint x: 316, startPoint y: 356, endPoint x: 273, endPoint y: 355, distance: 43.0
click at [272, 386] on div "ASIN: B0FBWT1PJH | SKU: SGS-93570 Active FBM" at bounding box center [263, 440] width 219 height 108
click at [909, 385] on link "4,795.00" at bounding box center [910, 392] width 40 height 15
type input "****"
click button "submit" at bounding box center [940, 242] width 25 height 22
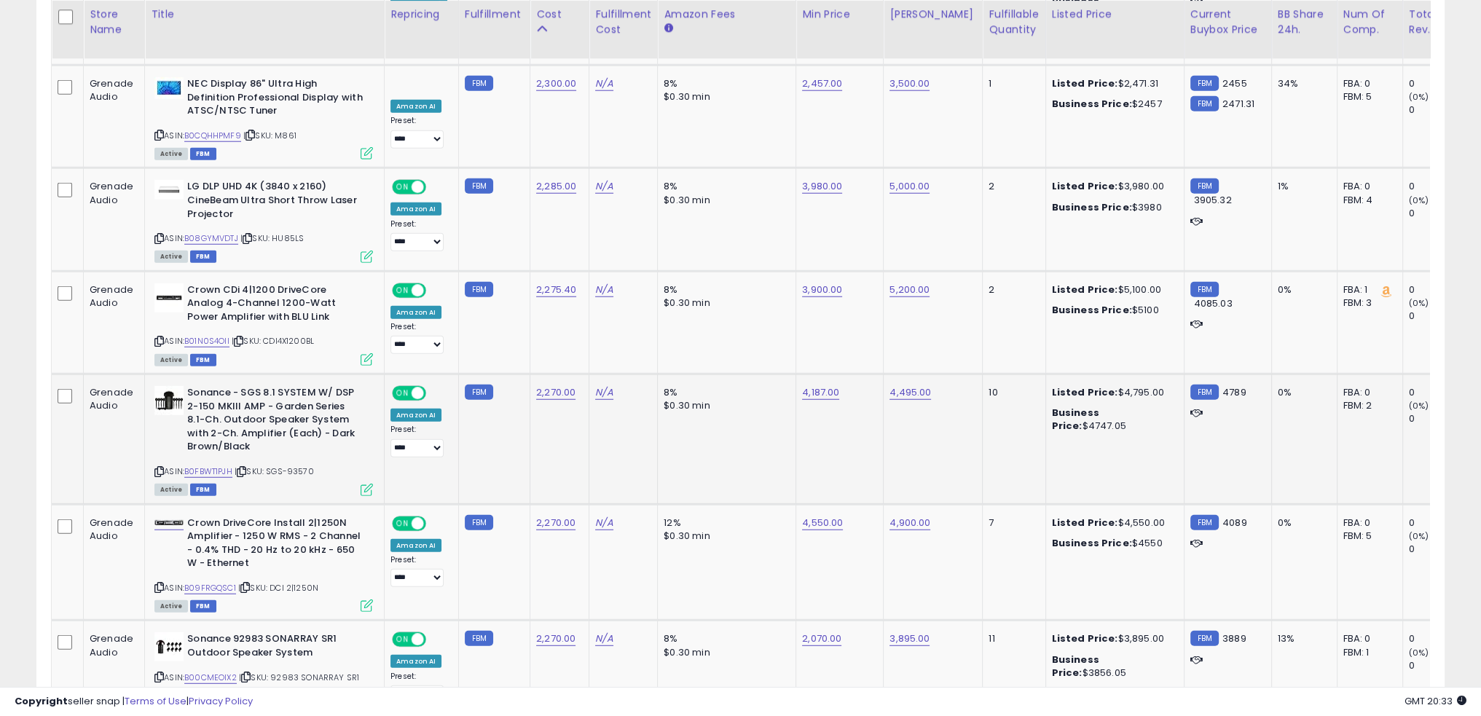
click at [796, 375] on td "4,187.00" at bounding box center [839, 440] width 87 height 130
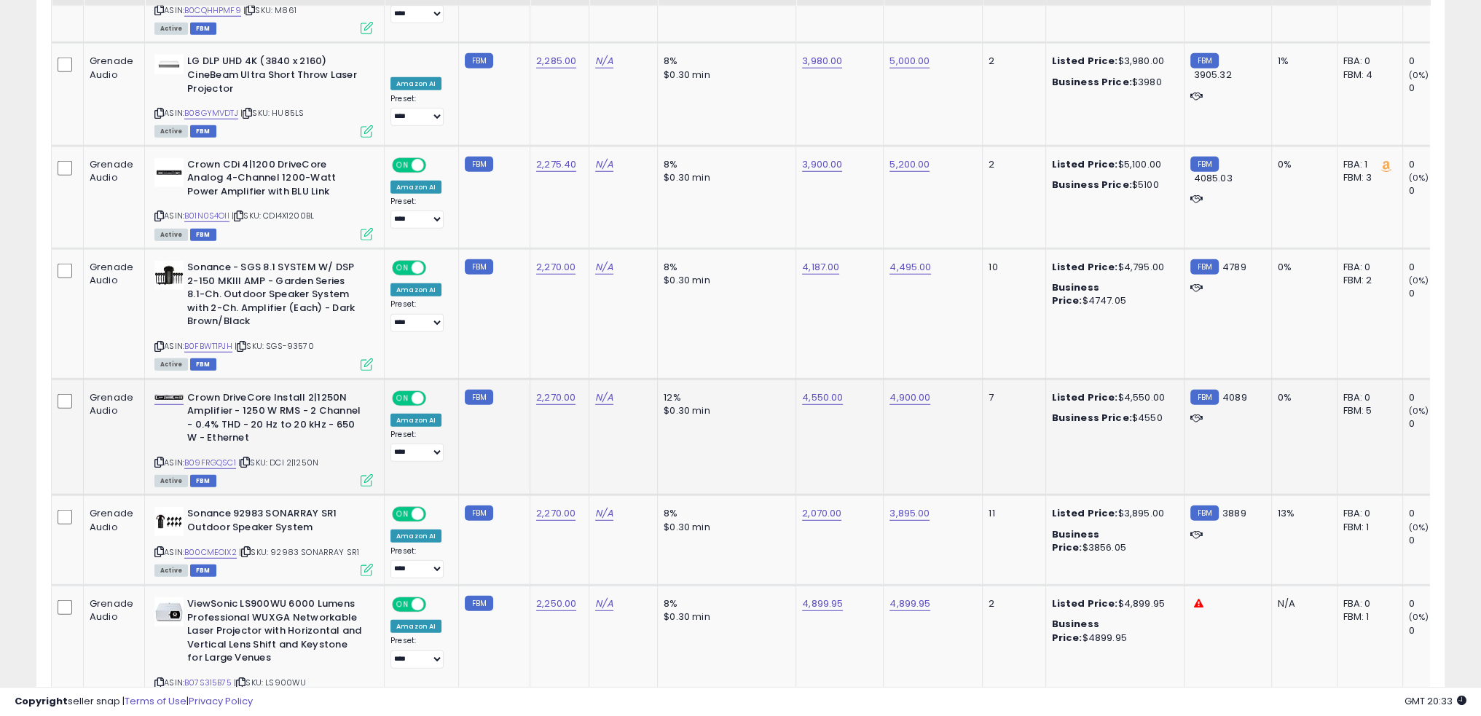
scroll to position [5250, 0]
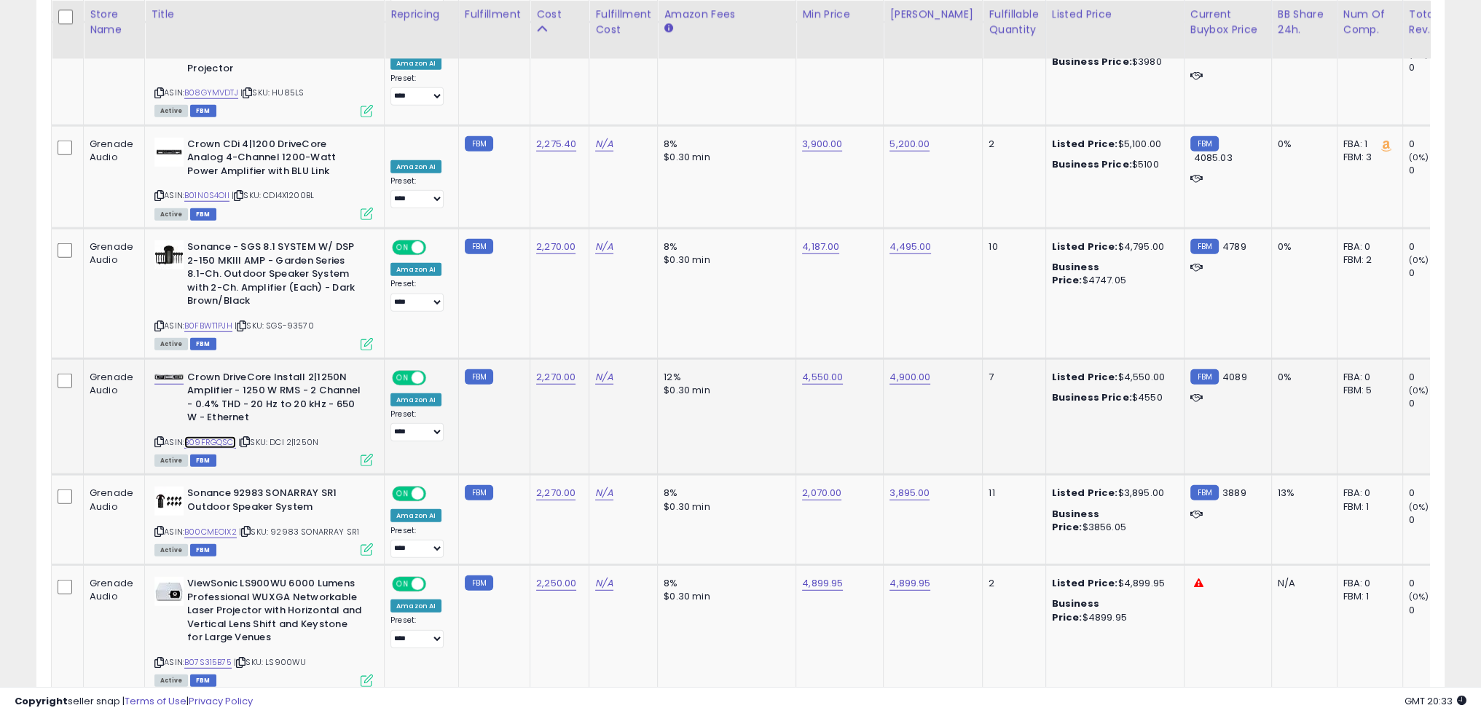
click at [218, 436] on link "B09FRGQSC1" at bounding box center [210, 442] width 52 height 12
click at [816, 370] on link "4,550.00" at bounding box center [822, 377] width 41 height 15
type input "****"
click button "submit" at bounding box center [853, 226] width 25 height 22
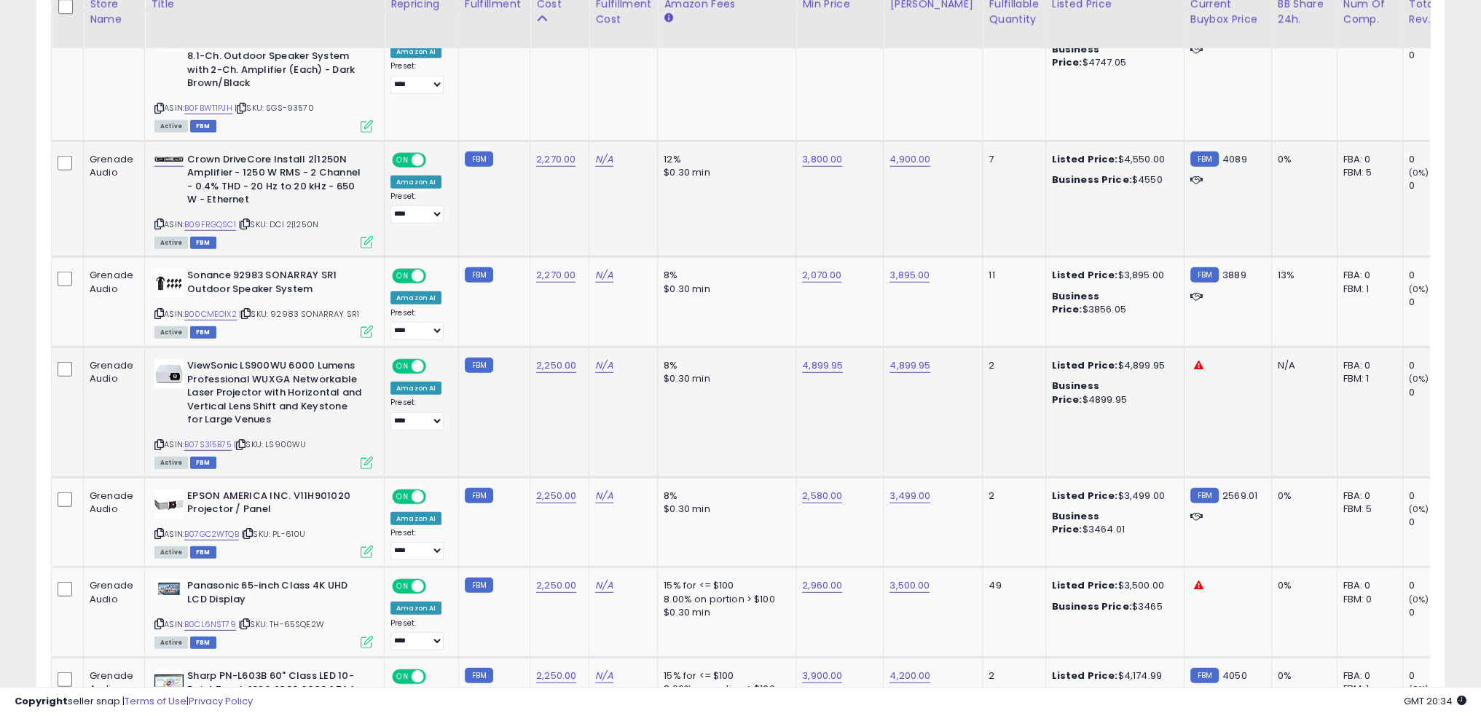
scroll to position [5469, 0]
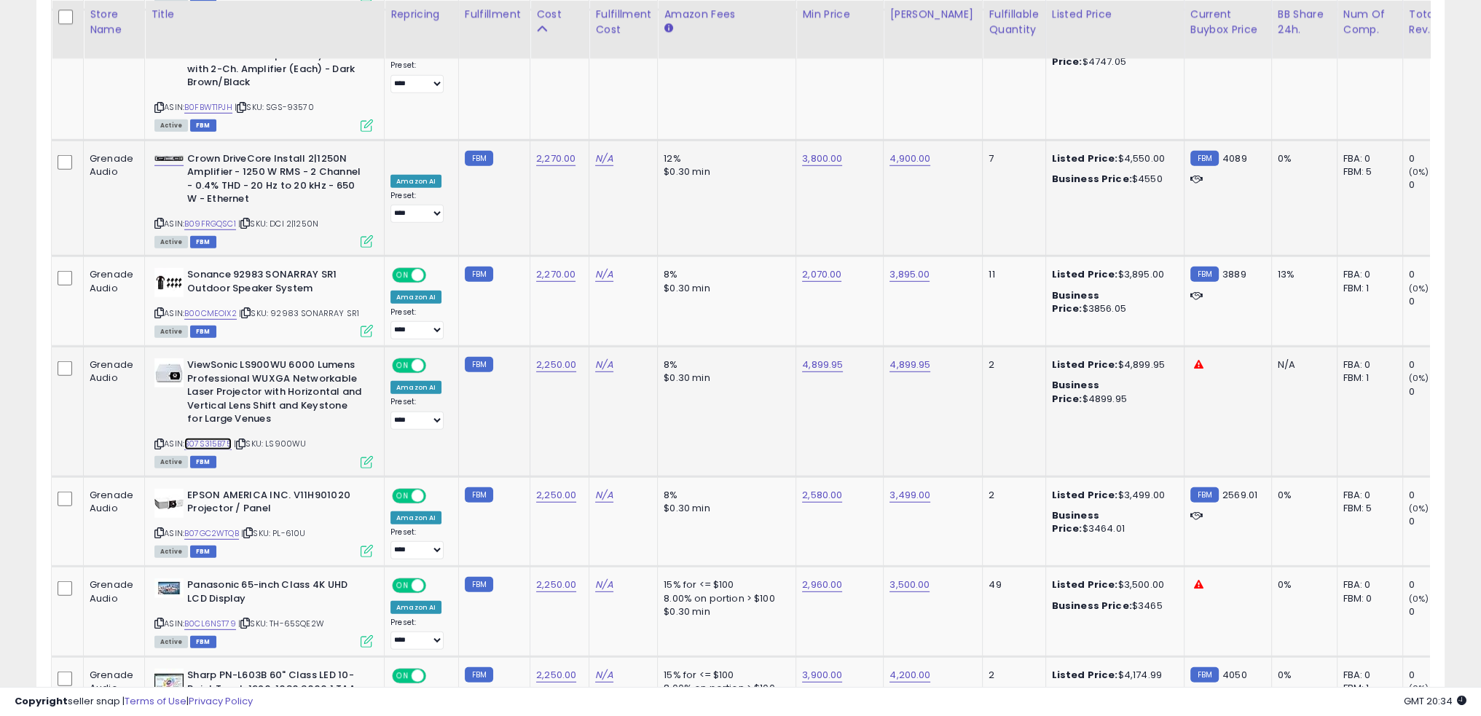
click at [208, 438] on link "B07S315B75" at bounding box center [207, 444] width 47 height 12
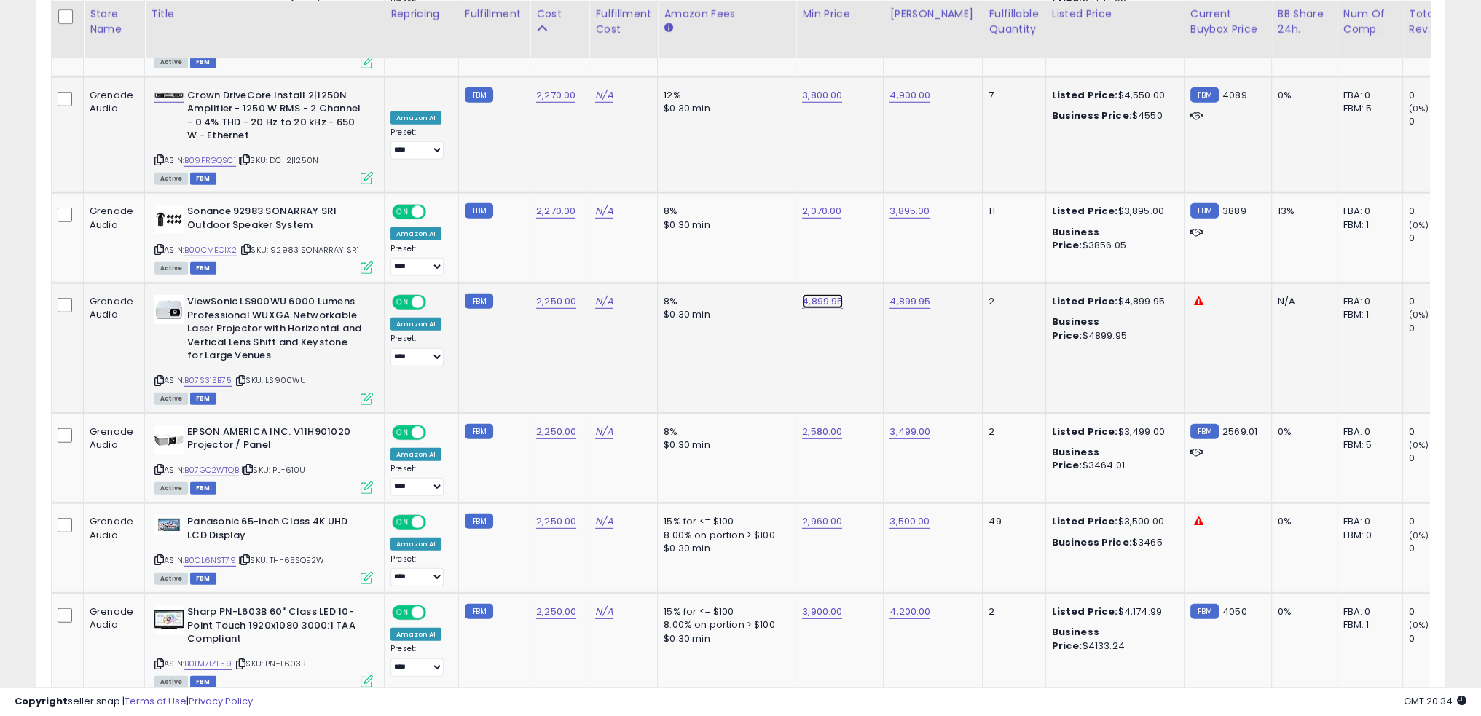
click at [807, 294] on link "4,899.95" at bounding box center [822, 301] width 41 height 15
type input "****"
click button "submit" at bounding box center [853, 149] width 25 height 22
click at [563, 283] on td "2,250.00" at bounding box center [560, 348] width 59 height 130
click at [214, 464] on link "B07GC2WTQB" at bounding box center [211, 470] width 55 height 12
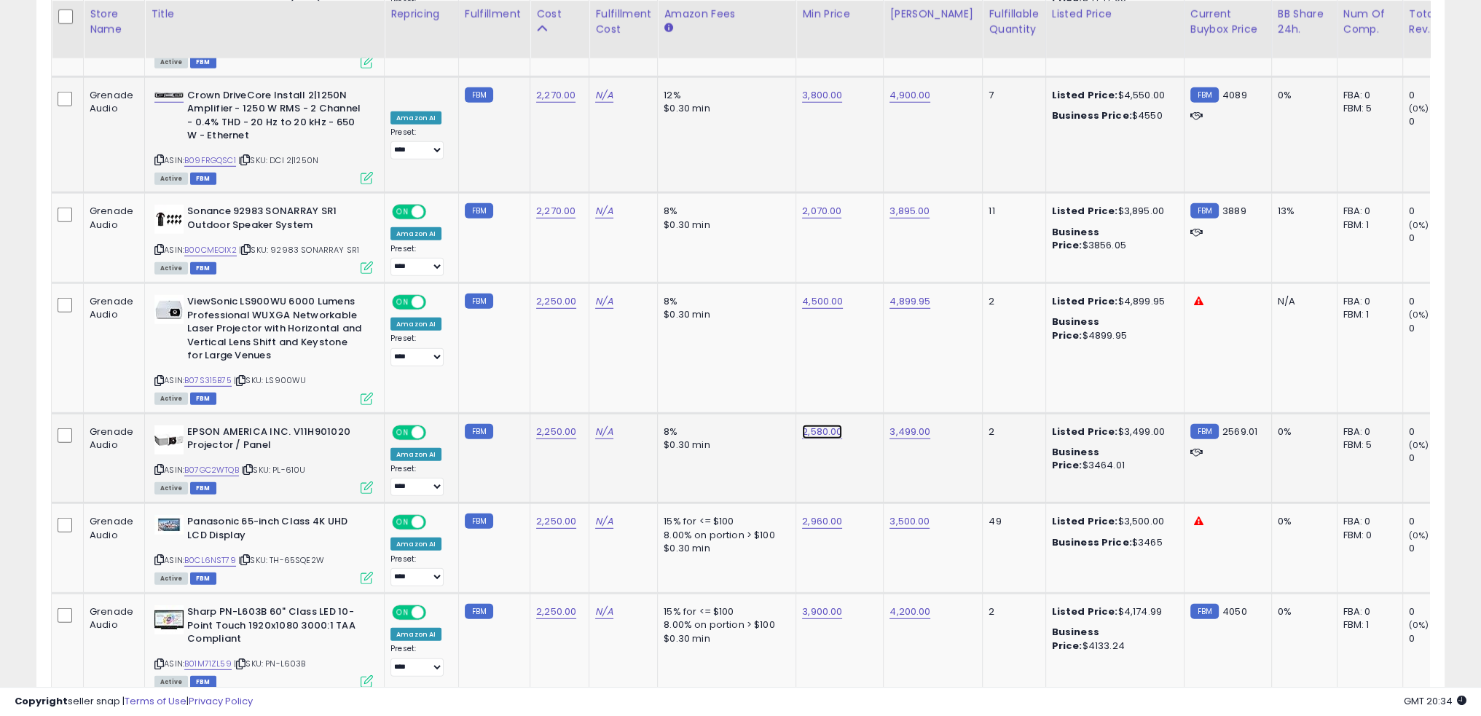
click at [822, 425] on link "2,580.00" at bounding box center [822, 432] width 40 height 15
type input "****"
click button "submit" at bounding box center [853, 279] width 25 height 22
click at [755, 413] on td "8% $0.30 min" at bounding box center [727, 458] width 138 height 90
click at [780, 504] on td "15% for <= $100 8.00% on portion > $100 $0.30 min" at bounding box center [727, 549] width 138 height 90
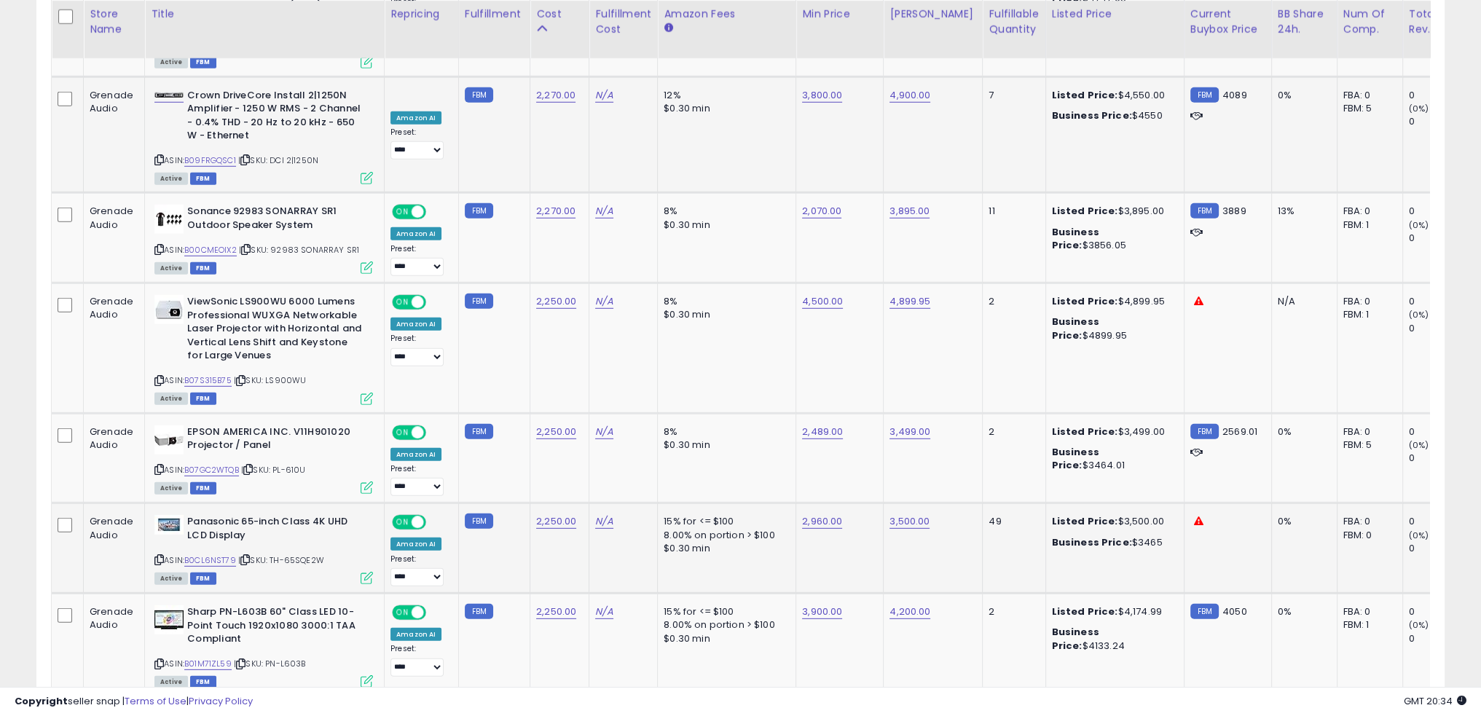
click at [560, 504] on td "2,250.00" at bounding box center [560, 549] width 59 height 90
click at [230, 555] on link "B0CL6NST79" at bounding box center [210, 561] width 52 height 12
click at [818, 605] on link "3,900.00" at bounding box center [822, 612] width 40 height 15
type input "****"
click button "submit" at bounding box center [853, 458] width 25 height 22
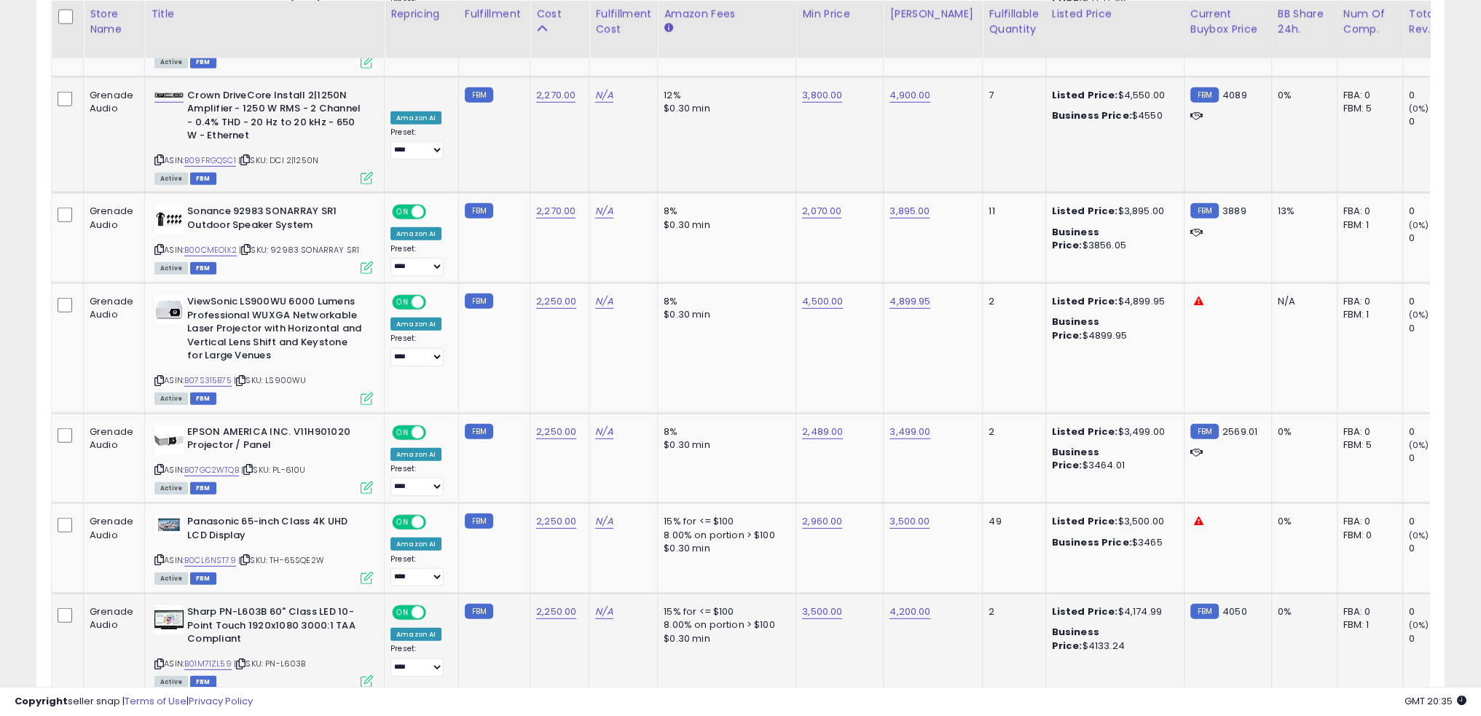
click at [886, 594] on td "4,200.00" at bounding box center [933, 645] width 99 height 103
click at [1339, 712] on link "5" at bounding box center [1343, 724] width 25 height 25
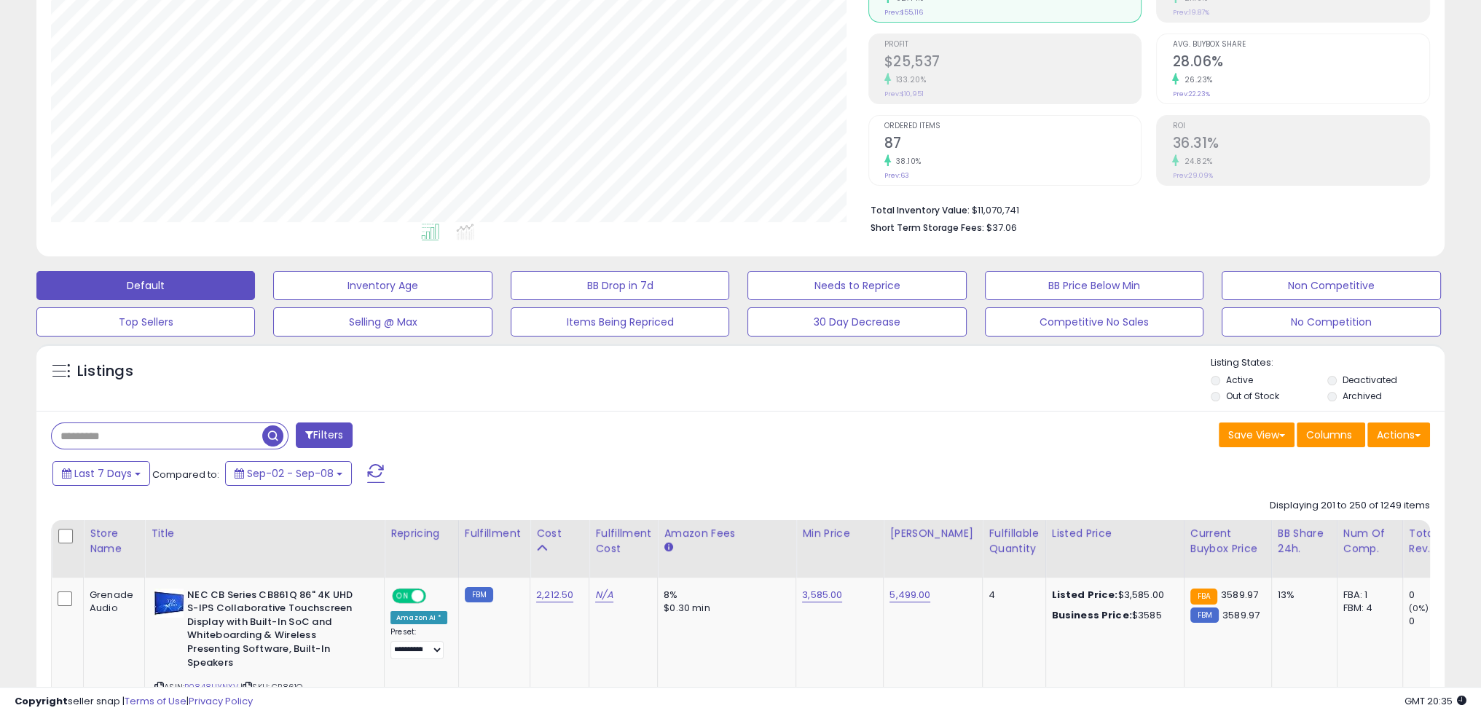
scroll to position [441, 0]
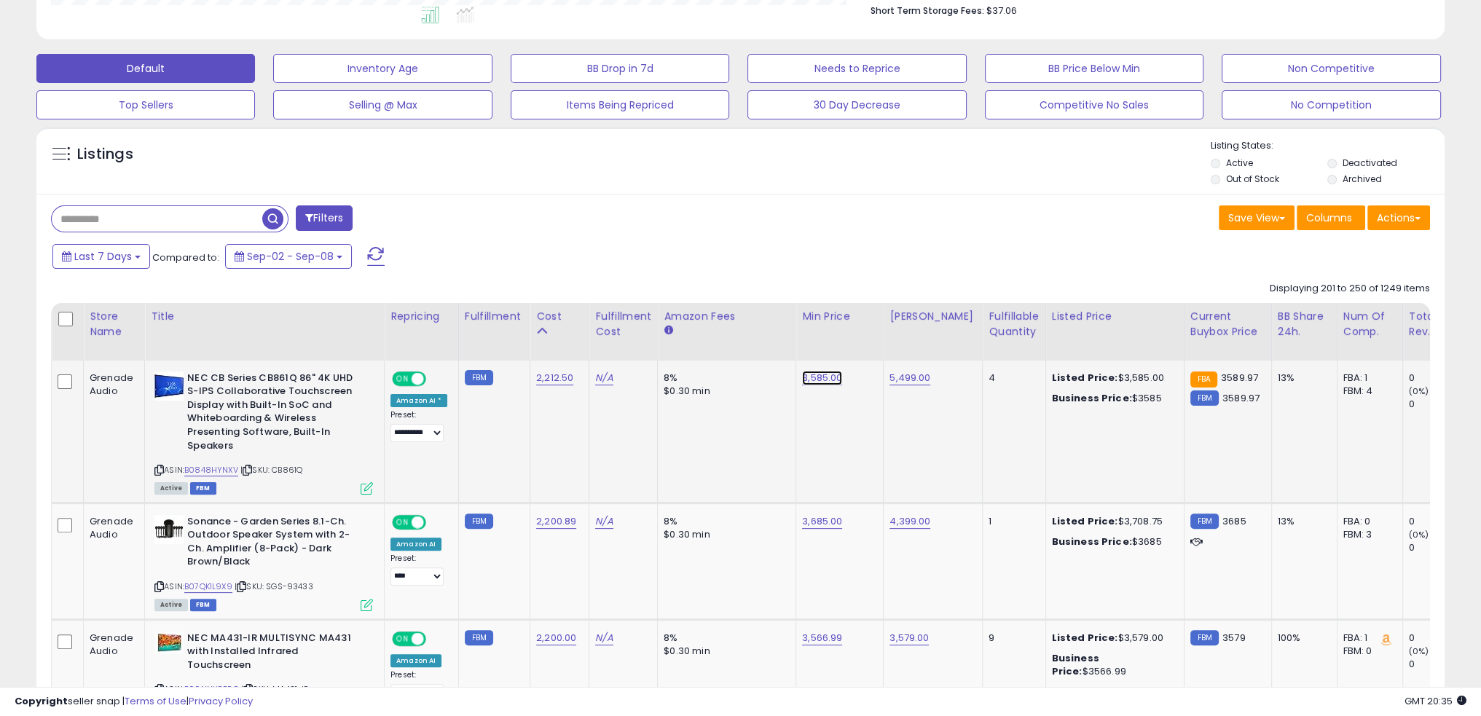
click at [802, 374] on link "3,585.00" at bounding box center [822, 378] width 40 height 15
type input "****"
click button "submit" at bounding box center [853, 342] width 25 height 22
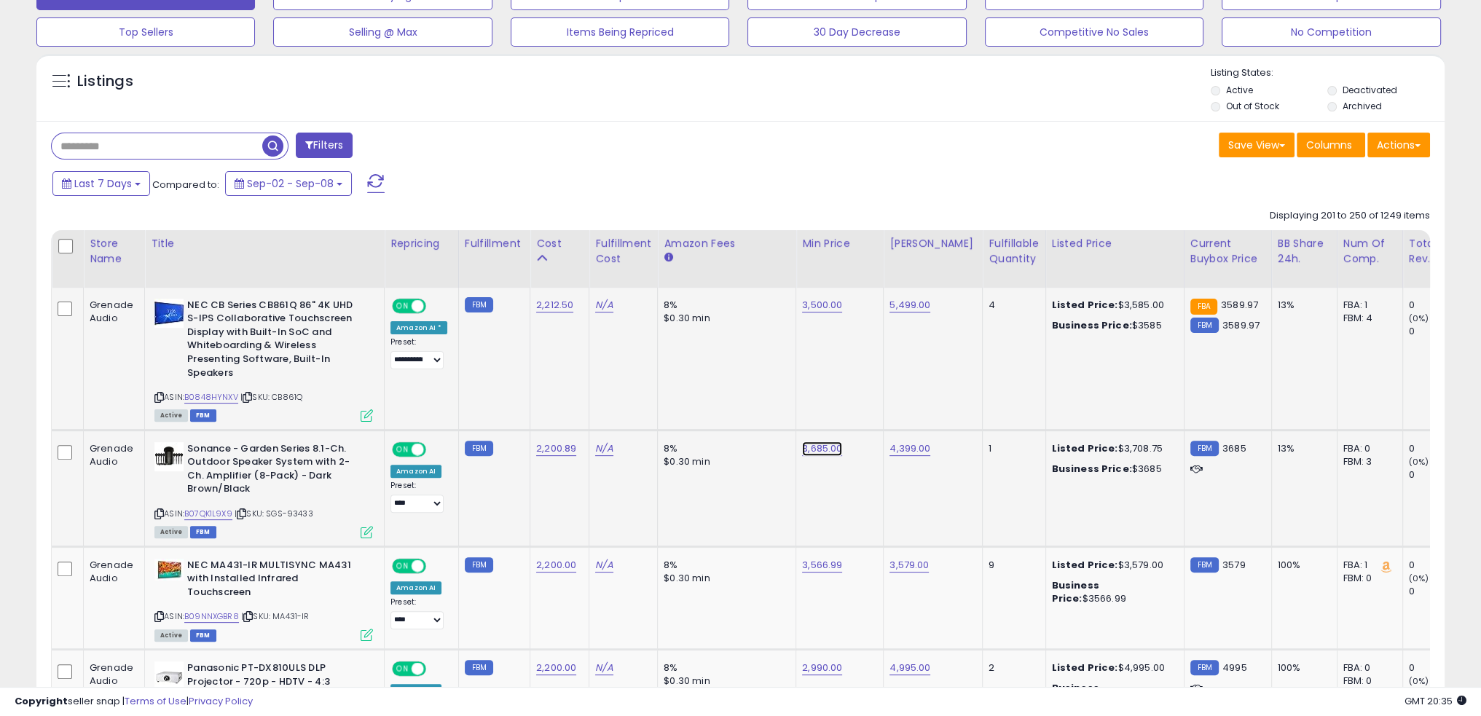
click at [818, 445] on link "3,685.00" at bounding box center [822, 449] width 40 height 15
type input "****"
click button "submit" at bounding box center [853, 412] width 25 height 22
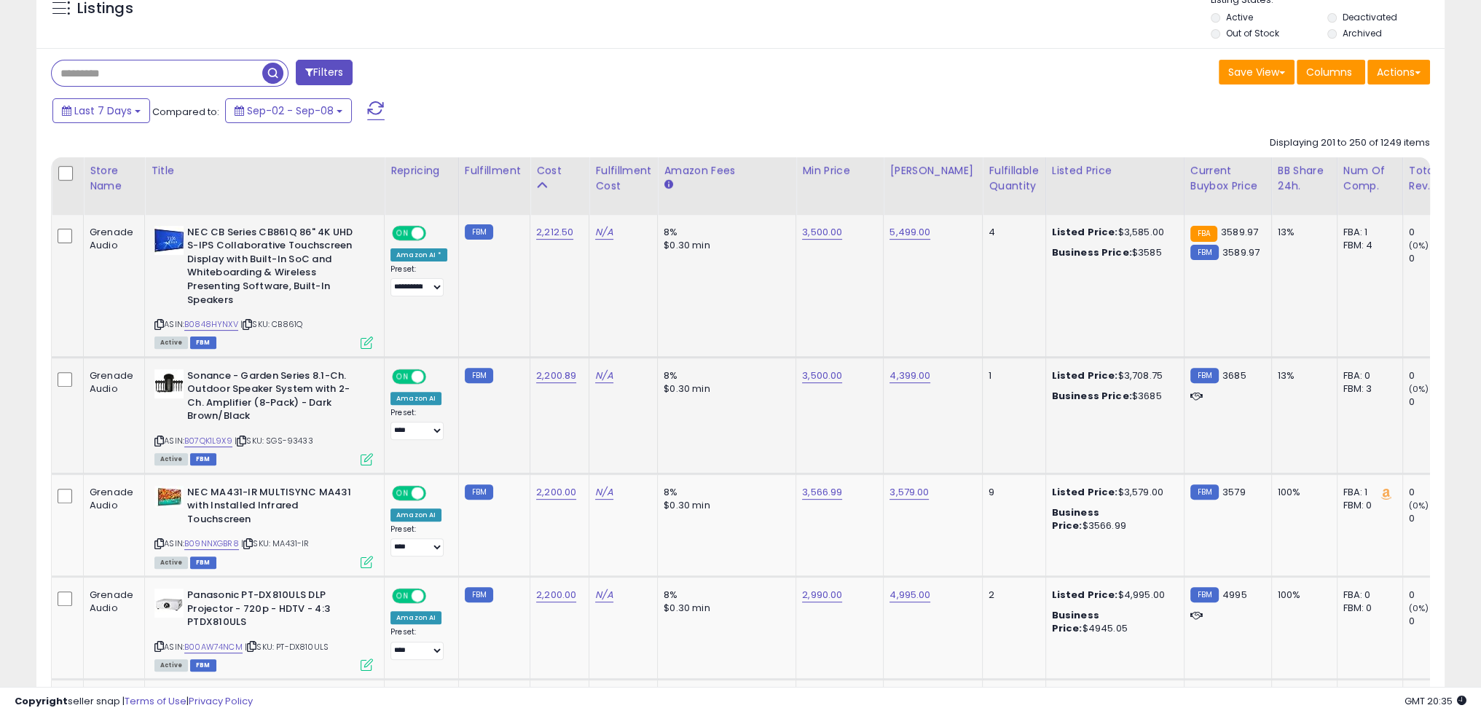
scroll to position [659, 0]
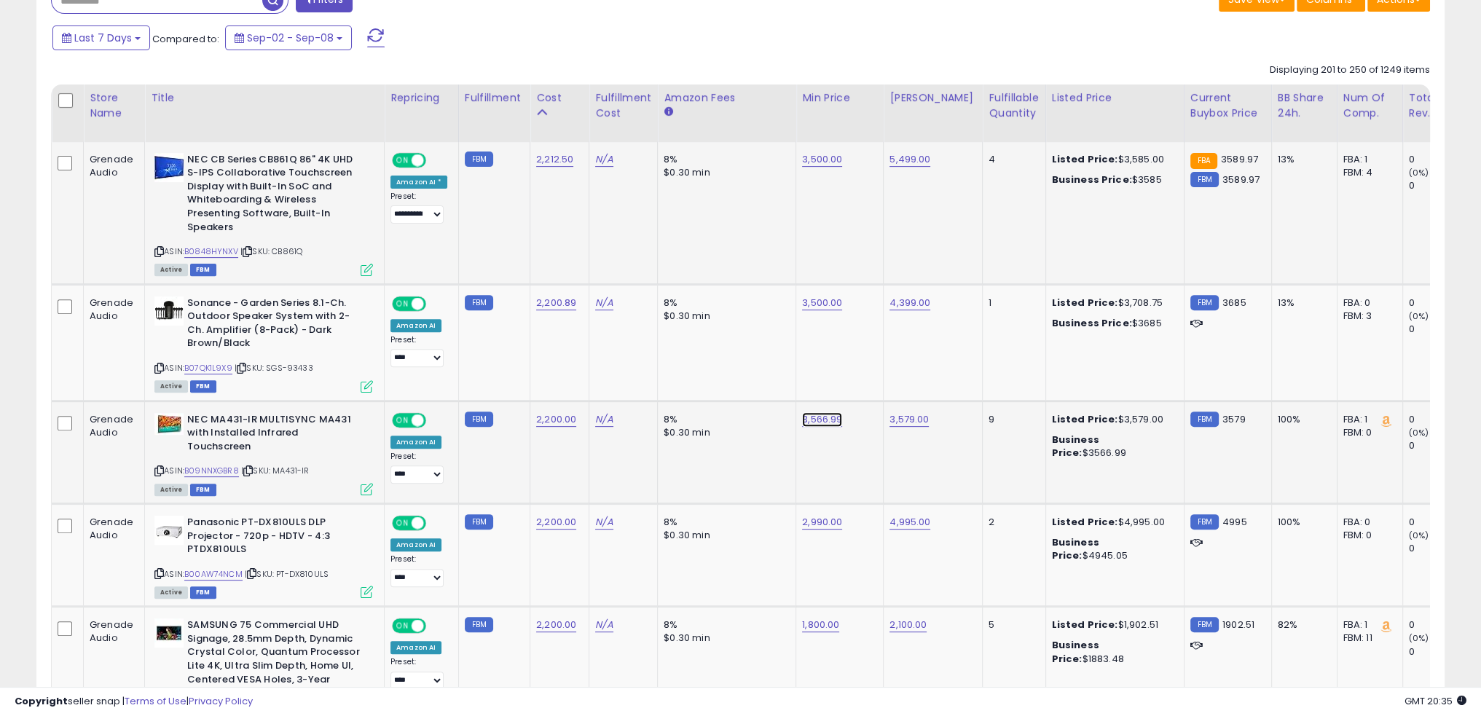
click at [814, 417] on link "3,566.99" at bounding box center [822, 419] width 40 height 15
type input "****"
click button "submit" at bounding box center [853, 383] width 25 height 22
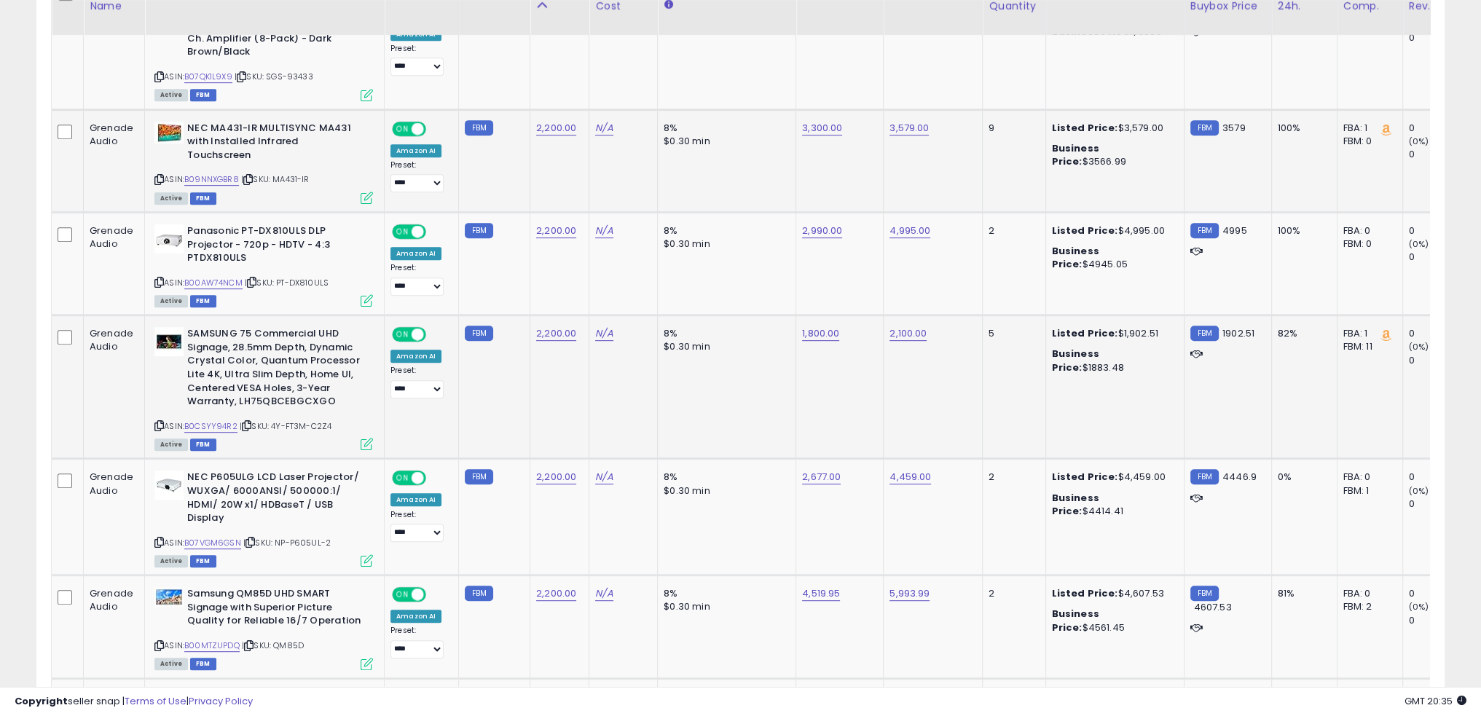
scroll to position [878, 0]
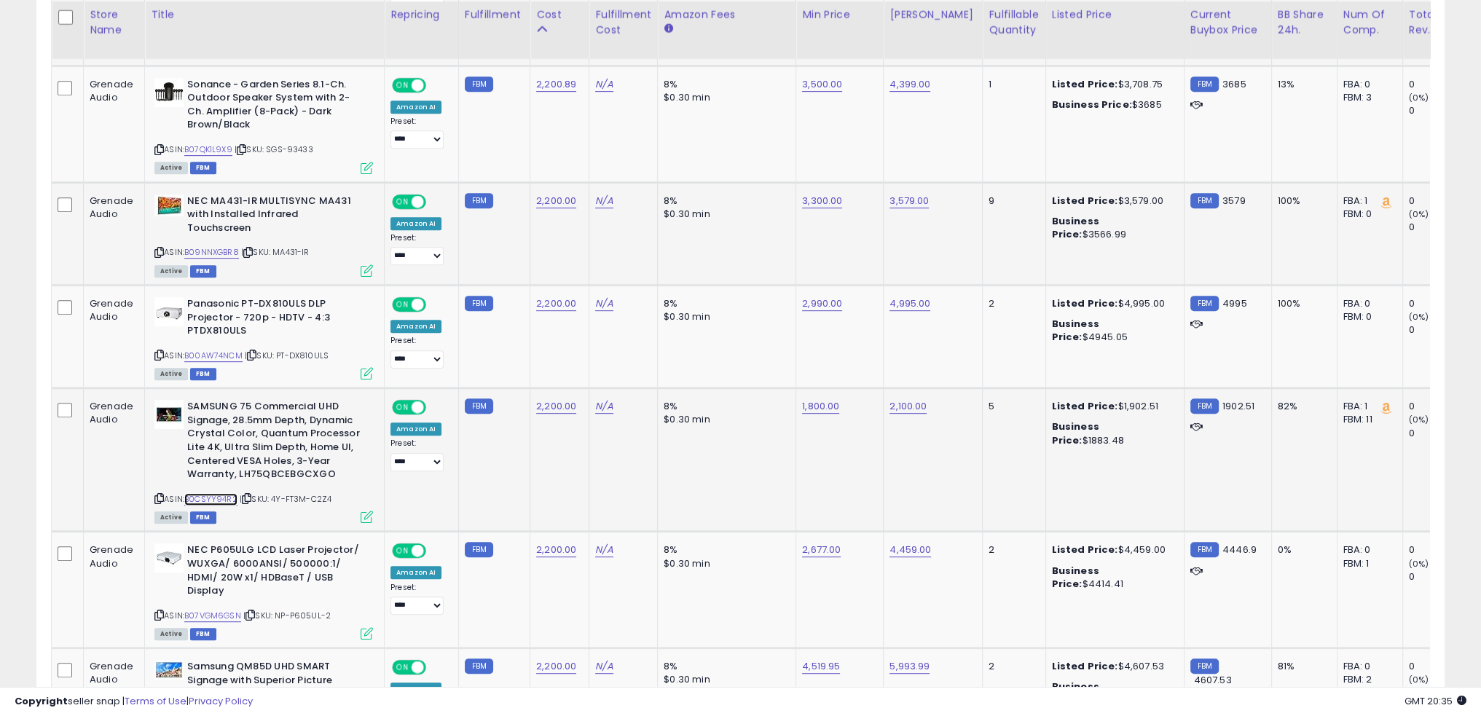
click at [211, 493] on link "B0CSYY94R2" at bounding box center [210, 499] width 53 height 12
click at [899, 399] on link "2,100.00" at bounding box center [908, 406] width 37 height 15
type input "****"
click button "submit" at bounding box center [938, 356] width 25 height 22
click at [869, 447] on td "1,800.00" at bounding box center [839, 460] width 87 height 144
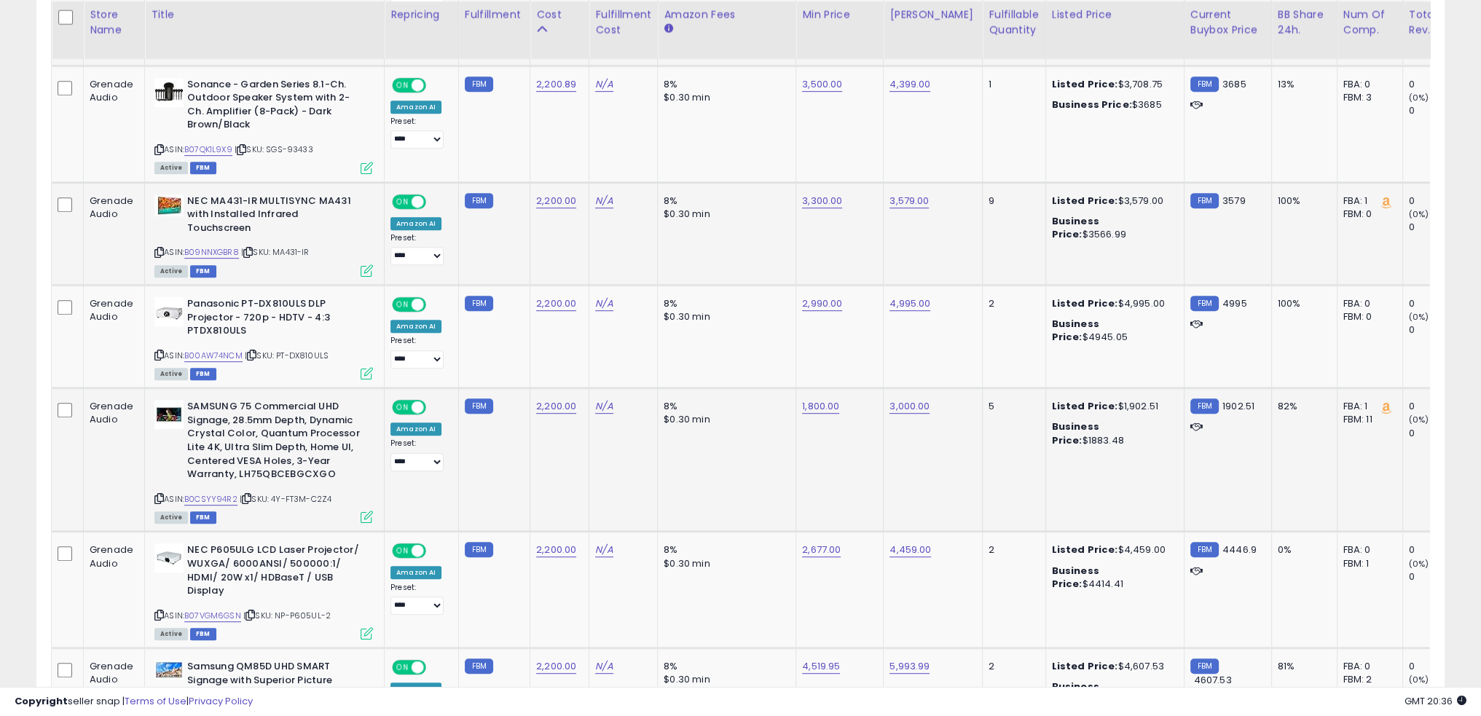
scroll to position [951, 0]
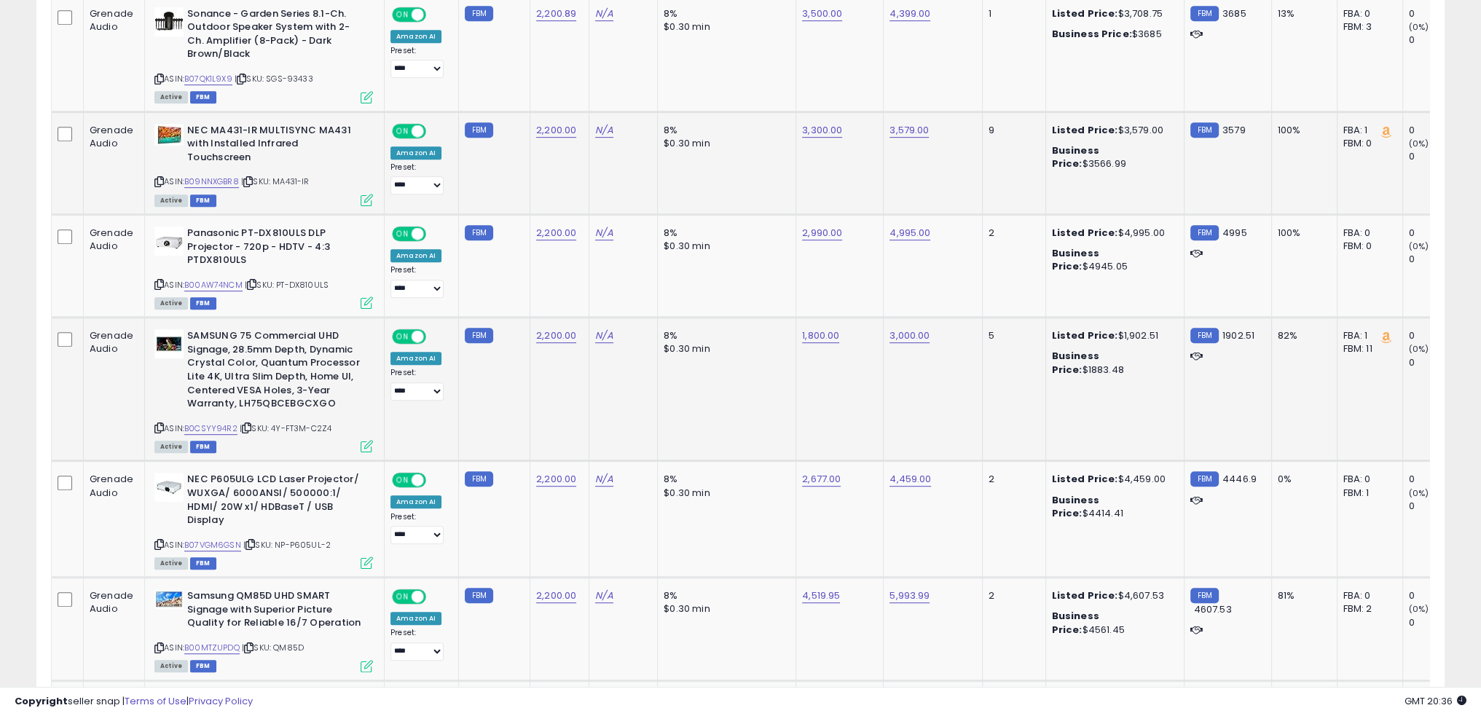
click at [750, 423] on td "8% $0.30 min" at bounding box center [727, 390] width 138 height 144
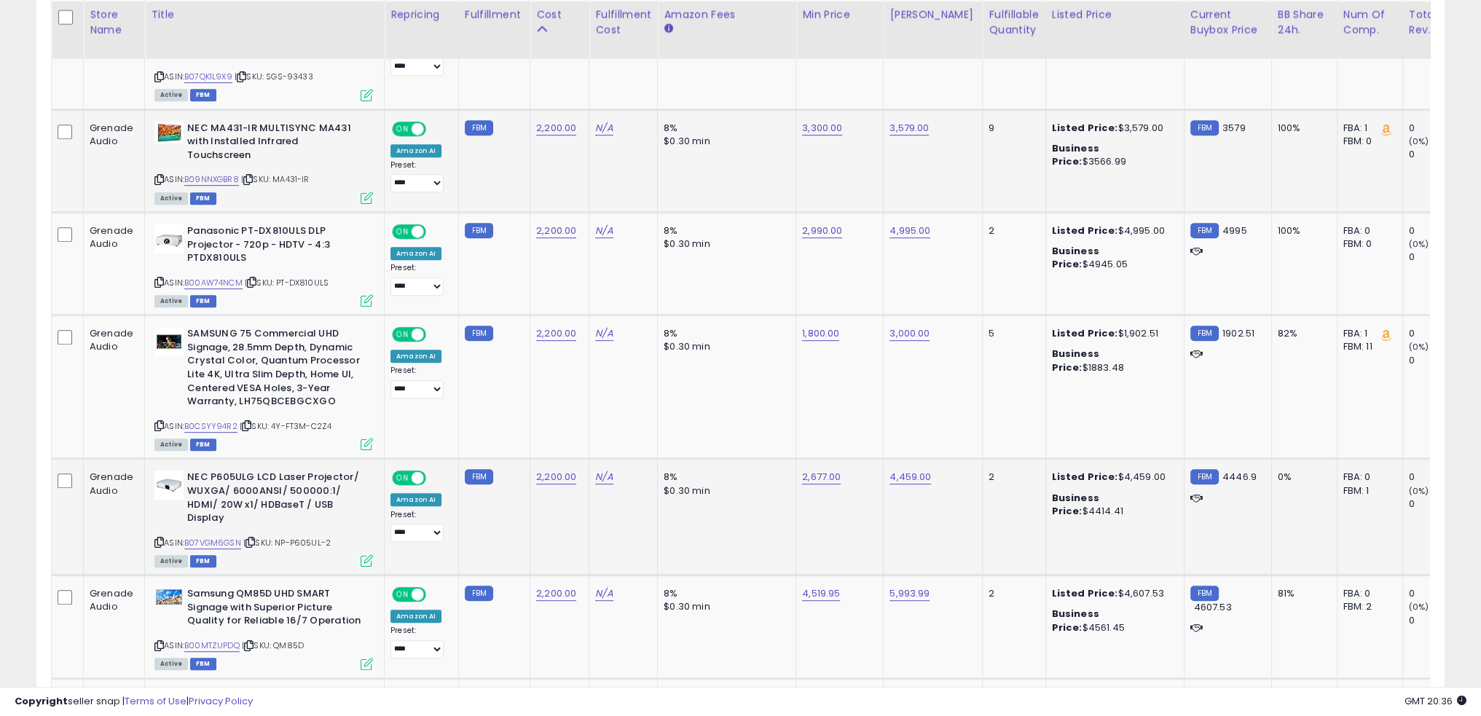
click at [777, 504] on td "8% $0.30 min" at bounding box center [727, 517] width 138 height 117
click at [227, 537] on link "B07VGM6GSN" at bounding box center [212, 543] width 57 height 12
click at [910, 470] on link "4,459.00" at bounding box center [911, 477] width 42 height 15
type input "****"
click button "submit" at bounding box center [940, 426] width 25 height 22
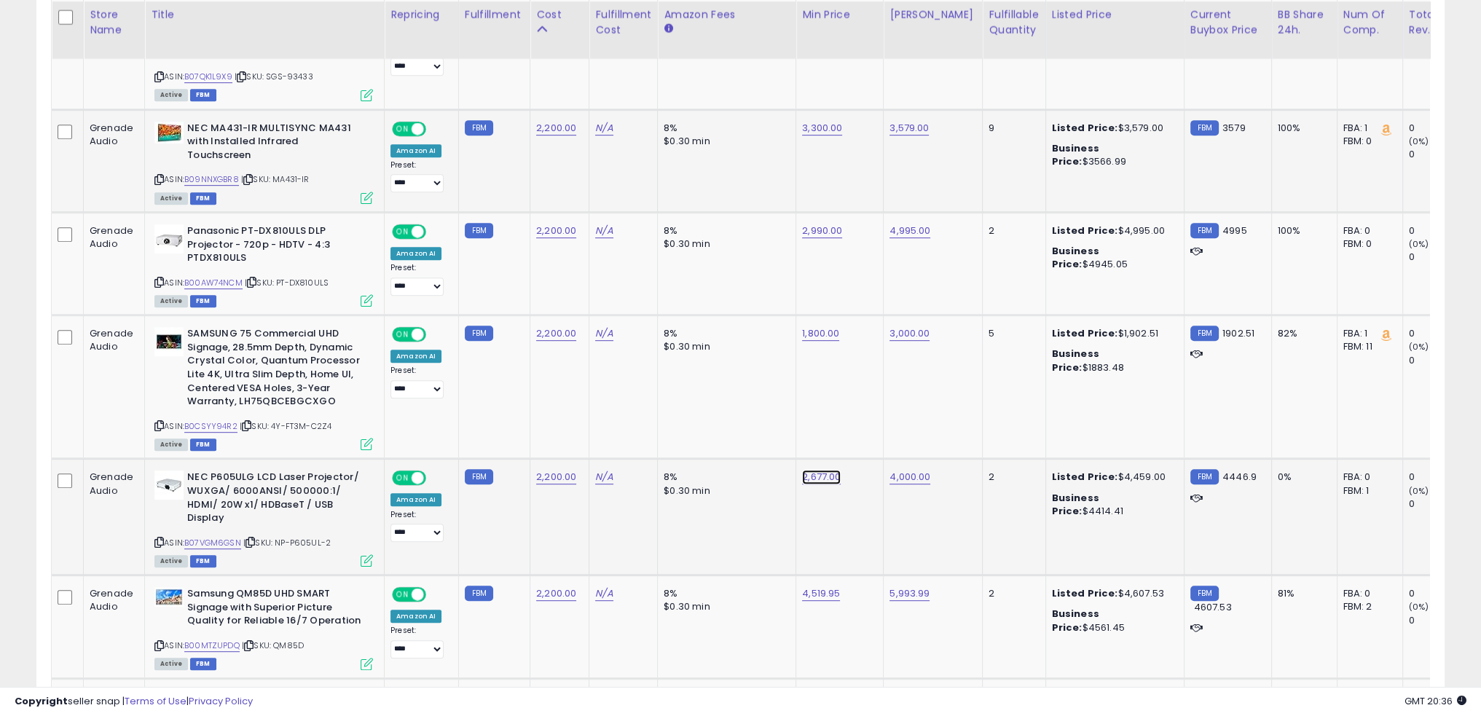
click at [807, 470] on link "2,677.00" at bounding box center [821, 477] width 39 height 15
type input "****"
click button "submit" at bounding box center [851, 426] width 25 height 22
click at [729, 517] on td "8% $0.30 min" at bounding box center [727, 517] width 138 height 117
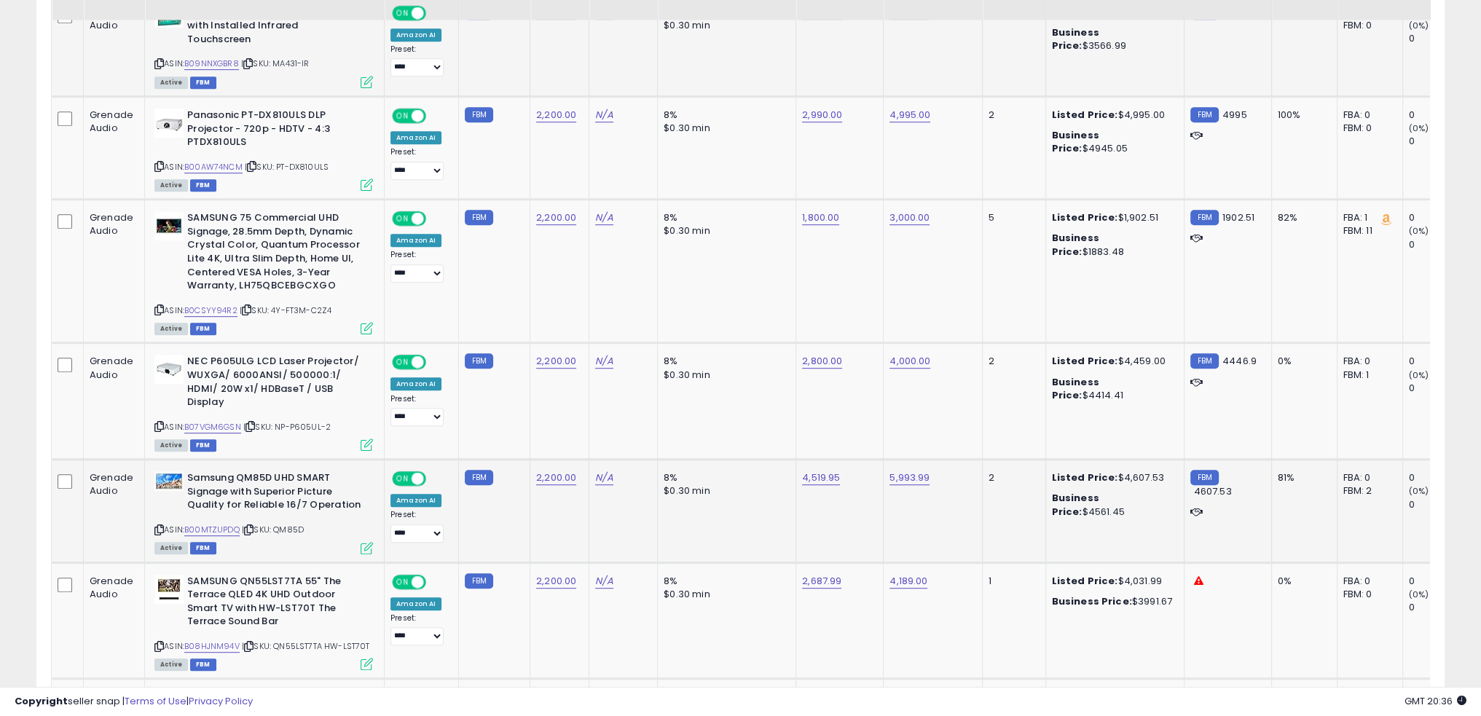
scroll to position [1170, 0]
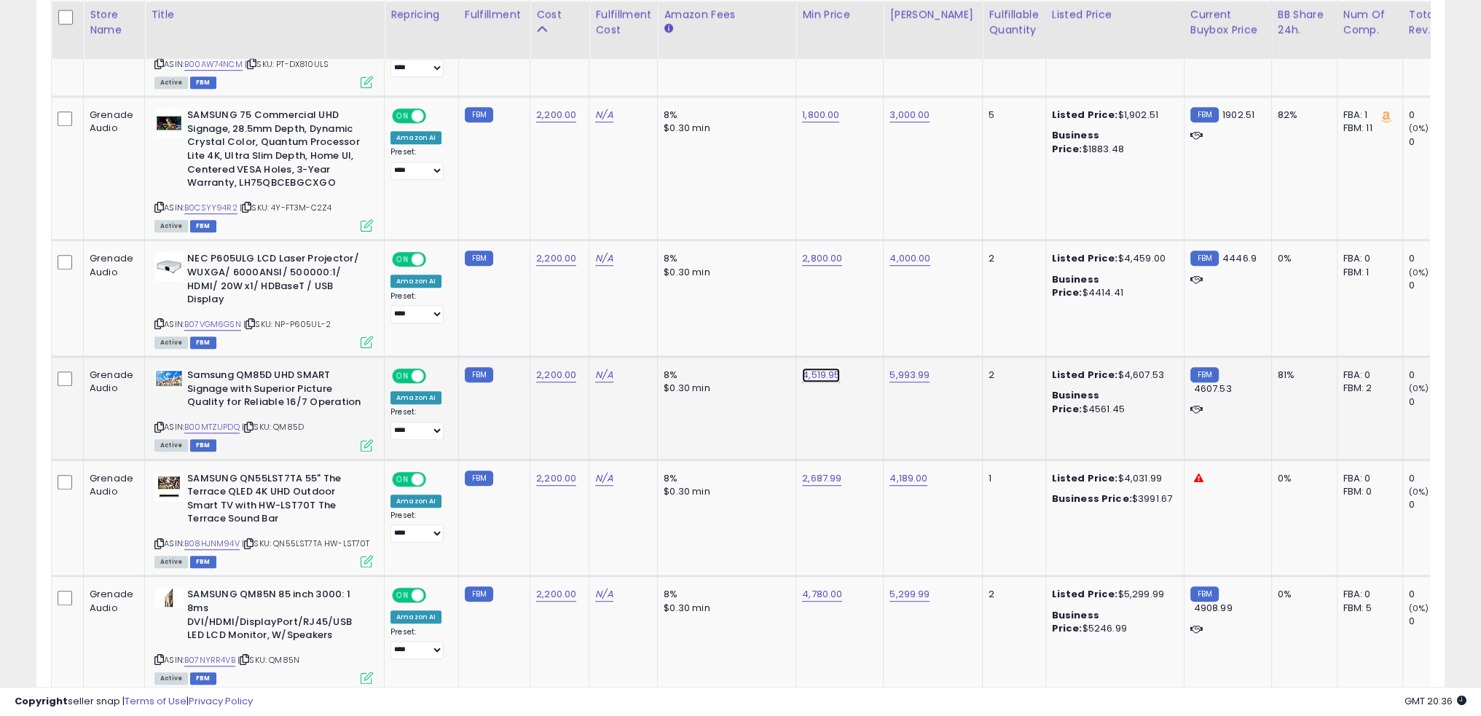
click at [802, 368] on link "4,519.95" at bounding box center [821, 375] width 38 height 15
type input "****"
click button "submit" at bounding box center [851, 324] width 25 height 22
click at [732, 399] on td "8% $0.30 min" at bounding box center [727, 408] width 138 height 103
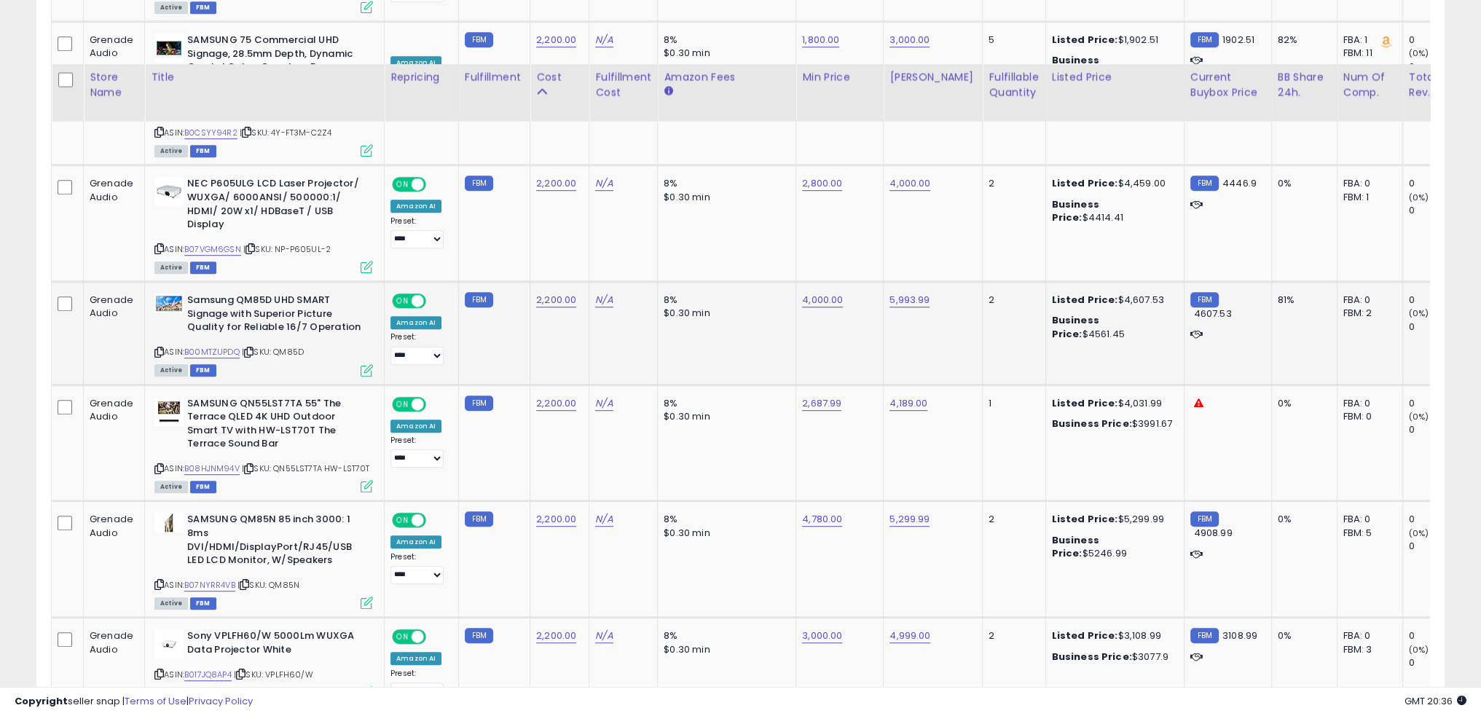
scroll to position [1242, 0]
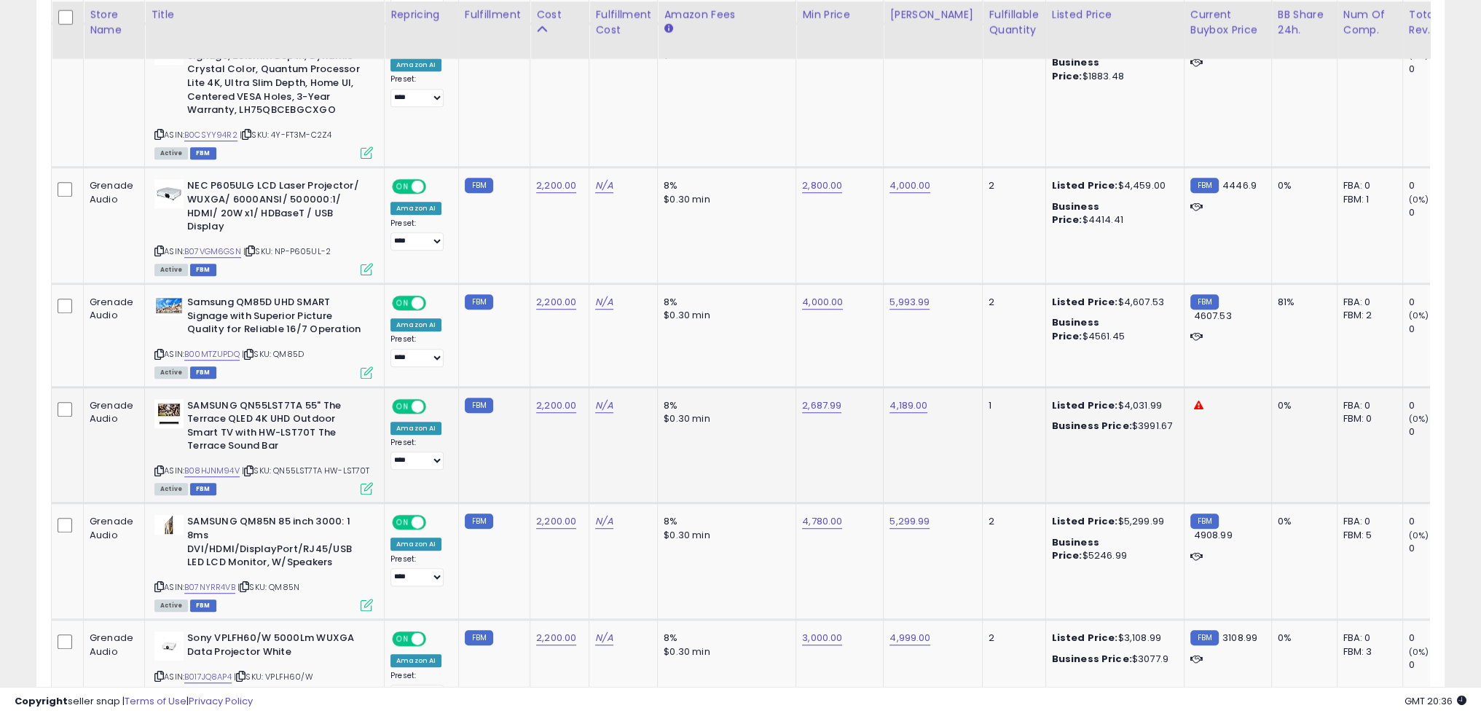
click at [732, 421] on td "8% $0.30 min" at bounding box center [727, 445] width 138 height 117
click at [294, 465] on span "| SKU: QN55LST7TA HW-LST70T" at bounding box center [306, 471] width 128 height 12
drag, startPoint x: 294, startPoint y: 450, endPoint x: 278, endPoint y: 451, distance: 16.8
click at [278, 465] on span "| SKU: QN55LST7TA HW-LST70T" at bounding box center [306, 471] width 128 height 12
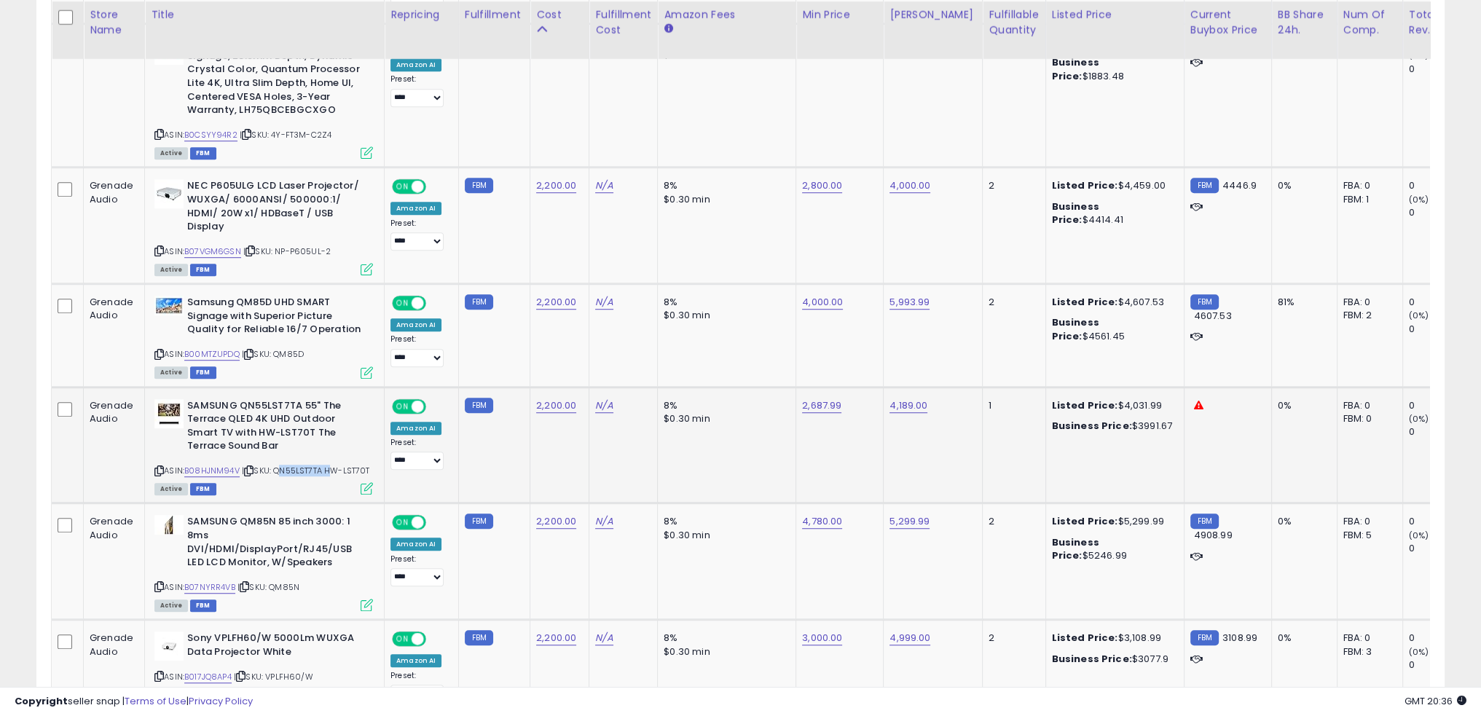
click at [278, 465] on span "| SKU: QN55LST7TA HW-LST70T" at bounding box center [306, 471] width 128 height 12
copy div "ASIN: B08HJNM94V | SKU: QN55LST7TA HW-LST70T"
click at [531, 425] on td "2,200.00" at bounding box center [560, 445] width 59 height 117
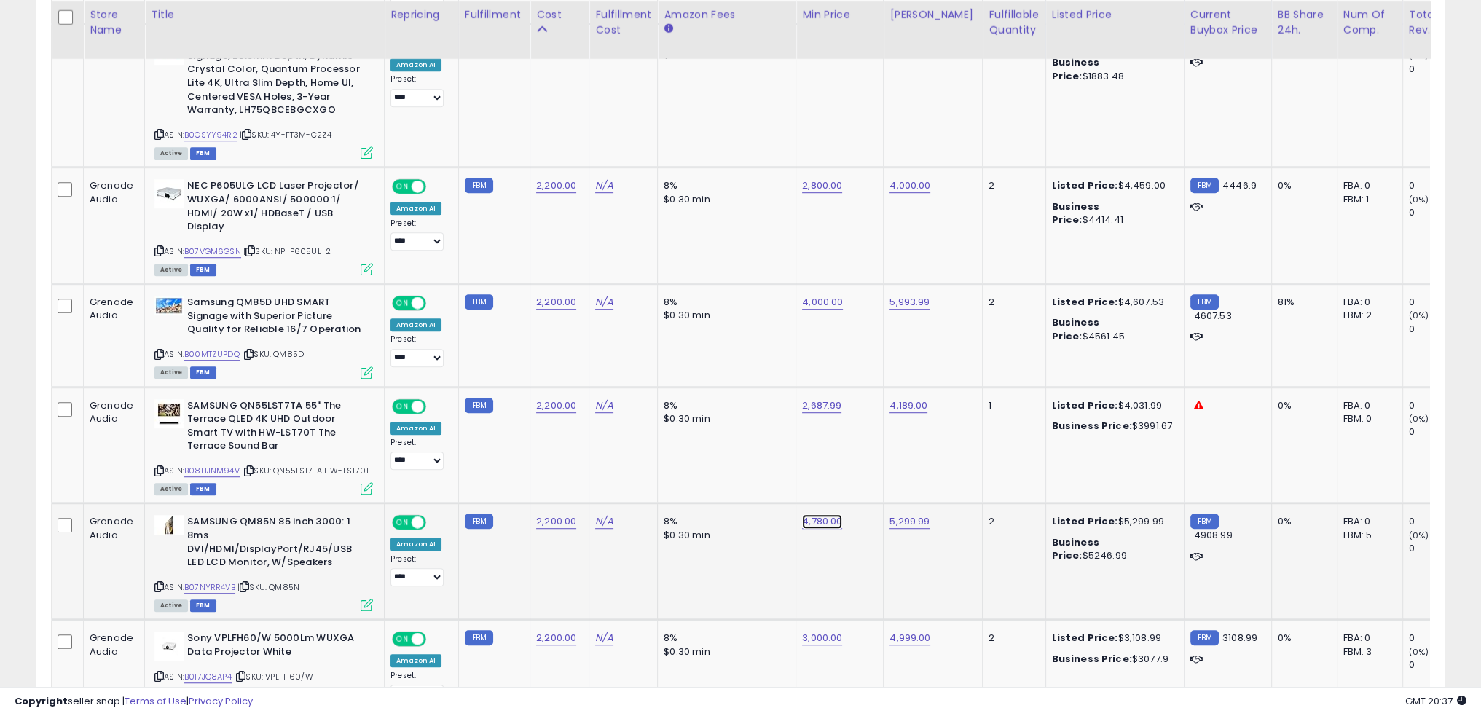
click at [819, 514] on link "4,780.00" at bounding box center [822, 521] width 40 height 15
type input "****"
click button "submit" at bounding box center [852, 469] width 25 height 22
click at [758, 568] on td "8% $0.30 min" at bounding box center [727, 562] width 138 height 117
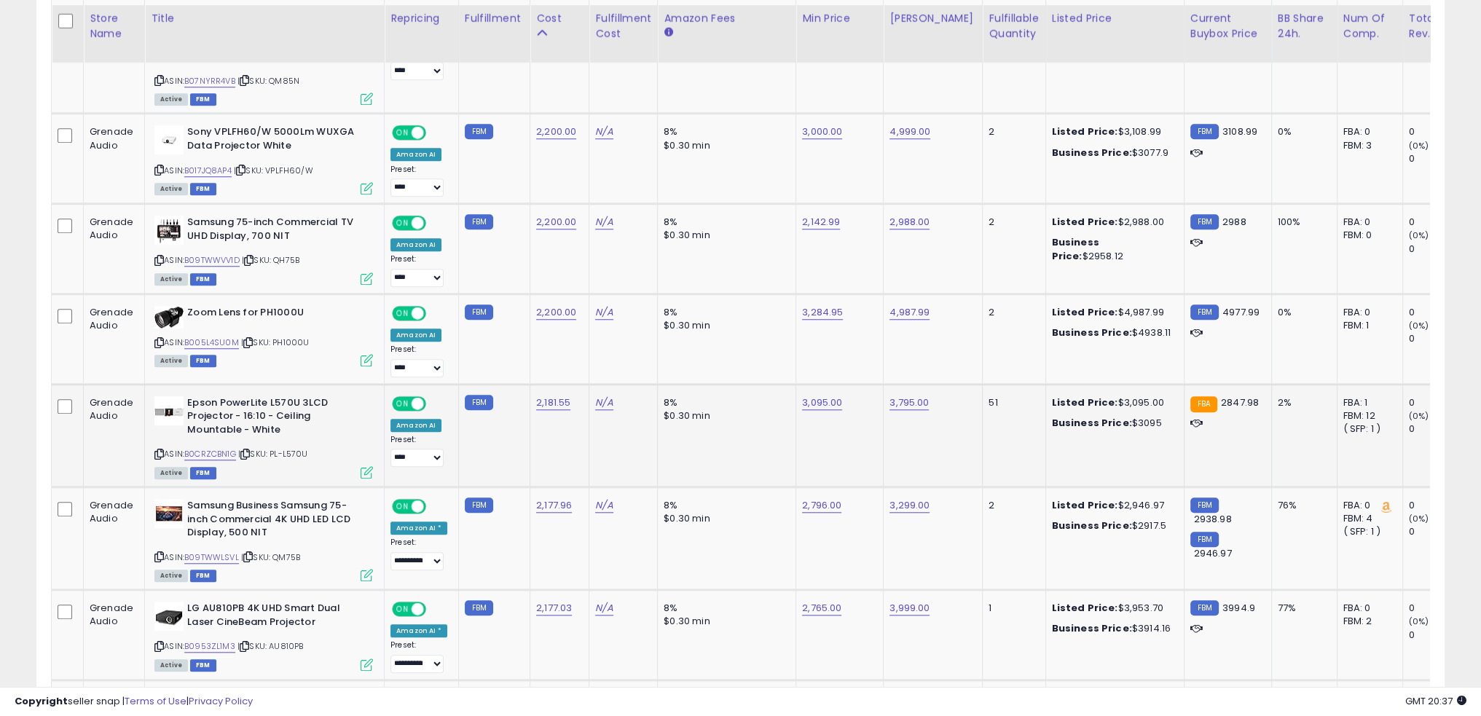
scroll to position [1753, 0]
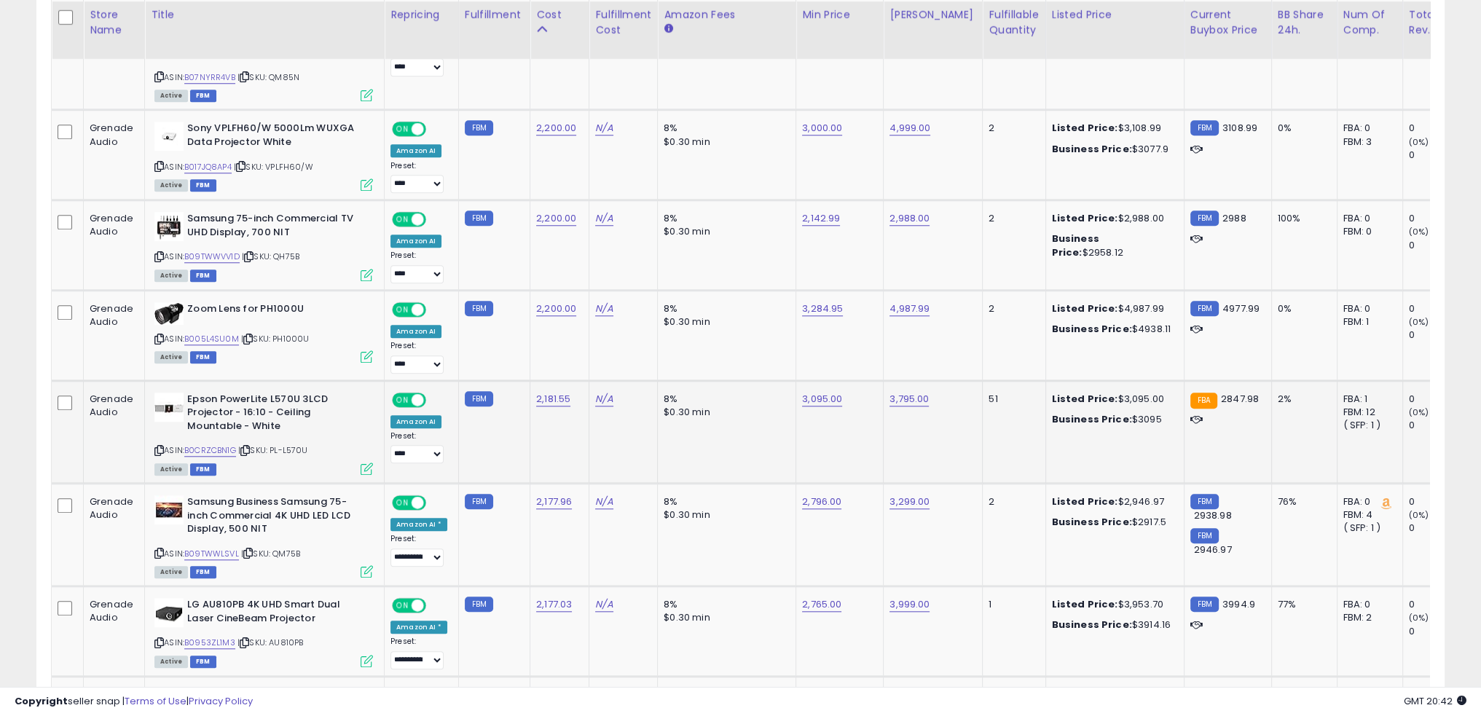
click at [732, 428] on td "8% $0.30 min" at bounding box center [727, 431] width 138 height 103
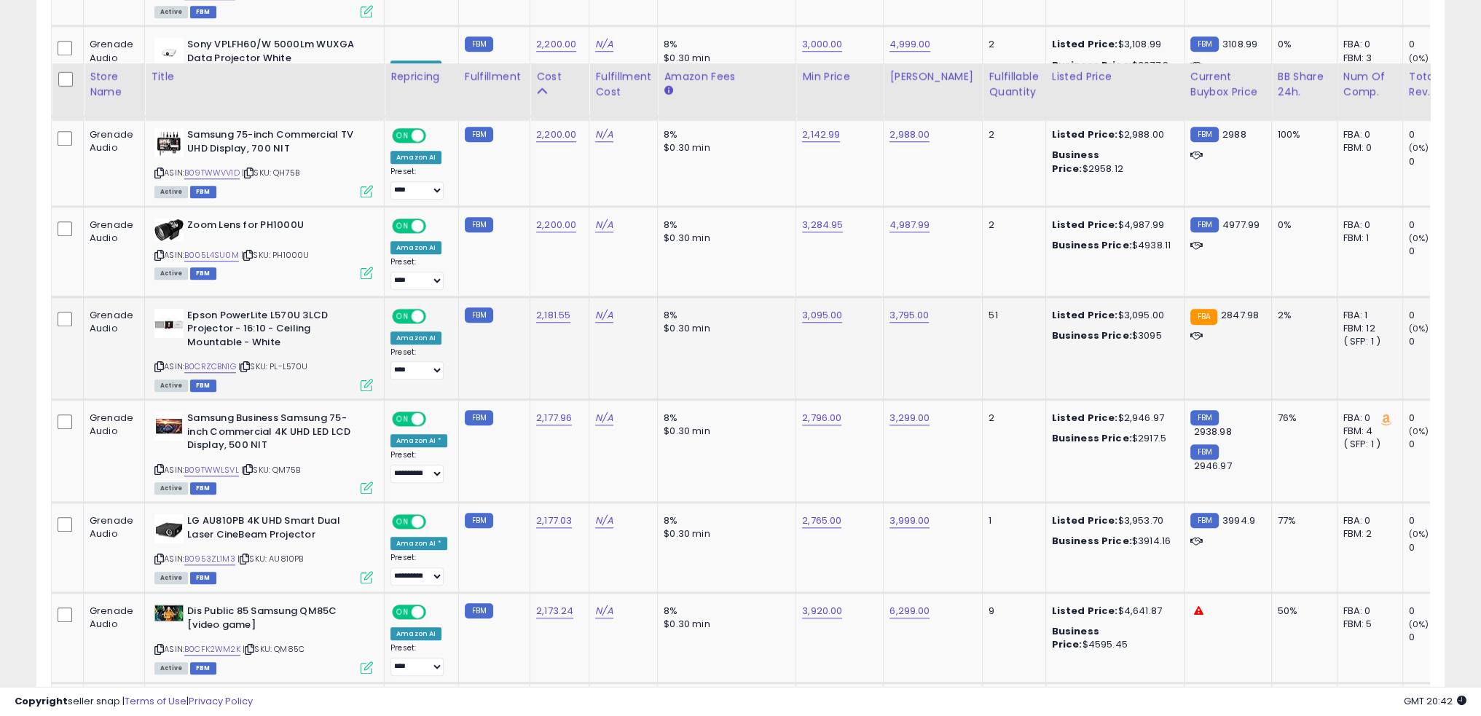
scroll to position [1898, 0]
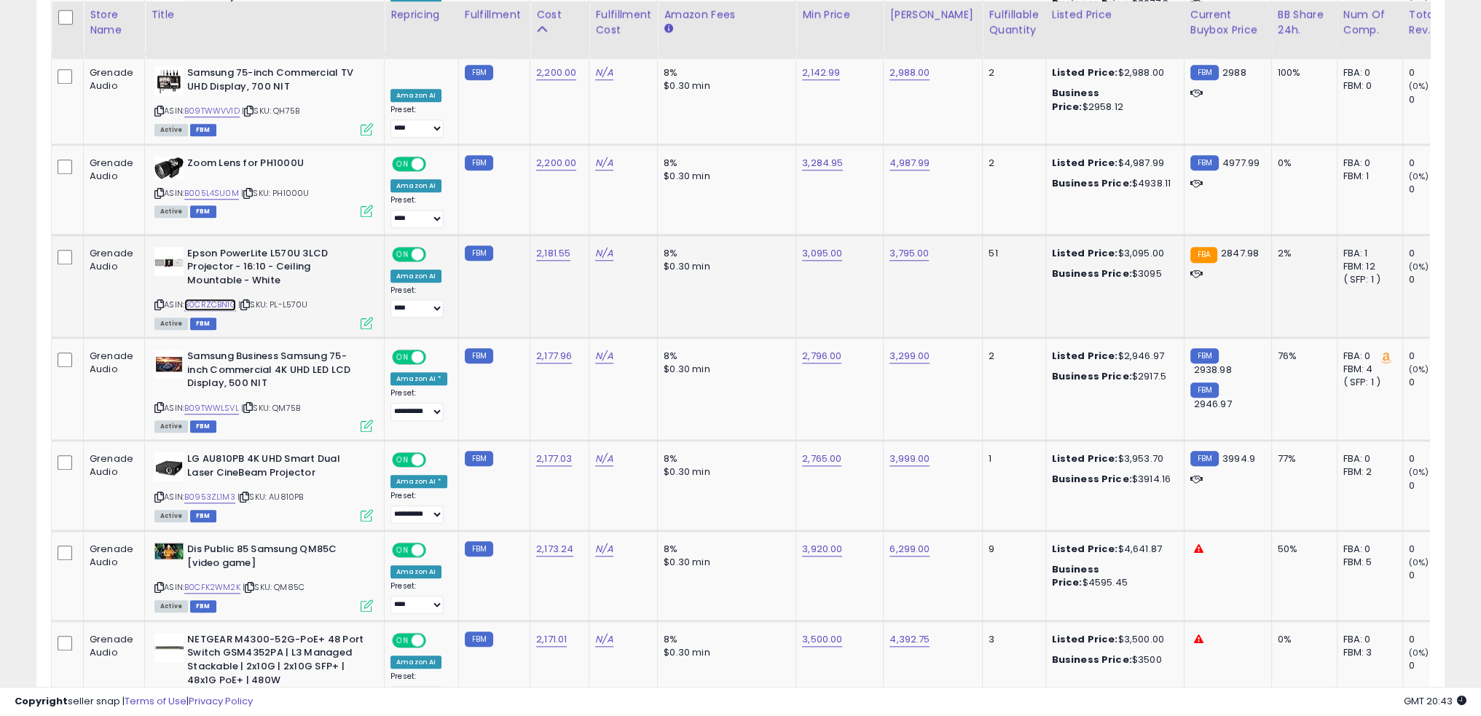
click at [214, 299] on link "B0CRZCBN1G" at bounding box center [210, 305] width 52 height 12
click at [600, 291] on td "N/A" at bounding box center [624, 286] width 68 height 103
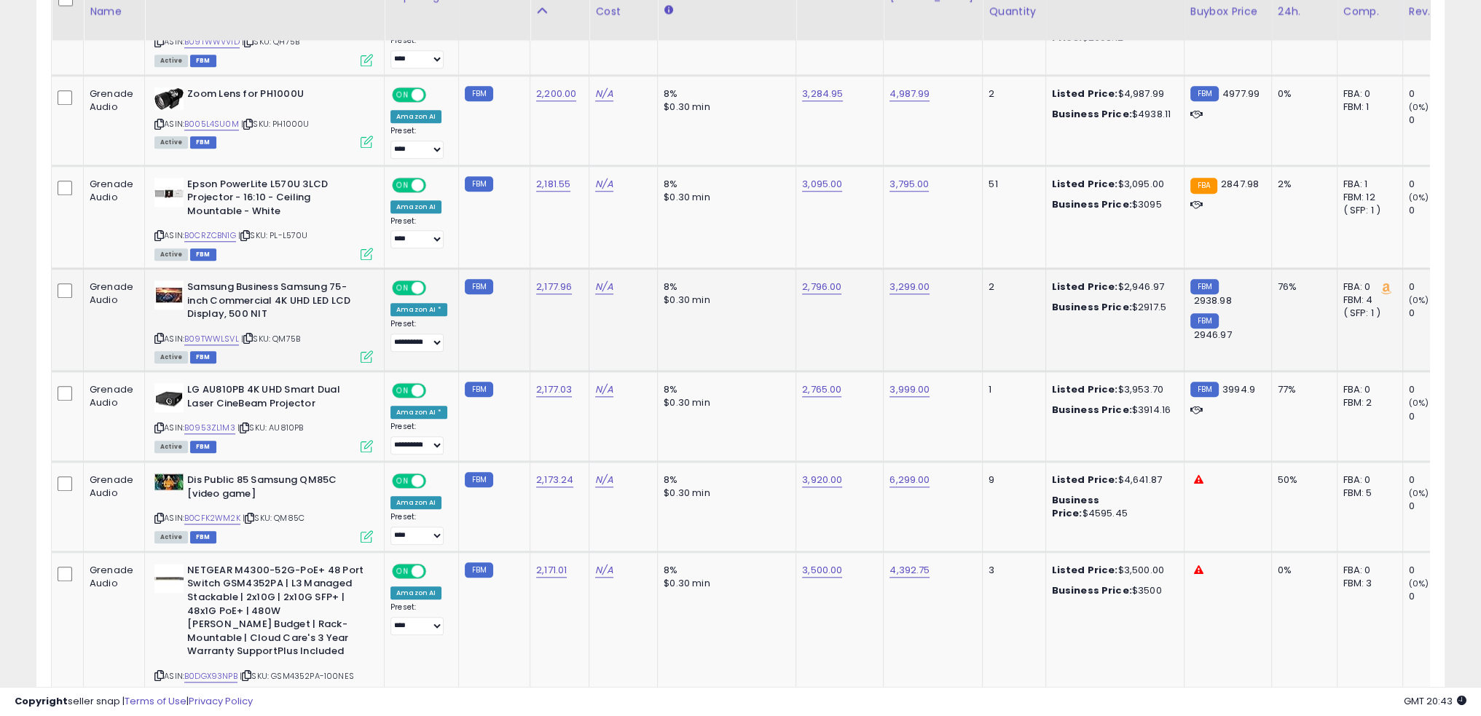
scroll to position [1971, 0]
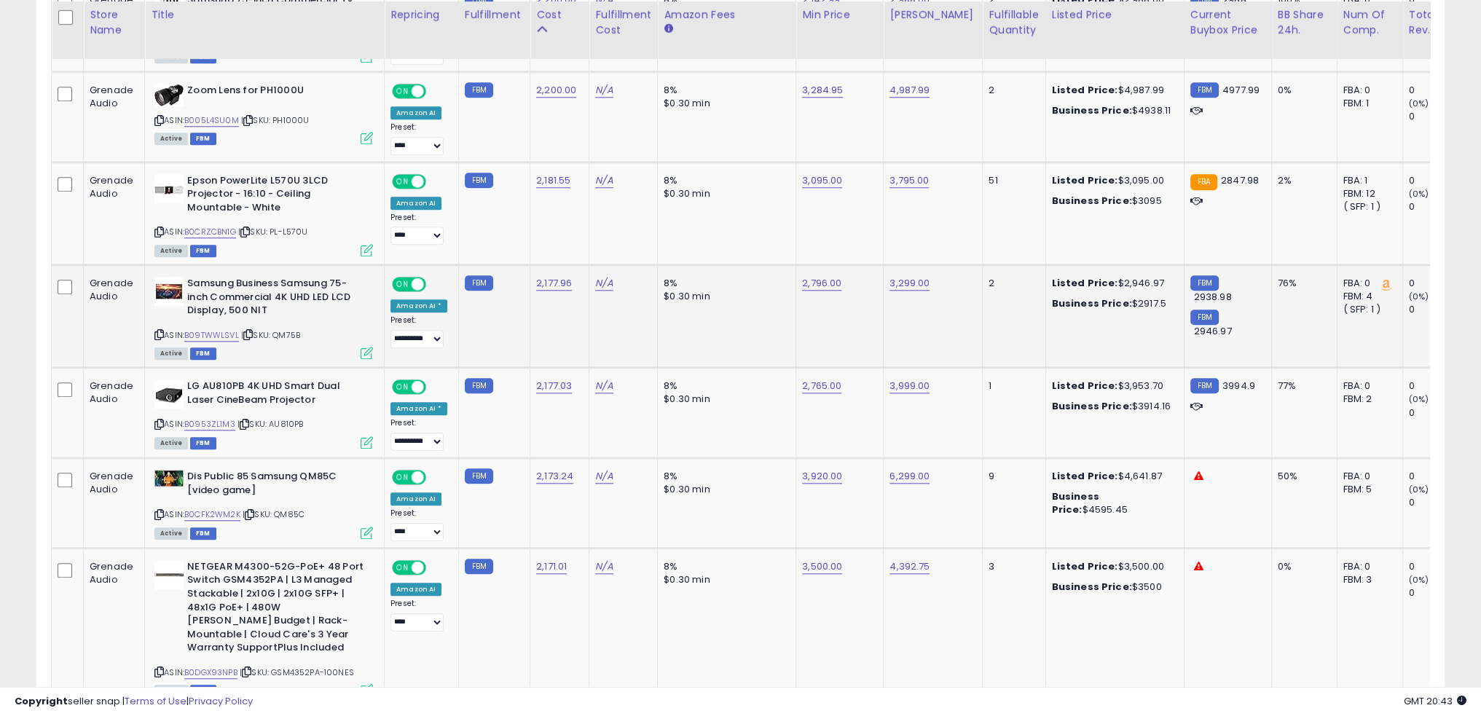
click at [815, 265] on td "2,796.00" at bounding box center [839, 316] width 87 height 103
click at [810, 276] on link "2,796.00" at bounding box center [821, 283] width 39 height 15
type input "****"
click button "submit" at bounding box center [852, 228] width 25 height 22
click at [770, 303] on td "8% $0.30 min" at bounding box center [727, 316] width 138 height 103
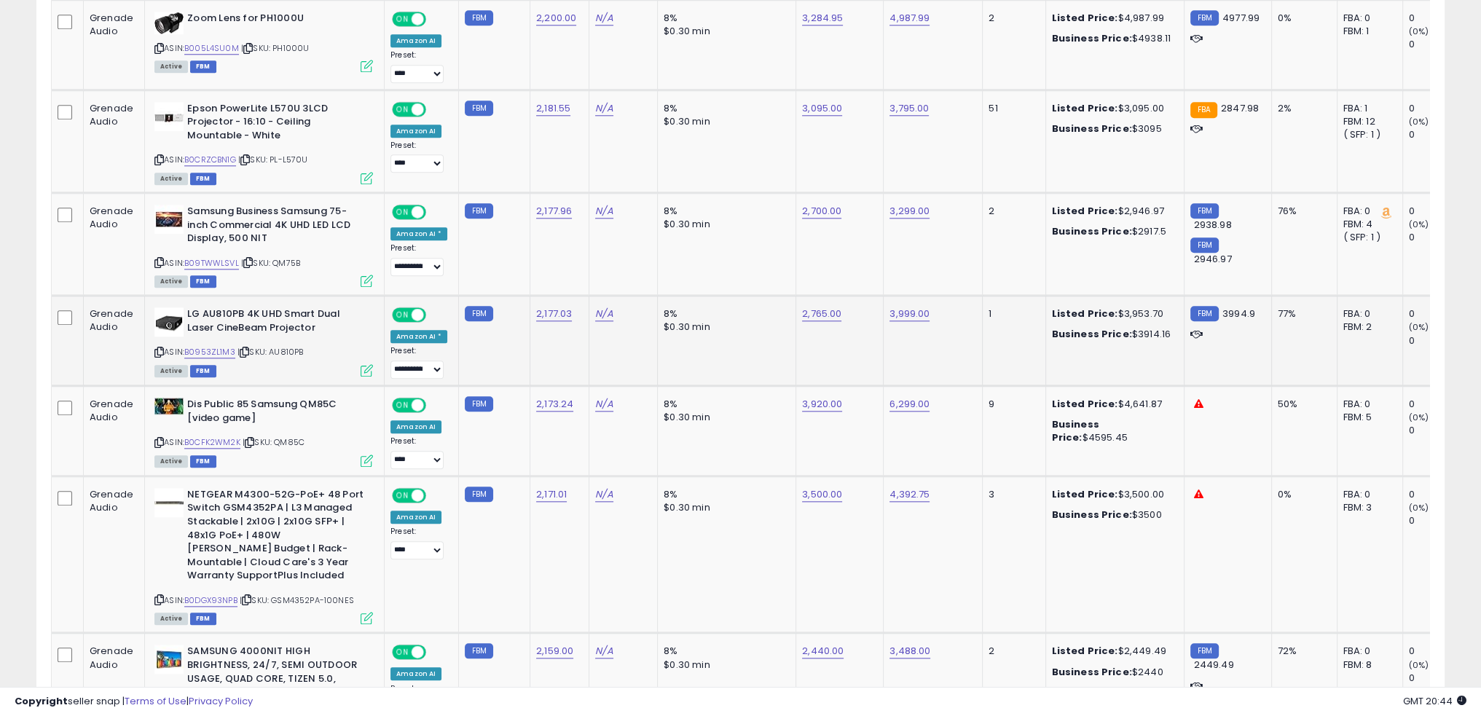
scroll to position [2044, 0]
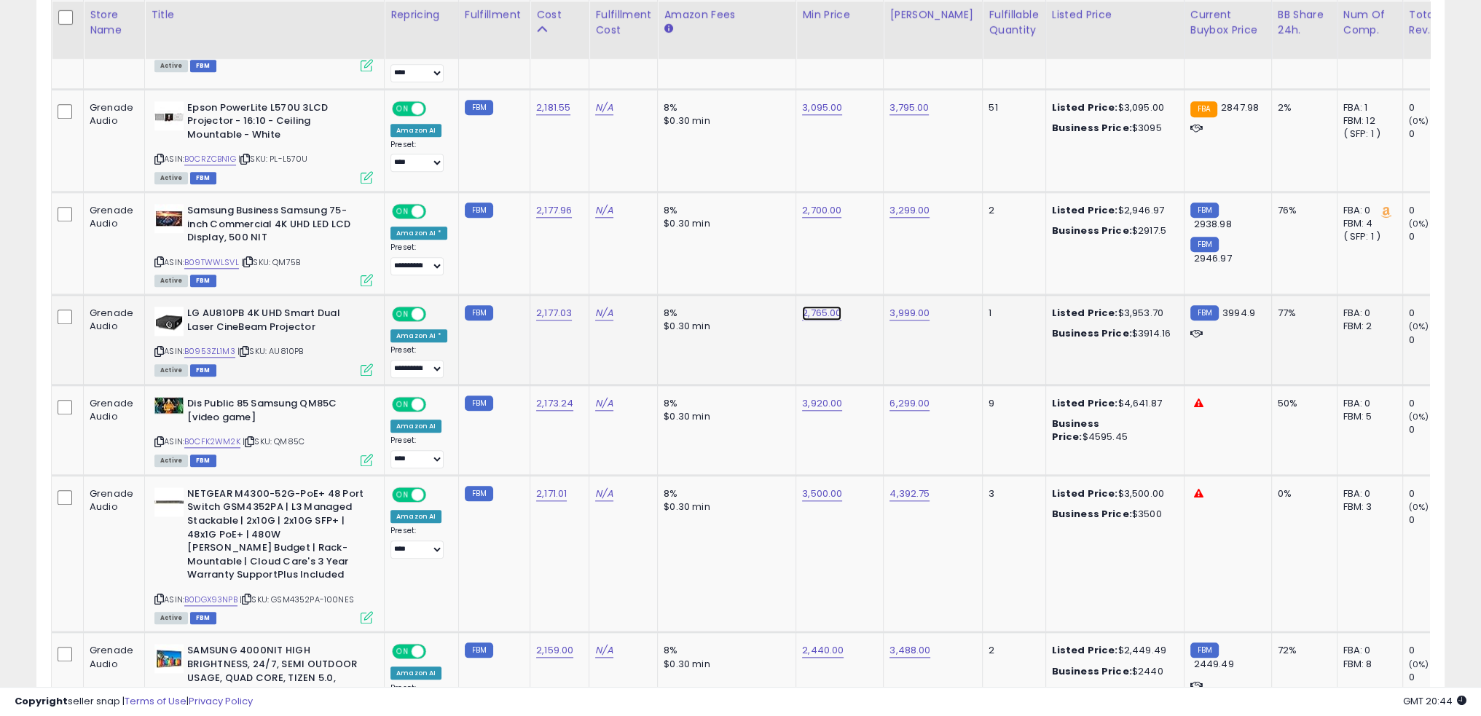
click at [816, 306] on link "2,765.00" at bounding box center [821, 313] width 39 height 15
click at [225, 324] on div "ASIN: B0953ZL1M3 | SKU: AU810PB Active FBM" at bounding box center [263, 341] width 219 height 68
click at [224, 345] on link "B0953ZL1M3" at bounding box center [209, 351] width 51 height 12
click at [887, 257] on icon "button" at bounding box center [882, 256] width 9 height 9
click at [751, 327] on td "8% $0.30 min" at bounding box center [727, 340] width 138 height 90
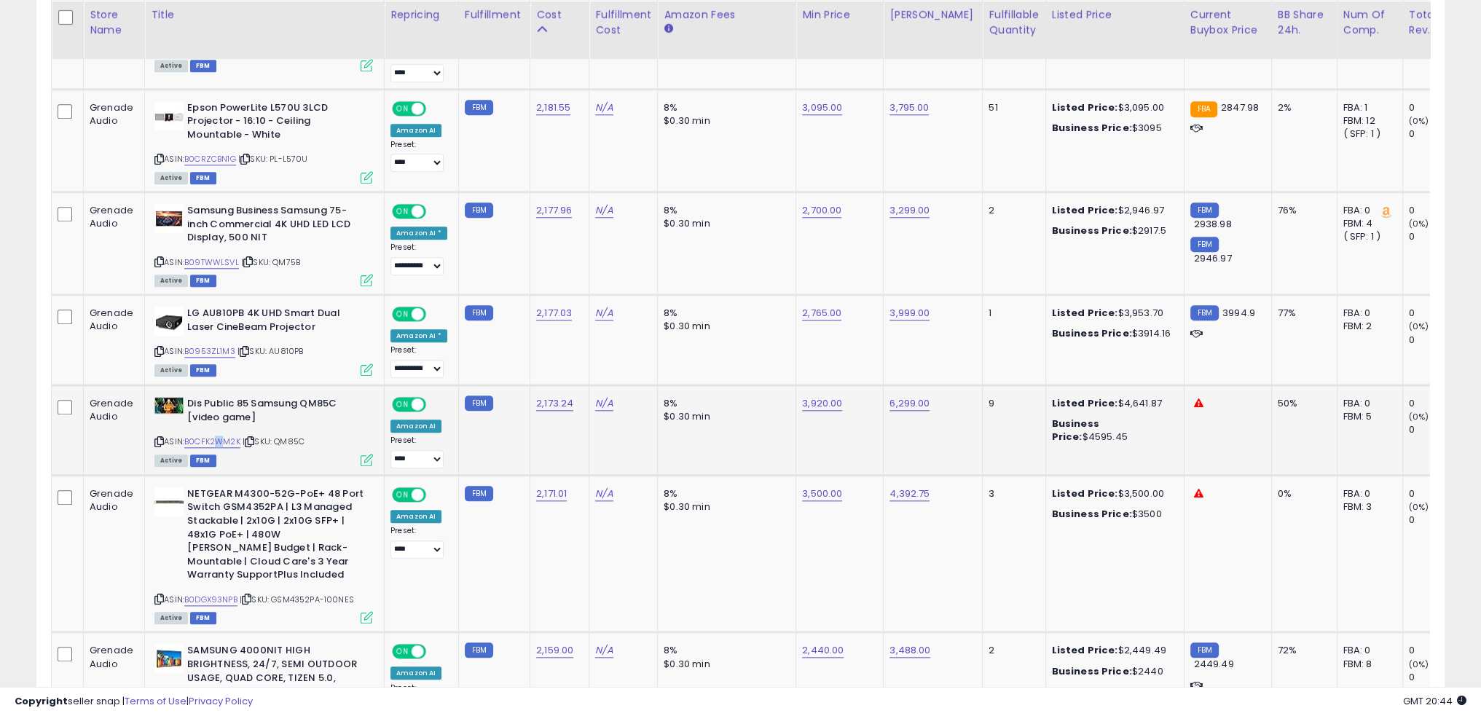
click at [219, 416] on div "ASIN: B0CFK2WM2K | SKU: QM85C Active FBM" at bounding box center [263, 431] width 219 height 68
click at [220, 436] on link "B0CFK2WM2K" at bounding box center [212, 442] width 56 height 12
click at [767, 425] on td "8% $0.30 min" at bounding box center [727, 430] width 138 height 90
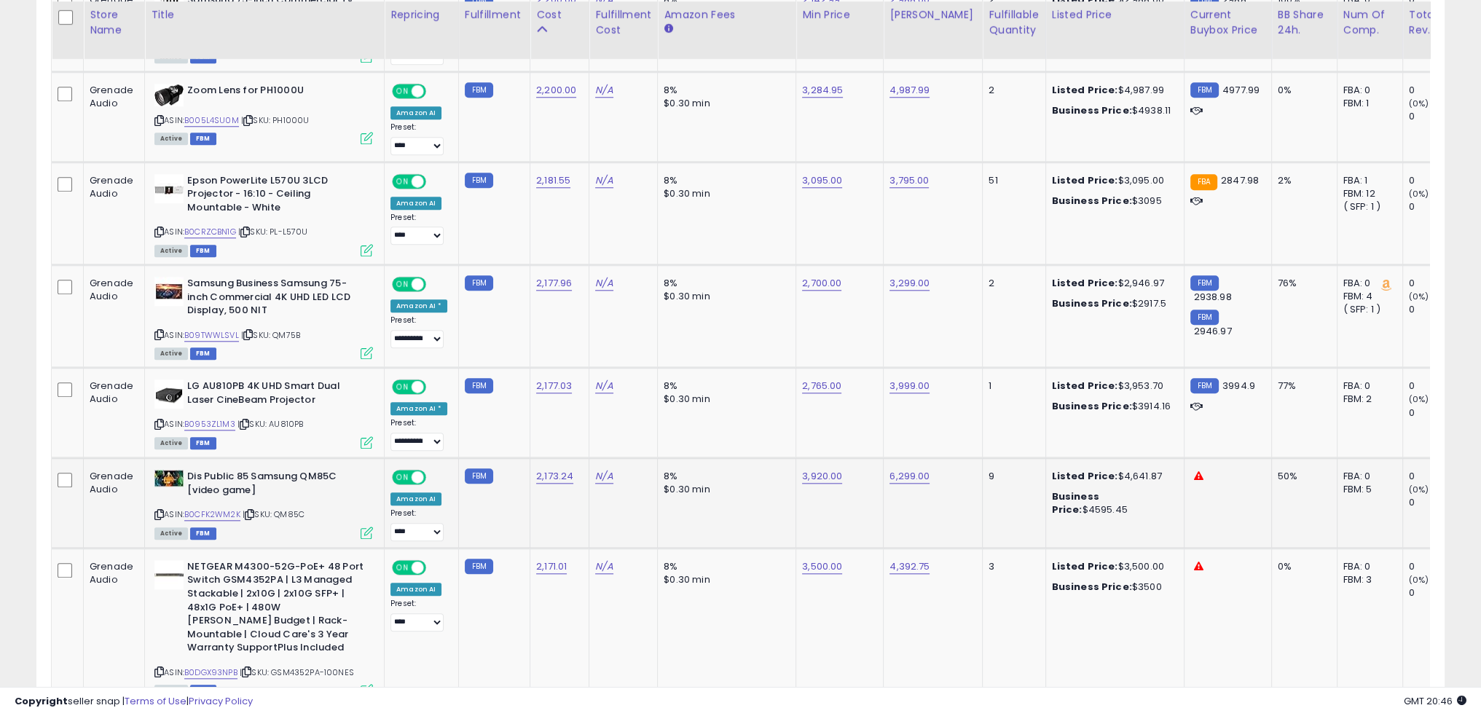
click at [240, 488] on div "ASIN: B0CFK2WM2K | SKU: QM85C Active FBM" at bounding box center [263, 504] width 219 height 68
click at [226, 509] on link "B0CFK2WM2K" at bounding box center [212, 515] width 56 height 12
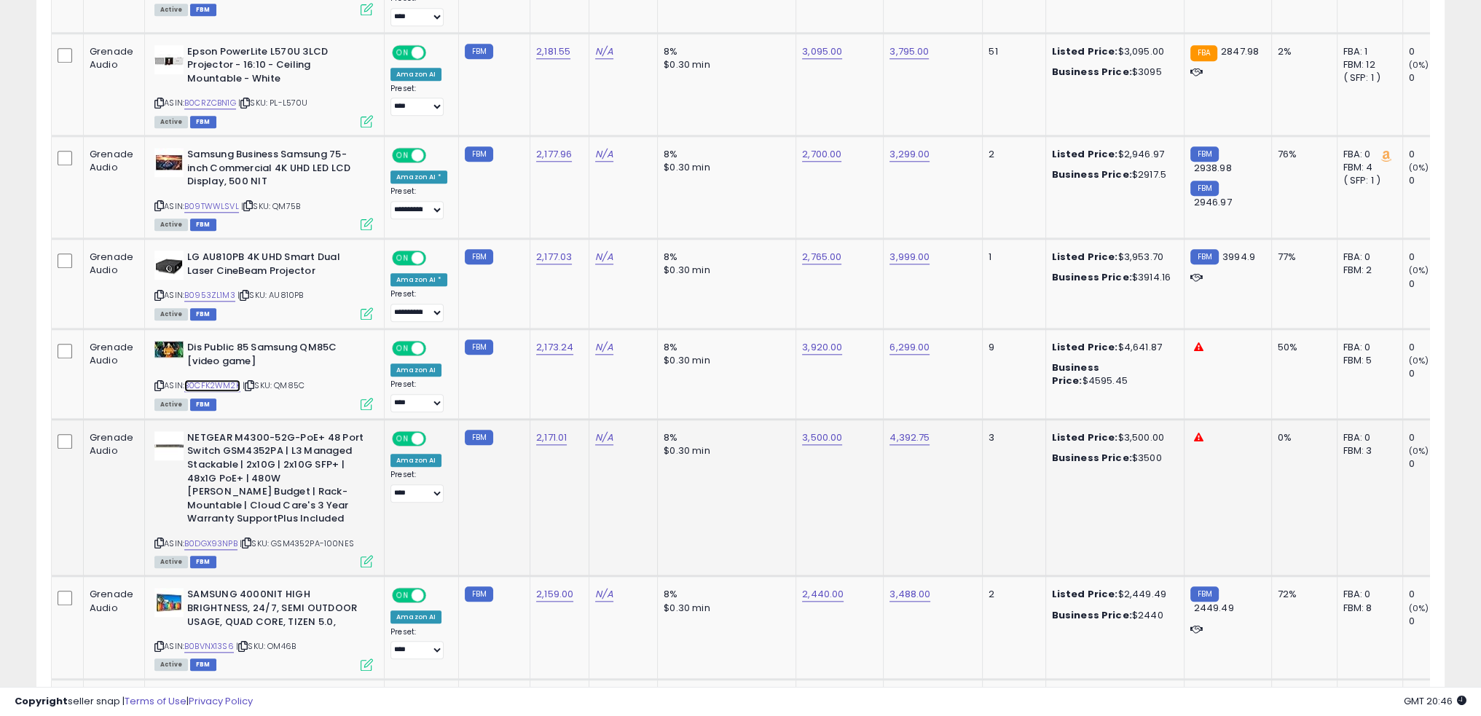
scroll to position [2117, 0]
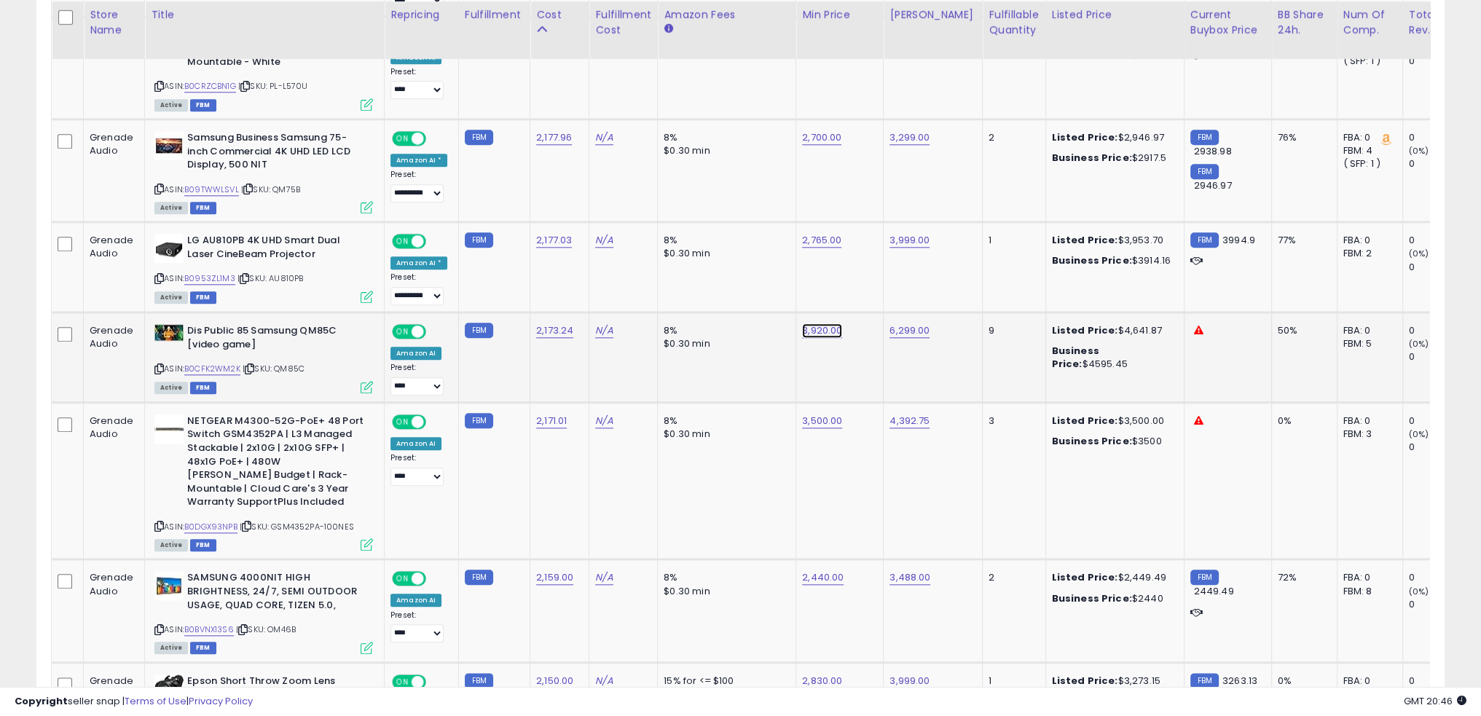
click at [816, 324] on link "3,920.00" at bounding box center [822, 331] width 40 height 15
type input "****"
click button "submit" at bounding box center [852, 274] width 25 height 22
click at [726, 477] on td "8% $0.30 min" at bounding box center [727, 480] width 138 height 157
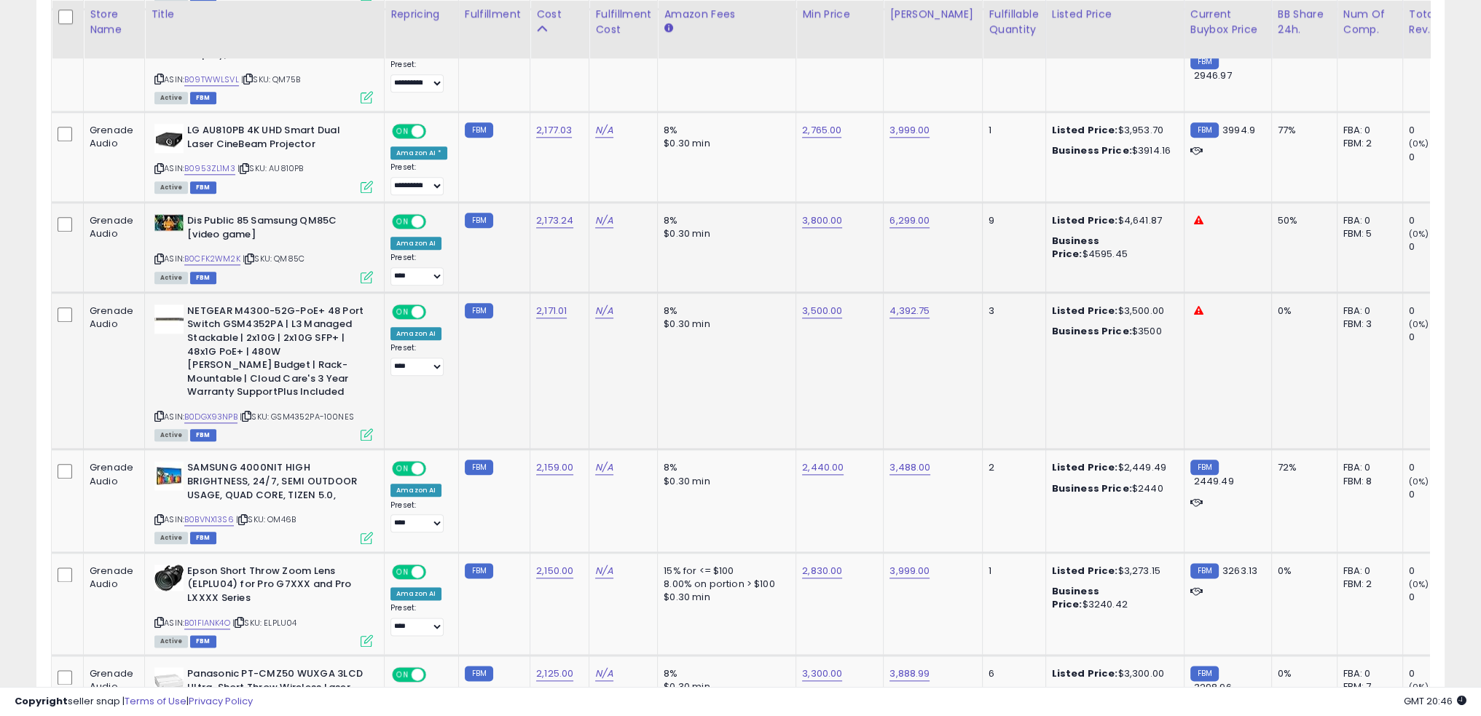
scroll to position [2263, 0]
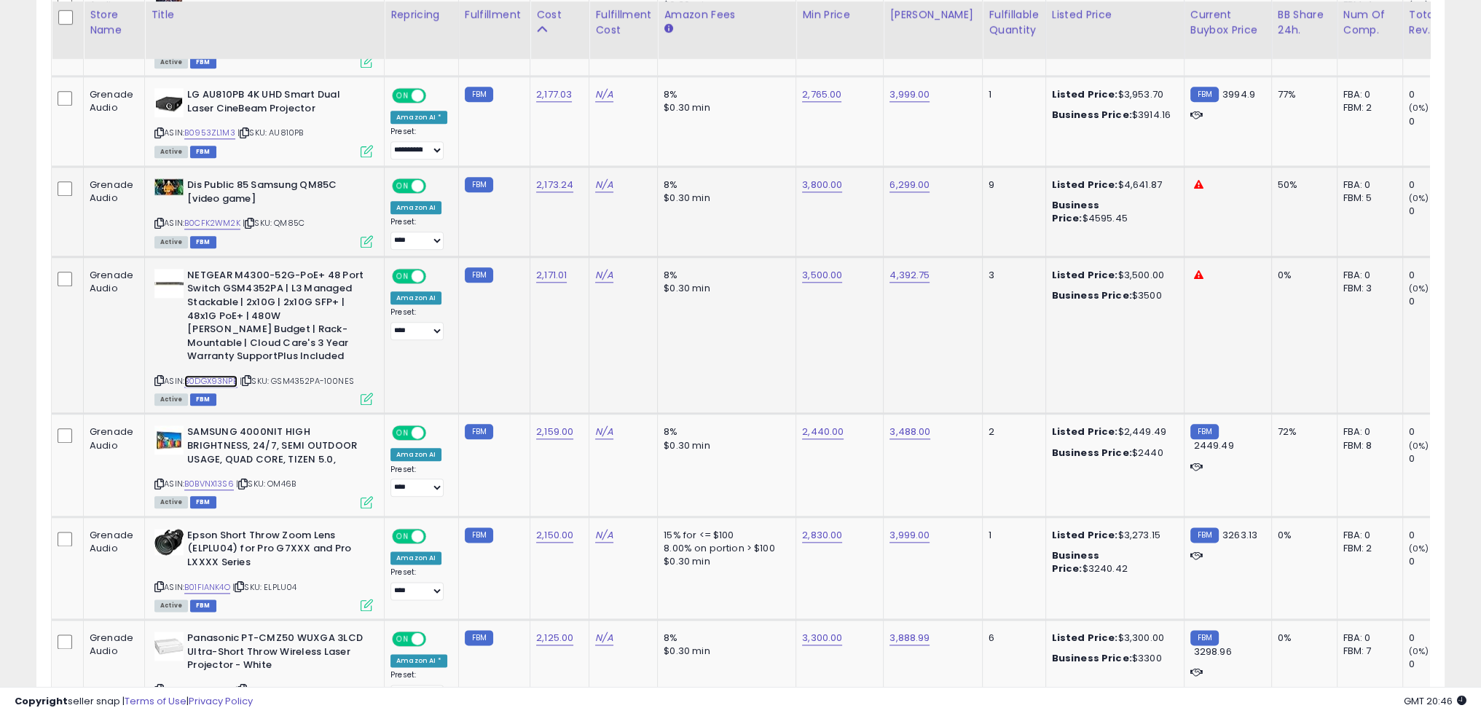
click at [208, 375] on link "B0DGX93NPB" at bounding box center [210, 381] width 53 height 12
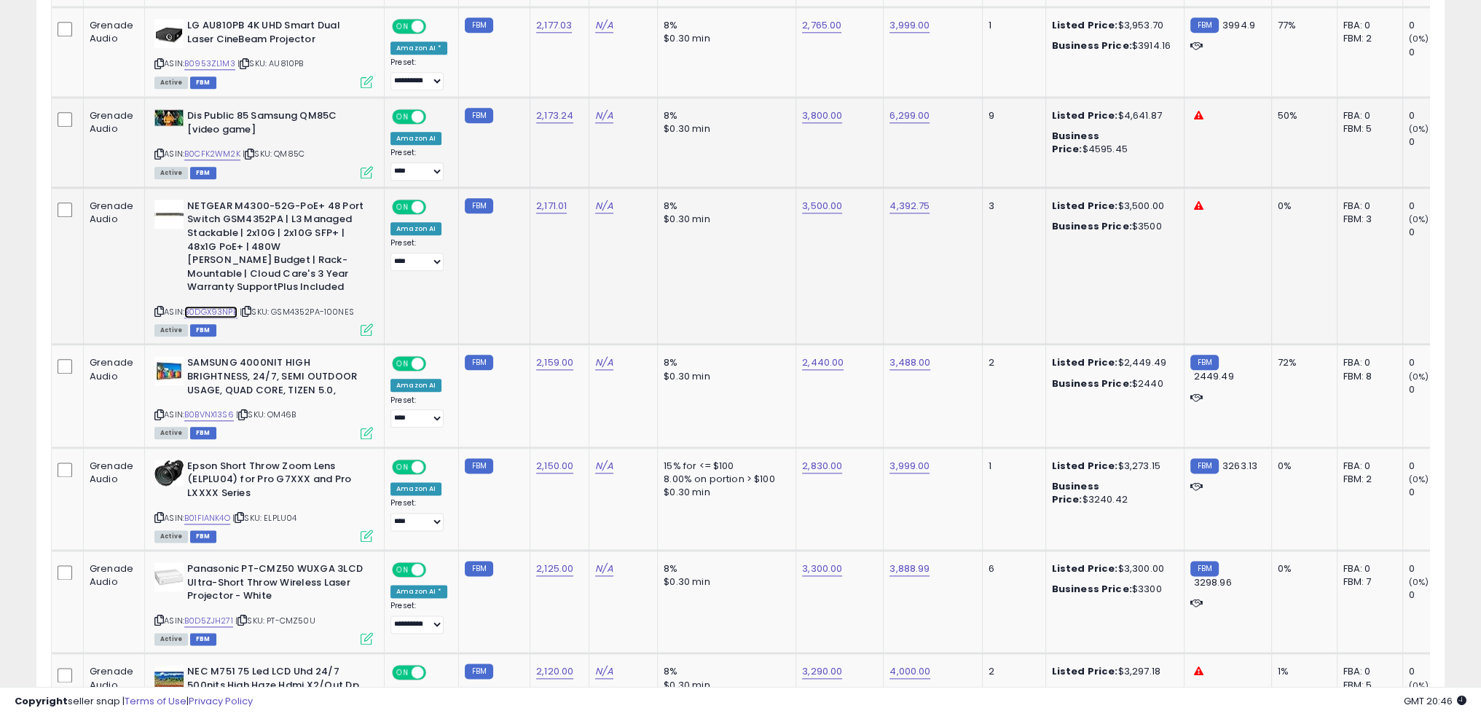
scroll to position [2336, 0]
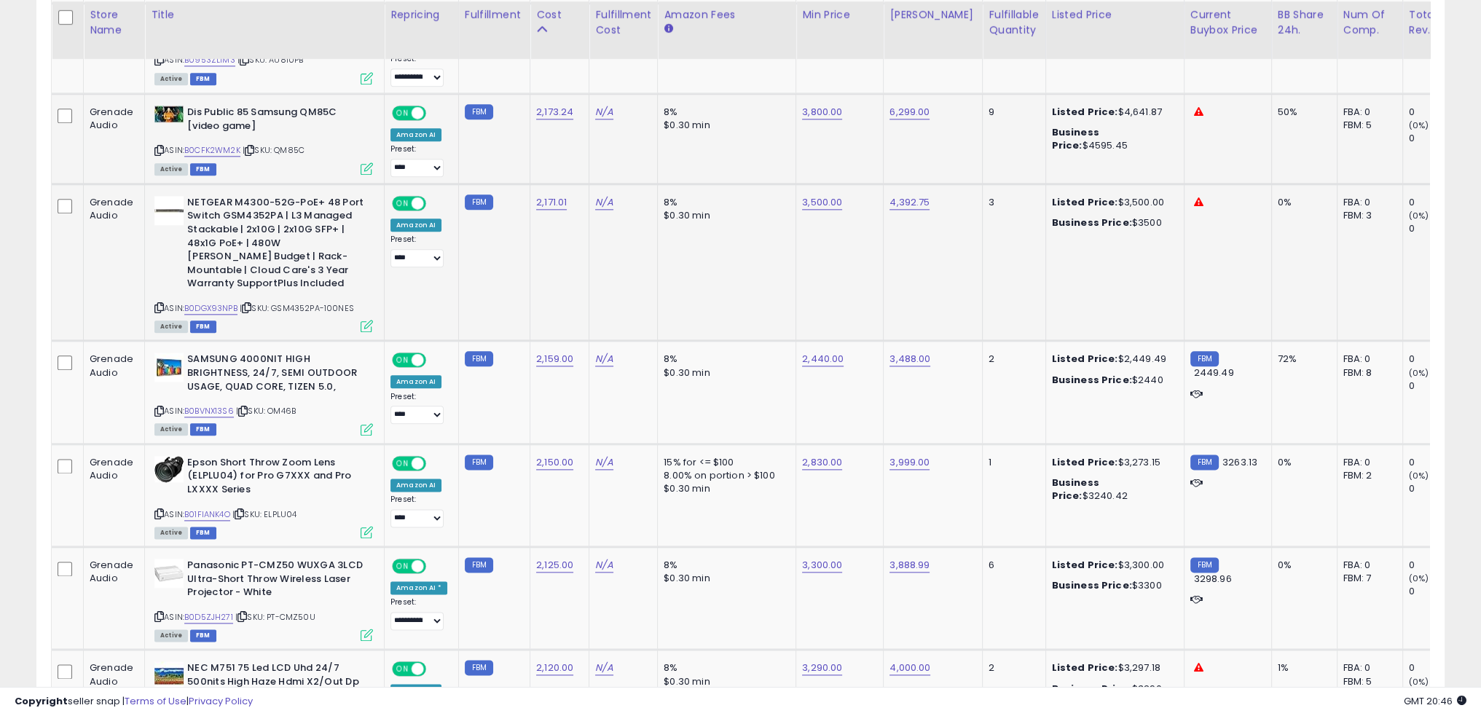
click at [294, 302] on span "| SKU: GSM4352PA-100NES" at bounding box center [297, 308] width 114 height 12
copy span "GSM4352PA"
click at [211, 302] on link "B0DGX93NPB" at bounding box center [210, 308] width 53 height 12
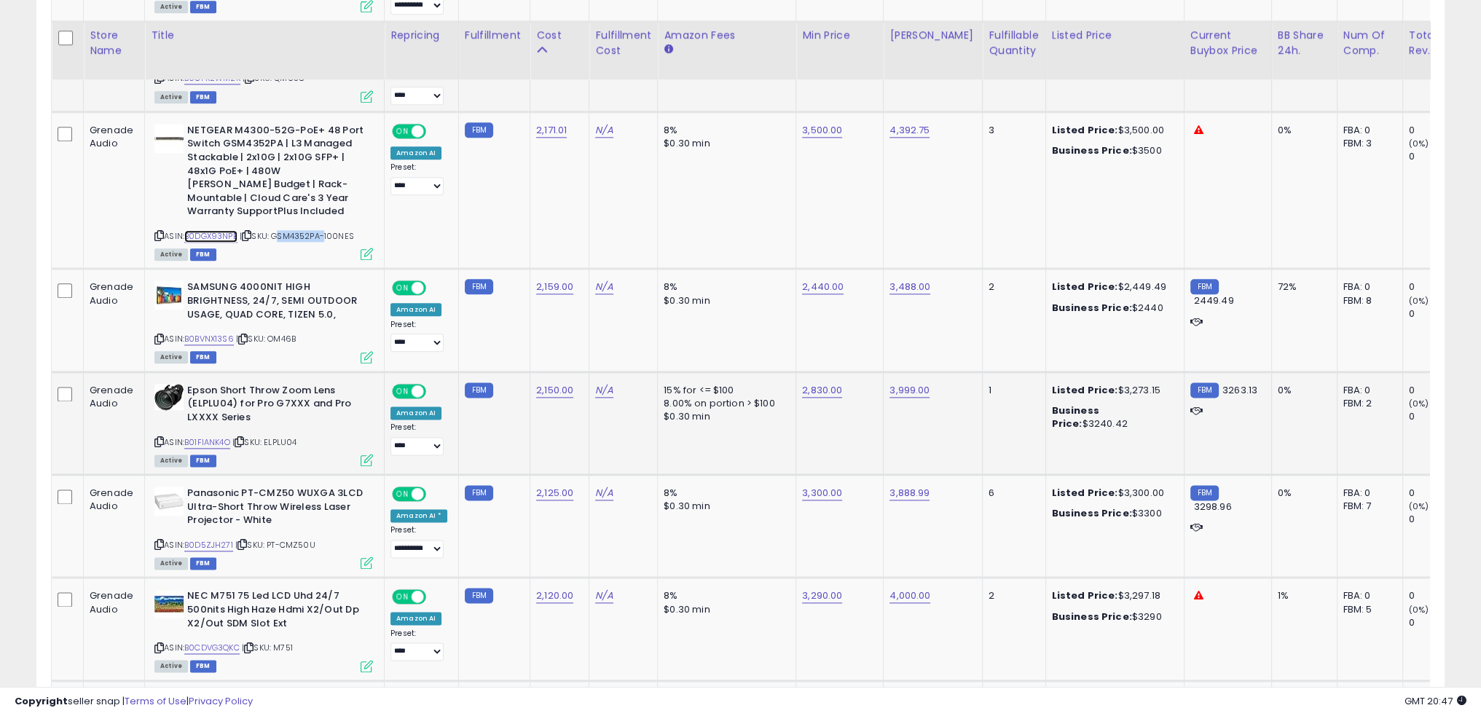
scroll to position [2481, 0]
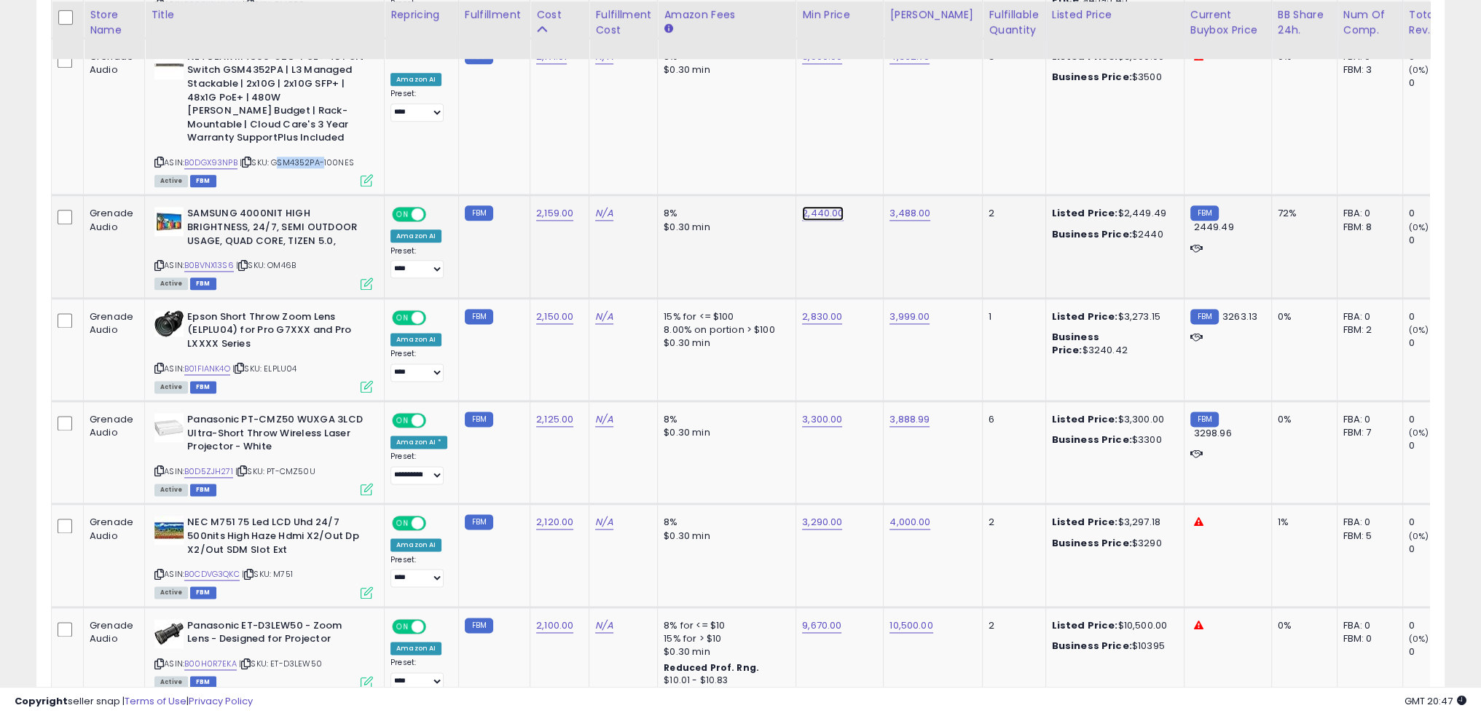
click at [819, 206] on link "2,440.00" at bounding box center [823, 213] width 42 height 15
type input "****"
click button "submit" at bounding box center [852, 156] width 25 height 22
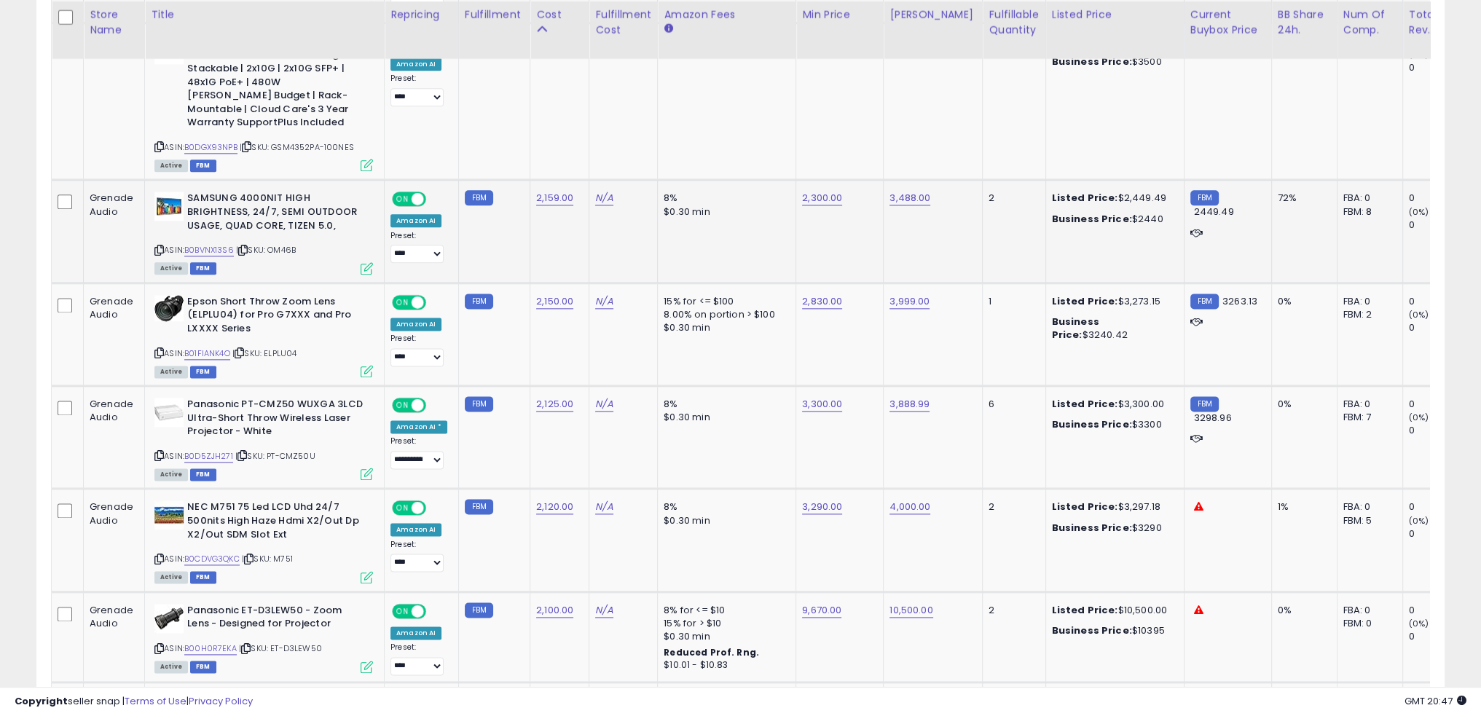
scroll to position [2554, 0]
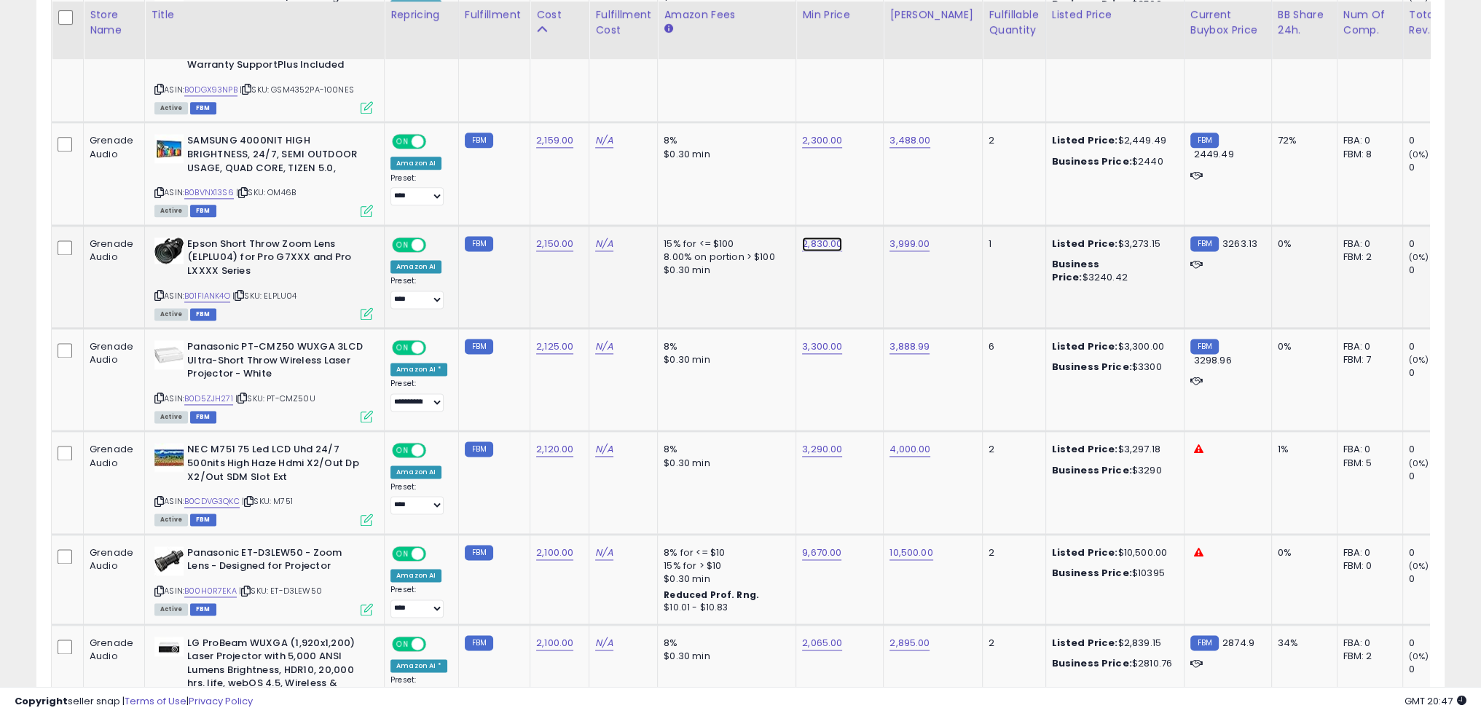
click at [813, 237] on link "2,830.00" at bounding box center [822, 244] width 40 height 15
type input "****"
click button "submit" at bounding box center [852, 186] width 25 height 22
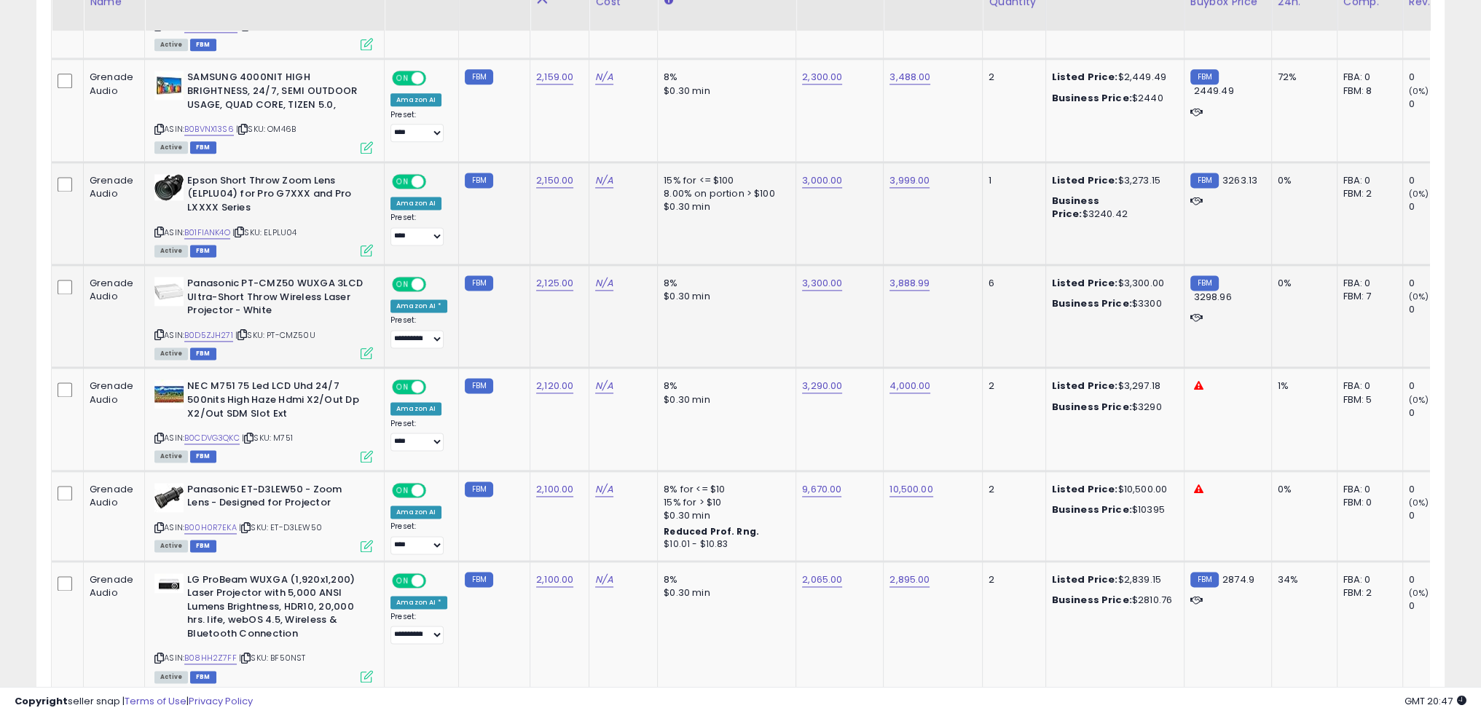
scroll to position [2627, 0]
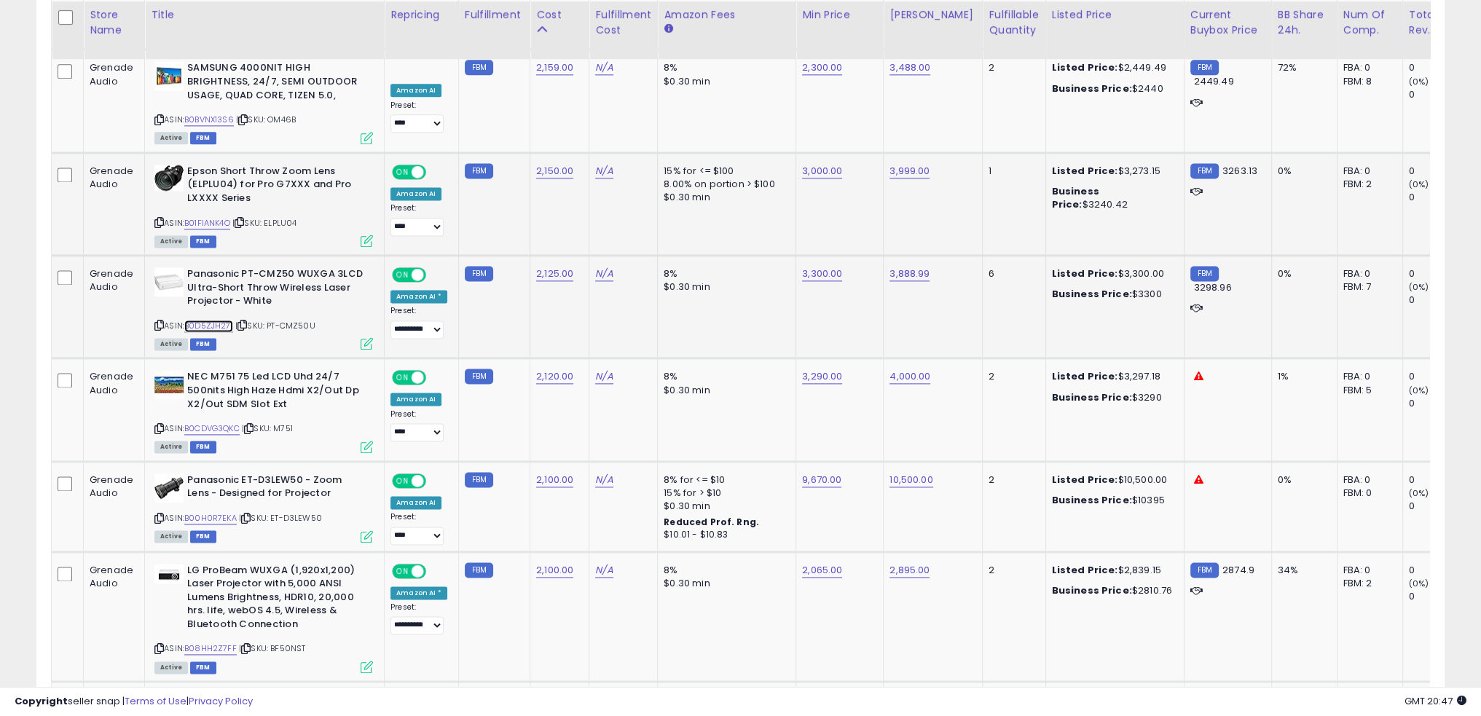
click at [218, 320] on link "B0D5ZJH271" at bounding box center [208, 326] width 49 height 12
click at [823, 267] on link "3,300.00" at bounding box center [822, 274] width 40 height 15
type input "****"
click button "submit" at bounding box center [852, 215] width 25 height 22
click at [912, 267] on link "3,888.99" at bounding box center [910, 274] width 40 height 15
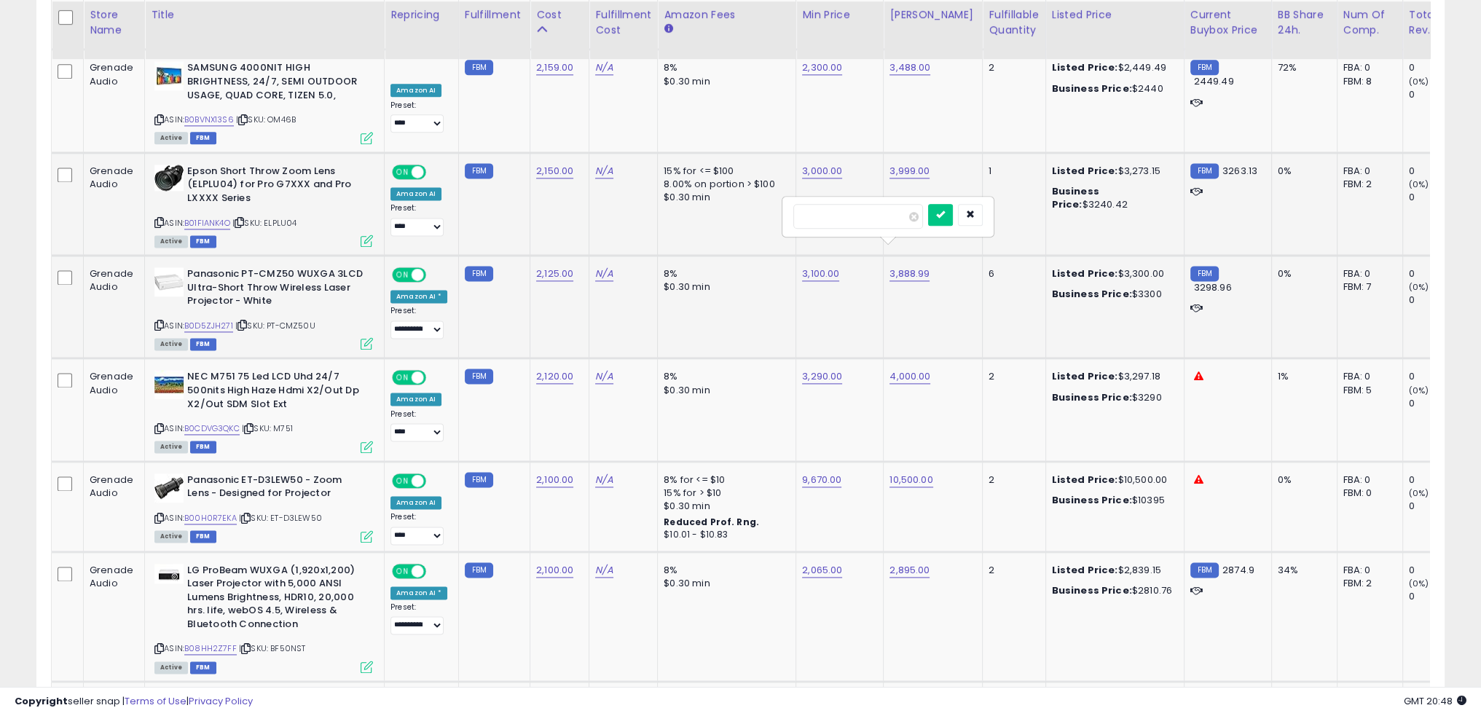
type input "****"
click button "submit" at bounding box center [940, 215] width 25 height 22
click at [866, 287] on td "3,100.00" at bounding box center [839, 307] width 87 height 103
click at [811, 267] on link "3,100.00" at bounding box center [820, 274] width 37 height 15
type input "****"
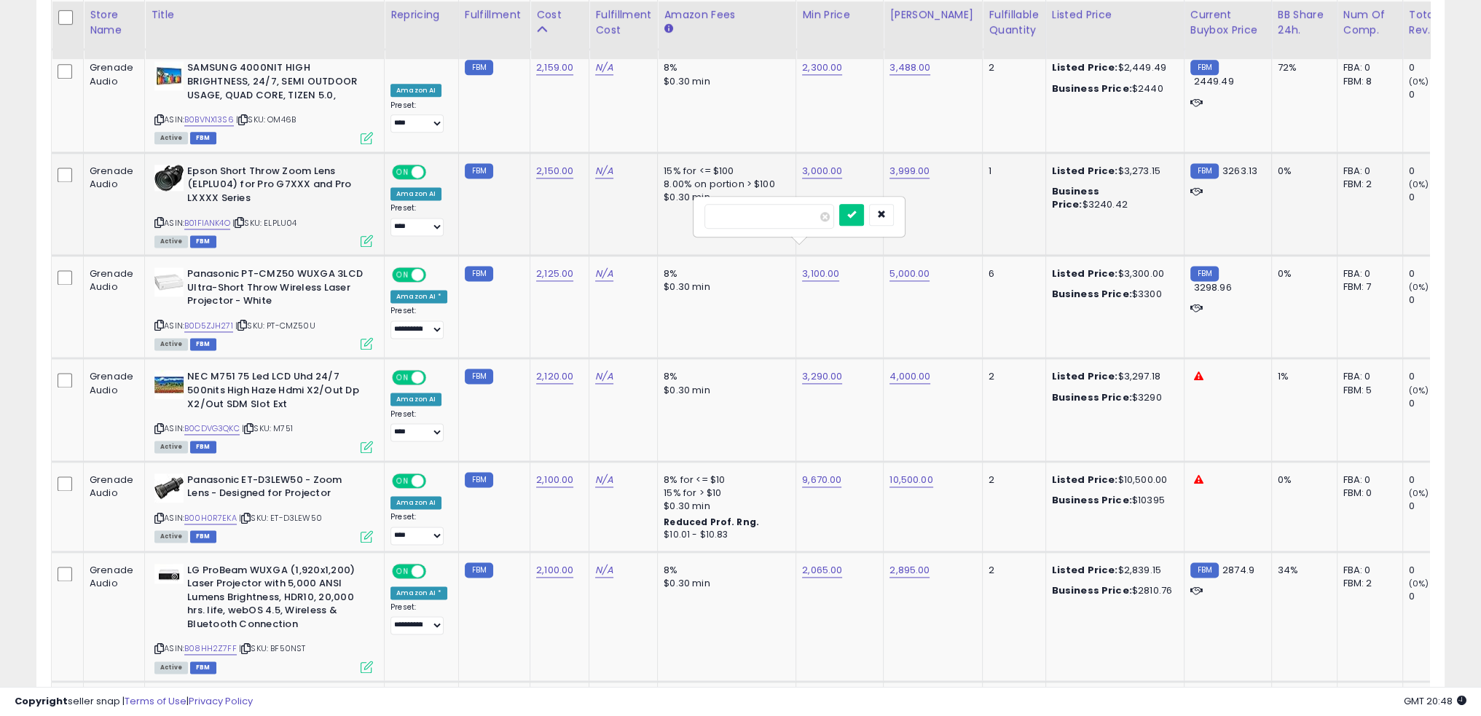
click button "submit" at bounding box center [851, 215] width 25 height 22
click at [752, 295] on td "8% $0.30 min" at bounding box center [727, 307] width 138 height 103
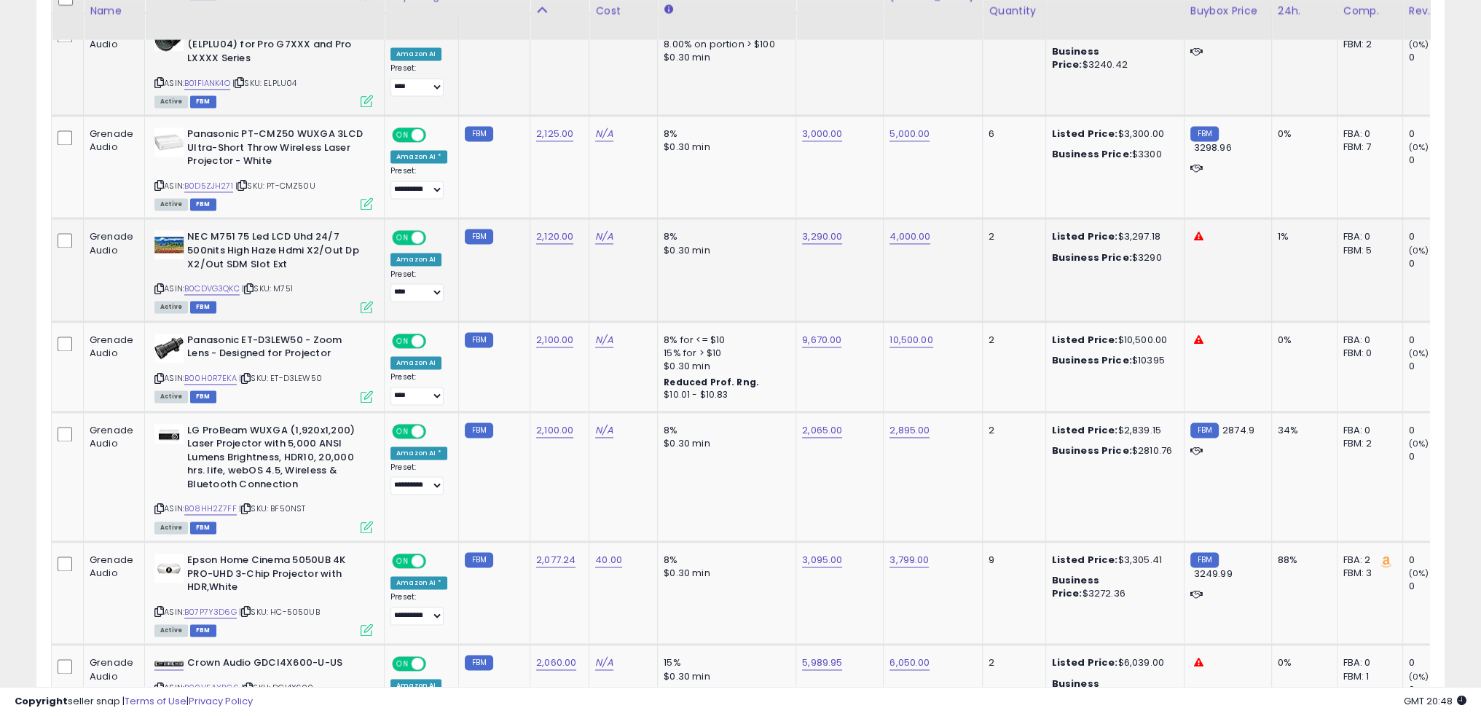
scroll to position [2773, 0]
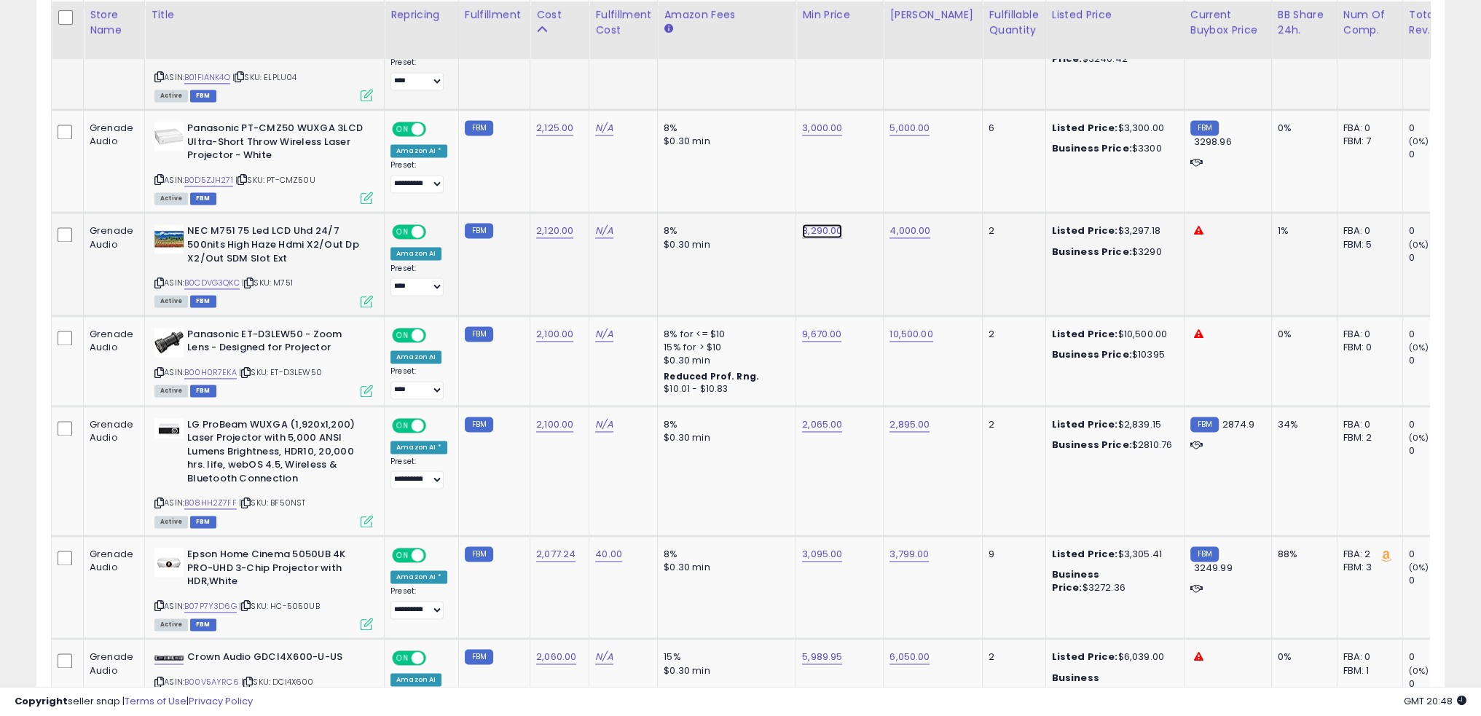
click at [821, 224] on link "3,290.00" at bounding box center [822, 231] width 40 height 15
type input "****"
click button "submit" at bounding box center [852, 172] width 25 height 22
click at [820, 327] on link "9,670.00" at bounding box center [821, 334] width 39 height 15
type input "****"
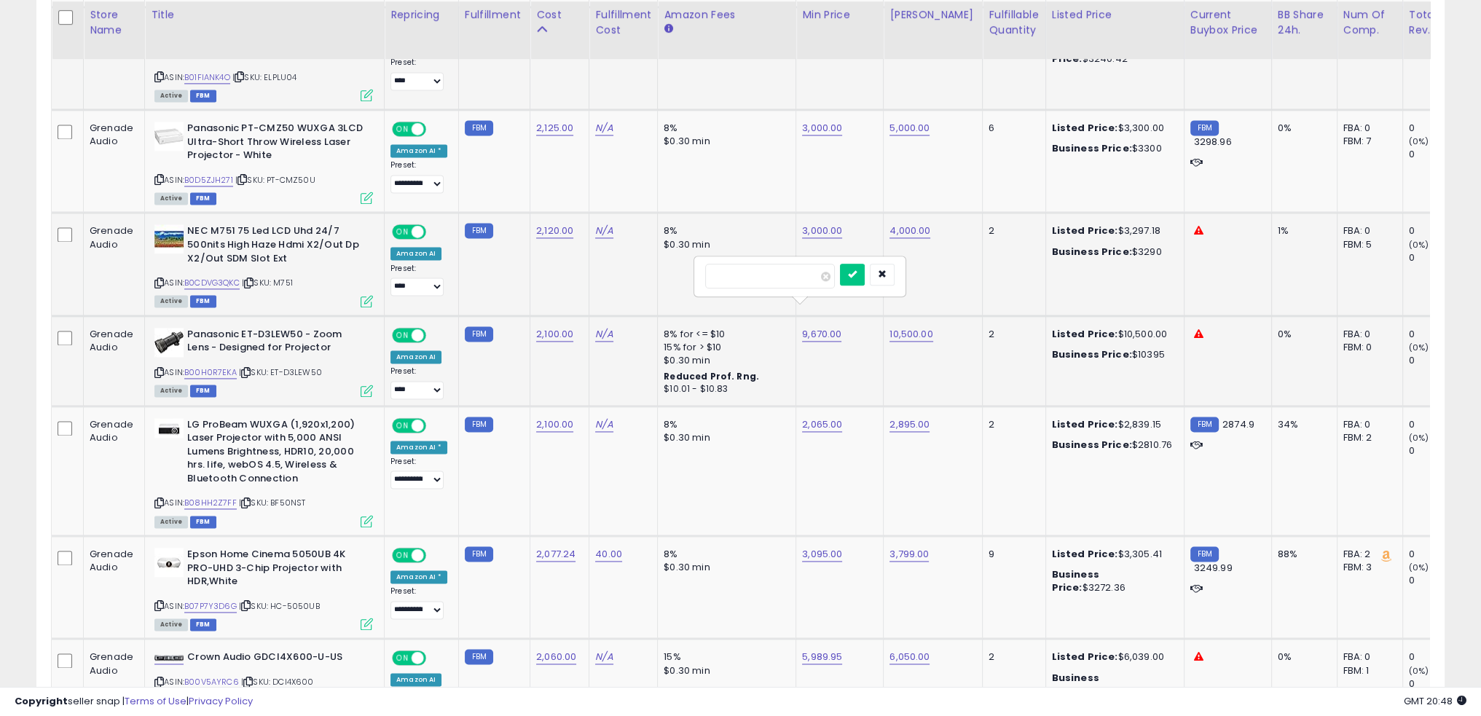
click button "submit" at bounding box center [852, 275] width 25 height 22
click at [227, 277] on link "B0CDVG3QKC" at bounding box center [211, 283] width 55 height 12
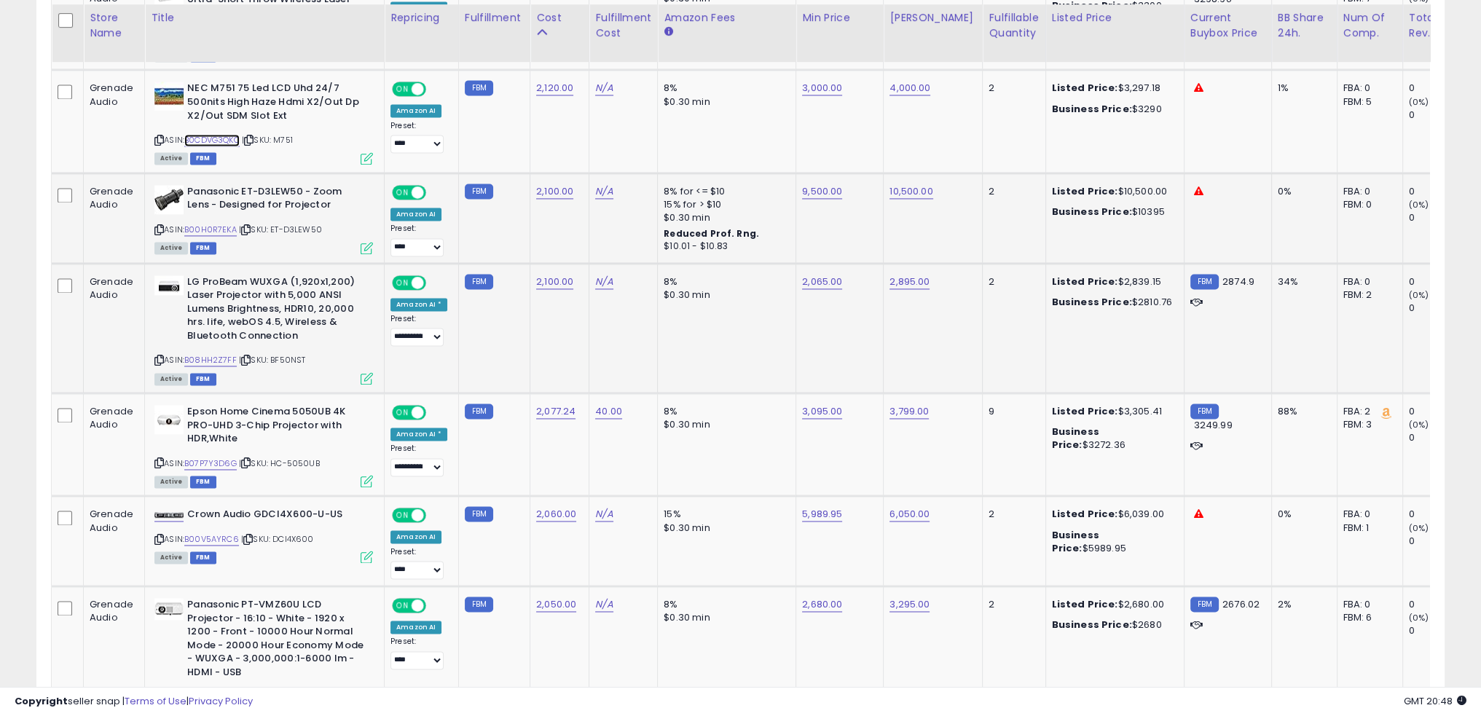
scroll to position [2919, 0]
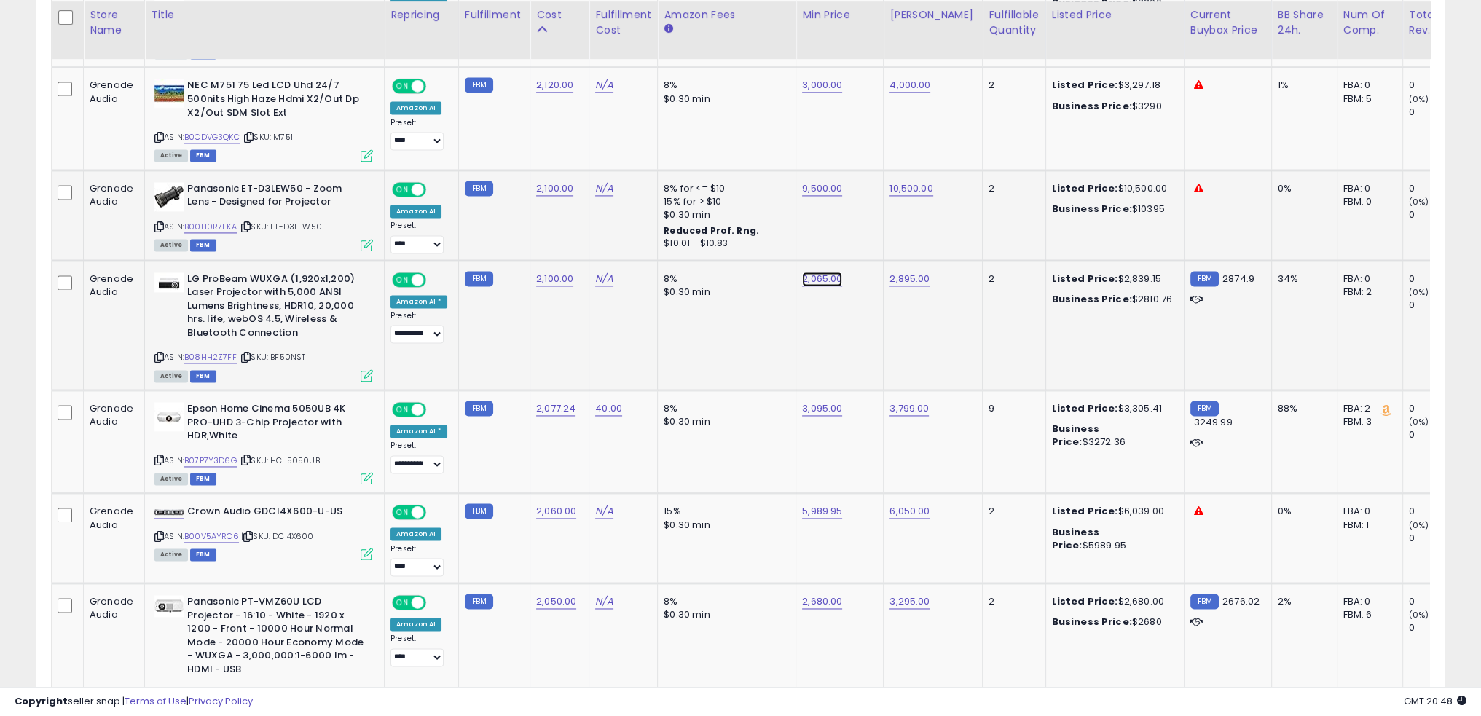
click at [812, 272] on link "2,065.00" at bounding box center [822, 279] width 40 height 15
click at [216, 351] on link "B08HH2Z7FF" at bounding box center [210, 357] width 52 height 12
click at [184, 351] on link "B08HH2Z7FF" at bounding box center [210, 357] width 52 height 12
click at [775, 212] on input "number" at bounding box center [771, 220] width 130 height 25
type input "****"
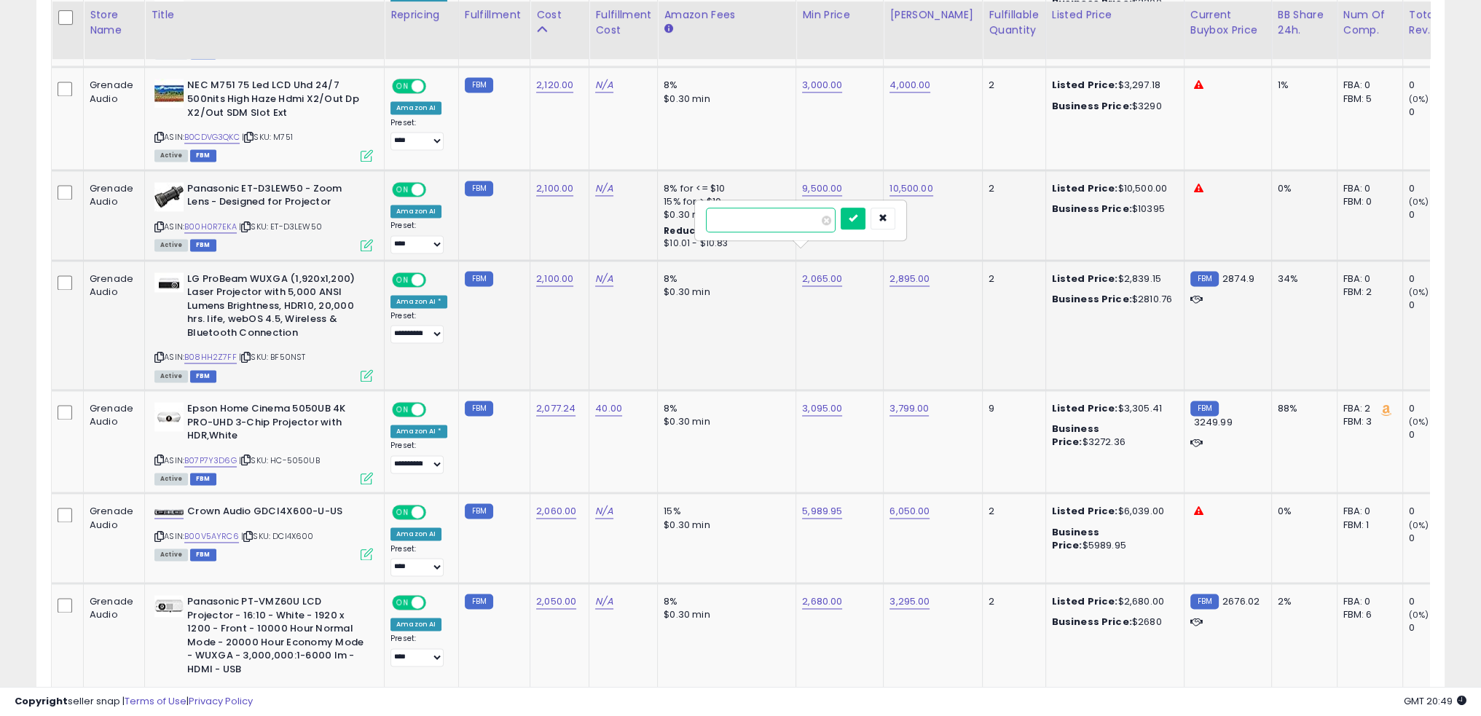
click button "submit" at bounding box center [853, 219] width 25 height 22
click at [723, 302] on td "8% $0.30 min" at bounding box center [727, 325] width 138 height 130
click at [740, 407] on td "8% $0.30 min" at bounding box center [727, 441] width 138 height 103
click at [221, 455] on link "B07P7Y3D6G" at bounding box center [210, 461] width 52 height 12
click at [817, 402] on link "3,095.00" at bounding box center [822, 409] width 40 height 15
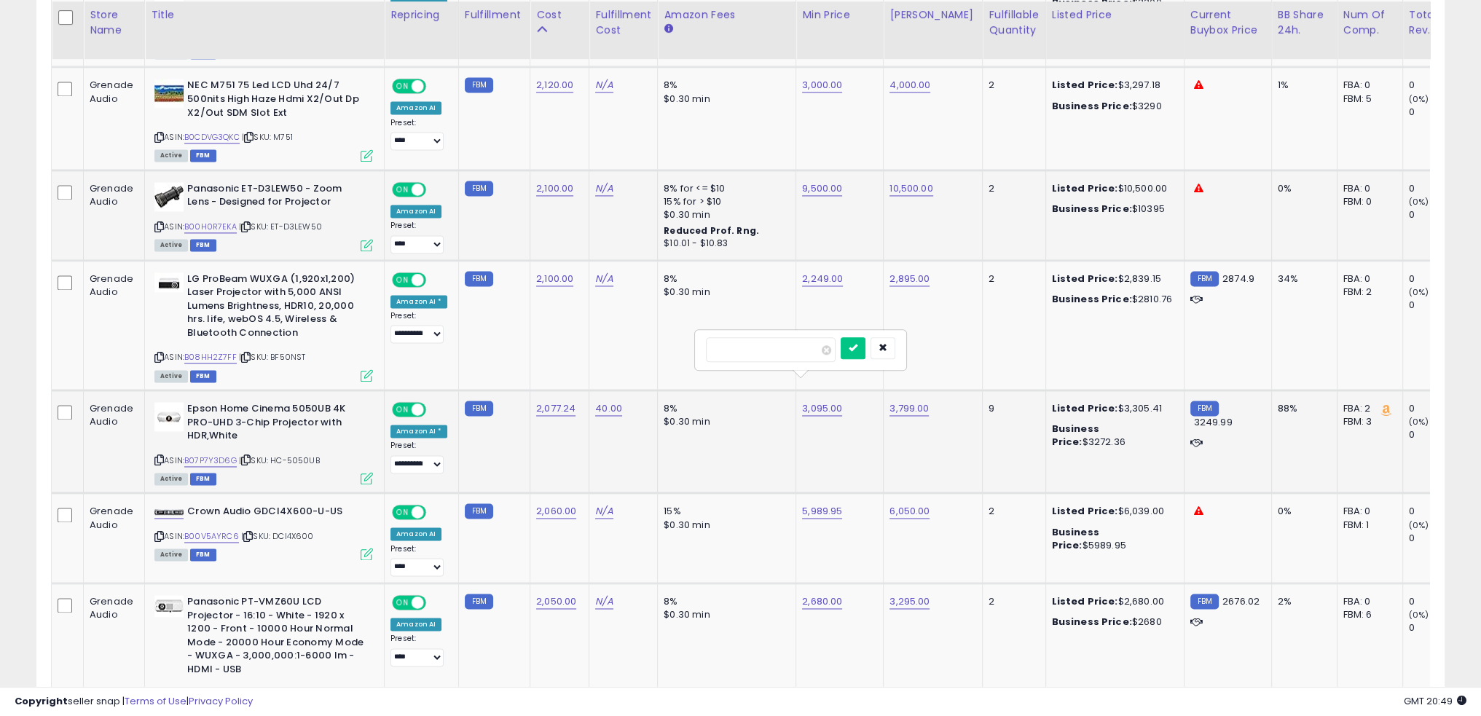
type input "****"
click button "submit" at bounding box center [853, 348] width 25 height 22
click at [768, 421] on td "8% $0.30 min" at bounding box center [727, 441] width 138 height 103
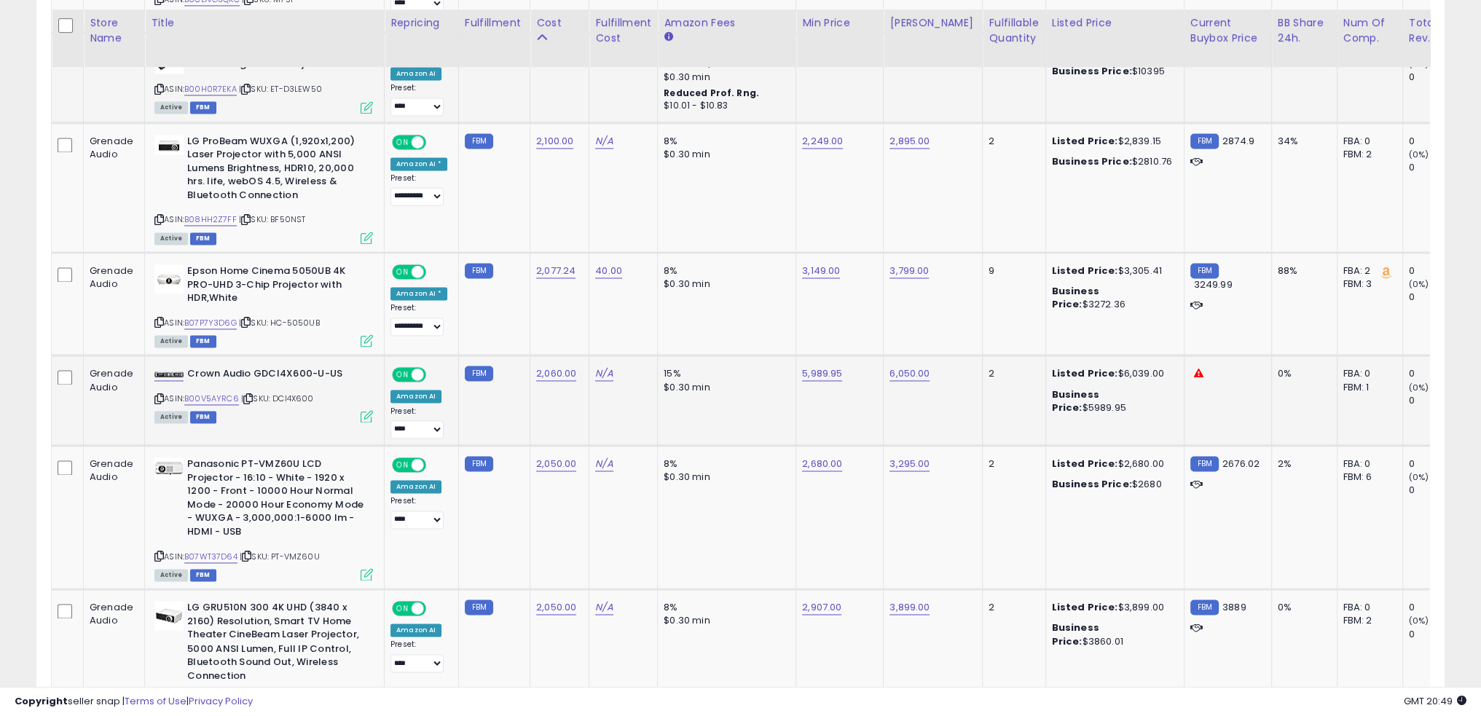
scroll to position [3064, 0]
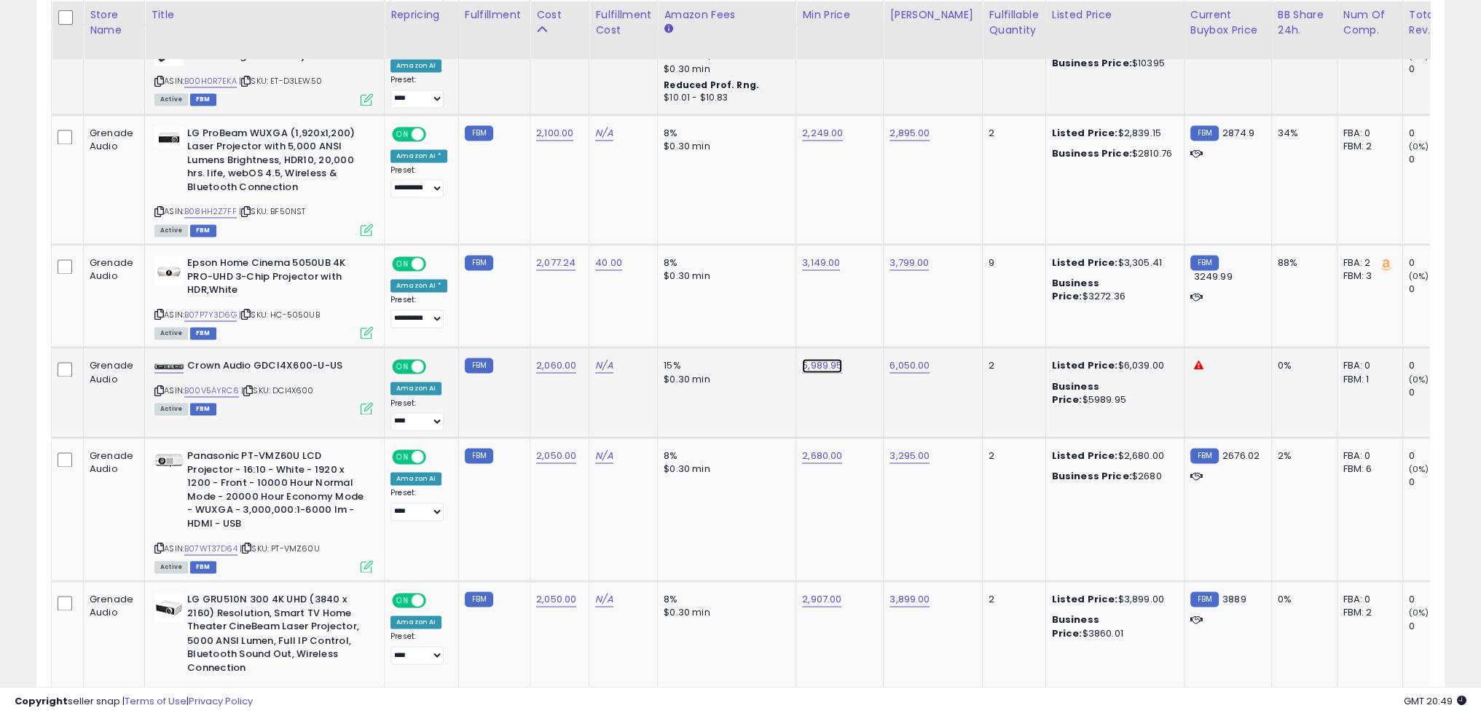
click at [817, 359] on link "5,989.95" at bounding box center [822, 366] width 40 height 15
type input "****"
click button "submit" at bounding box center [853, 305] width 25 height 22
click at [209, 385] on link "B00V5AYRC6" at bounding box center [211, 391] width 55 height 12
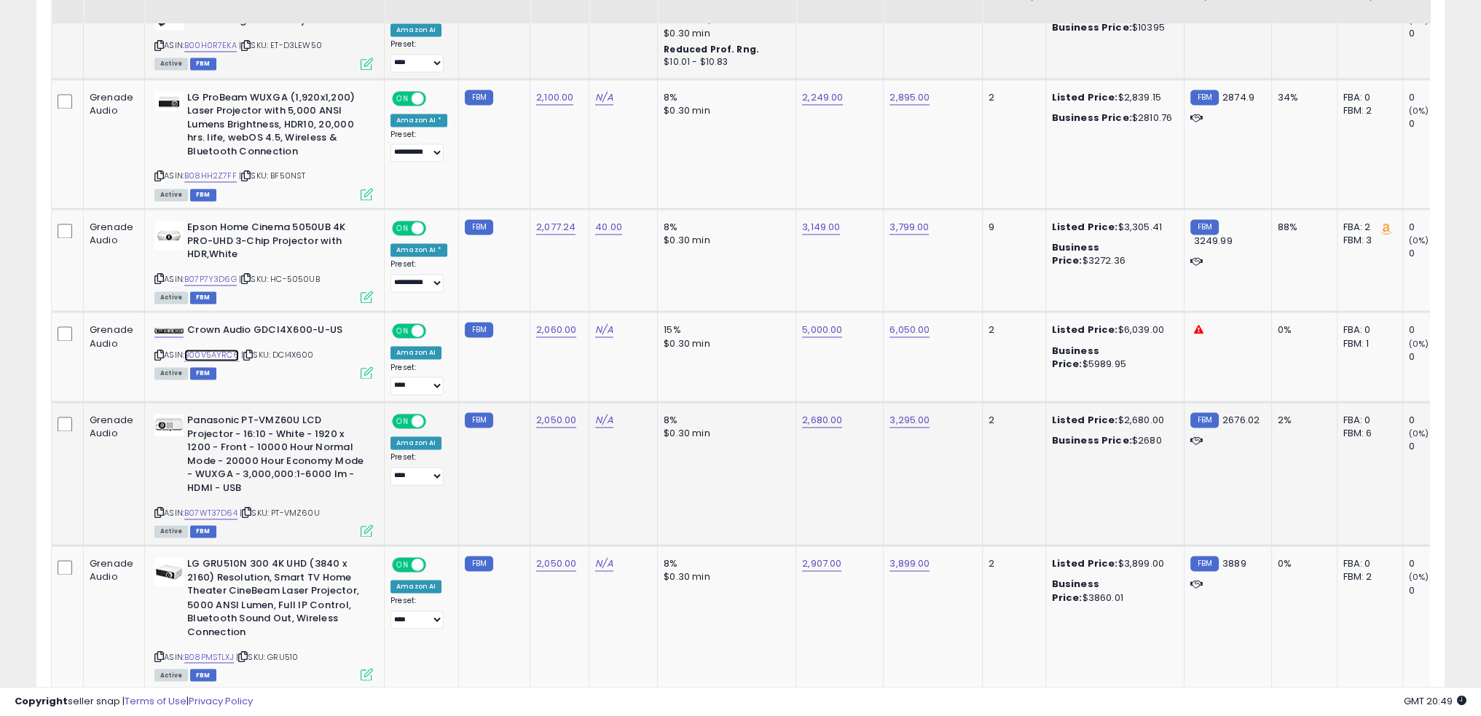
scroll to position [3210, 0]
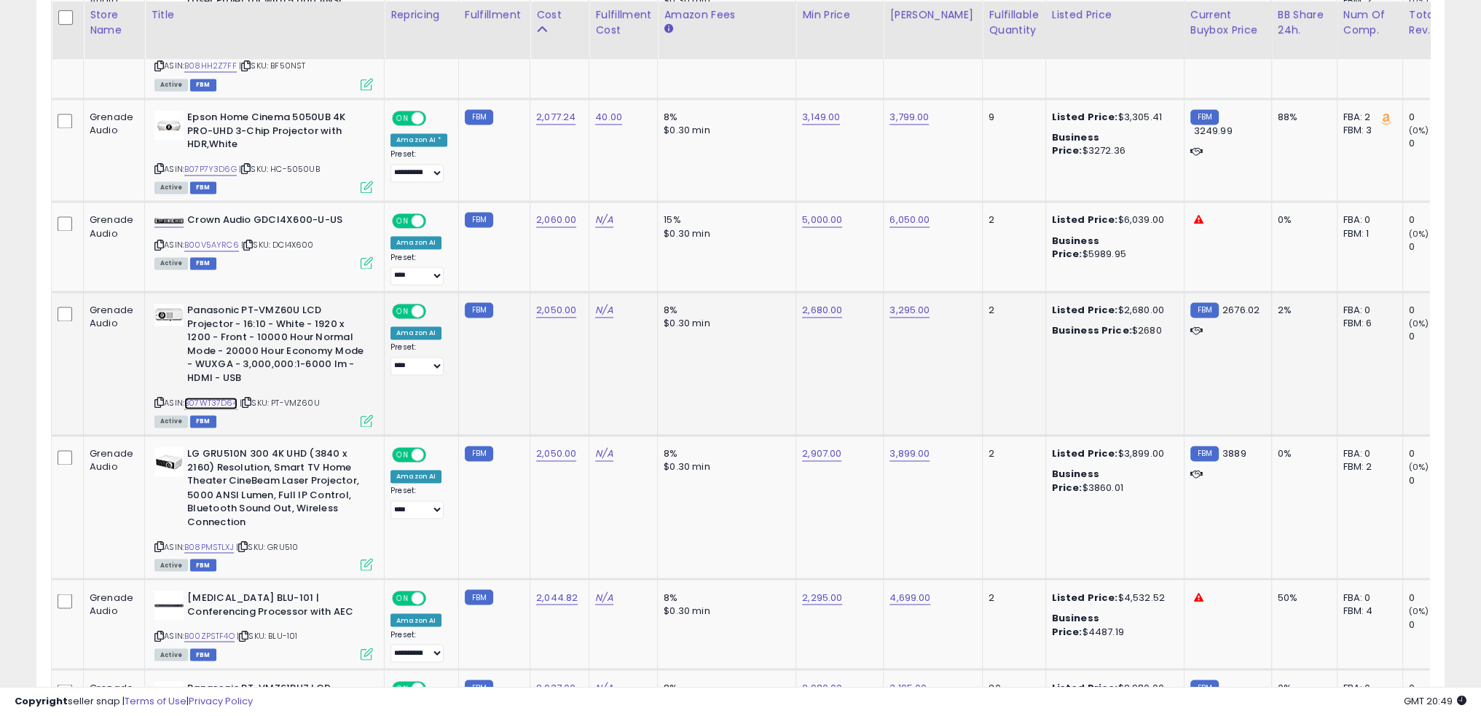
click at [227, 397] on link "B07WT37D64" at bounding box center [210, 403] width 53 height 12
click at [802, 303] on link "2,680.00" at bounding box center [822, 310] width 40 height 15
type input "****"
click button "submit" at bounding box center [853, 249] width 25 height 22
click at [813, 303] on link "2,680.00" at bounding box center [822, 310] width 40 height 15
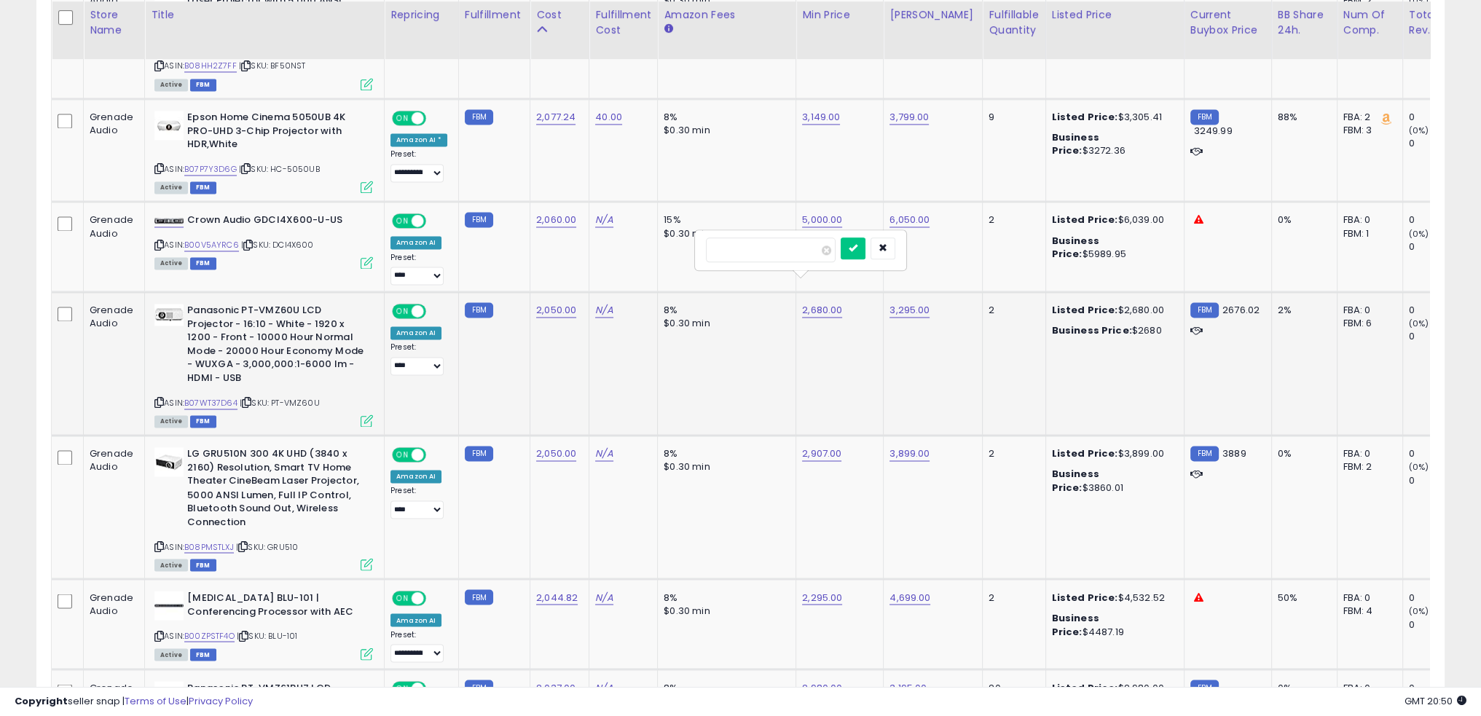
type input "****"
click button "submit" at bounding box center [853, 249] width 25 height 22
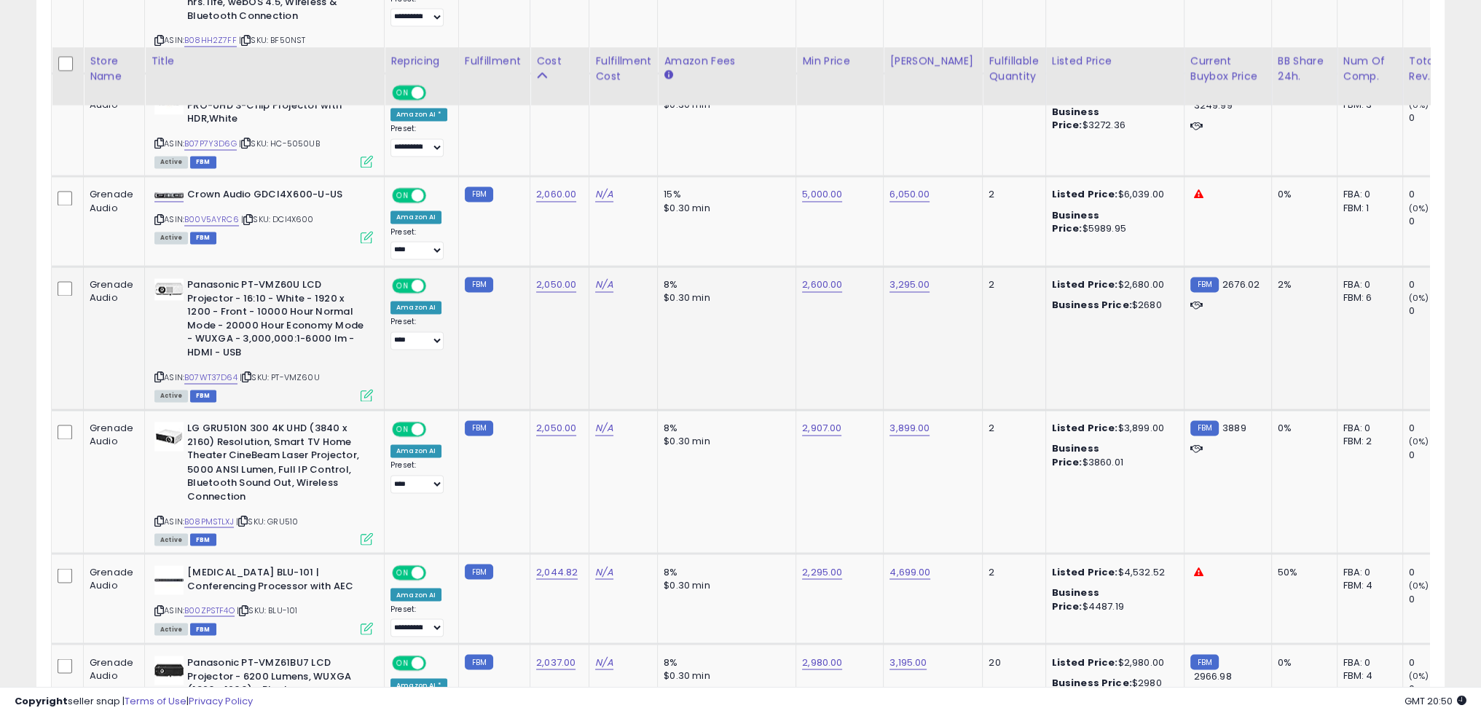
scroll to position [3283, 0]
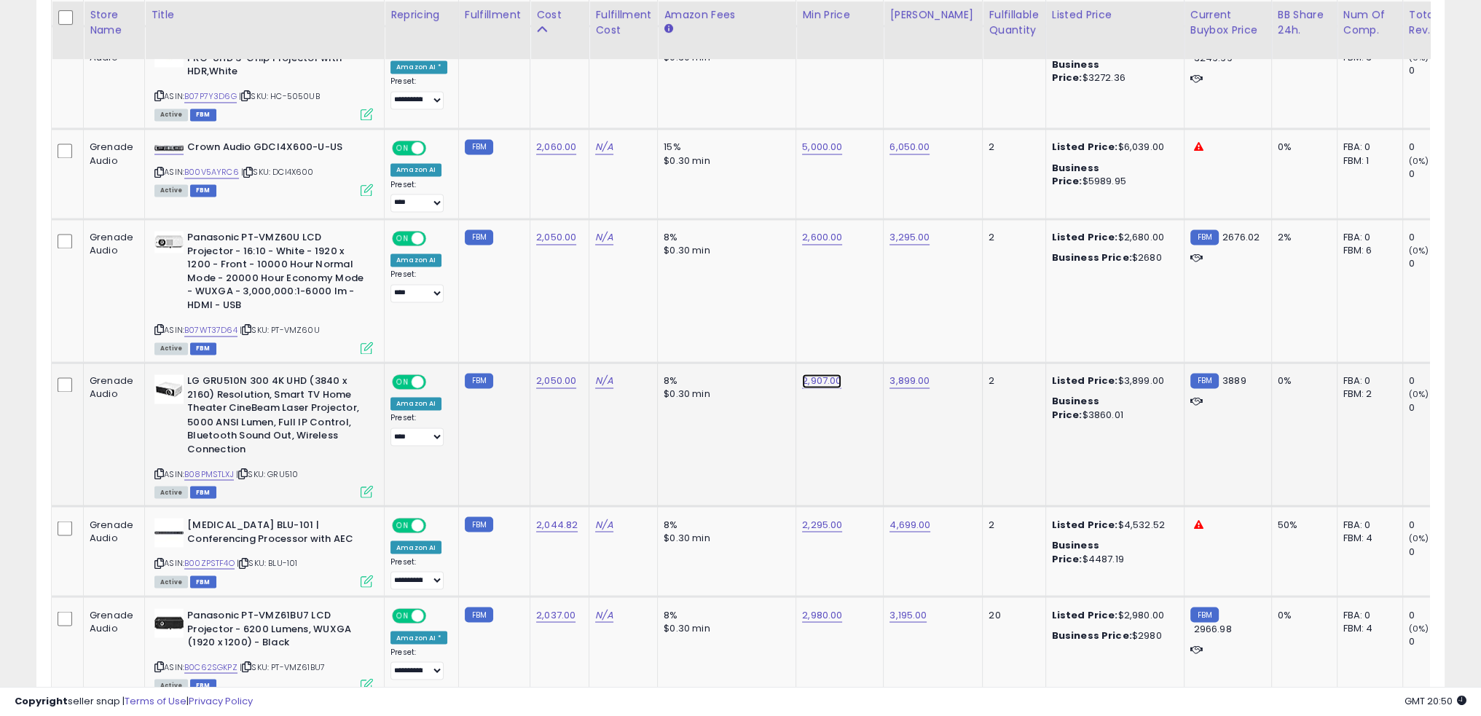
click at [821, 374] on link "2,907.00" at bounding box center [821, 381] width 39 height 15
type input "****"
click button "submit" at bounding box center [852, 319] width 25 height 22
click at [732, 426] on td "8% $0.30 min" at bounding box center [727, 435] width 138 height 144
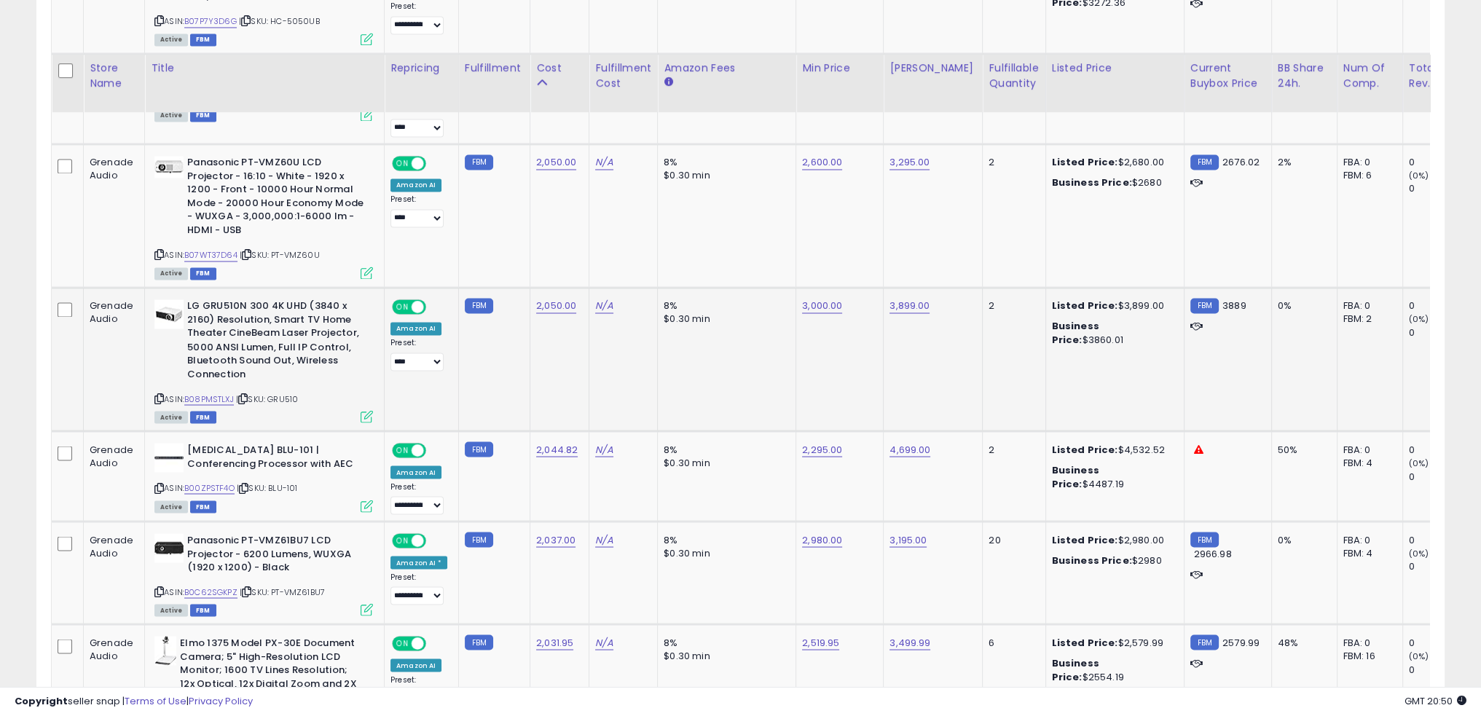
scroll to position [3429, 0]
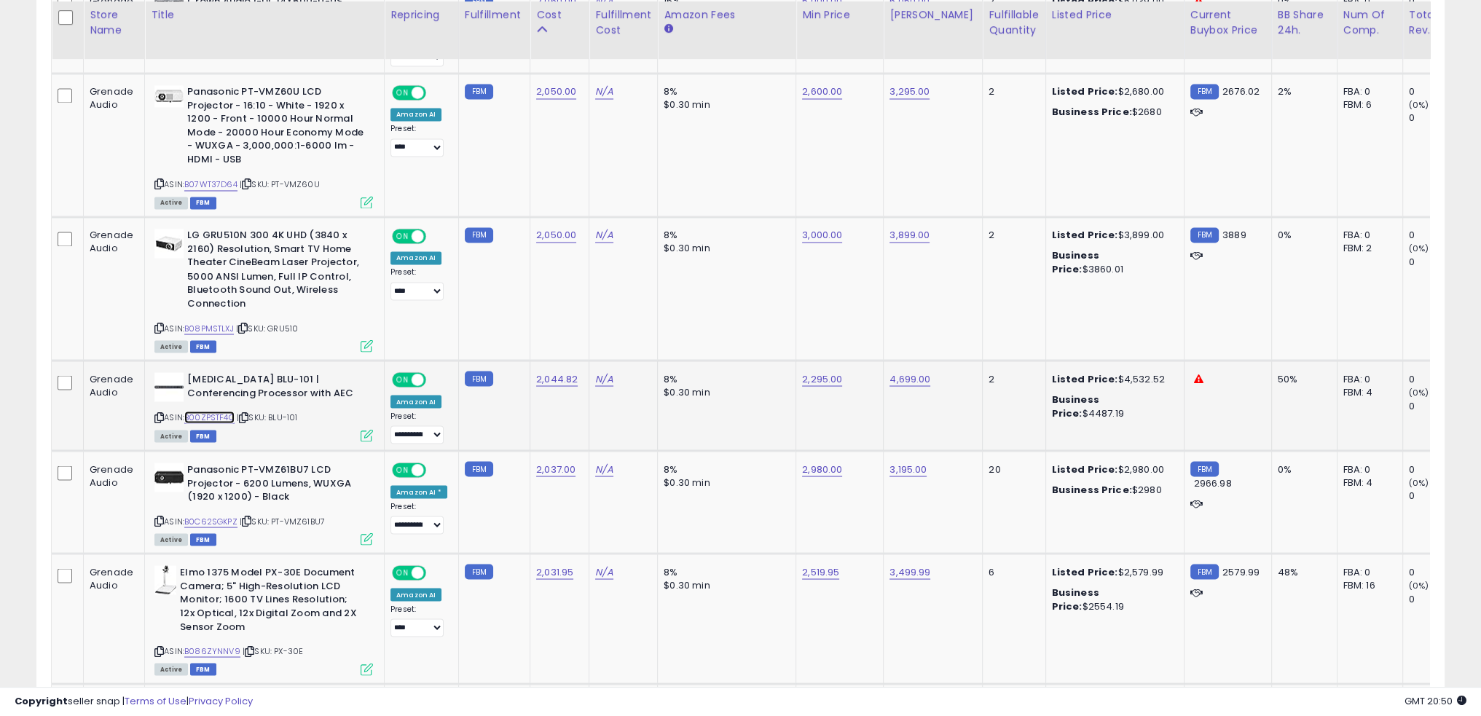
click at [220, 411] on link "B00ZPSTF4O" at bounding box center [209, 417] width 50 height 12
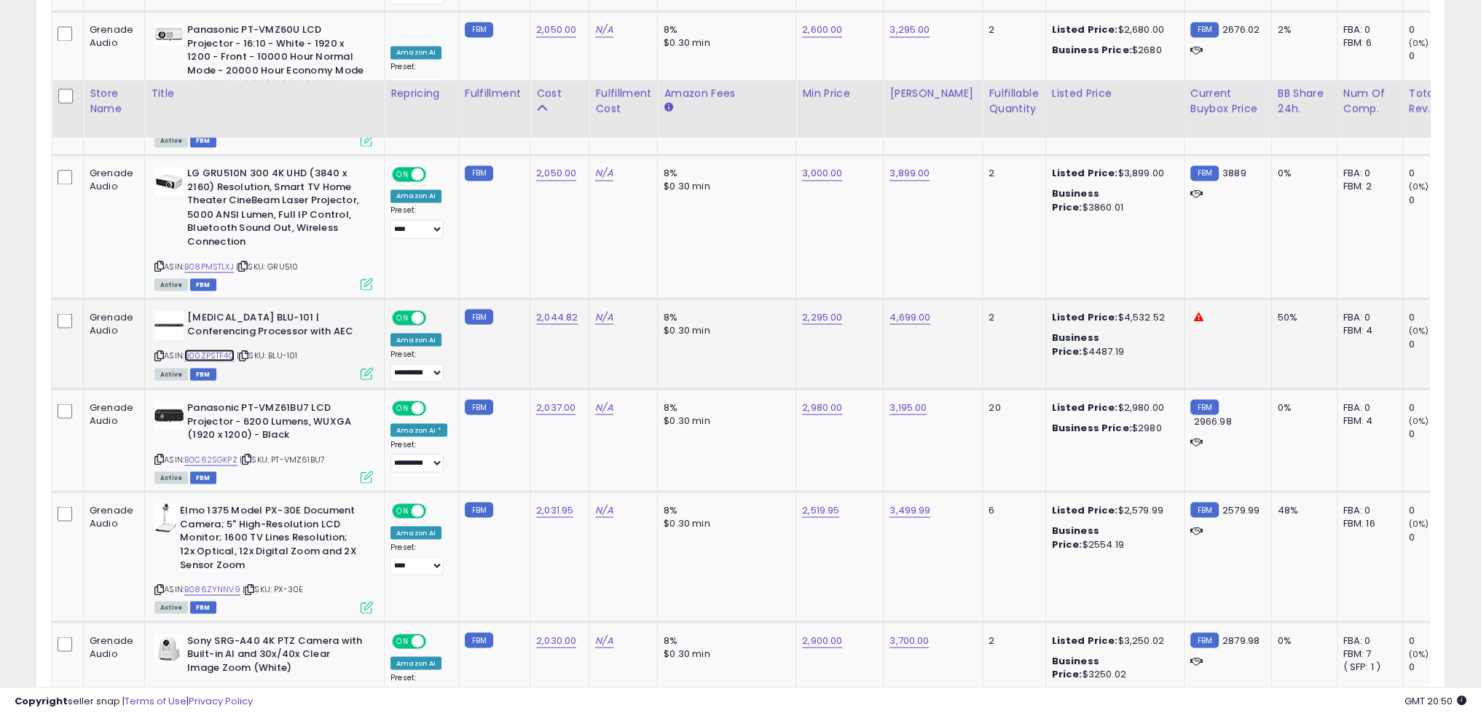
scroll to position [3574, 0]
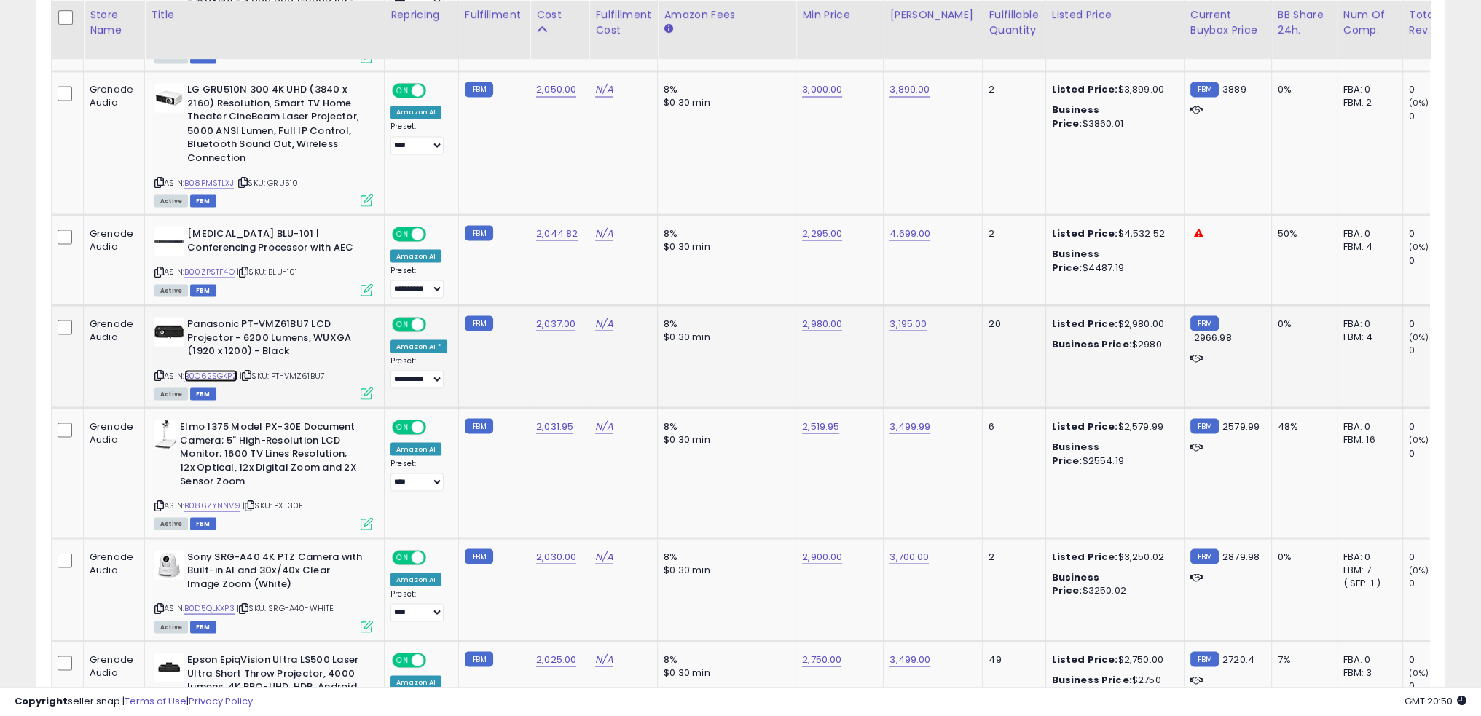
click at [224, 369] on link "B0C62SGKPZ" at bounding box center [210, 375] width 53 height 12
click at [810, 316] on link "2,980.00" at bounding box center [822, 323] width 40 height 15
type input "****"
click button "submit" at bounding box center [853, 260] width 25 height 22
click at [761, 339] on td "8% $0.30 min" at bounding box center [727, 356] width 138 height 103
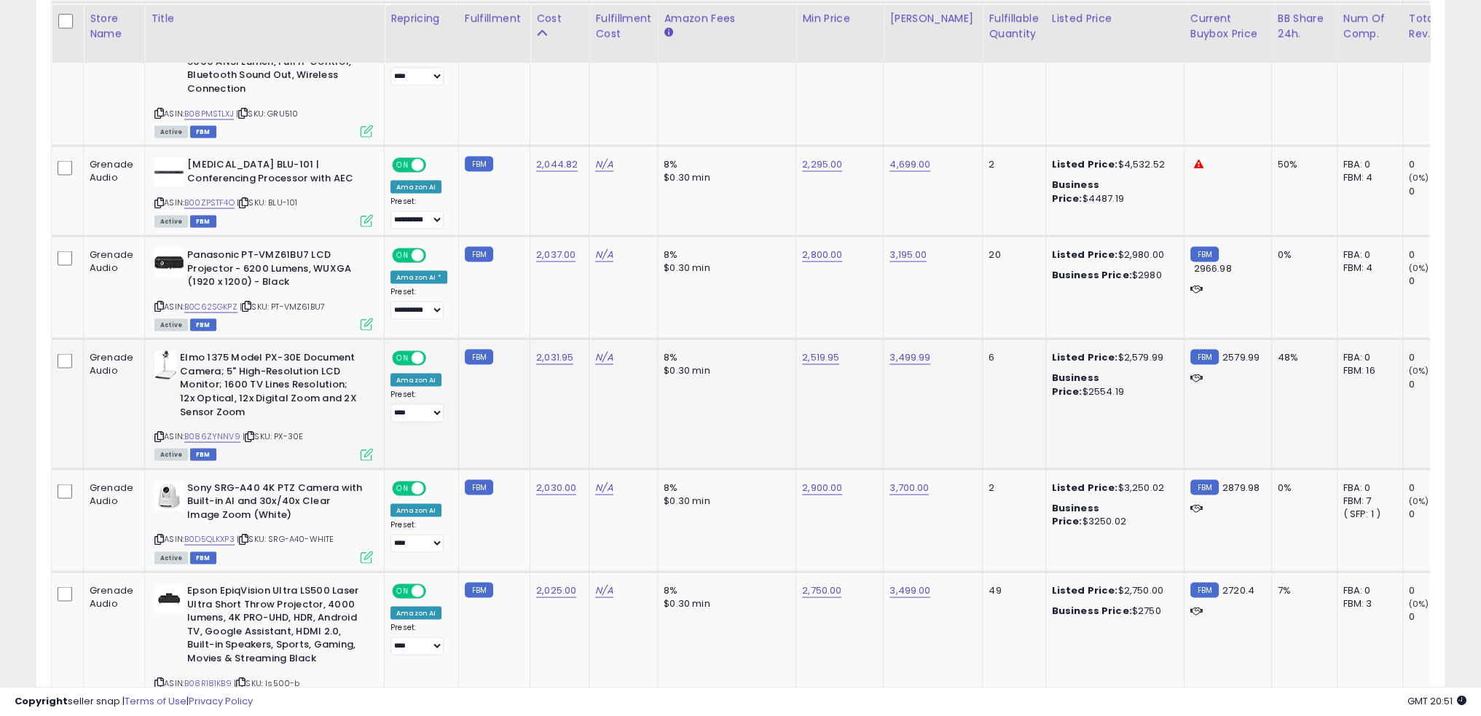
scroll to position [3647, 0]
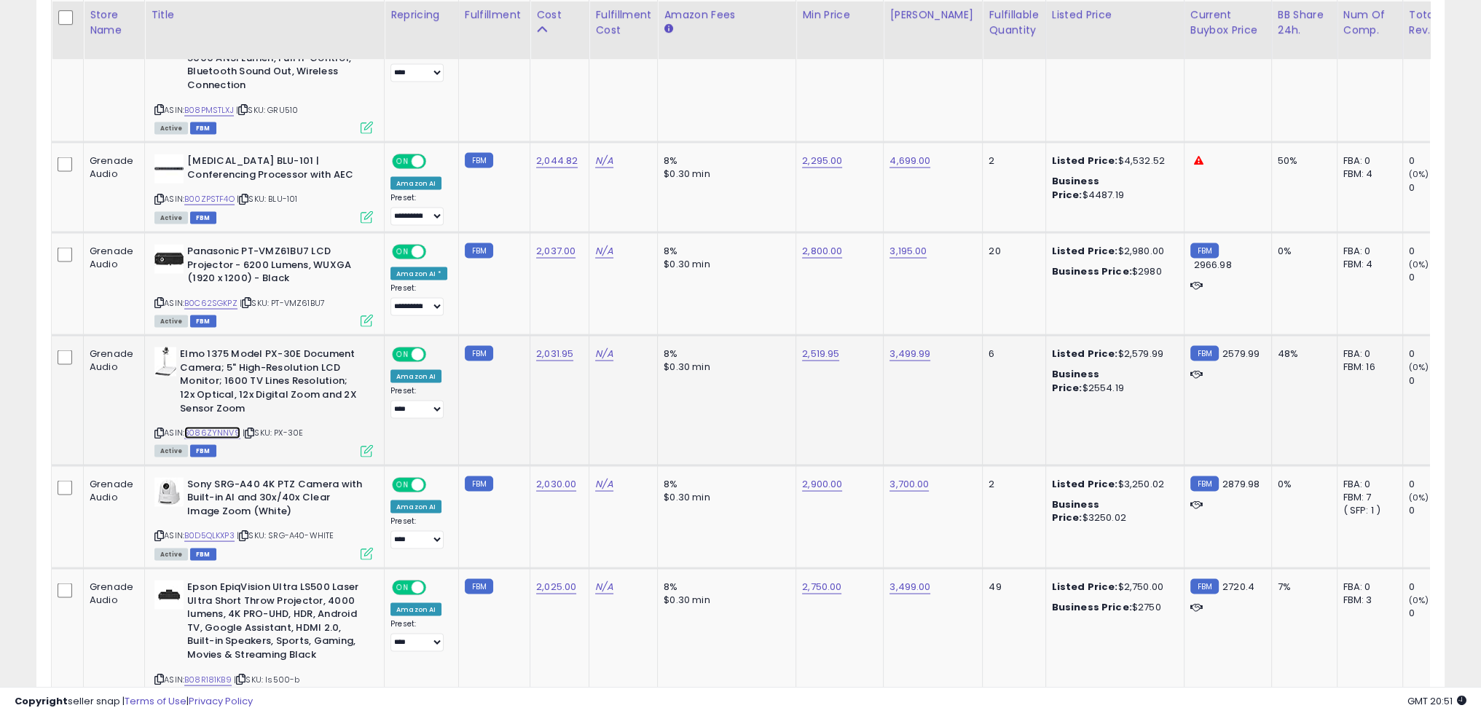
click at [230, 426] on link "B086ZYNNV9" at bounding box center [212, 432] width 56 height 12
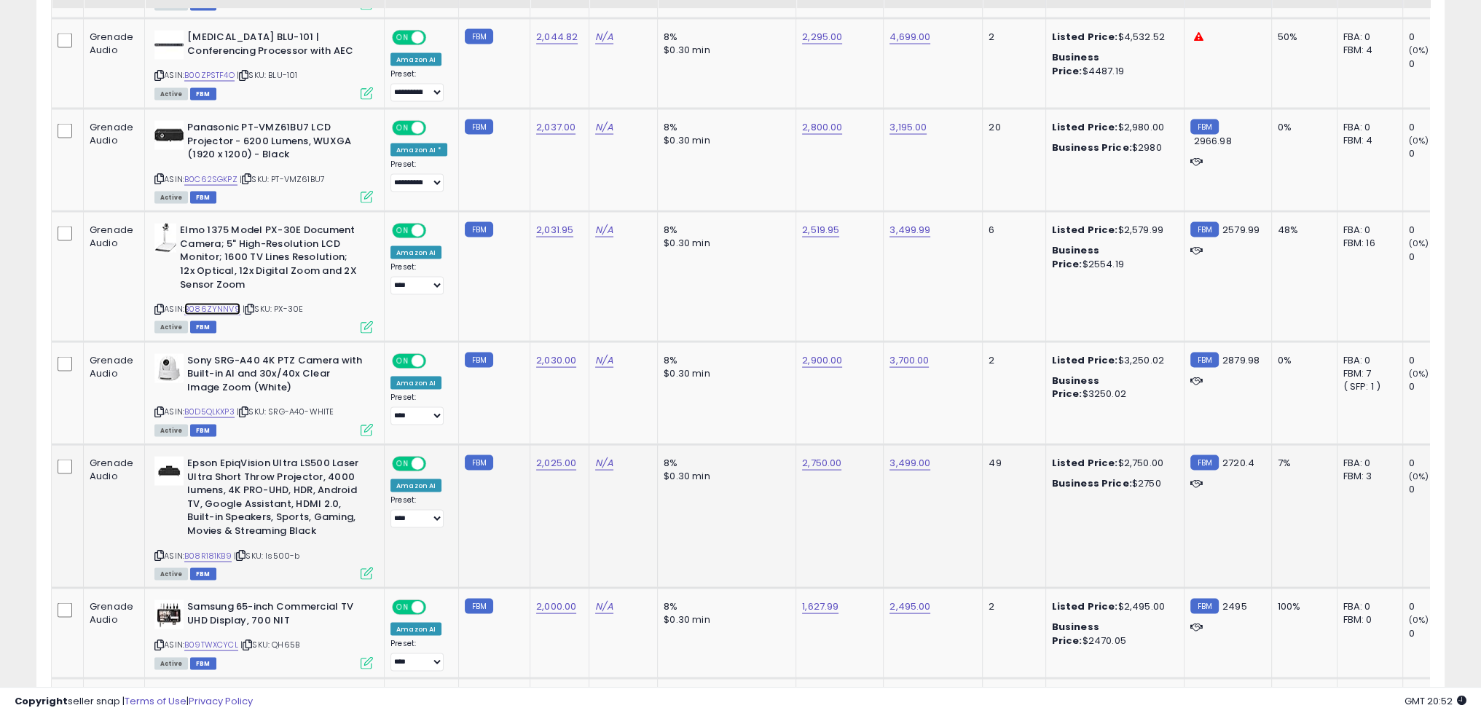
scroll to position [3793, 0]
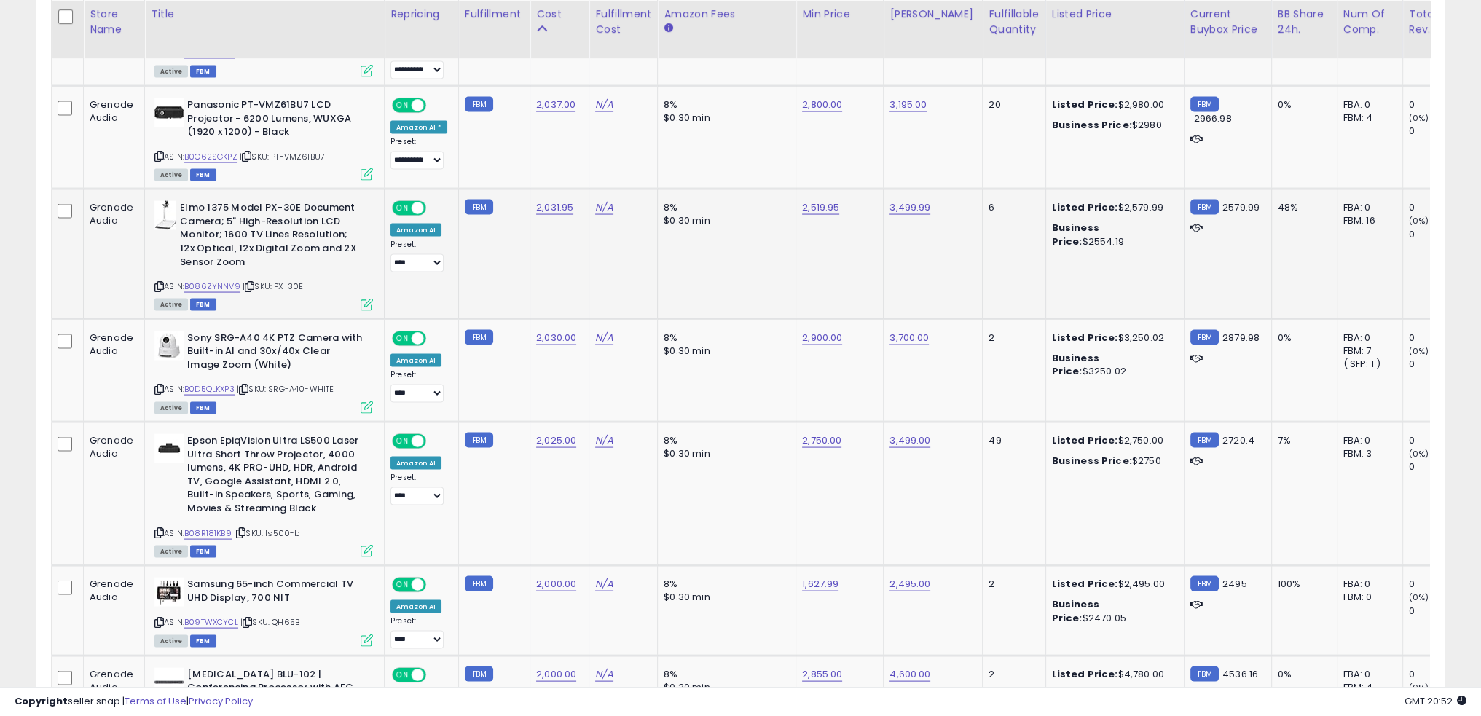
click at [745, 247] on td "8% $0.30 min" at bounding box center [727, 254] width 138 height 130
click at [745, 245] on td "8% $0.30 min" at bounding box center [727, 254] width 138 height 130
drag, startPoint x: 308, startPoint y: 360, endPoint x: 274, endPoint y: 361, distance: 33.6
click at [274, 383] on span "| SKU: SRG-A40-WHITE" at bounding box center [285, 389] width 97 height 12
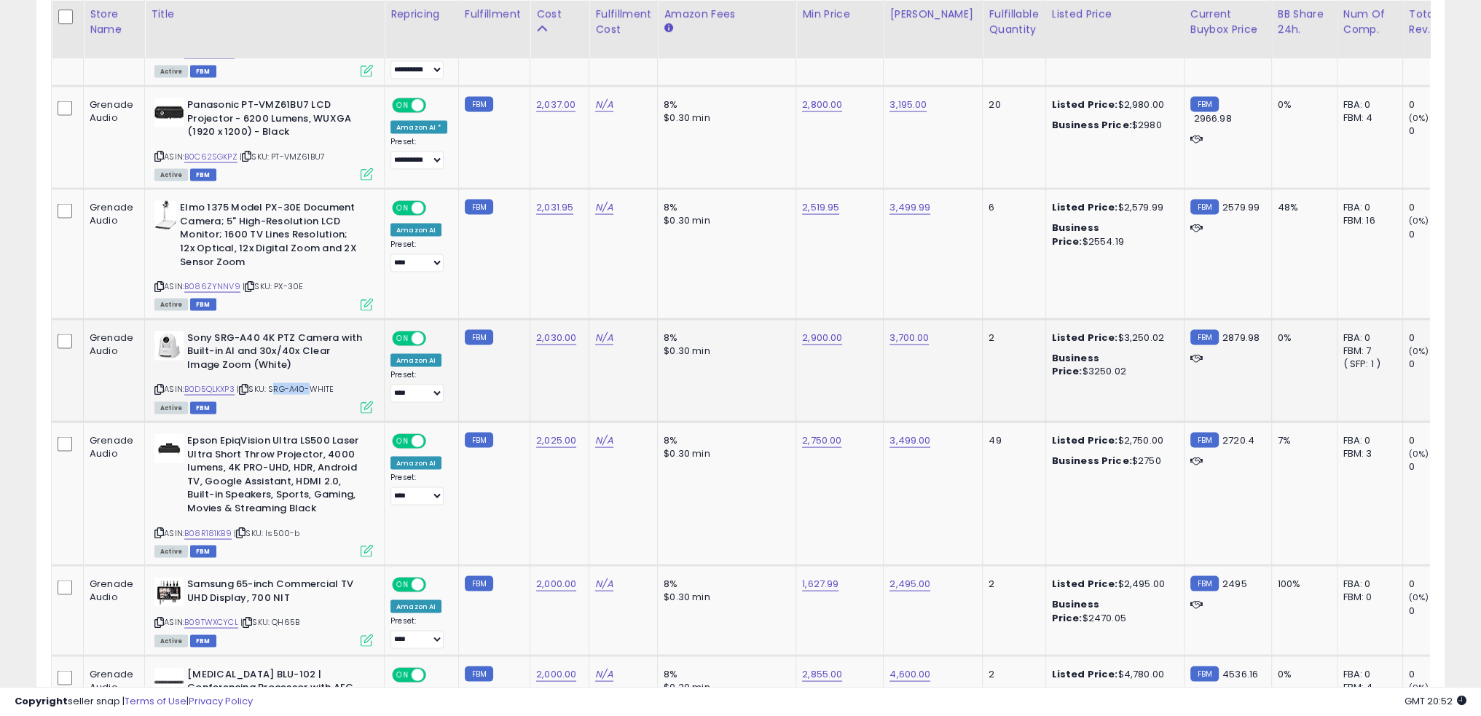
copy span "SRG-A40"
click at [220, 383] on link "B0D5QLKXP3" at bounding box center [209, 389] width 50 height 12
click at [306, 352] on div "ASIN: B0D5QLKXP3 | SKU: SRG-A40-WHITE Active FBM" at bounding box center [263, 372] width 219 height 81
drag, startPoint x: 306, startPoint y: 352, endPoint x: 297, endPoint y: 358, distance: 10.5
click at [303, 354] on div "ASIN: B0D5QLKXP3 | SKU: SRG-A40-WHITE Active FBM" at bounding box center [263, 372] width 219 height 81
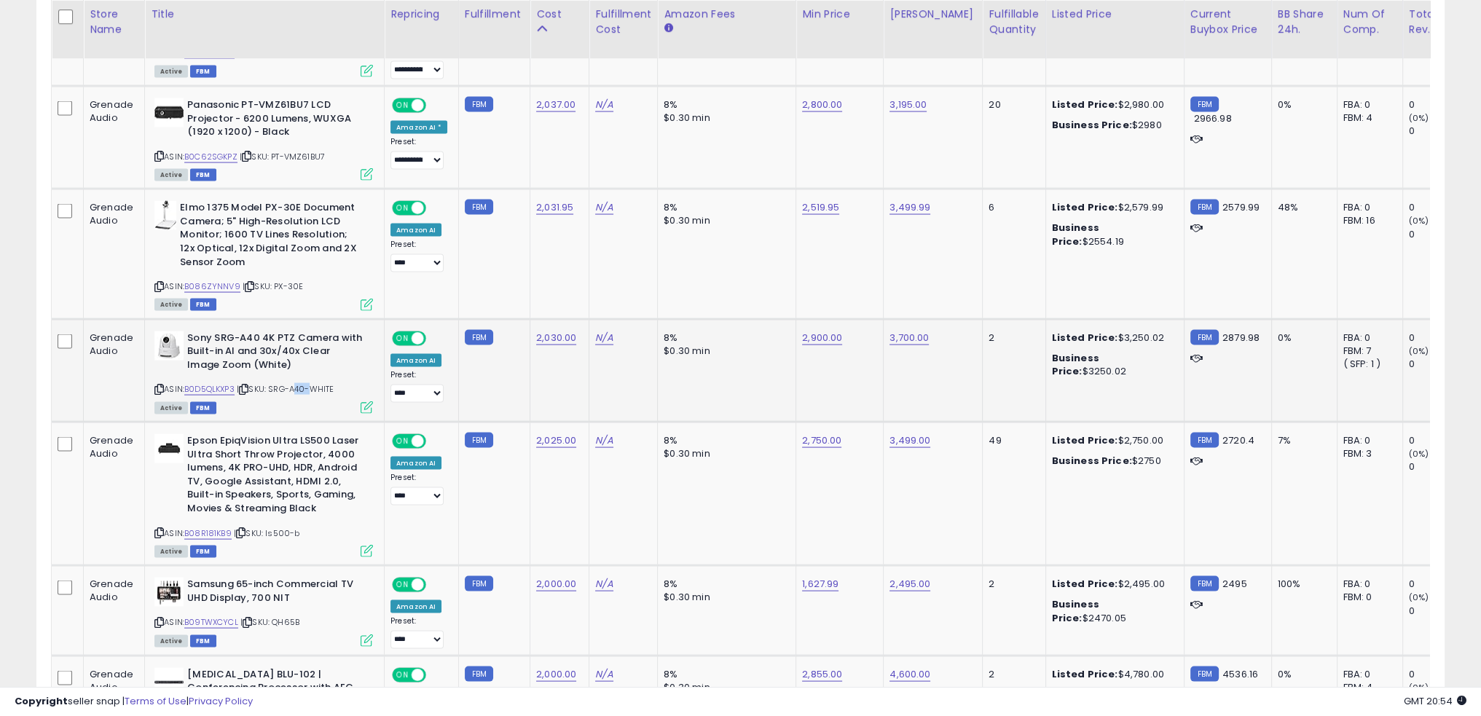
click at [299, 383] on span "| SKU: SRG-A40-WHITE" at bounding box center [285, 389] width 97 height 12
click at [614, 495] on td "N/A" at bounding box center [624, 495] width 68 height 144
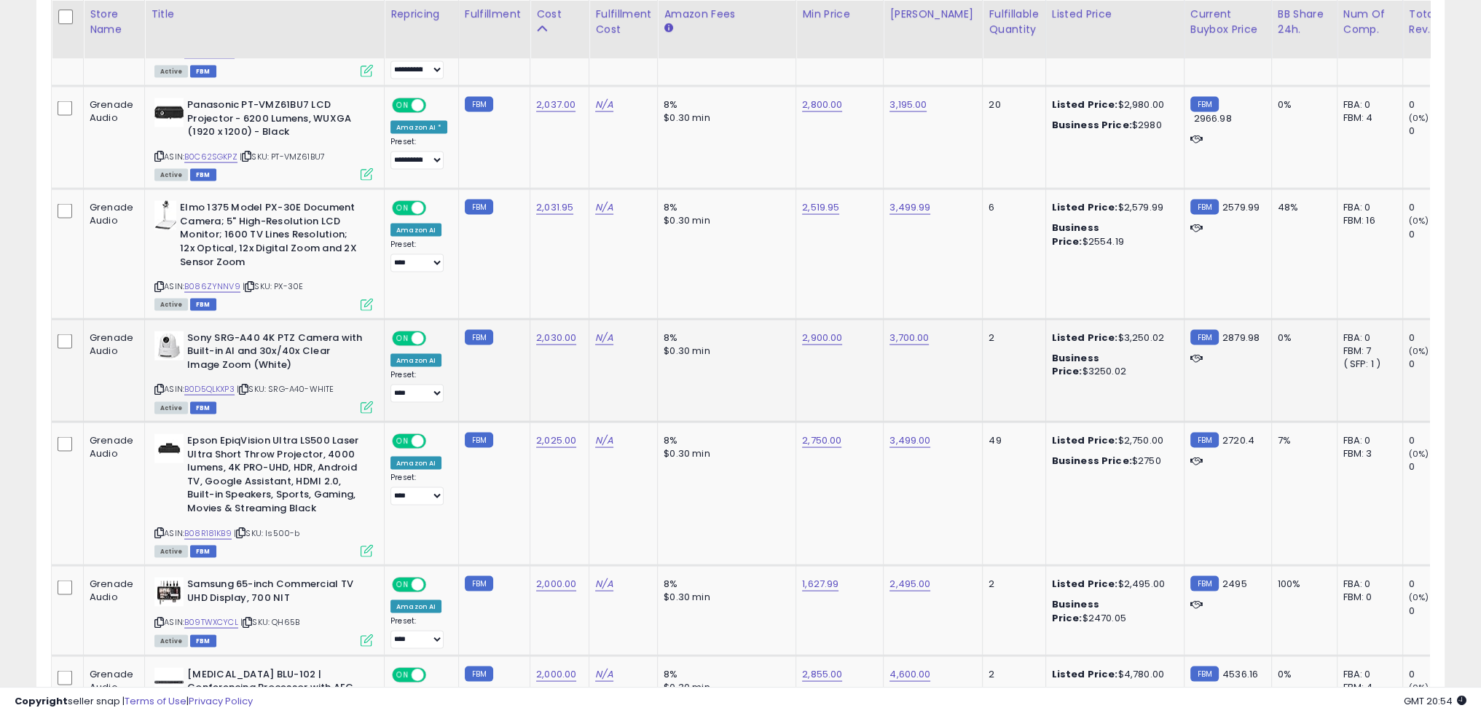
click at [594, 351] on td "N/A" at bounding box center [624, 370] width 68 height 103
click at [775, 450] on td "8% $0.30 min" at bounding box center [727, 495] width 138 height 144
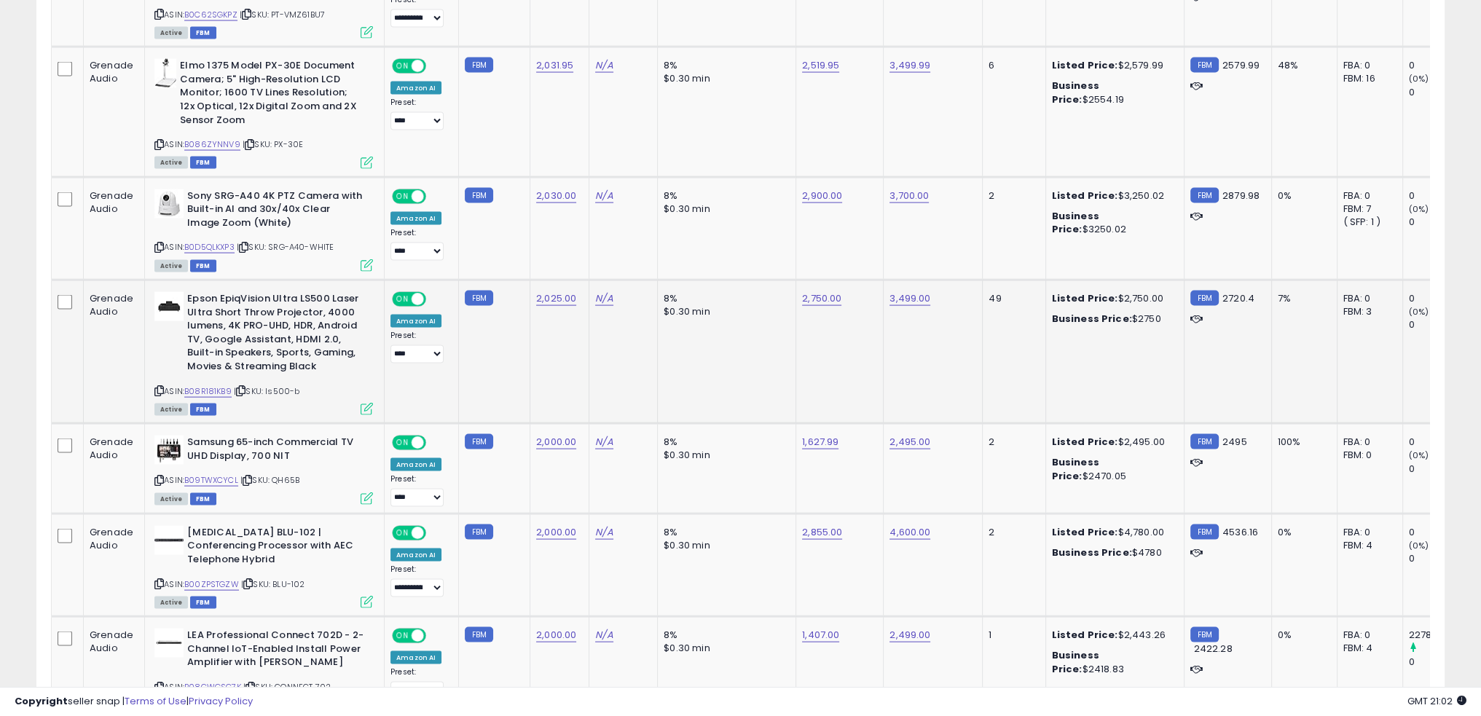
scroll to position [3939, 0]
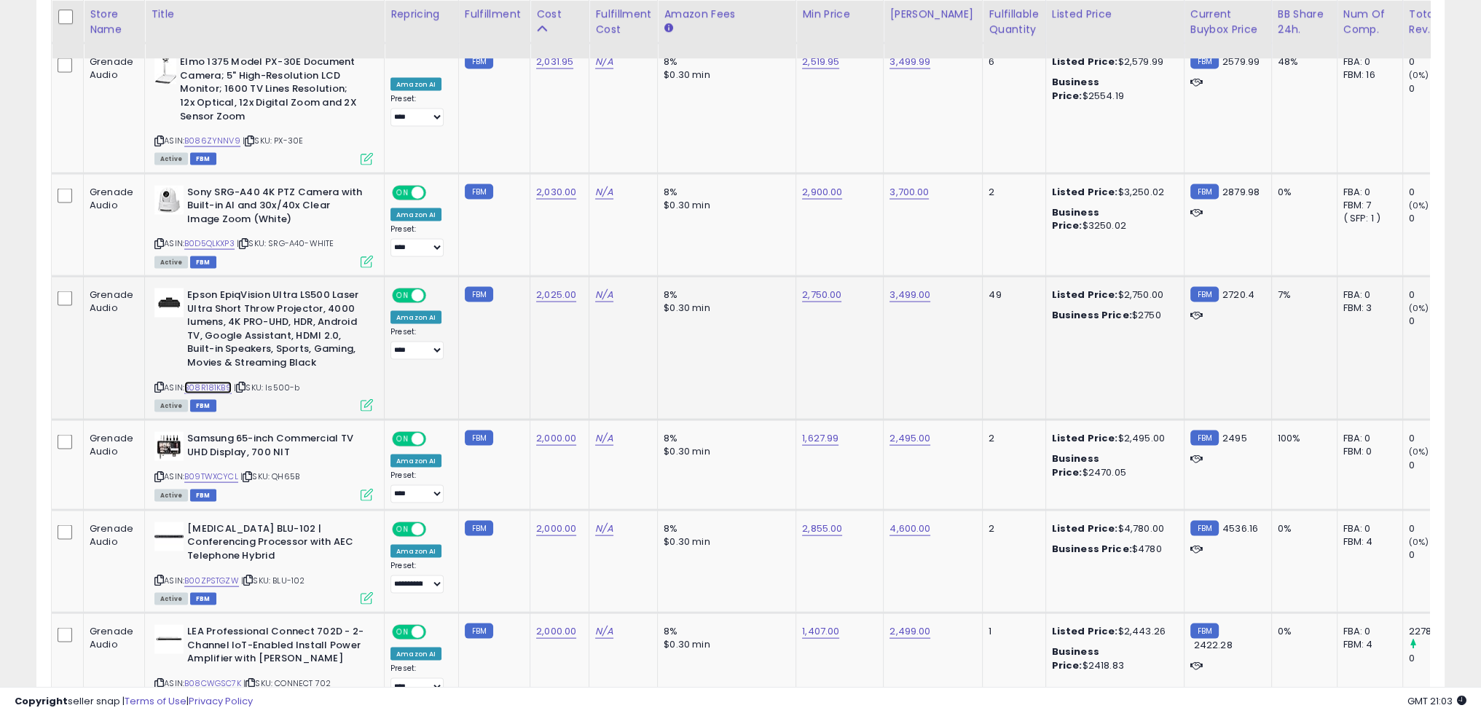
click at [218, 382] on link "B08R181KB9" at bounding box center [207, 388] width 47 height 12
click at [764, 348] on td "8% $0.30 min" at bounding box center [727, 349] width 138 height 144
click at [638, 540] on td "N/A" at bounding box center [624, 561] width 68 height 103
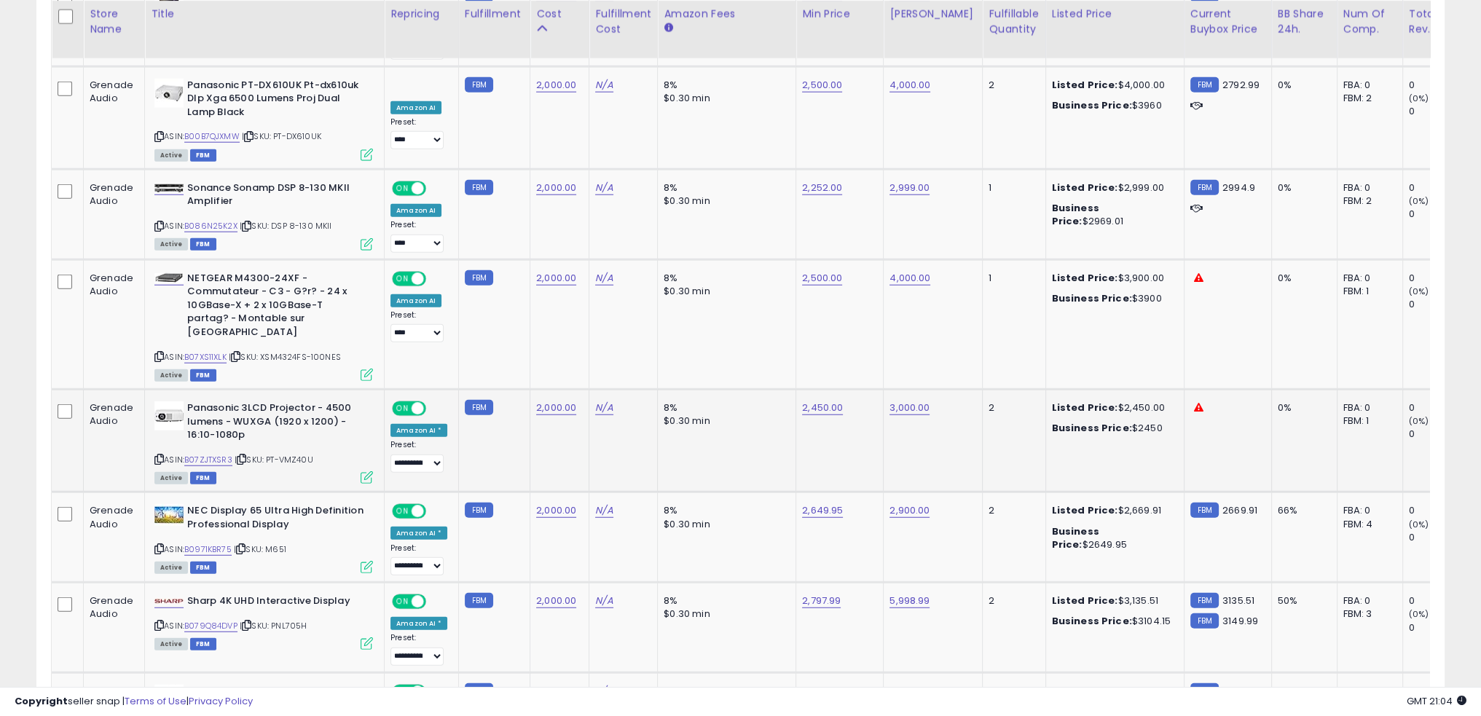
scroll to position [4944, 0]
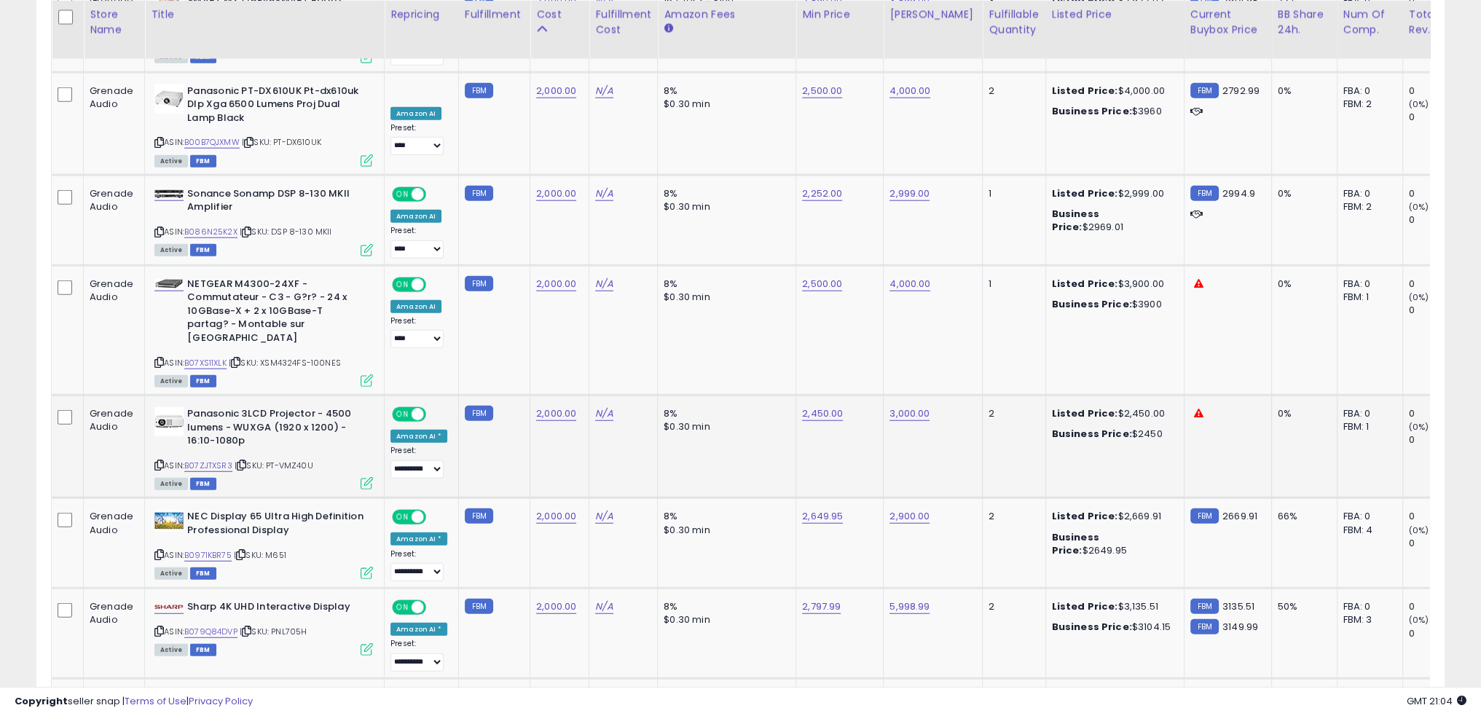
click at [606, 416] on td "N/A" at bounding box center [624, 447] width 68 height 103
